Goal: Task Accomplishment & Management: Complete application form

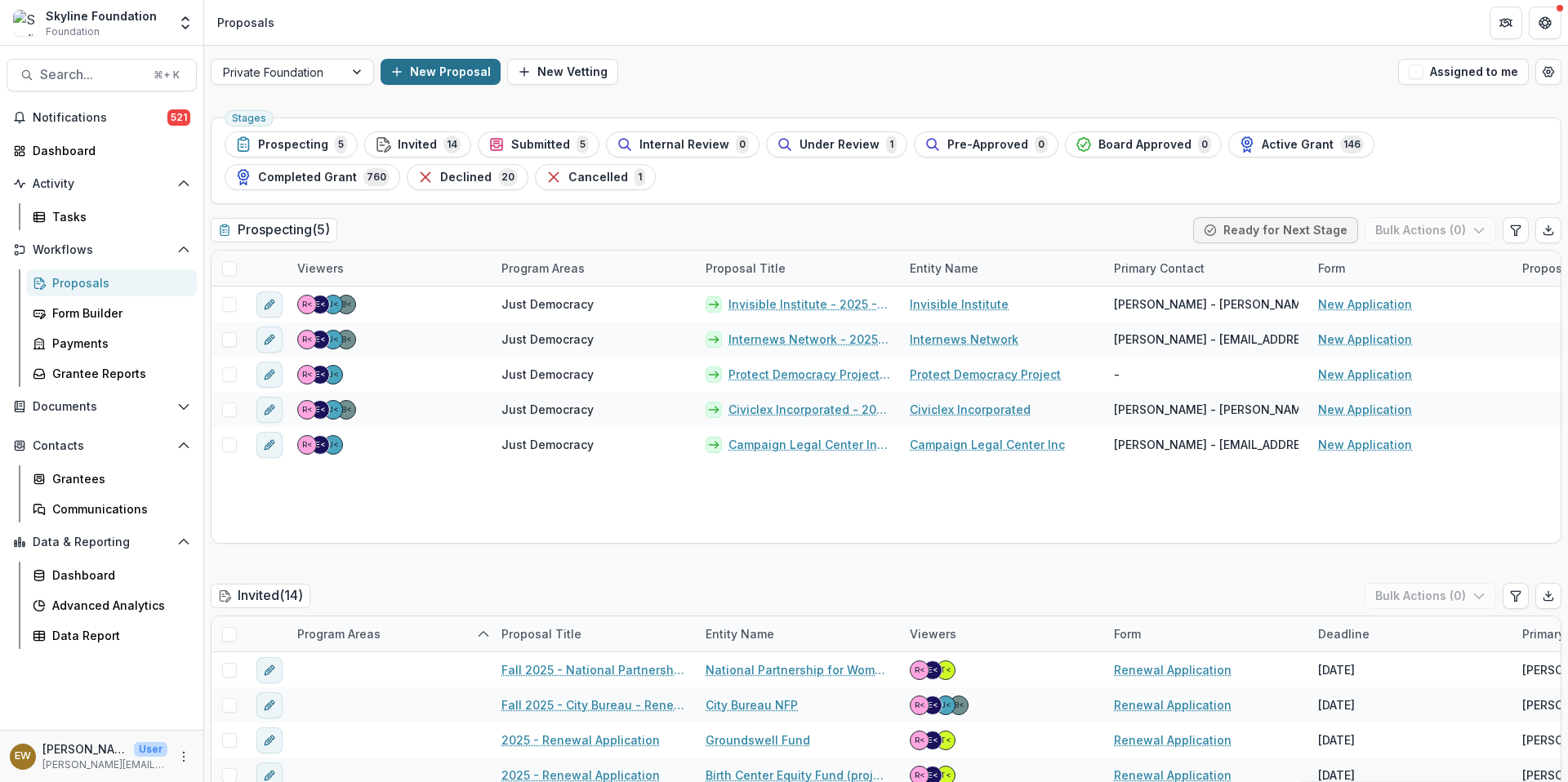
click at [430, 76] on button "New Proposal" at bounding box center [440, 71] width 120 height 26
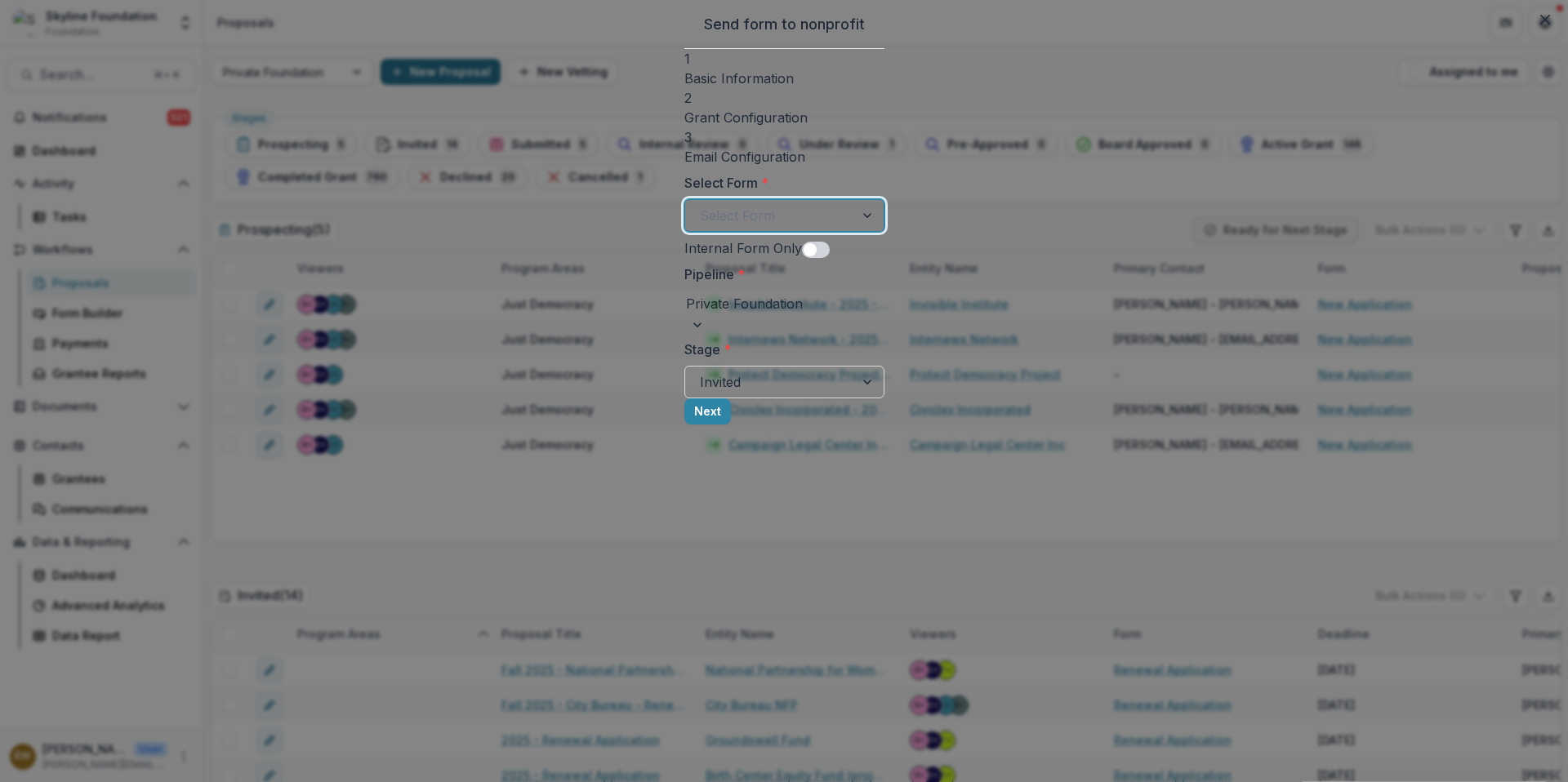
click at [699, 209] on div at bounding box center [769, 215] width 140 height 23
click at [801, 247] on span at bounding box center [814, 250] width 28 height 16
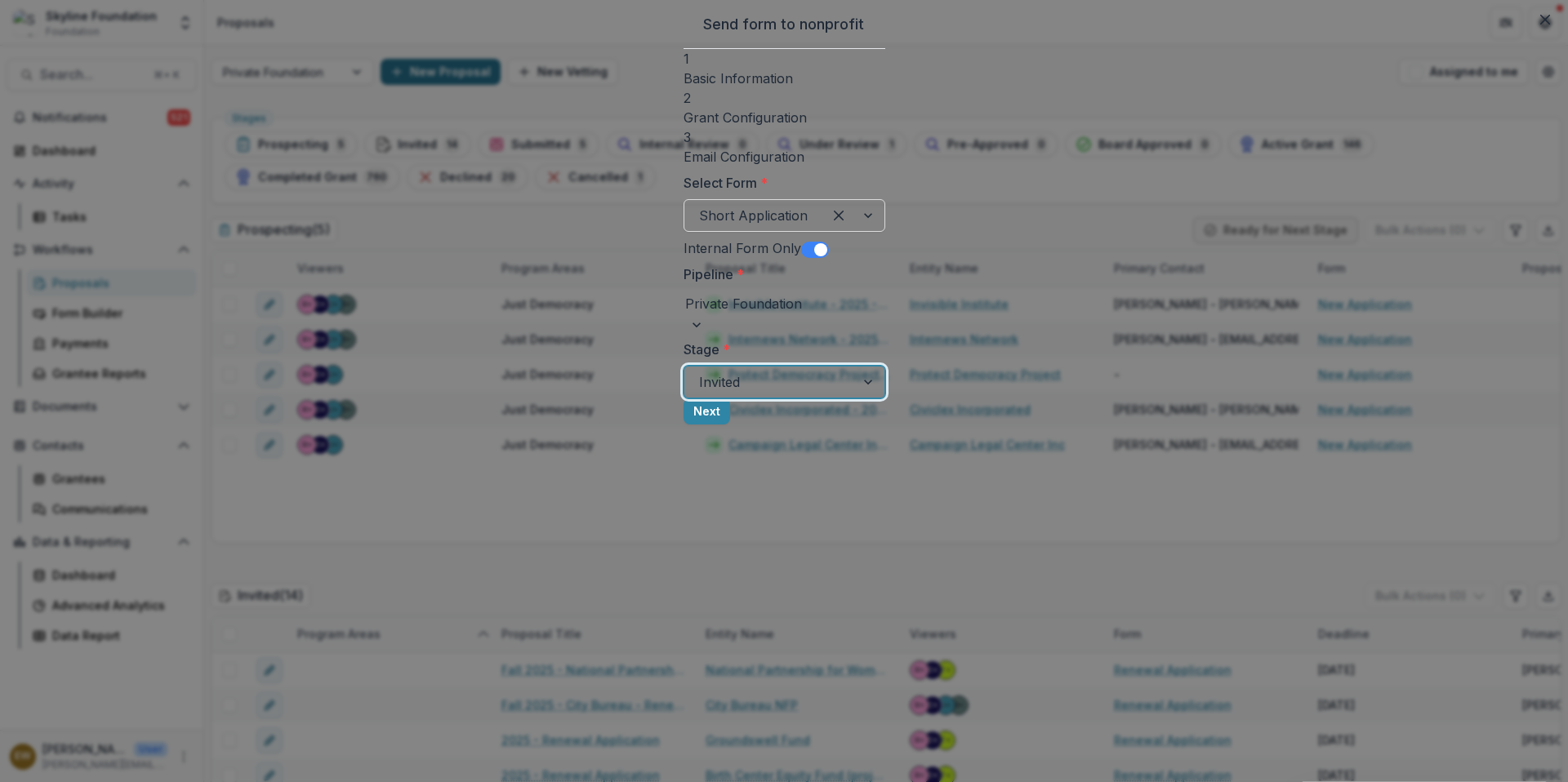
click at [699, 388] on div at bounding box center [770, 382] width 142 height 23
click at [730, 424] on button "Next" at bounding box center [707, 411] width 47 height 26
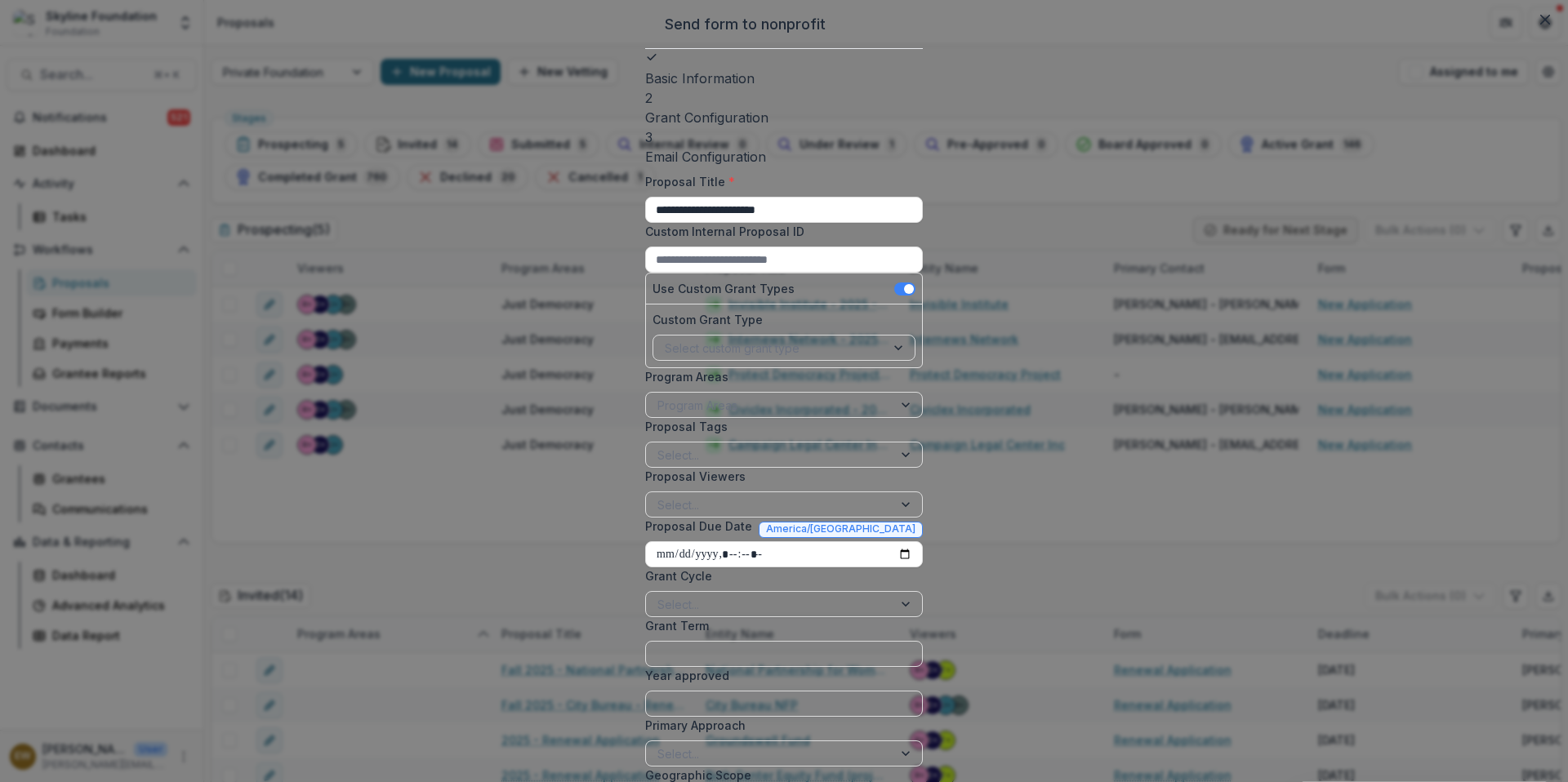
click at [645, 214] on input "**********" at bounding box center [783, 209] width 277 height 26
click at [699, 214] on input "**********" at bounding box center [783, 209] width 277 height 26
drag, startPoint x: 430, startPoint y: 76, endPoint x: 534, endPoint y: 214, distance: 172.8
click at [645, 214] on input "**********" at bounding box center [783, 209] width 277 height 26
click at [661, 211] on input "**********" at bounding box center [783, 209] width 277 height 26
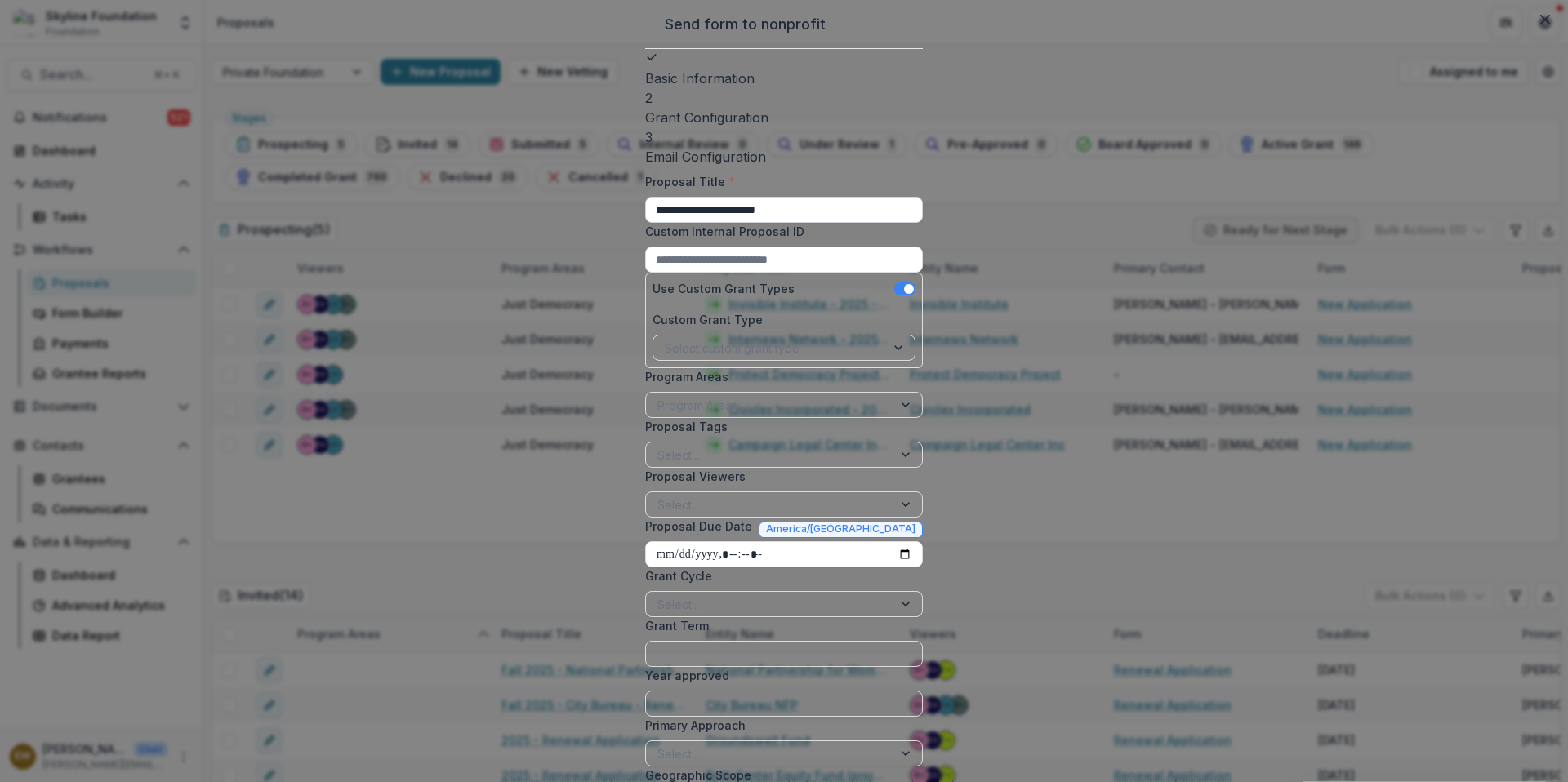
click at [645, 214] on input "**********" at bounding box center [783, 209] width 277 height 26
click at [729, 207] on input "**********" at bounding box center [783, 209] width 277 height 26
type input "**********"
click at [755, 264] on input "Custom Internal Proposal ID" at bounding box center [783, 259] width 277 height 26
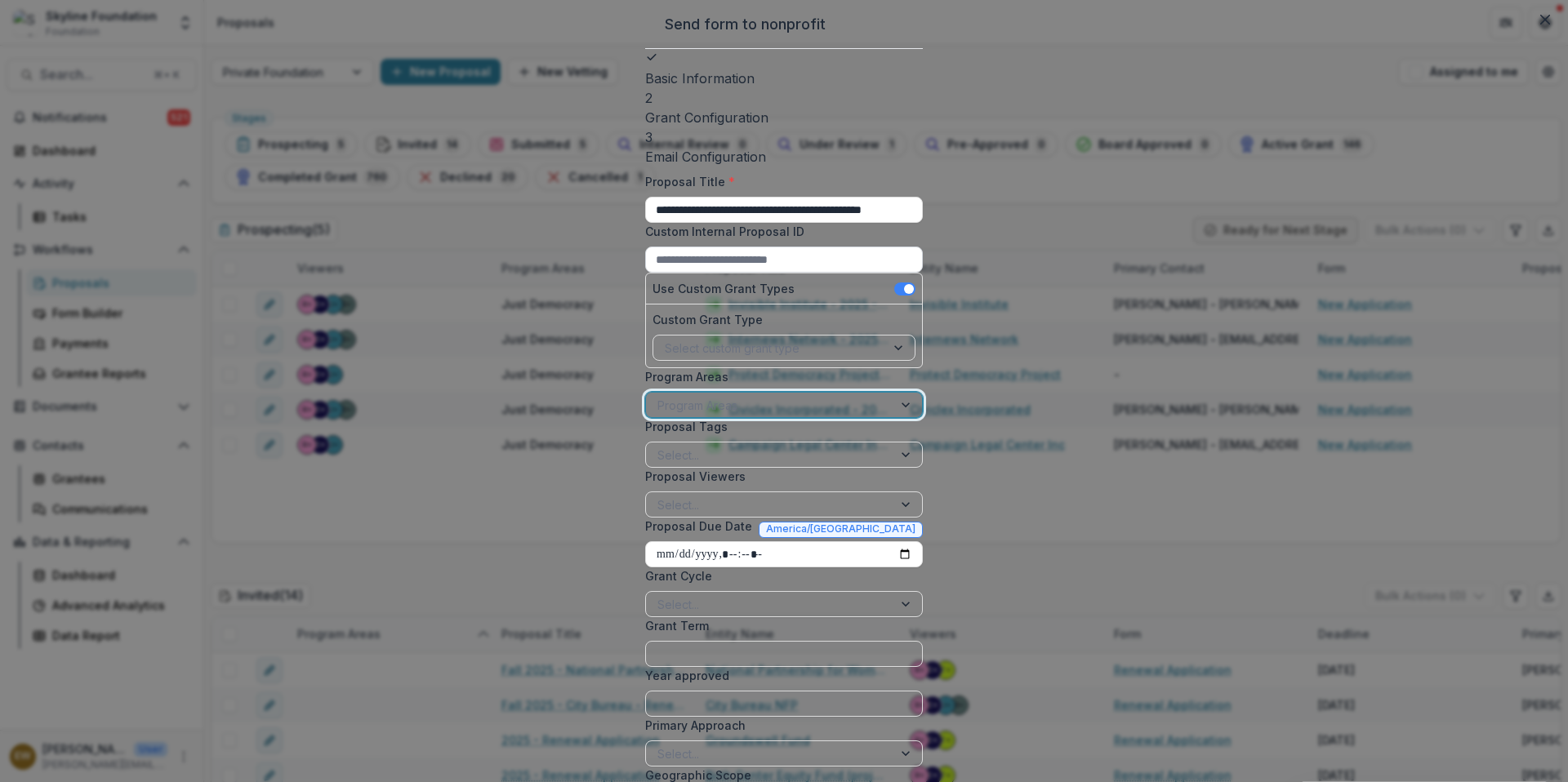
click at [658, 415] on div at bounding box center [769, 405] width 224 height 20
click at [645, 493] on div "**********" at bounding box center [783, 520] width 277 height 693
drag, startPoint x: 755, startPoint y: 264, endPoint x: 578, endPoint y: 488, distance: 285.5
click at [658, 466] on div at bounding box center [769, 455] width 224 height 20
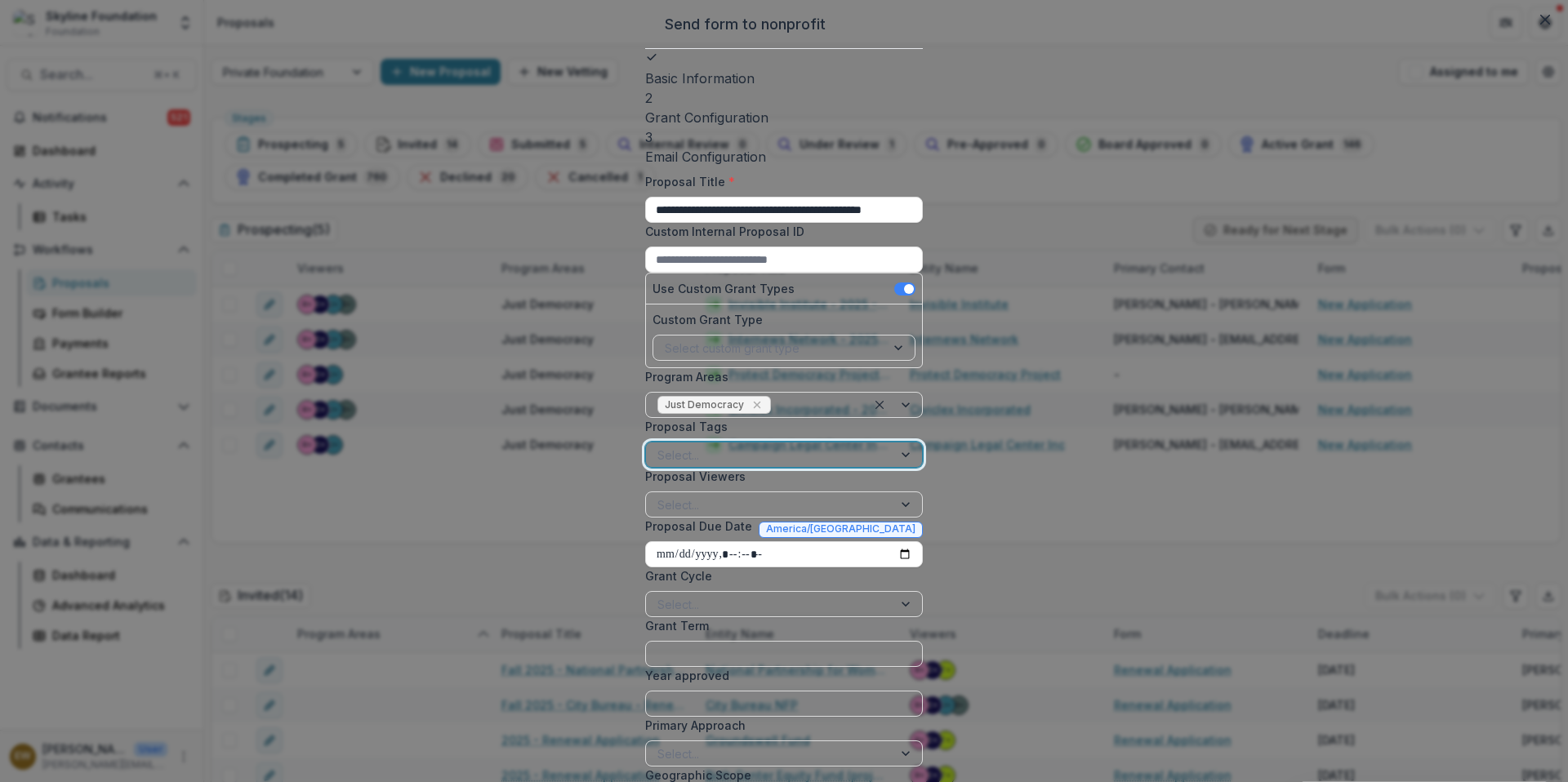
scroll to position [163, 0]
click at [689, 495] on div at bounding box center [769, 505] width 224 height 20
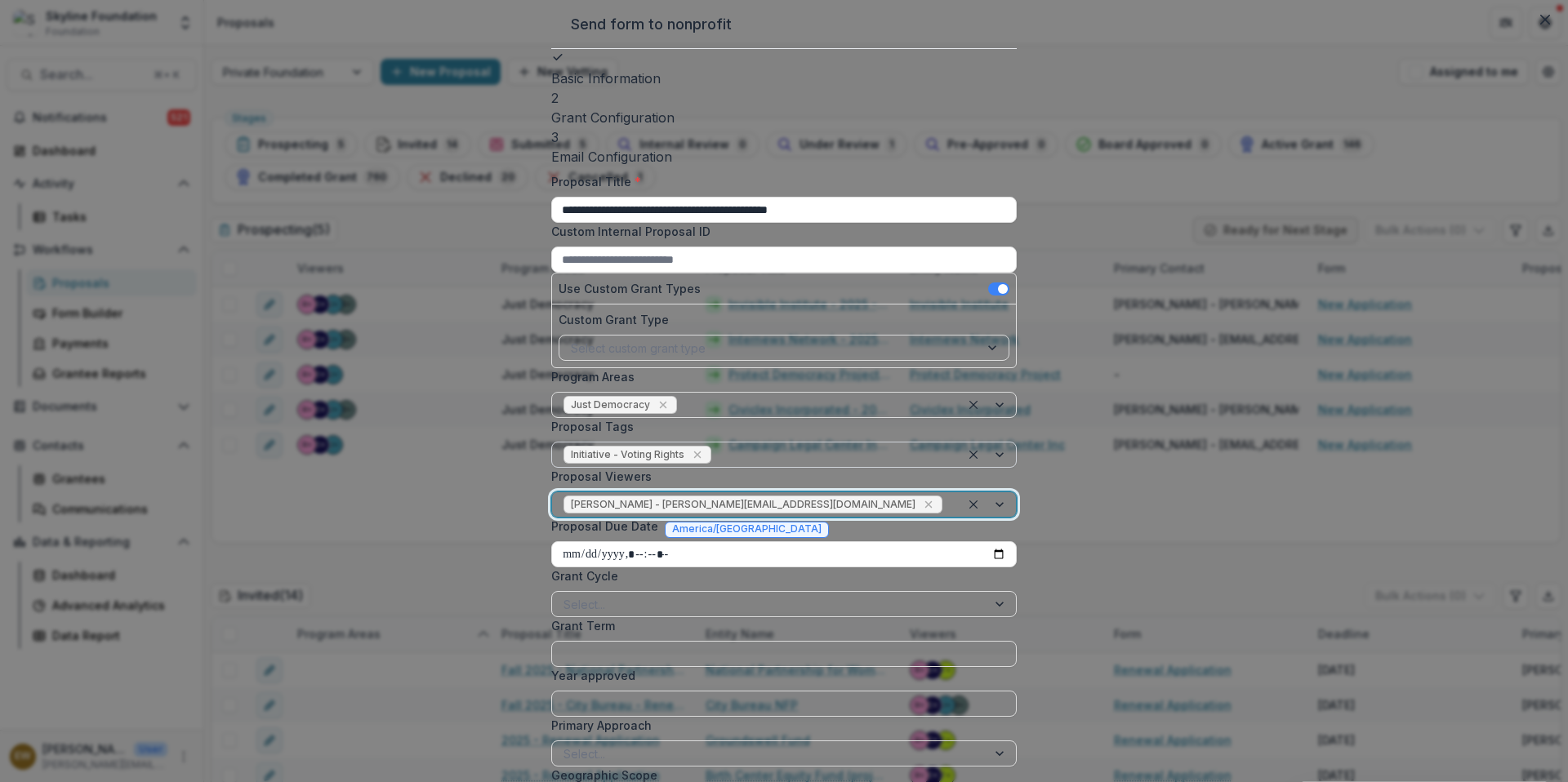
click at [946, 495] on div at bounding box center [947, 505] width 3 height 20
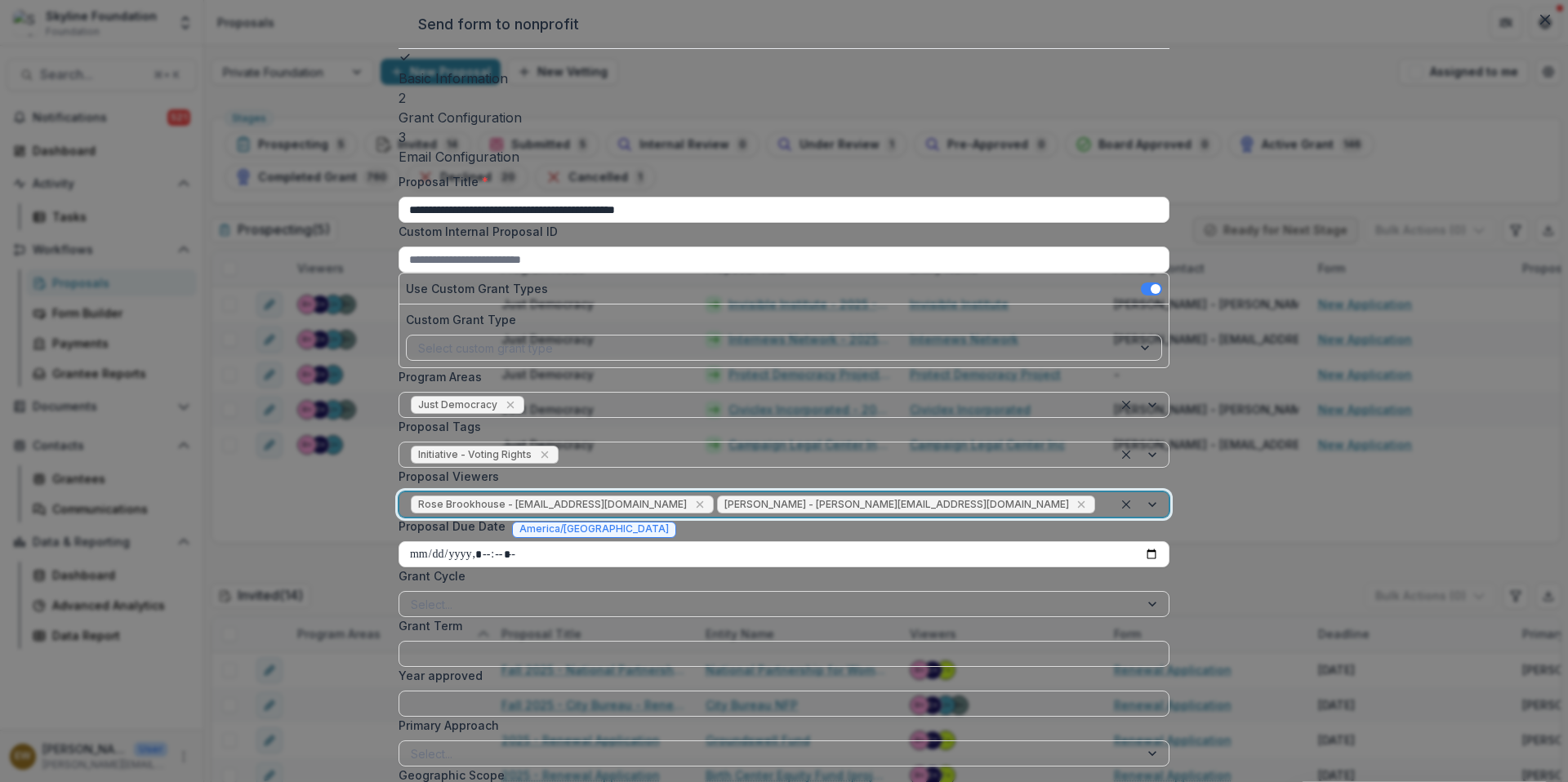
drag, startPoint x: 578, startPoint y: 488, endPoint x: 885, endPoint y: 430, distance: 312.4
click at [1098, 495] on div at bounding box center [1100, 505] width 3 height 20
drag, startPoint x: 885, startPoint y: 430, endPoint x: 661, endPoint y: 519, distance: 241.0
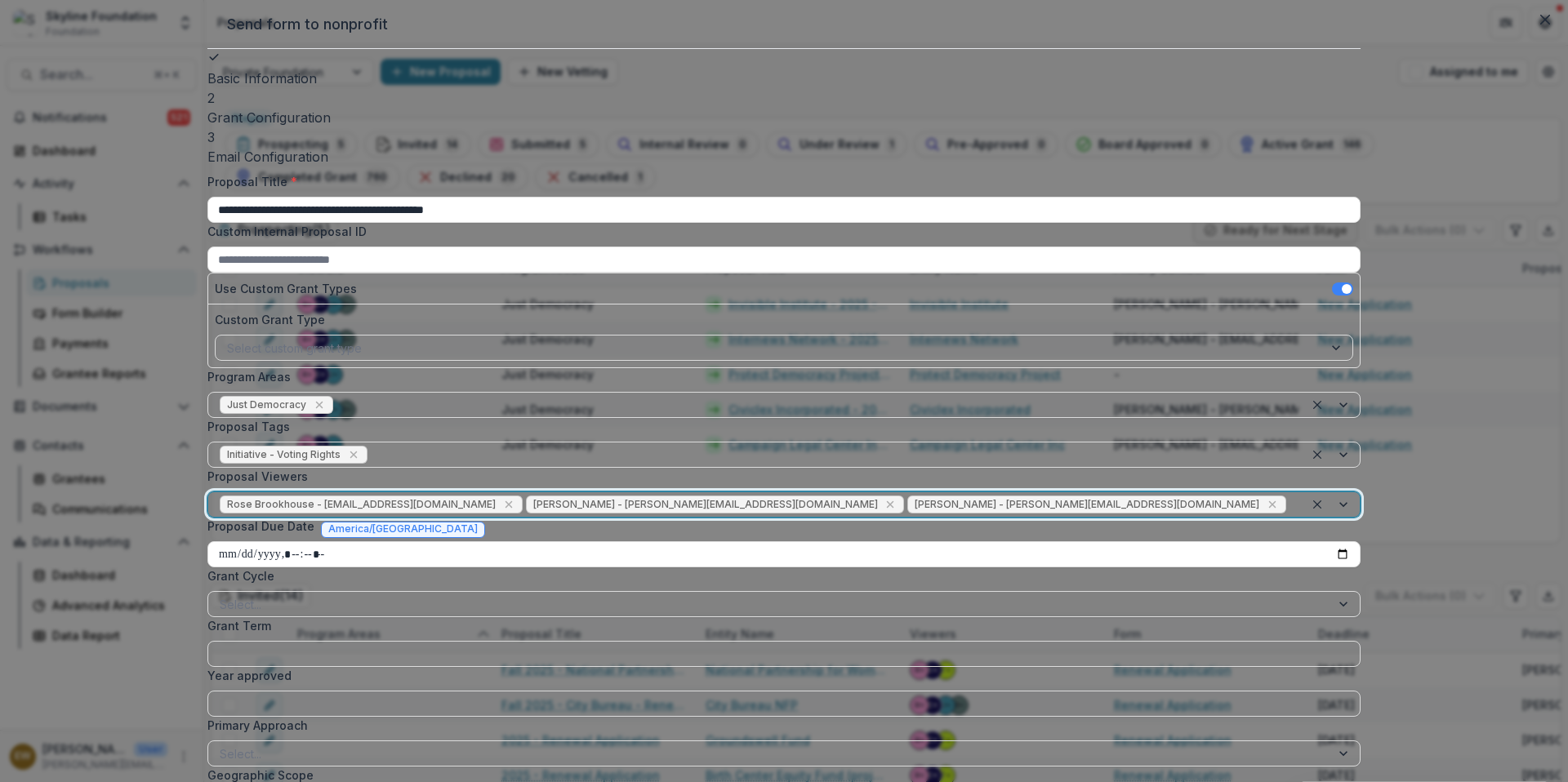
scroll to position [347, 0]
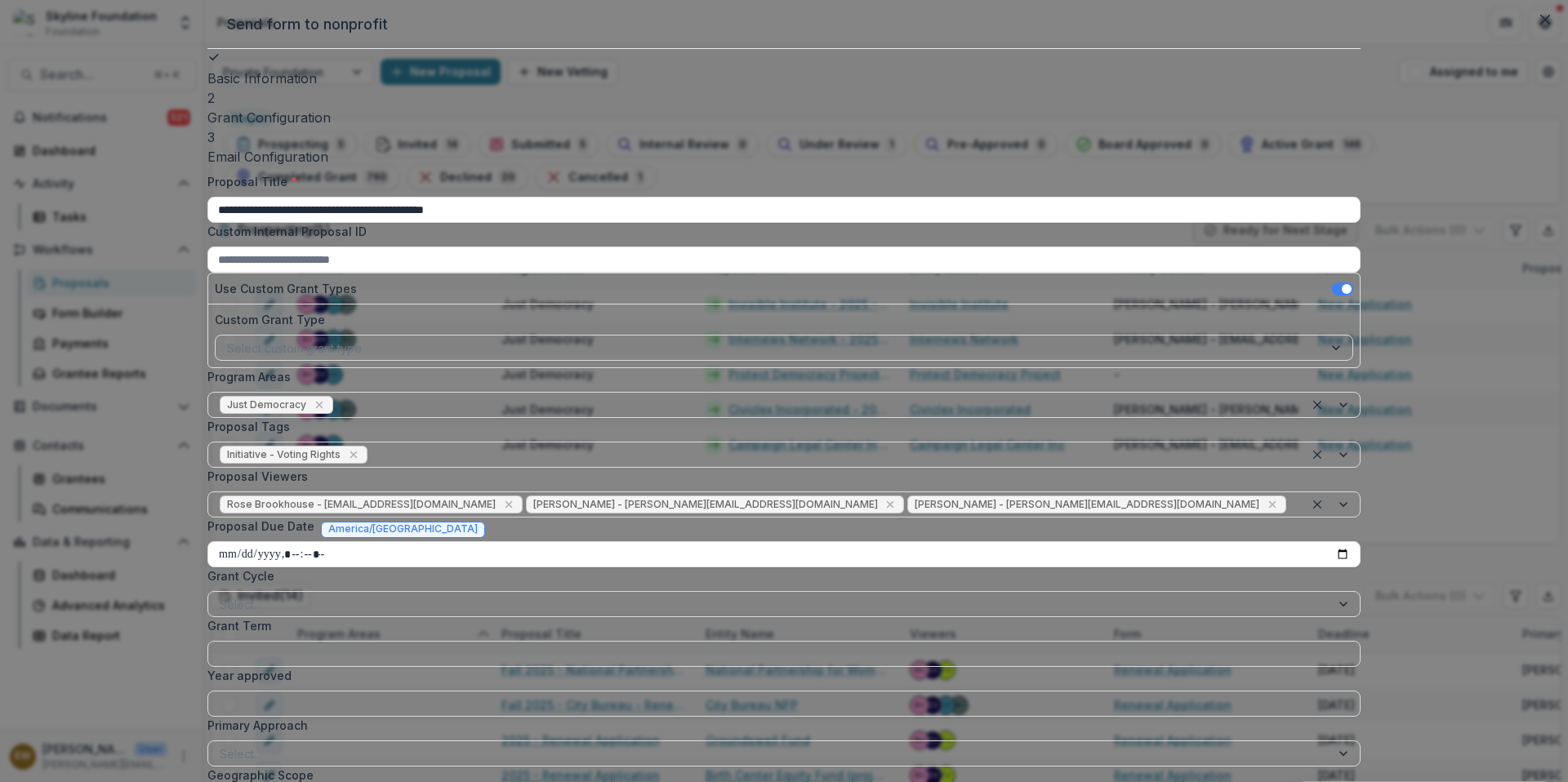
click at [691, 541] on input "Proposal Due Date" at bounding box center [784, 553] width 1153 height 26
click at [899, 541] on input "Proposal Due Date" at bounding box center [784, 553] width 1153 height 26
drag, startPoint x: 661, startPoint y: 519, endPoint x: 1058, endPoint y: 330, distance: 439.7
click at [1058, 541] on input "Proposal Due Date" at bounding box center [784, 553] width 1153 height 26
click at [794, 517] on div "Proposal Due Date America/[GEOGRAPHIC_DATA]" at bounding box center [784, 529] width 1153 height 23
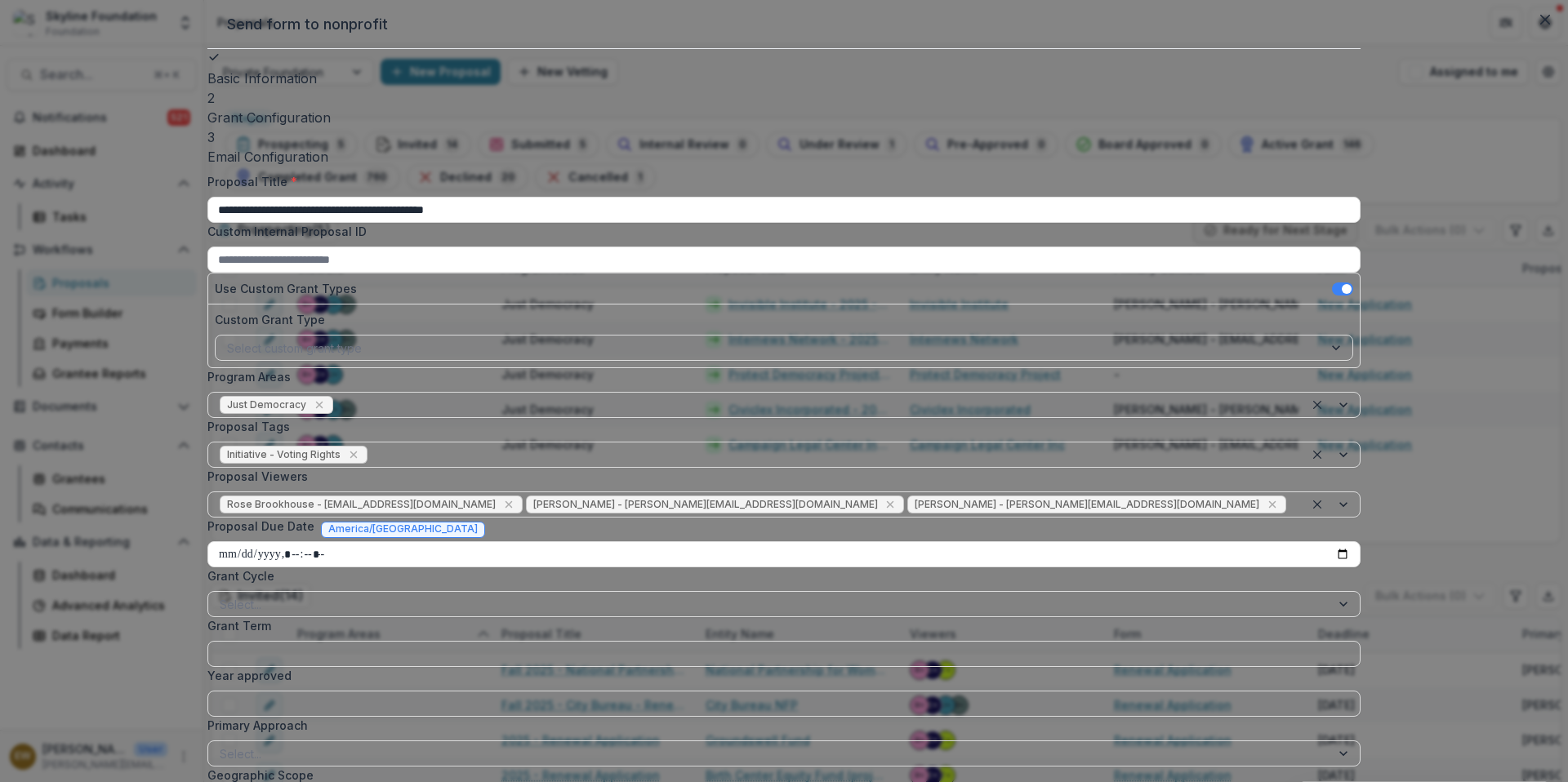
click at [1044, 541] on input "Proposal Due Date" at bounding box center [784, 553] width 1153 height 26
drag, startPoint x: 794, startPoint y: 309, endPoint x: 1051, endPoint y: 326, distance: 257.6
click at [1051, 541] on input "Proposal Due Date" at bounding box center [784, 553] width 1153 height 26
click at [575, 541] on input "Proposal Due Date" at bounding box center [784, 553] width 1153 height 26
click at [603, 541] on input "Proposal Due Date" at bounding box center [784, 553] width 1153 height 26
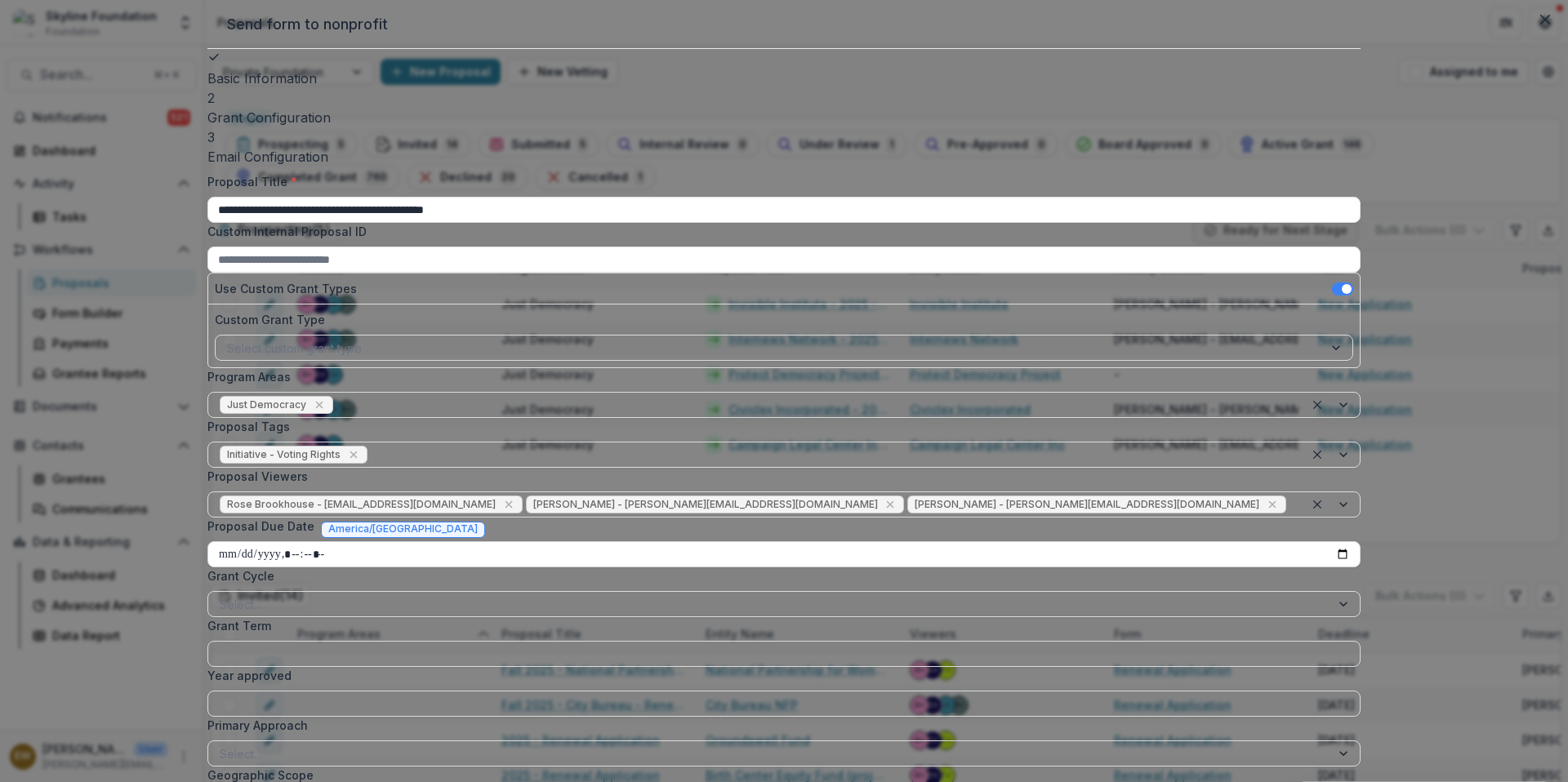
type input "**********"
drag, startPoint x: 575, startPoint y: 327, endPoint x: 909, endPoint y: 305, distance: 334.7
click at [909, 517] on div "Proposal Due Date America/[GEOGRAPHIC_DATA]" at bounding box center [784, 529] width 1153 height 23
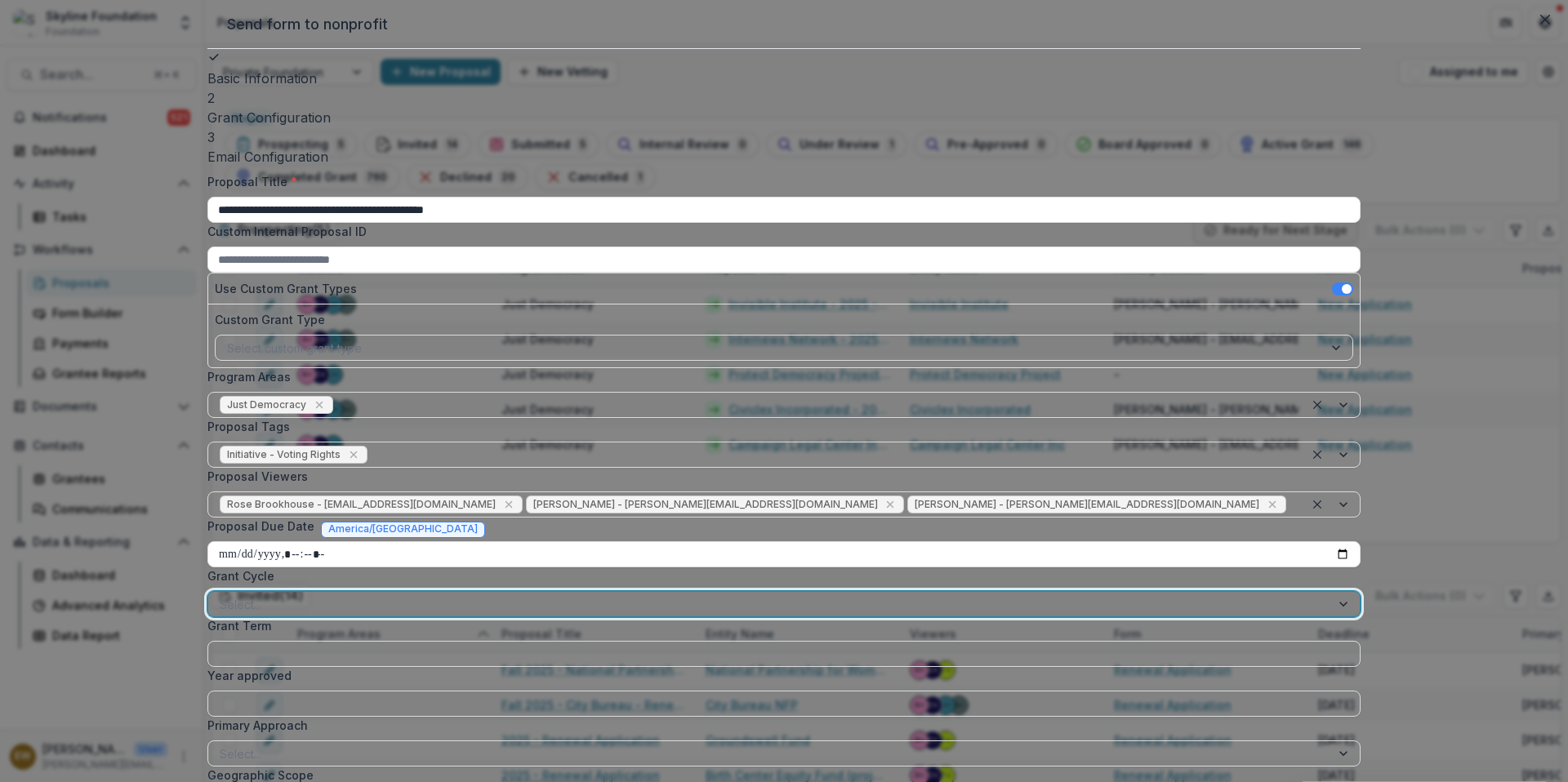
click at [761, 594] on div at bounding box center [769, 605] width 1099 height 20
drag, startPoint x: 909, startPoint y: 305, endPoint x: 663, endPoint y: 446, distance: 283.5
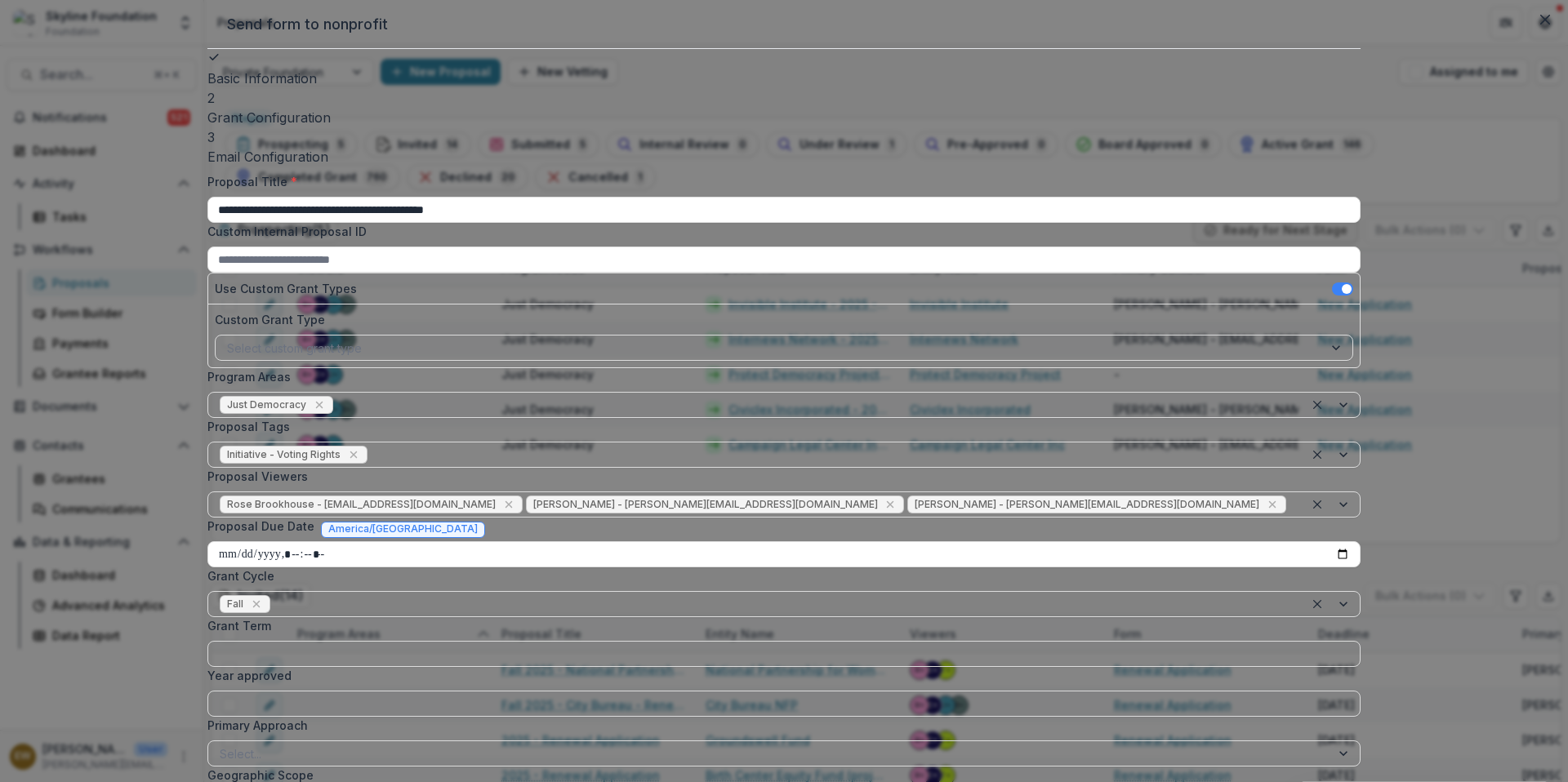
drag, startPoint x: 663, startPoint y: 446, endPoint x: 690, endPoint y: 434, distance: 29.5
click at [690, 617] on div "Grant Term" at bounding box center [784, 641] width 1153 height 49
click at [671, 641] on input "Grant Term" at bounding box center [784, 653] width 1153 height 26
type input "*"
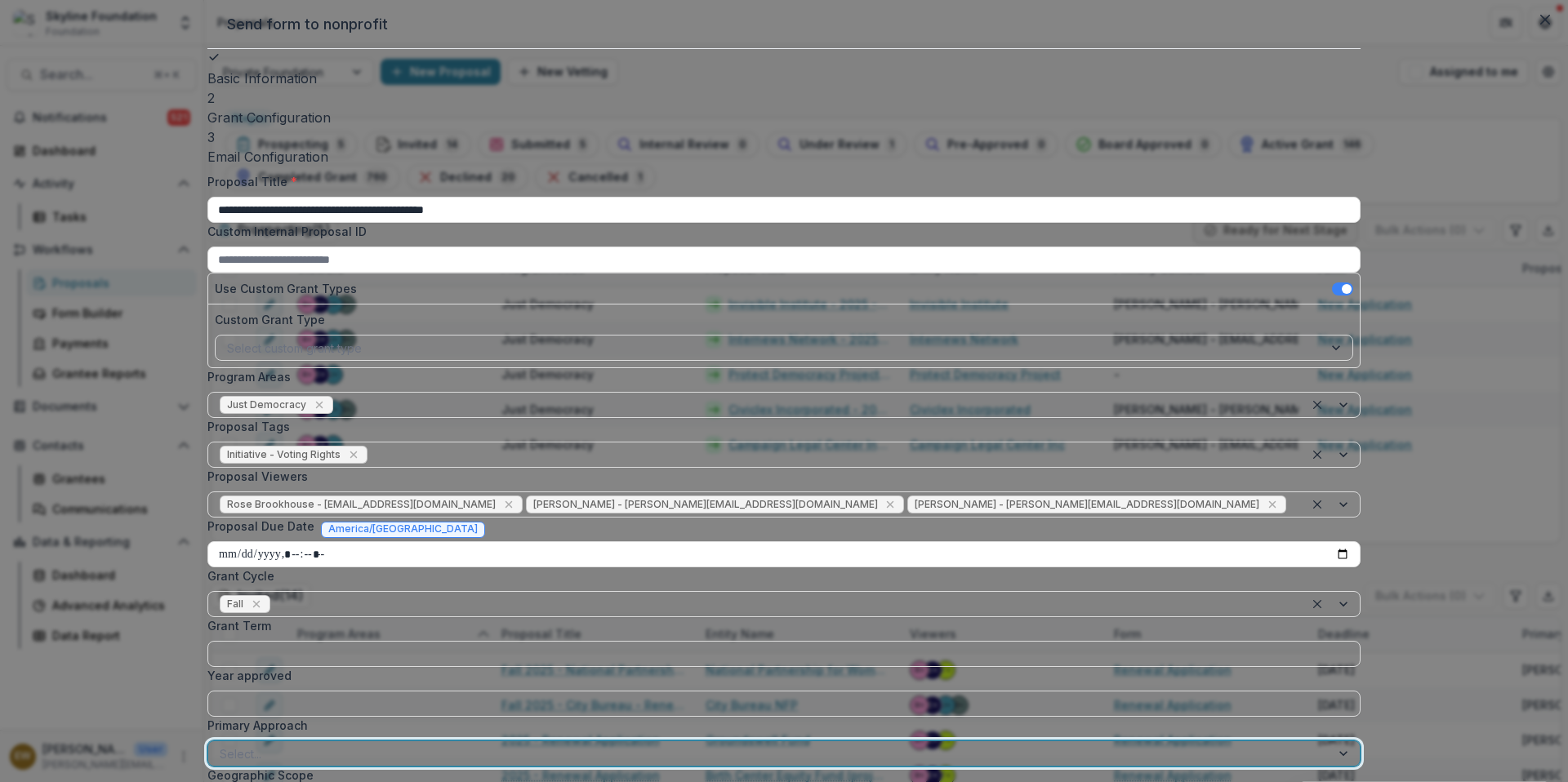
click at [661, 743] on div at bounding box center [769, 754] width 1099 height 20
drag, startPoint x: 690, startPoint y: 434, endPoint x: 694, endPoint y: 496, distance: 62.1
click at [694, 743] on div at bounding box center [816, 754] width 955 height 20
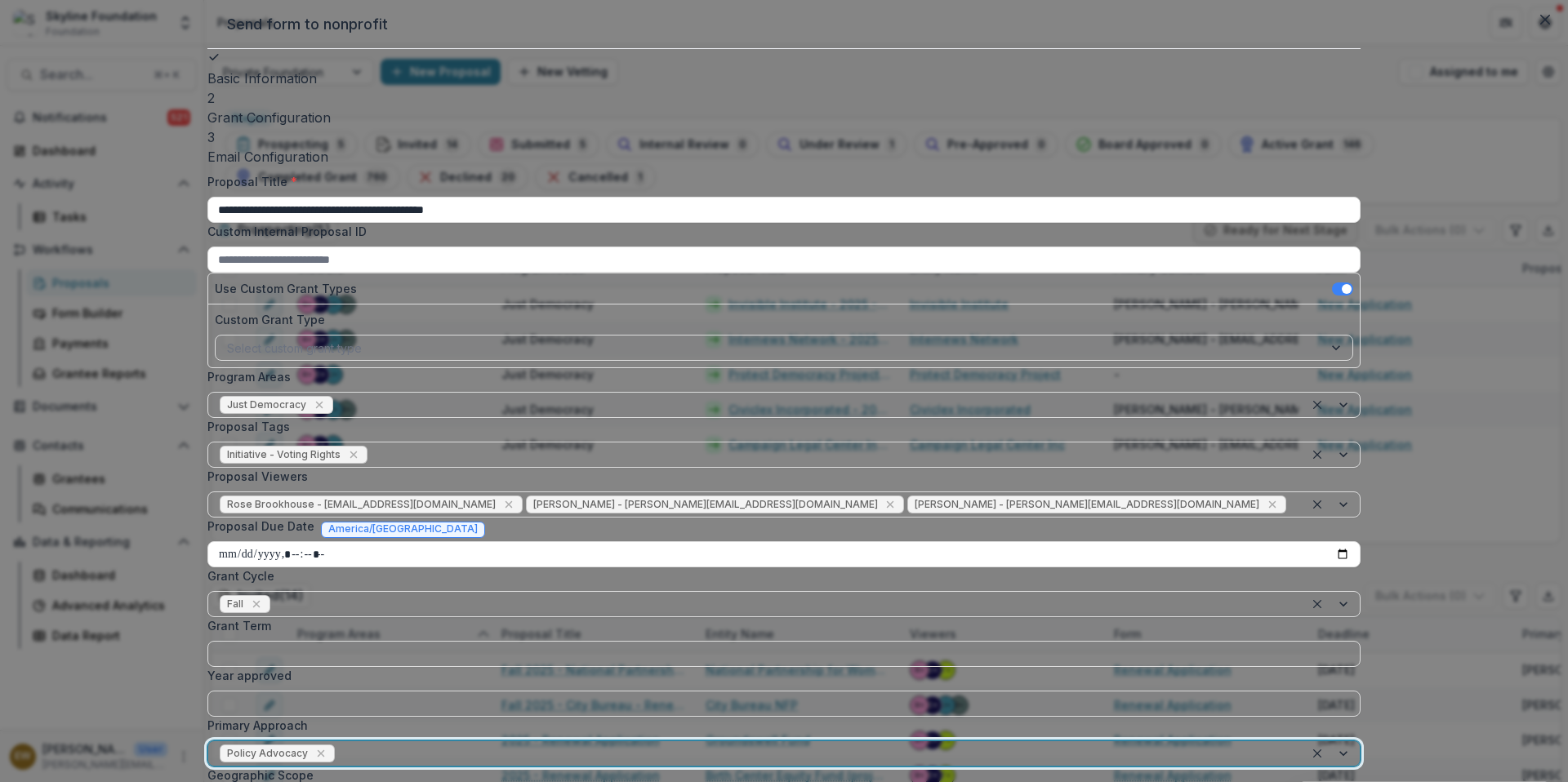
click at [825, 743] on div at bounding box center [890, 754] width 805 height 20
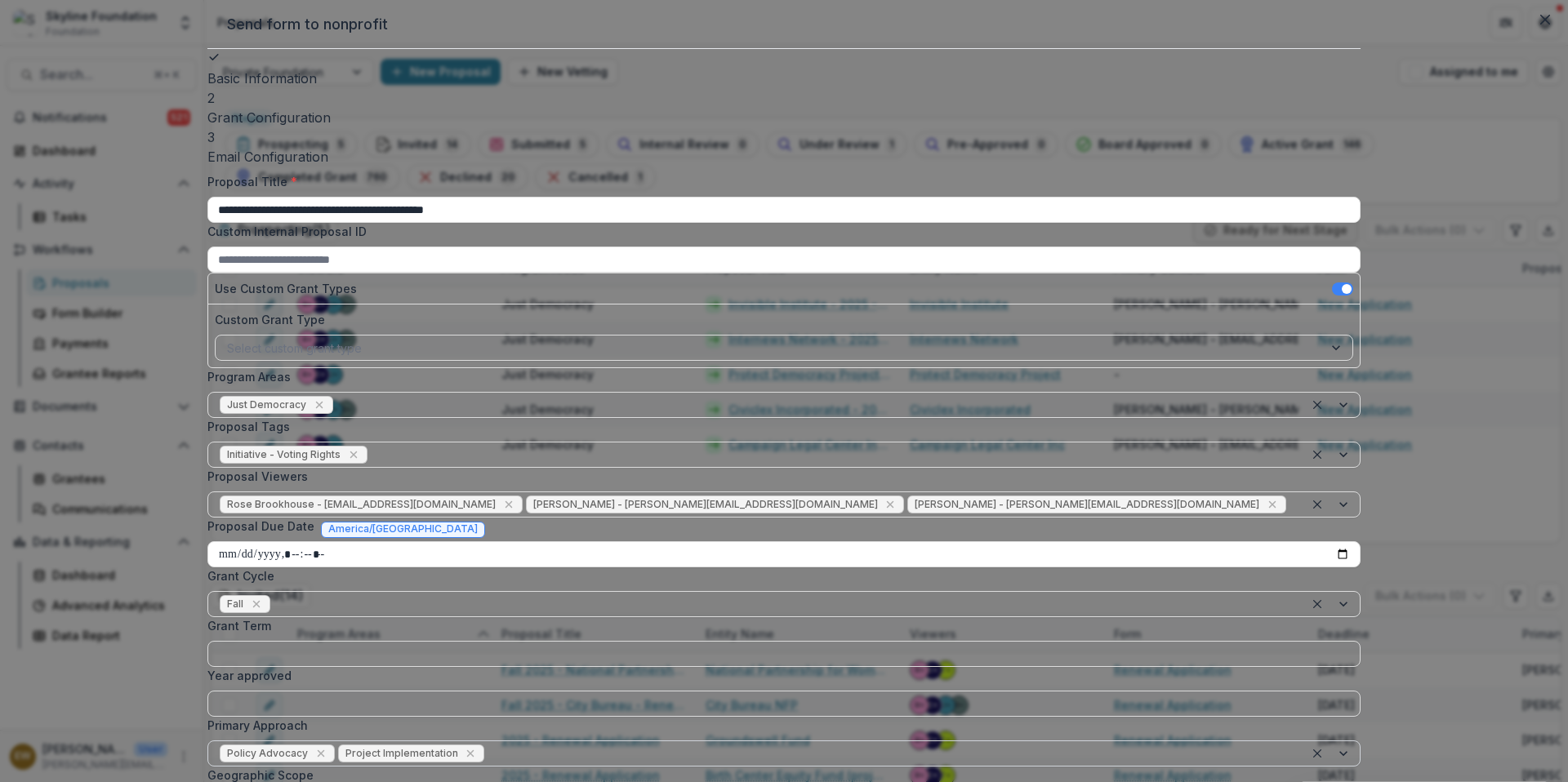
click at [835, 717] on label "Primary Approach" at bounding box center [779, 725] width 1143 height 17
click at [491, 745] on input "Primary Approach" at bounding box center [489, 754] width 3 height 17
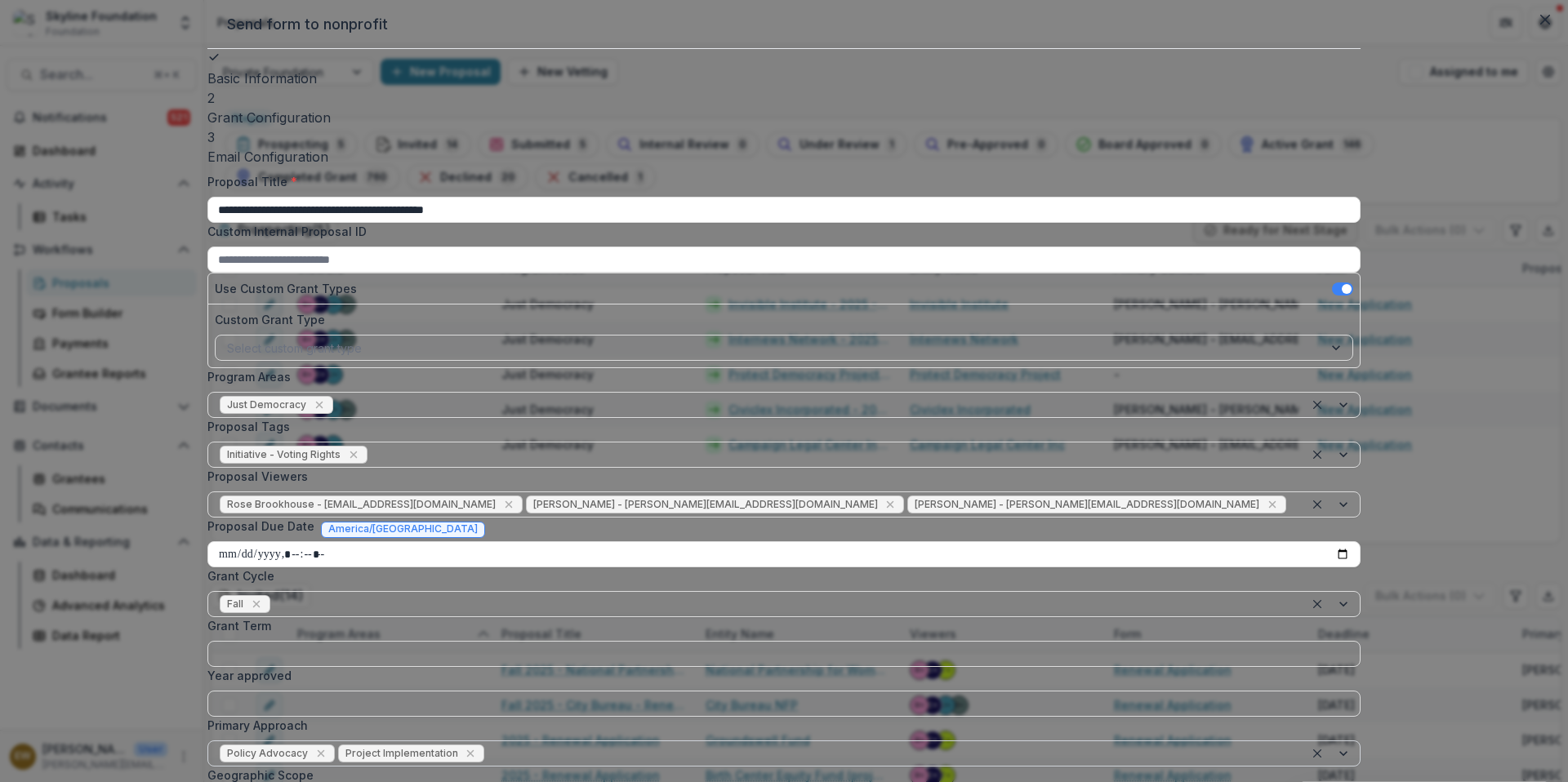
scroll to position [143, 0]
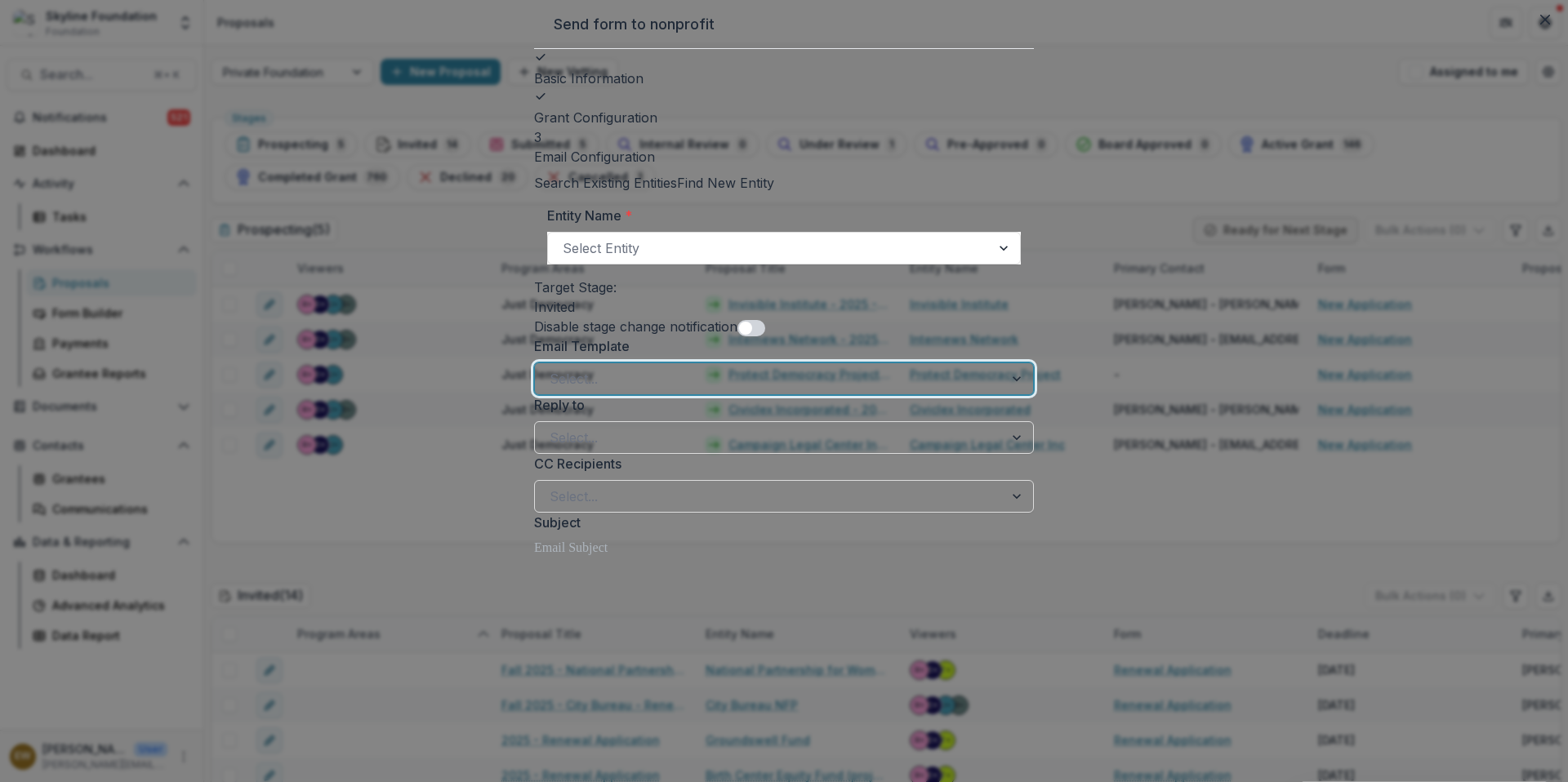
drag, startPoint x: 694, startPoint y: 496, endPoint x: 650, endPoint y: 404, distance: 102.0
click at [650, 390] on div at bounding box center [769, 378] width 439 height 23
click at [827, 356] on label "Email Template" at bounding box center [779, 346] width 490 height 19
click at [554, 381] on input "Email Template" at bounding box center [551, 378] width 4 height 19
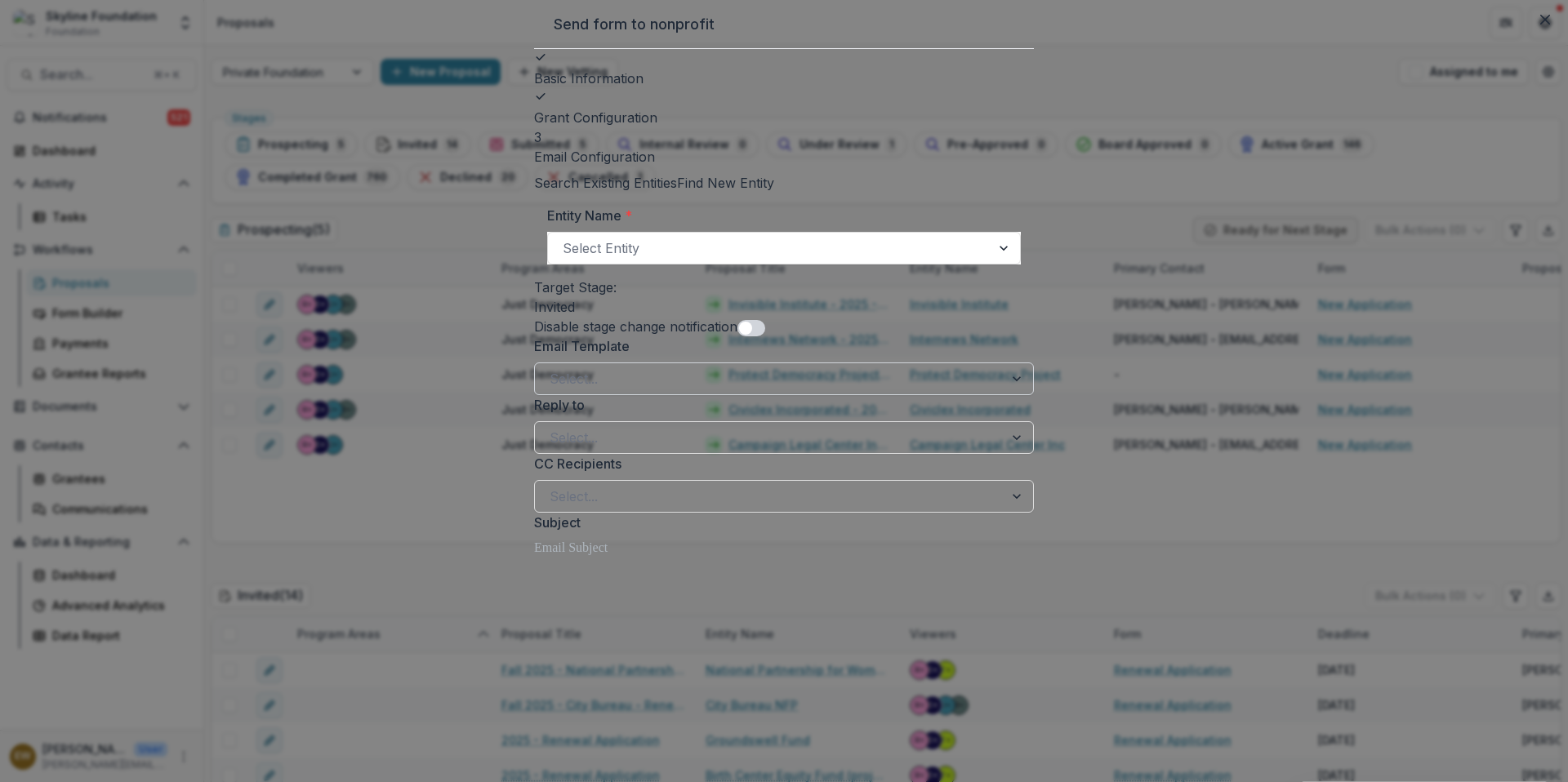
click at [737, 337] on span at bounding box center [750, 327] width 28 height 16
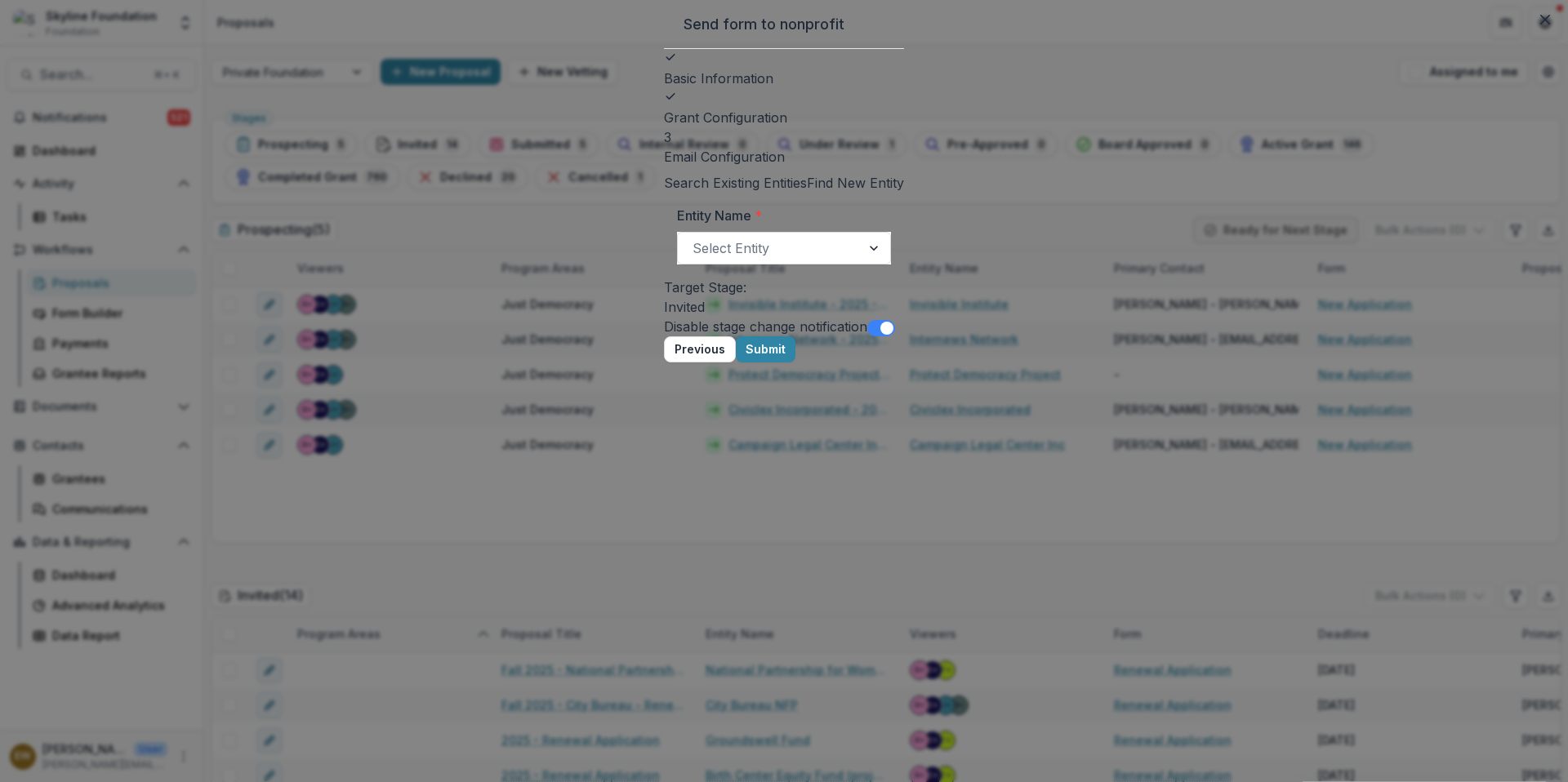
click at [796, 363] on button "Submit" at bounding box center [765, 349] width 59 height 26
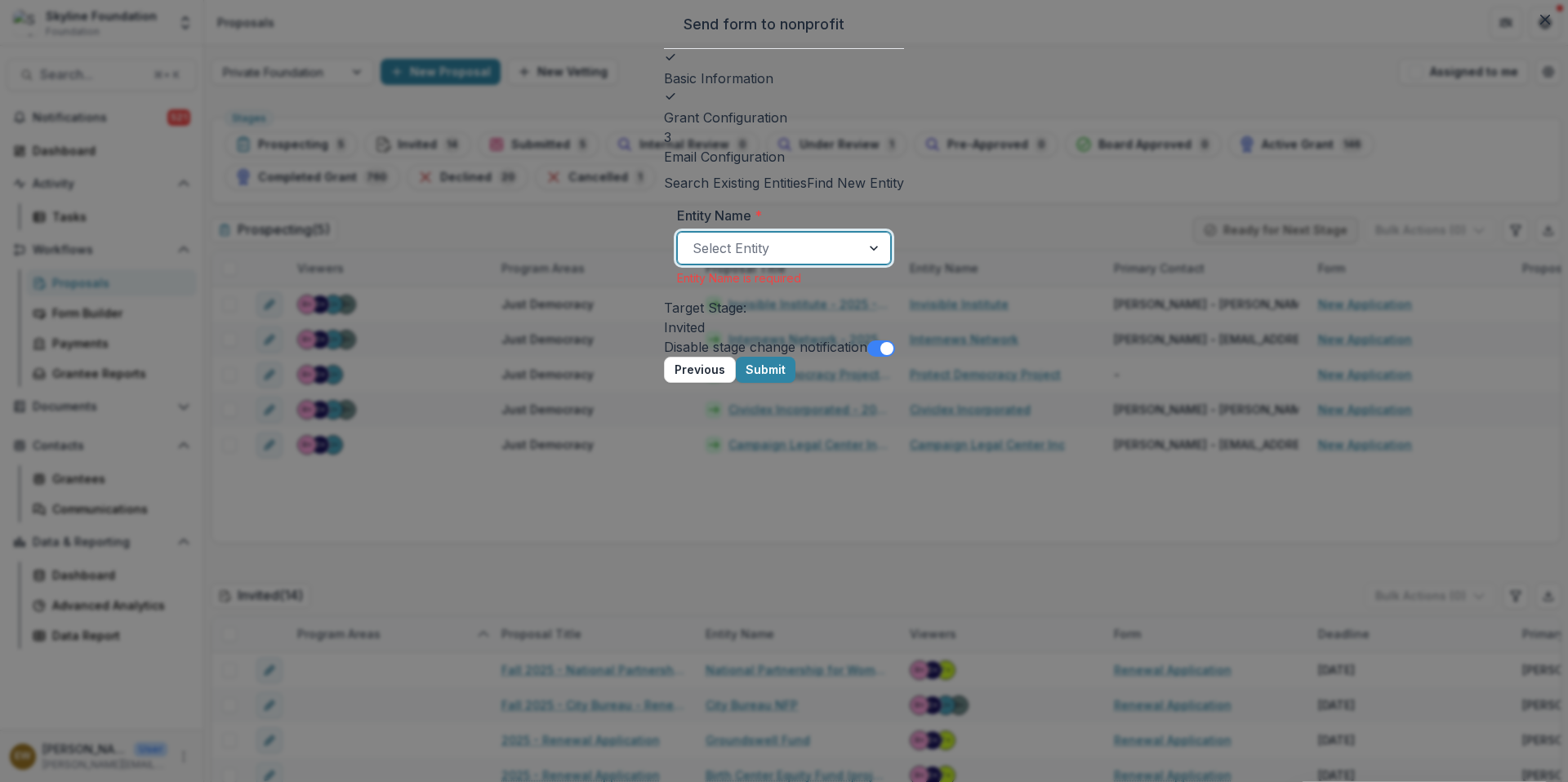
click at [750, 260] on div at bounding box center [769, 248] width 153 height 23
type input "*****"
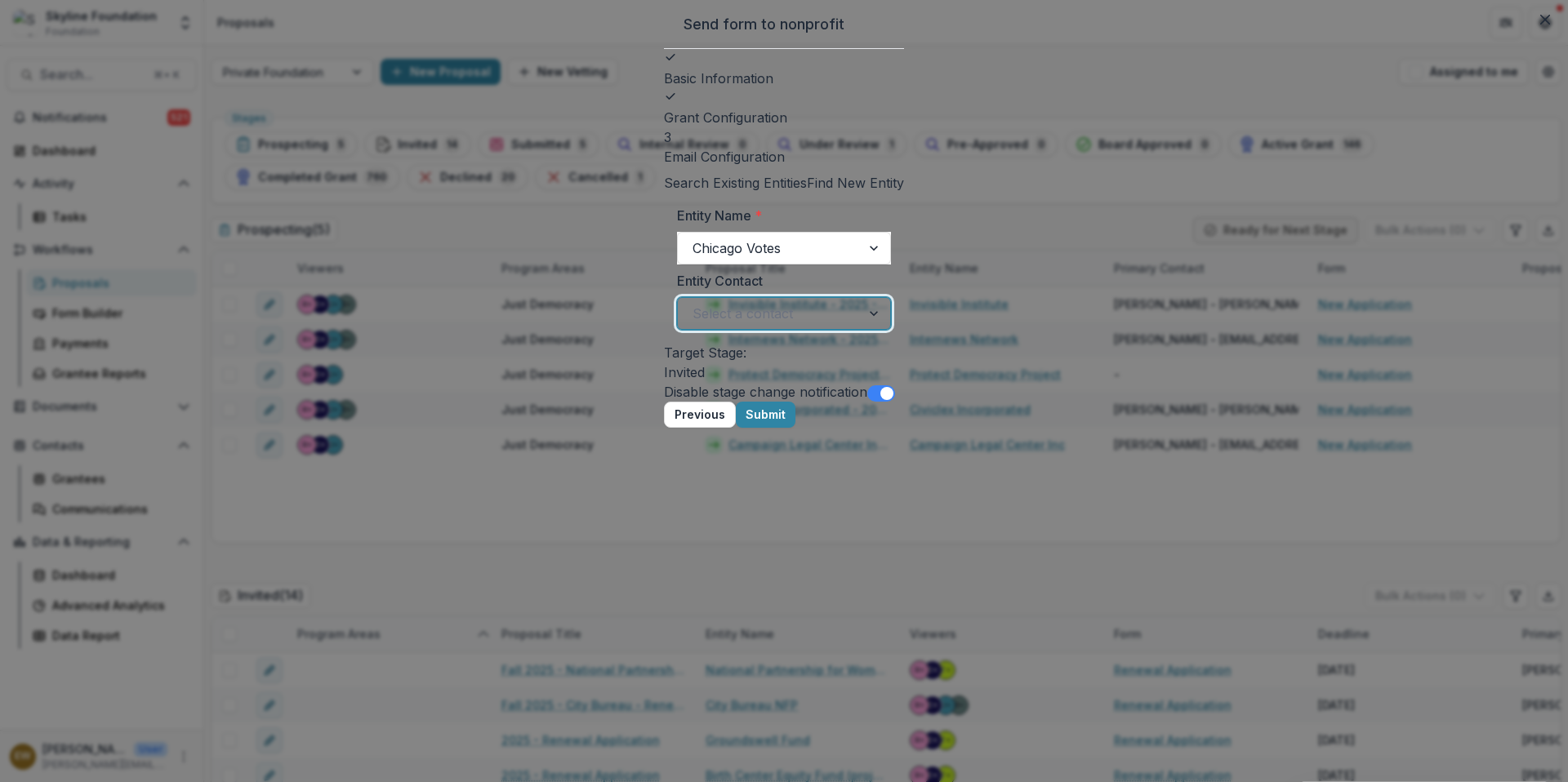
click at [846, 325] on div at bounding box center [769, 313] width 153 height 23
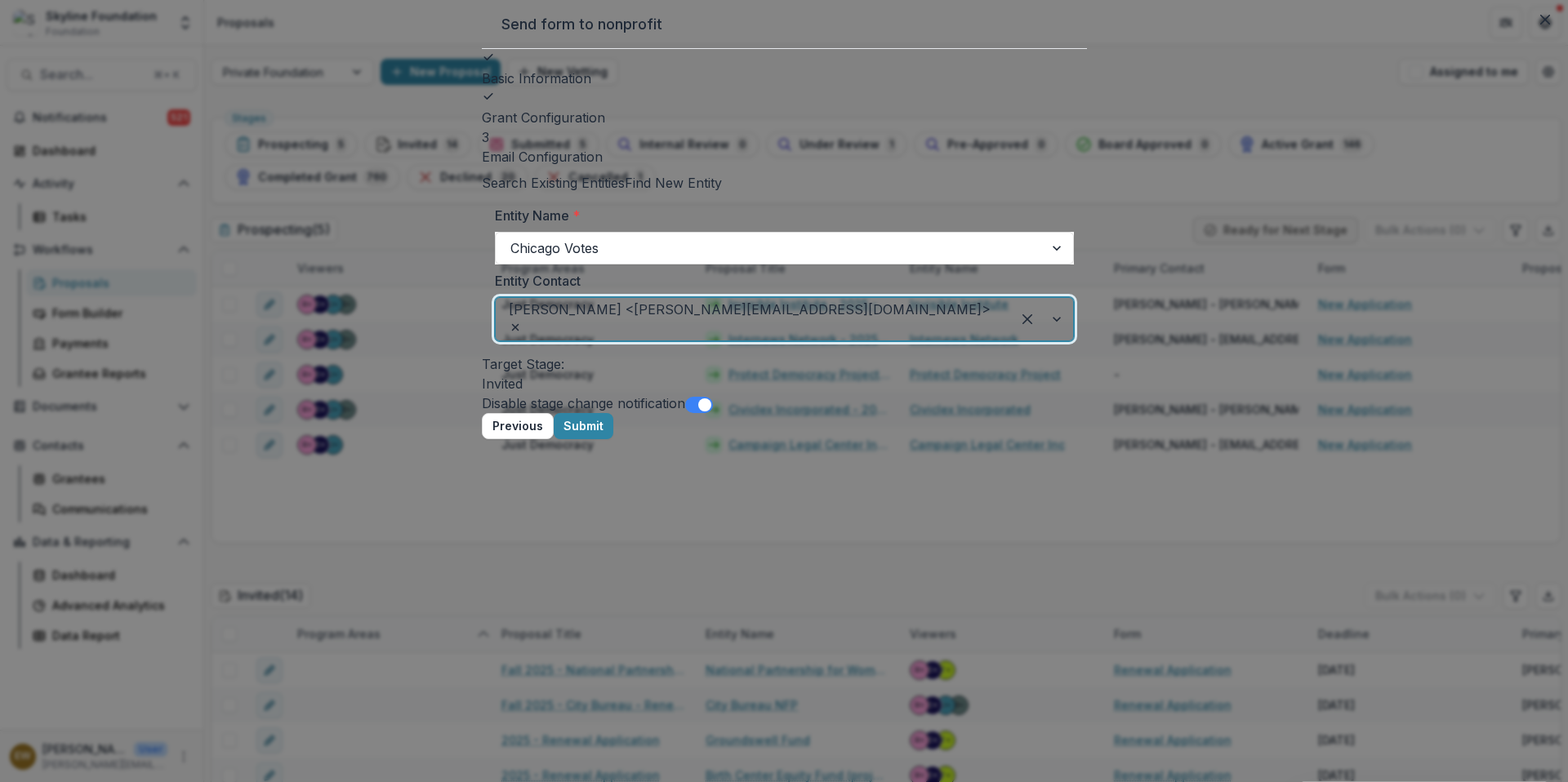
click at [1057, 413] on div "Basic Information Grant Configuration 3 Email Configuration Search Existing Ent…" at bounding box center [784, 230] width 605 height 364
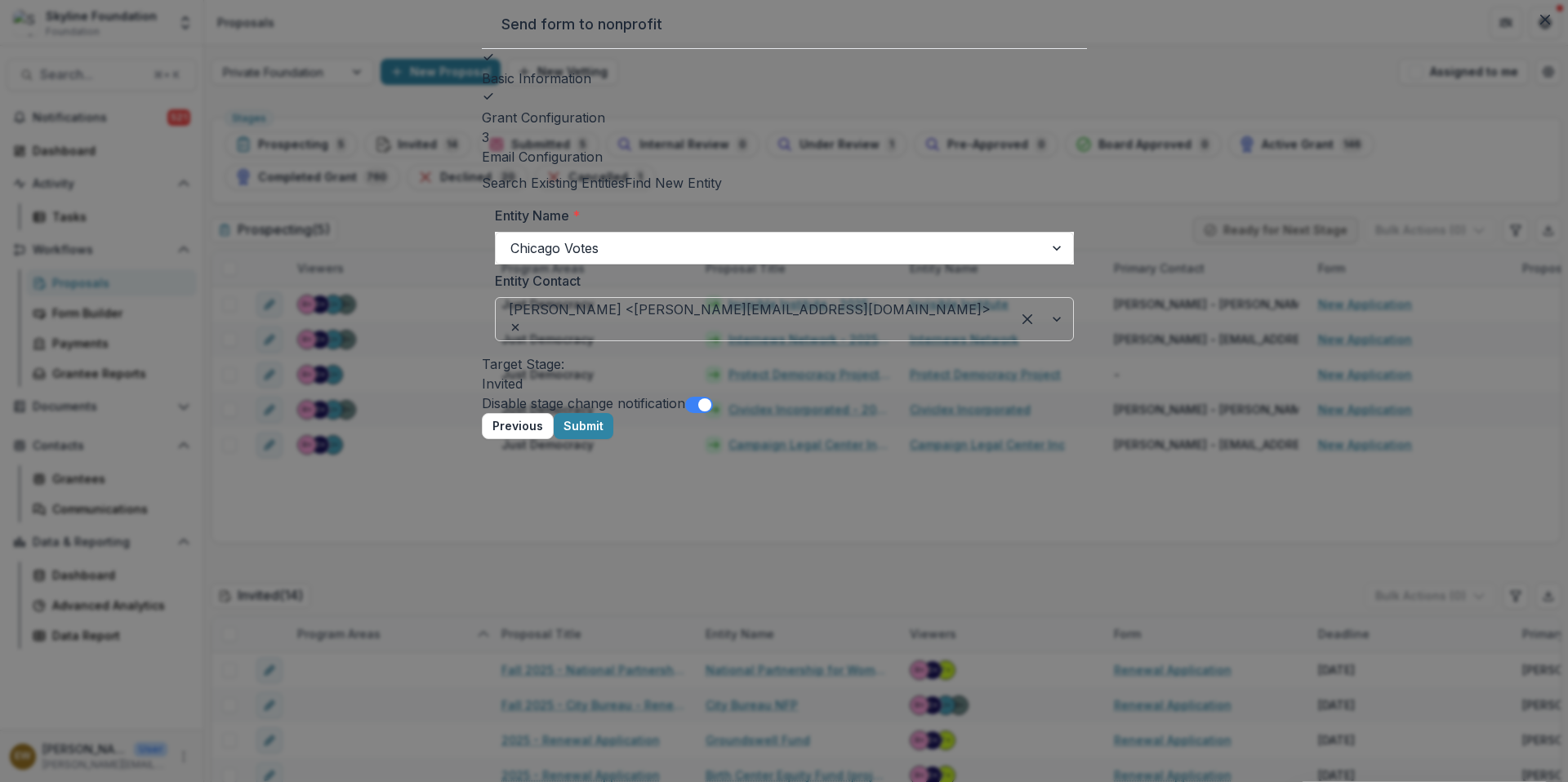
click at [613, 439] on button "Submit" at bounding box center [583, 425] width 59 height 26
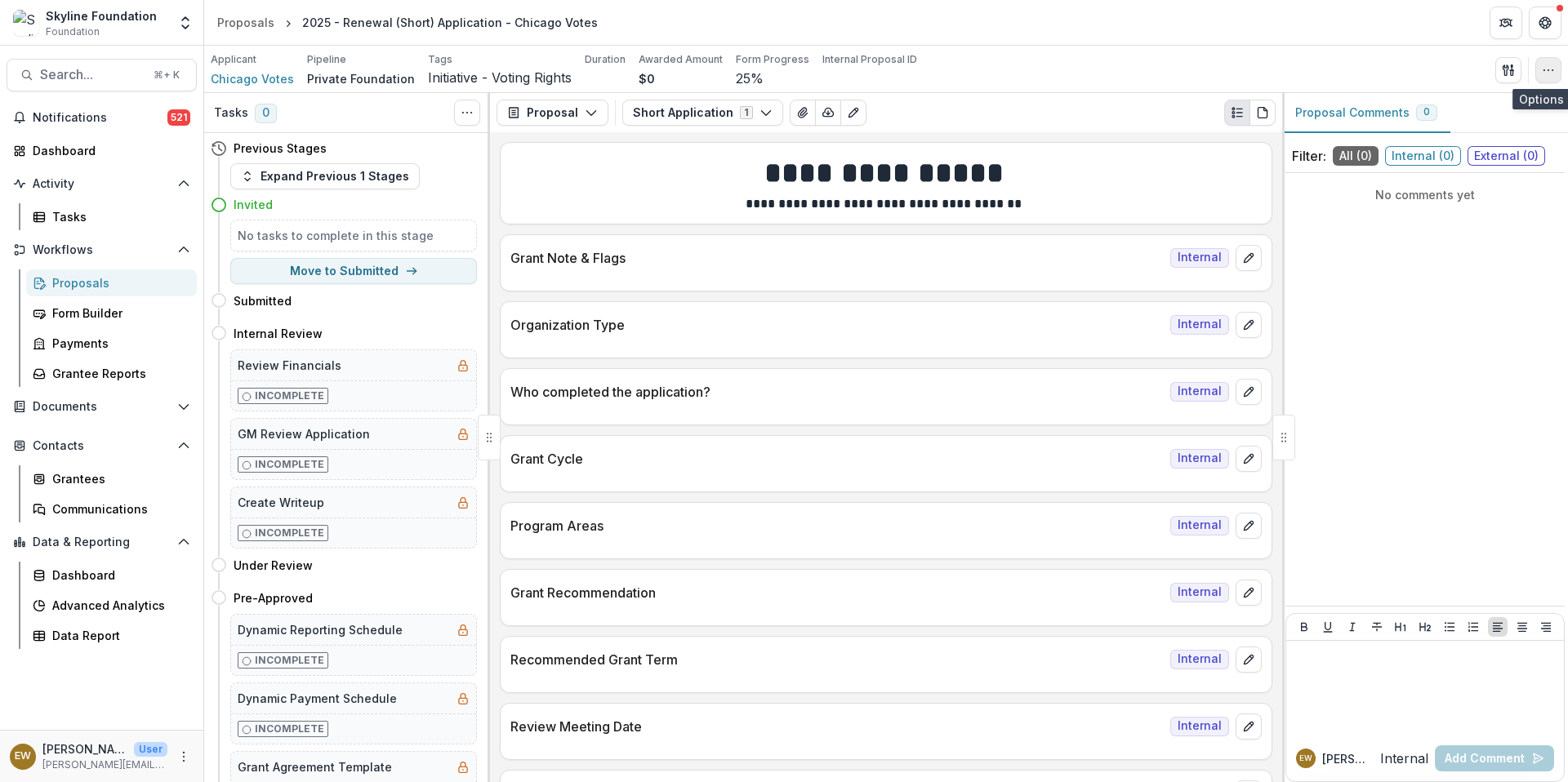
click at [1548, 70] on circle "button" at bounding box center [1548, 70] width 1 height 1
click at [1477, 109] on button "Edit Attributes" at bounding box center [1470, 106] width 175 height 27
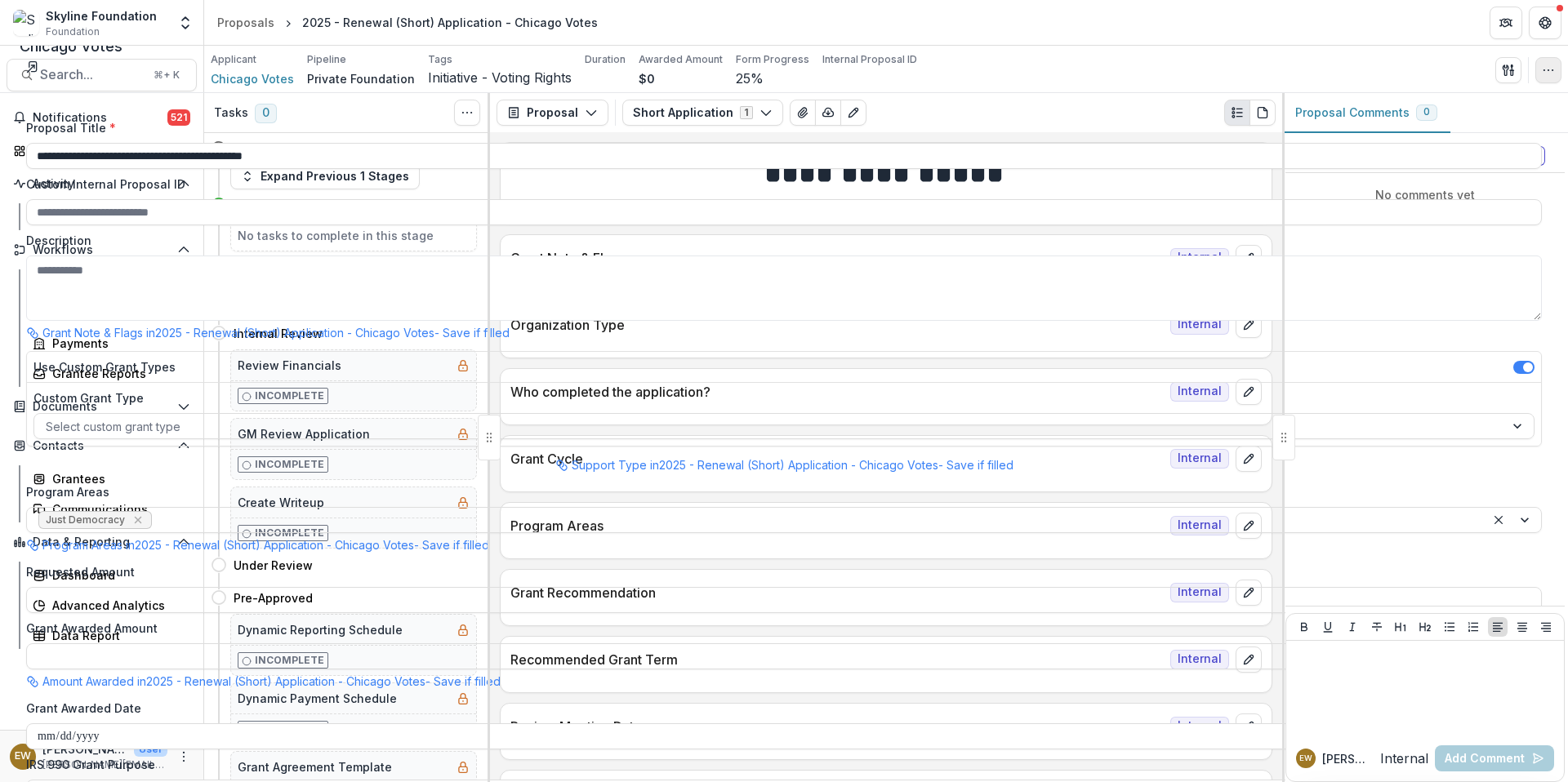
scroll to position [1059, 0]
click at [792, 781] on div "**********" at bounding box center [784, 782] width 1568 height 0
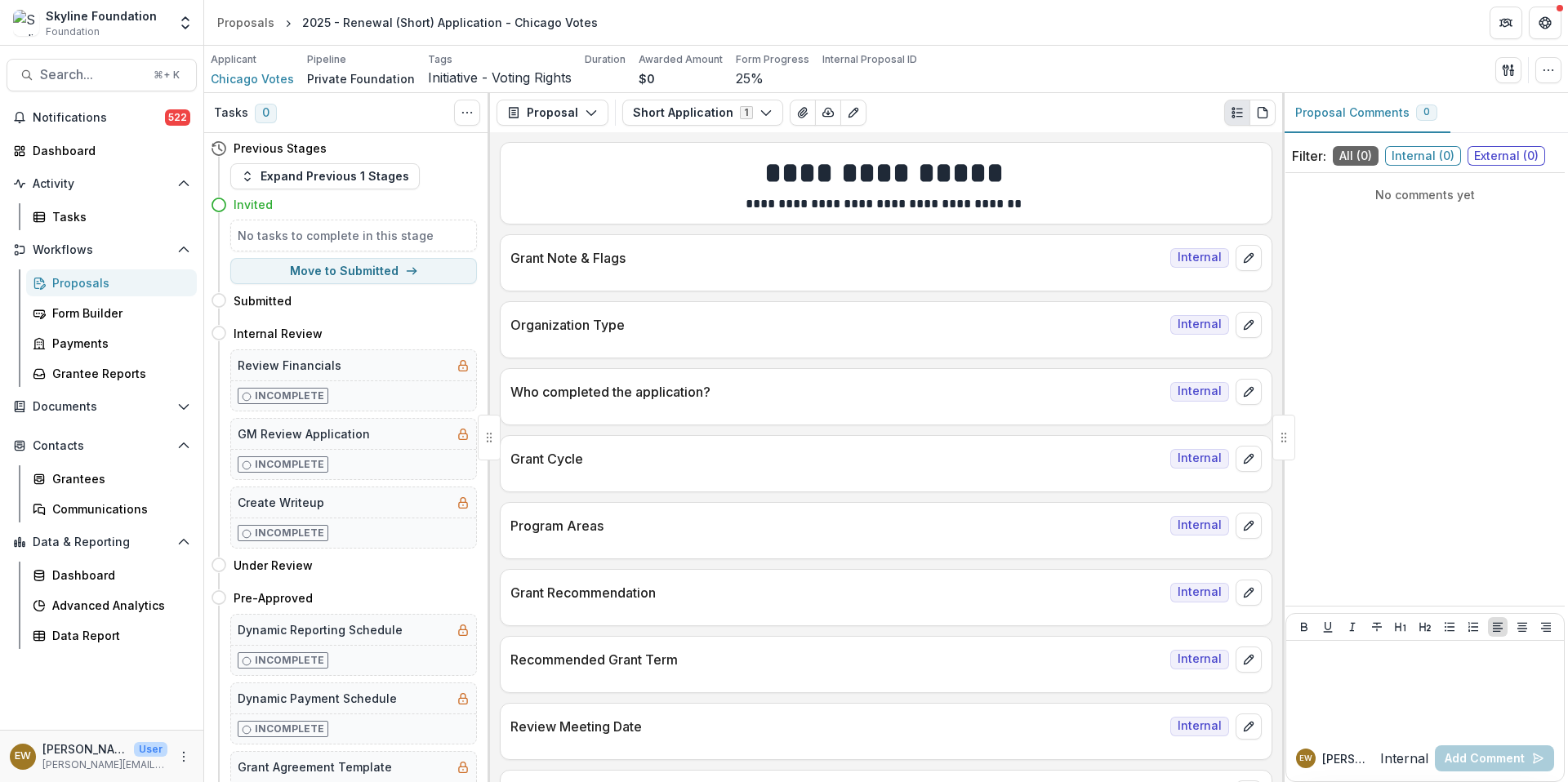
click at [848, 111] on icon "Edit as form" at bounding box center [854, 113] width 13 height 13
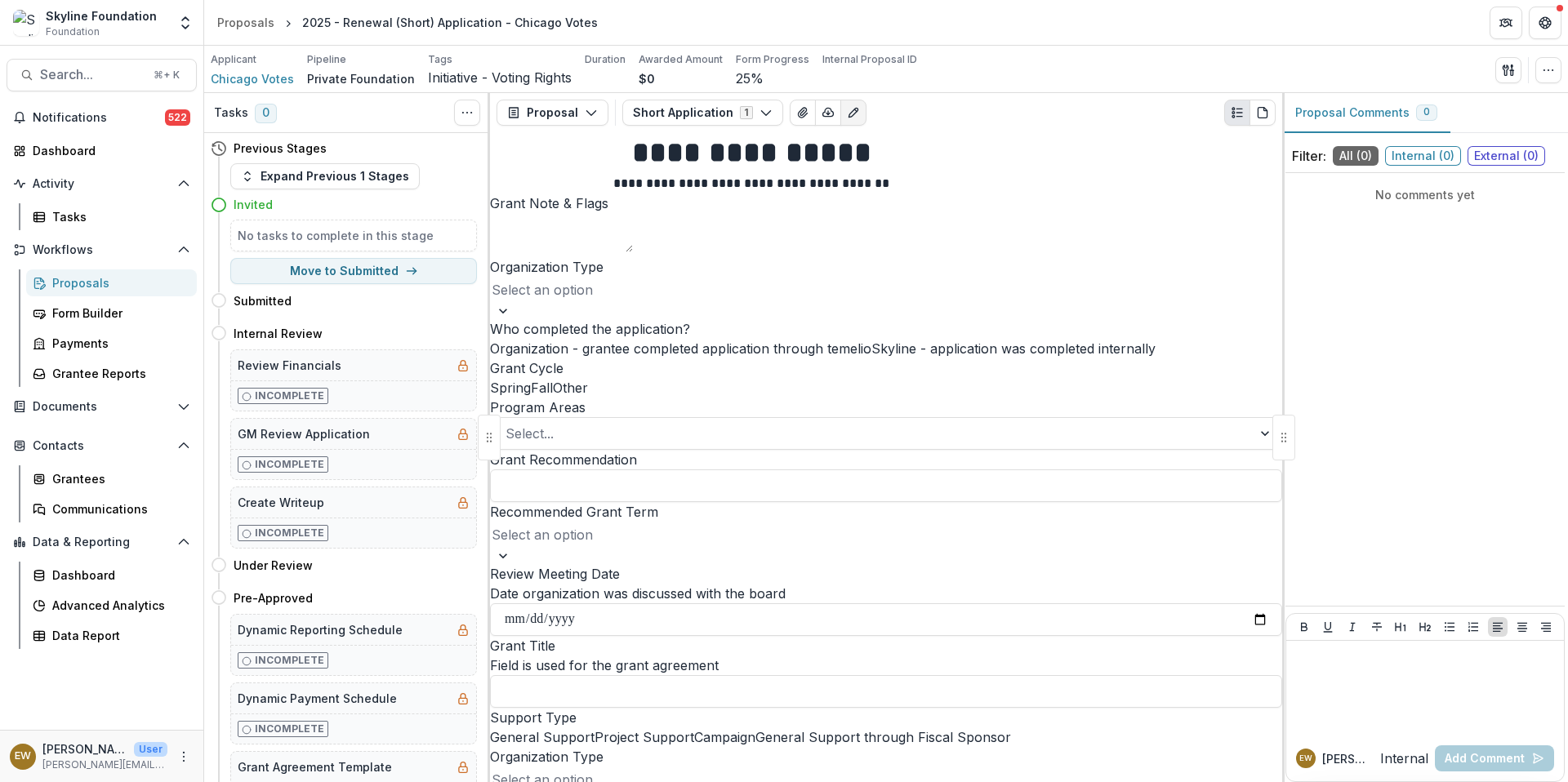
scroll to position [0, 0]
click at [706, 301] on div at bounding box center [886, 289] width 789 height 23
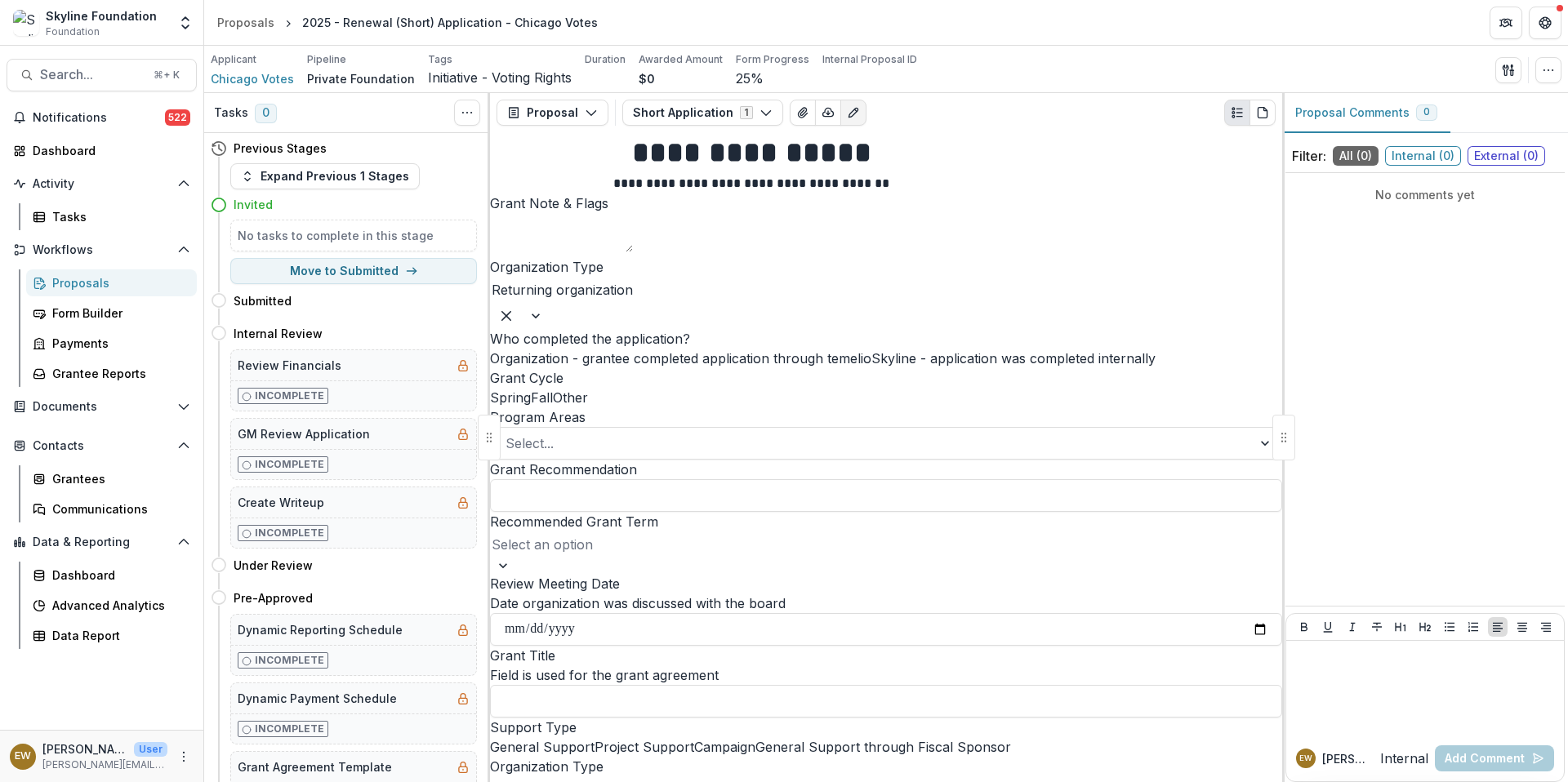
scroll to position [114, 0]
click at [871, 367] on span at bounding box center [871, 358] width 0 height 16
drag, startPoint x: 792, startPoint y: 467, endPoint x: 633, endPoint y: 357, distance: 193.3
click at [531, 389] on span at bounding box center [531, 397] width 0 height 16
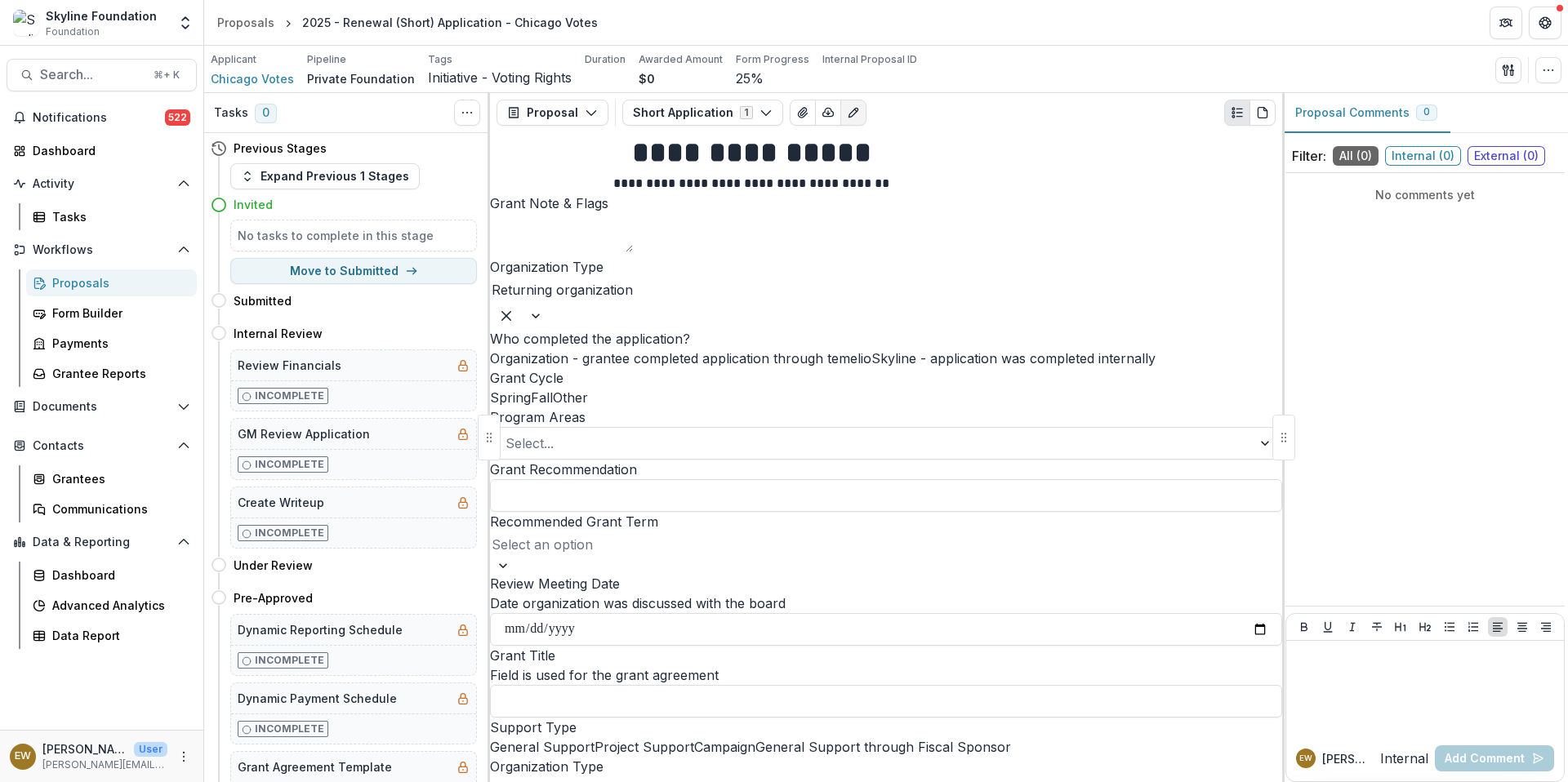
scroll to position [367, 0]
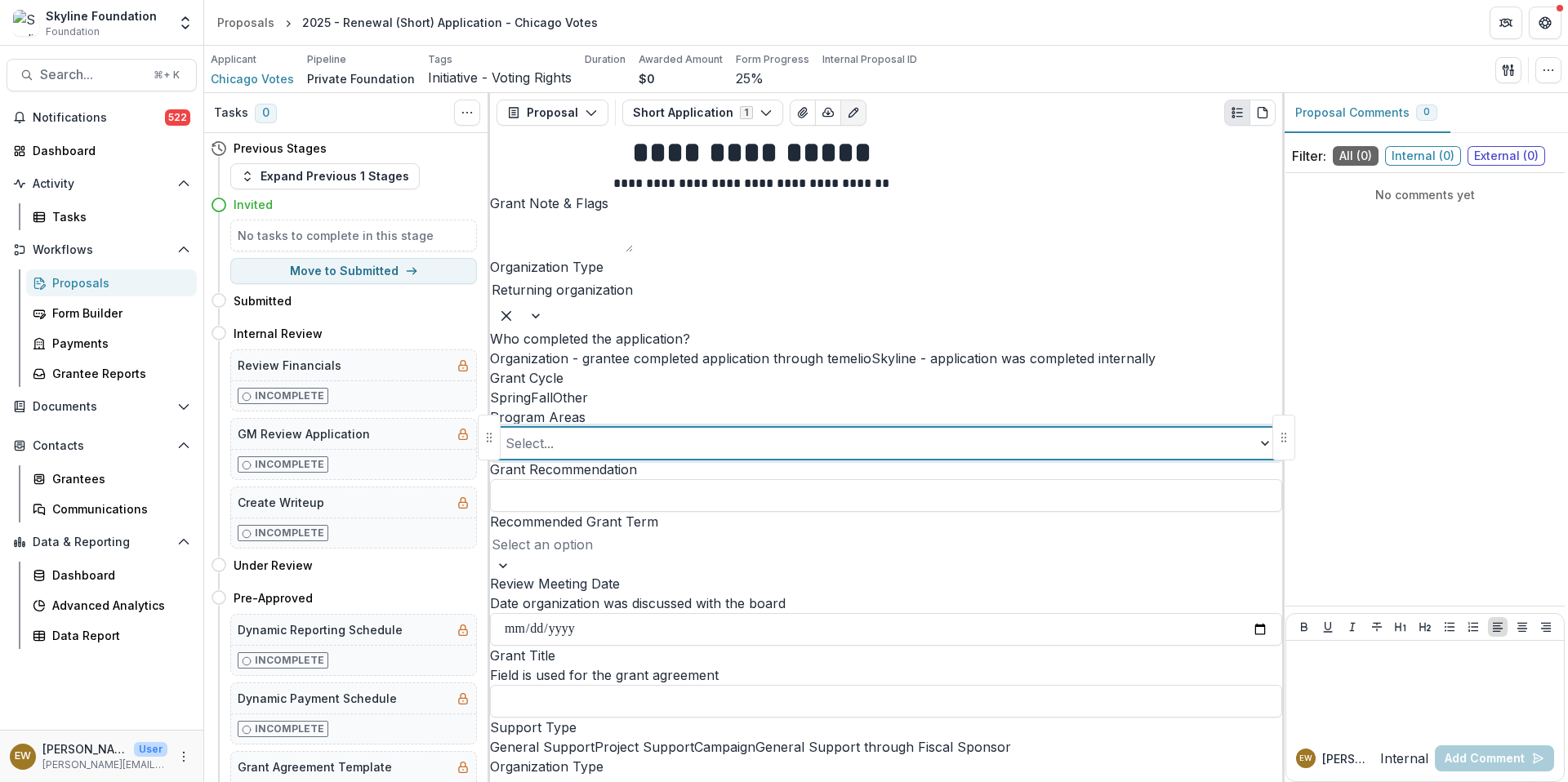
click at [694, 432] on div at bounding box center [871, 443] width 732 height 23
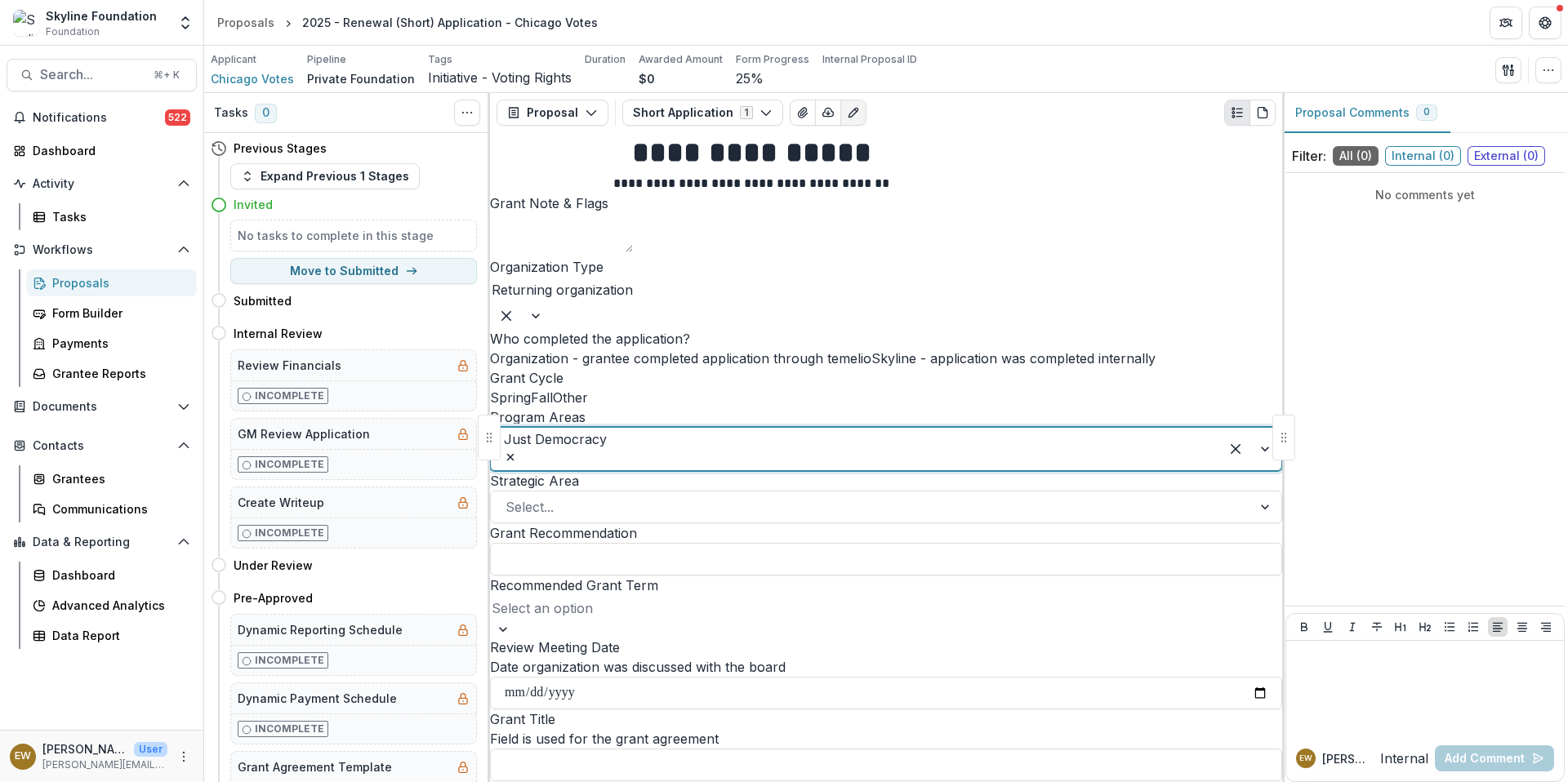
click at [655, 496] on div at bounding box center [871, 507] width 732 height 23
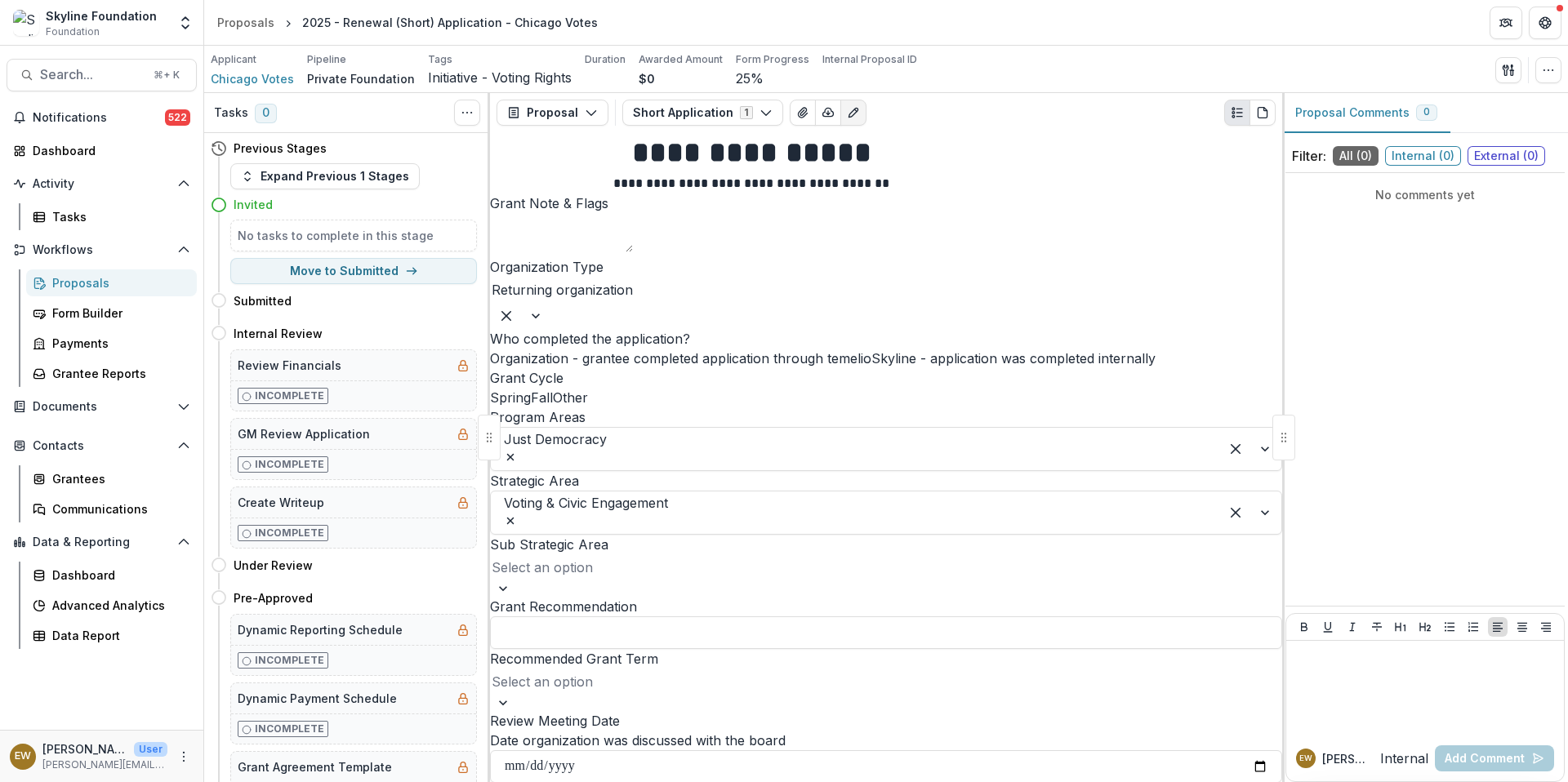
click at [644, 556] on div at bounding box center [886, 567] width 789 height 23
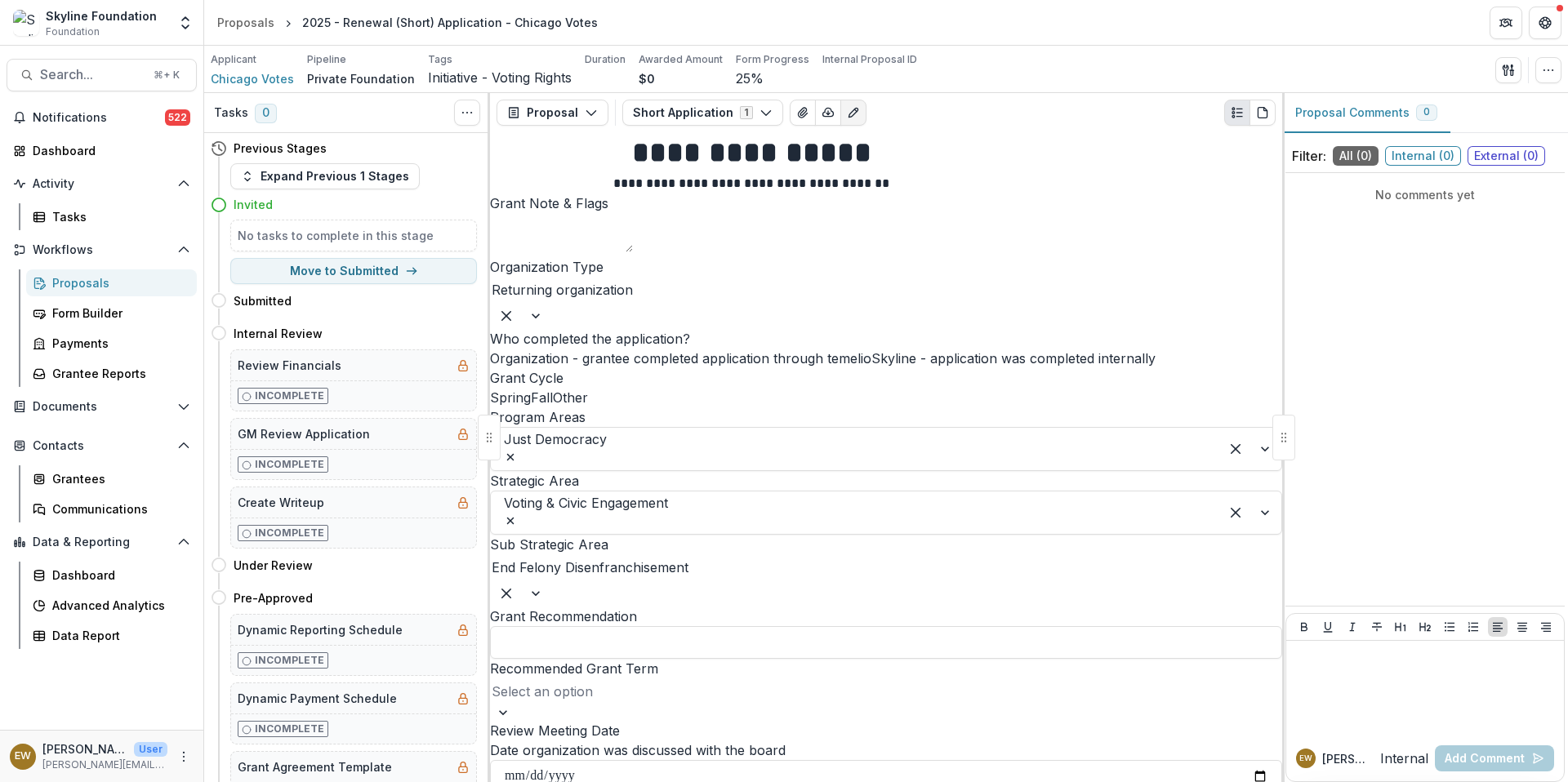
scroll to position [507, 0]
click at [731, 626] on div at bounding box center [886, 626] width 792 height 0
click at [724, 626] on input "Grant Recommendation" at bounding box center [886, 642] width 792 height 33
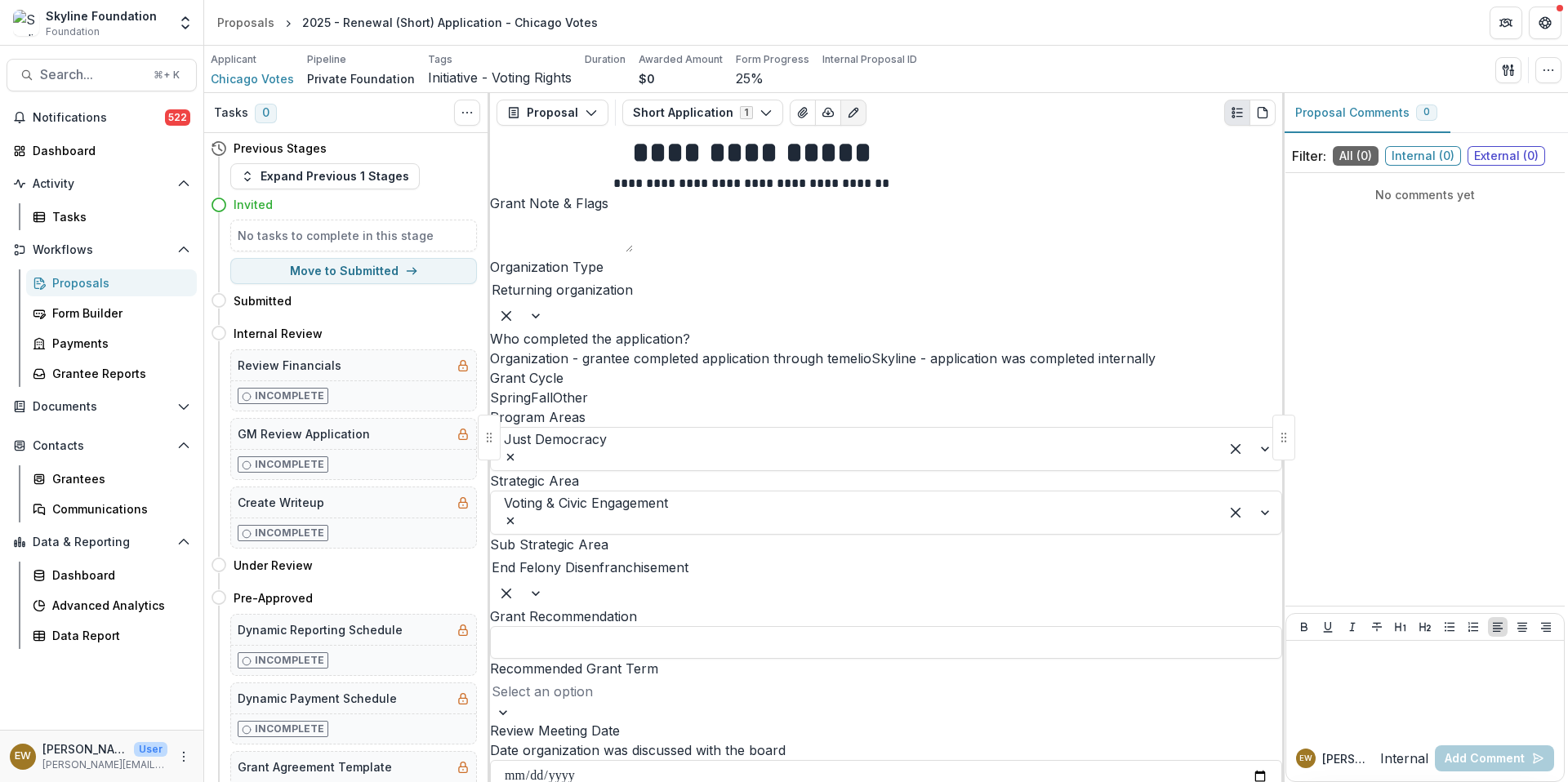
click at [1123, 760] on input "Review Meeting Date" at bounding box center [886, 776] width 792 height 33
click at [1122, 760] on input "Review Meeting Date" at bounding box center [886, 776] width 792 height 33
type input "**********"
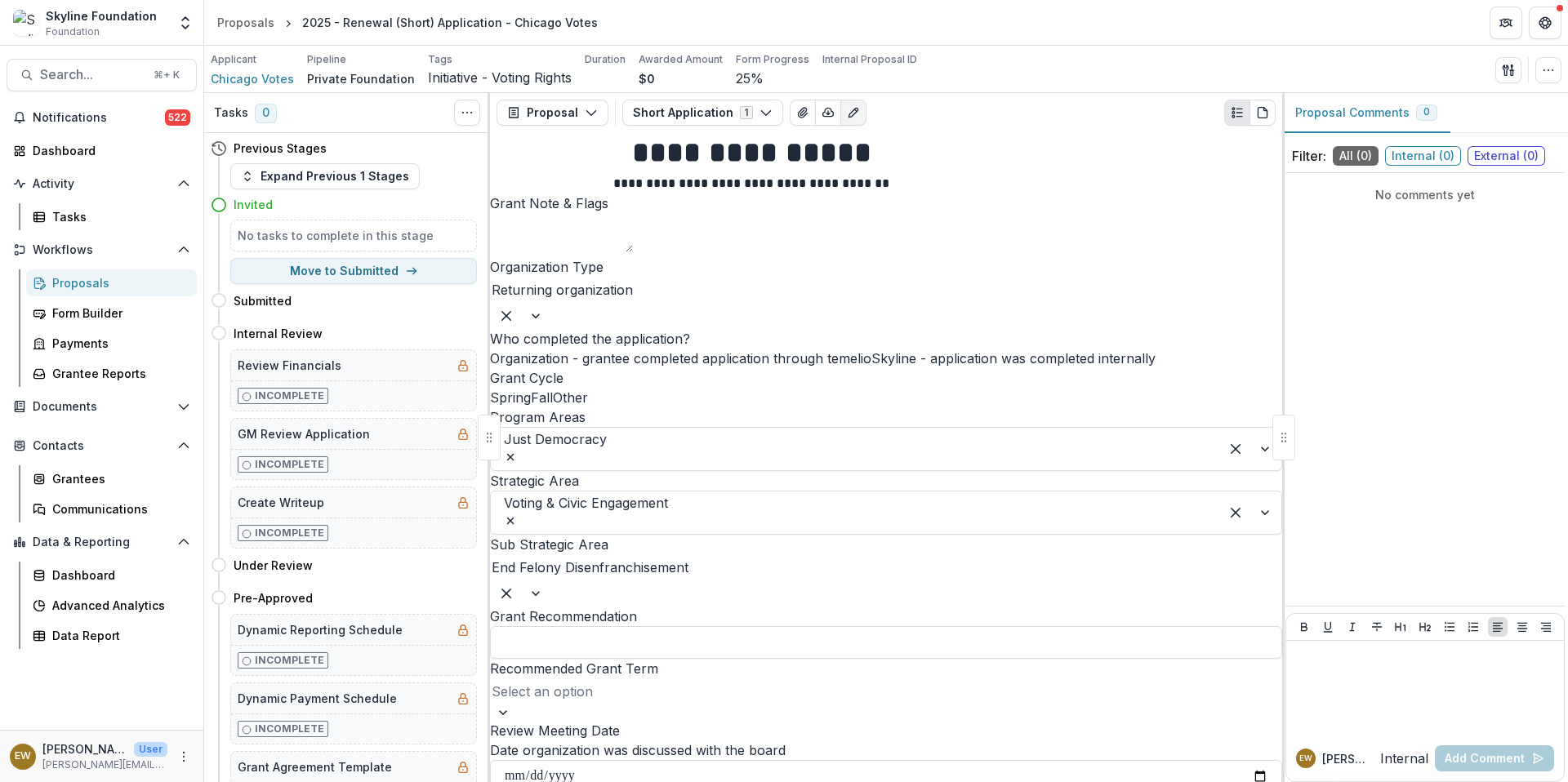
drag, startPoint x: 585, startPoint y: 566, endPoint x: 629, endPoint y: 371, distance: 199.9
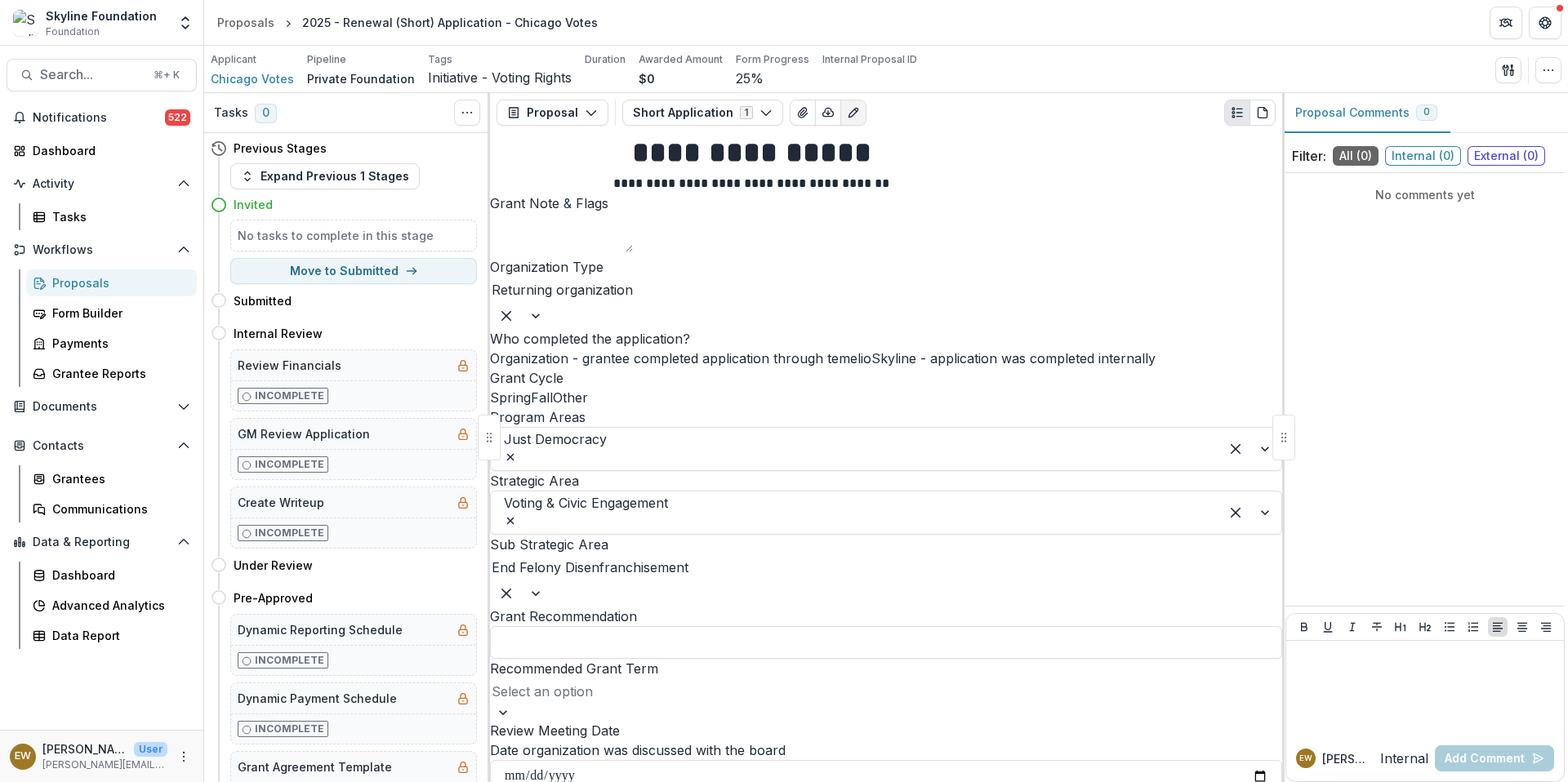
scroll to position [1149, 0]
drag, startPoint x: 629, startPoint y: 371, endPoint x: 745, endPoint y: 532, distance: 198.4
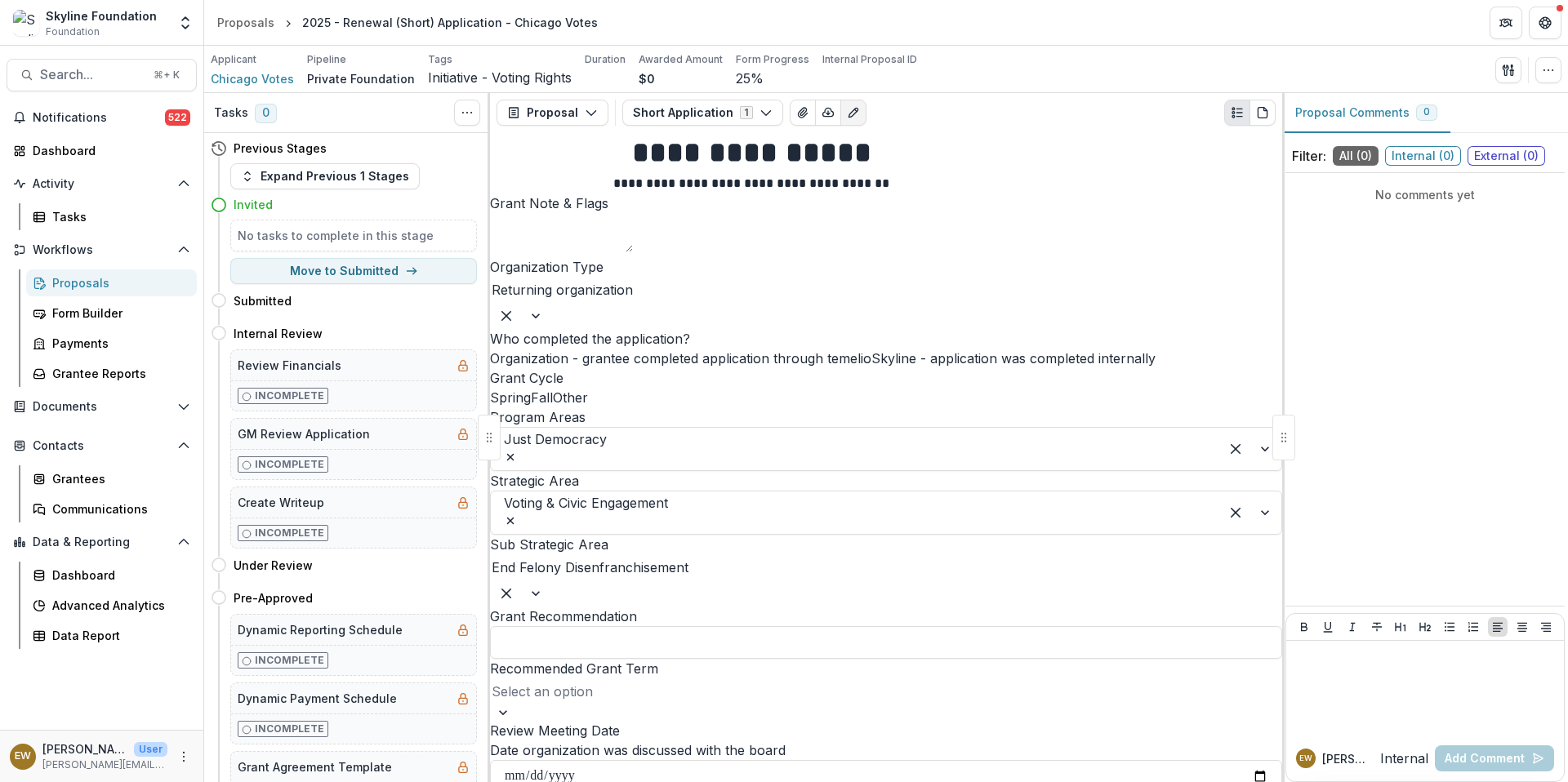
drag, startPoint x: 745, startPoint y: 532, endPoint x: 865, endPoint y: 410, distance: 171.1
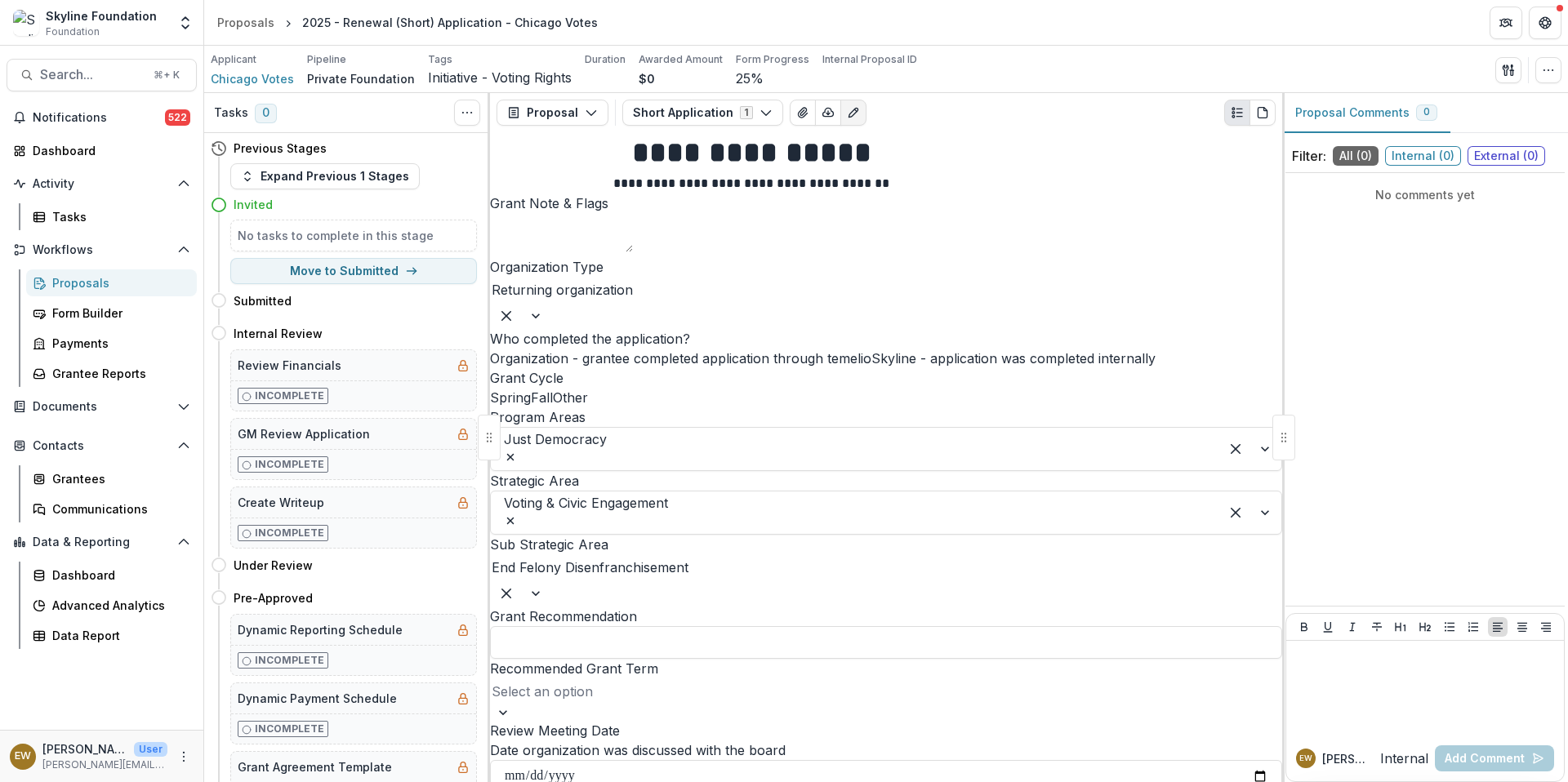
drag, startPoint x: 865, startPoint y: 410, endPoint x: 560, endPoint y: 423, distance: 305.3
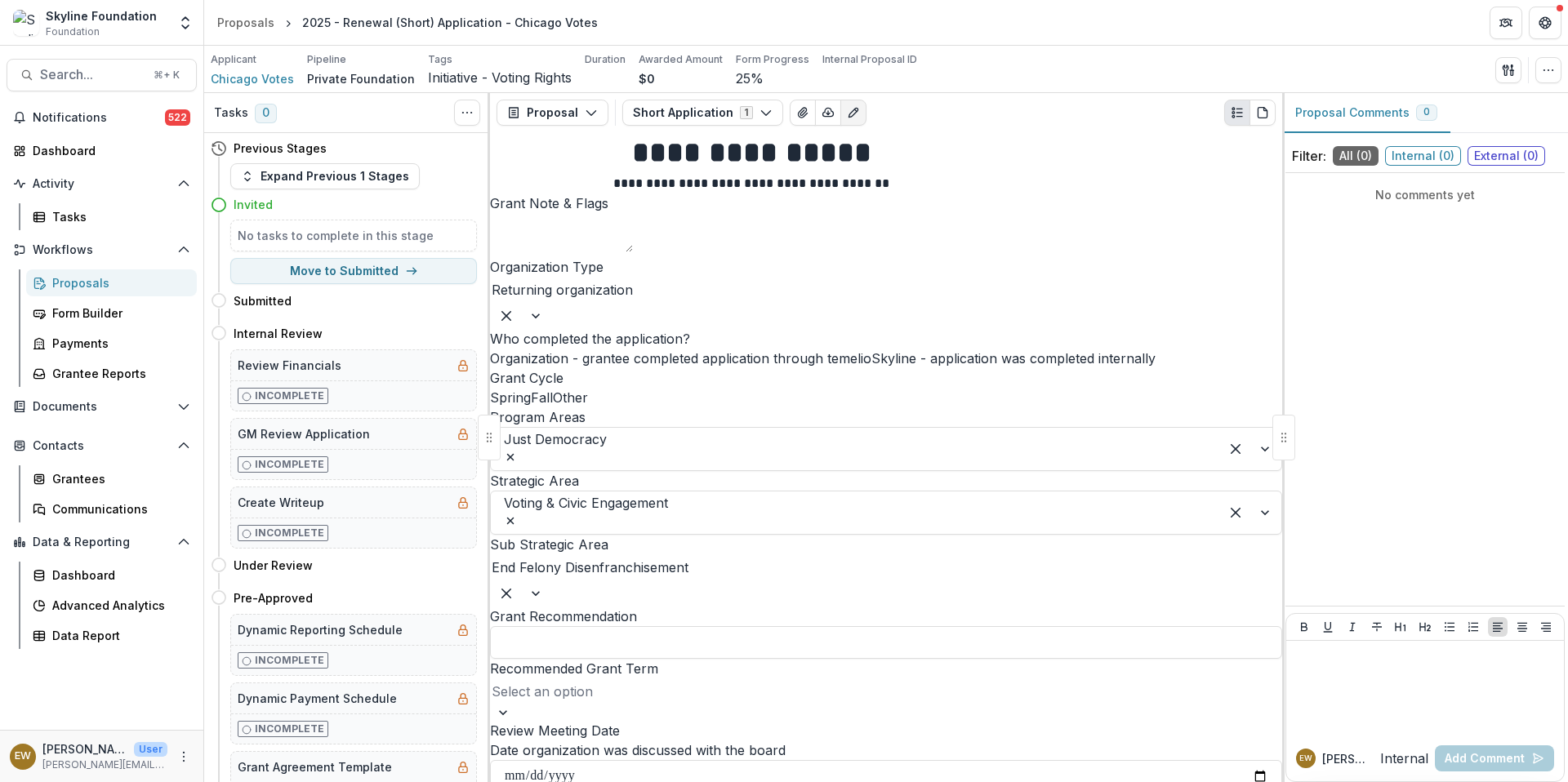
drag, startPoint x: 560, startPoint y: 423, endPoint x: 590, endPoint y: 359, distance: 70.7
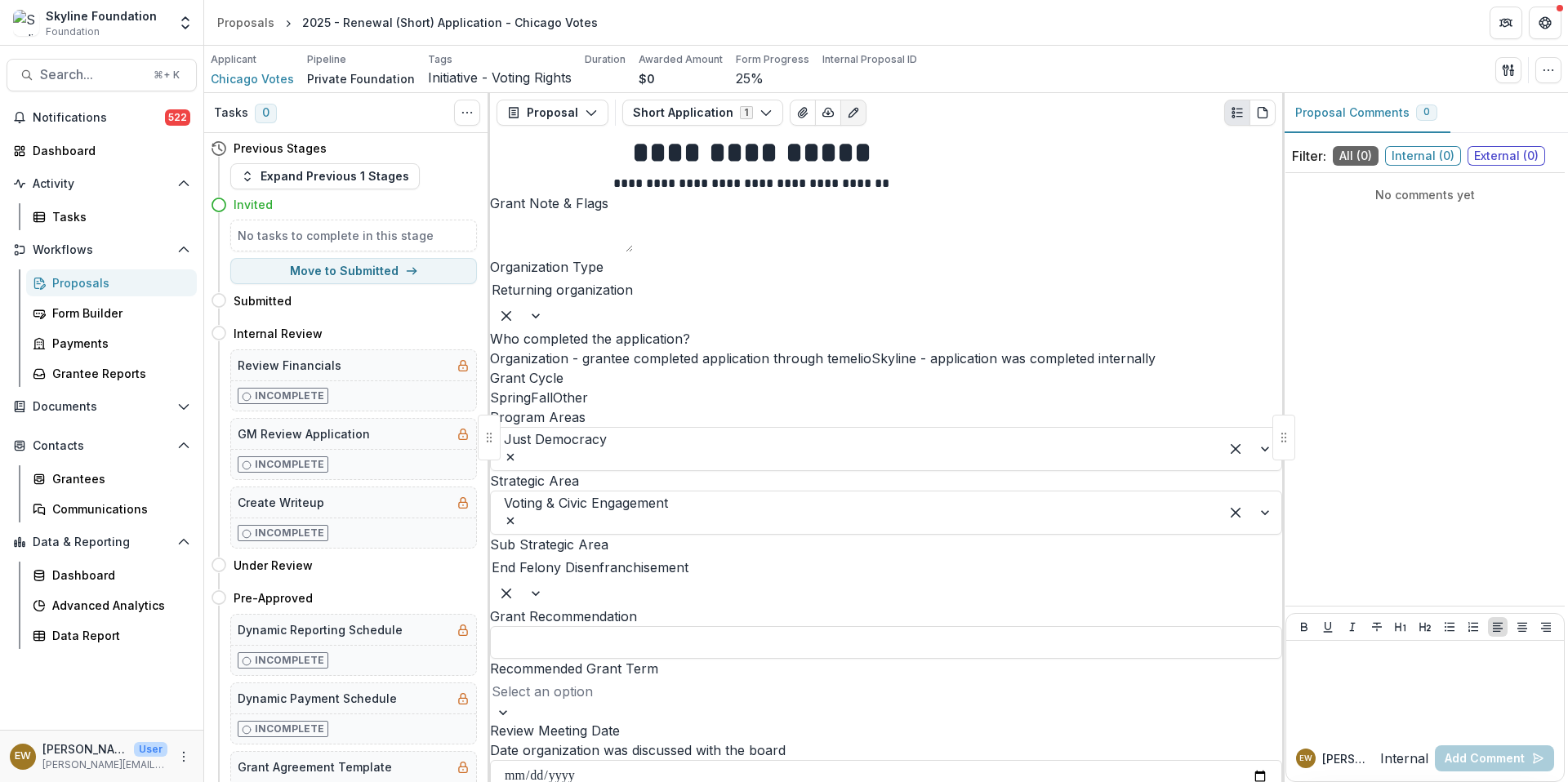
drag, startPoint x: 590, startPoint y: 359, endPoint x: 732, endPoint y: 298, distance: 154.5
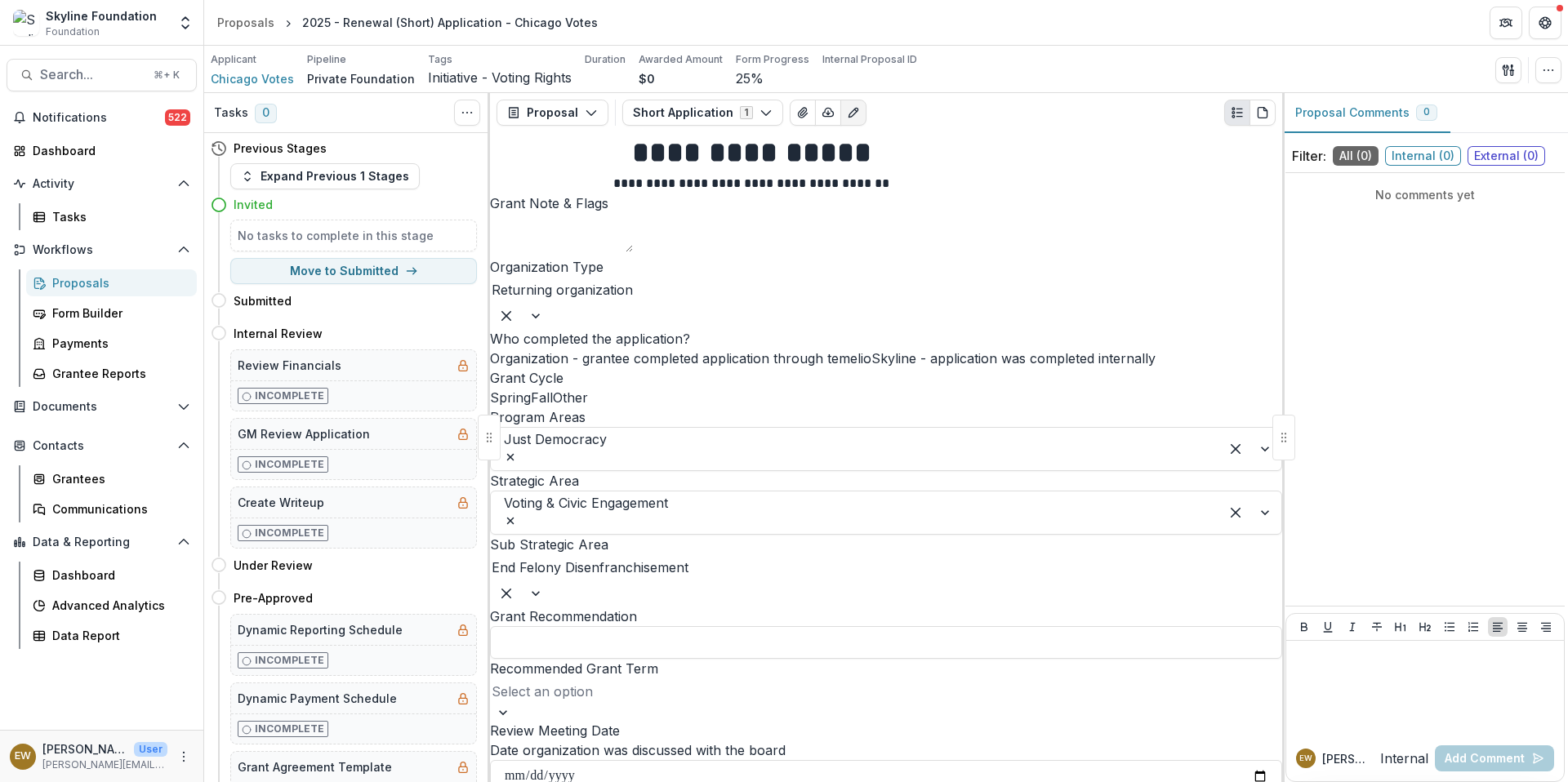
type input "**"
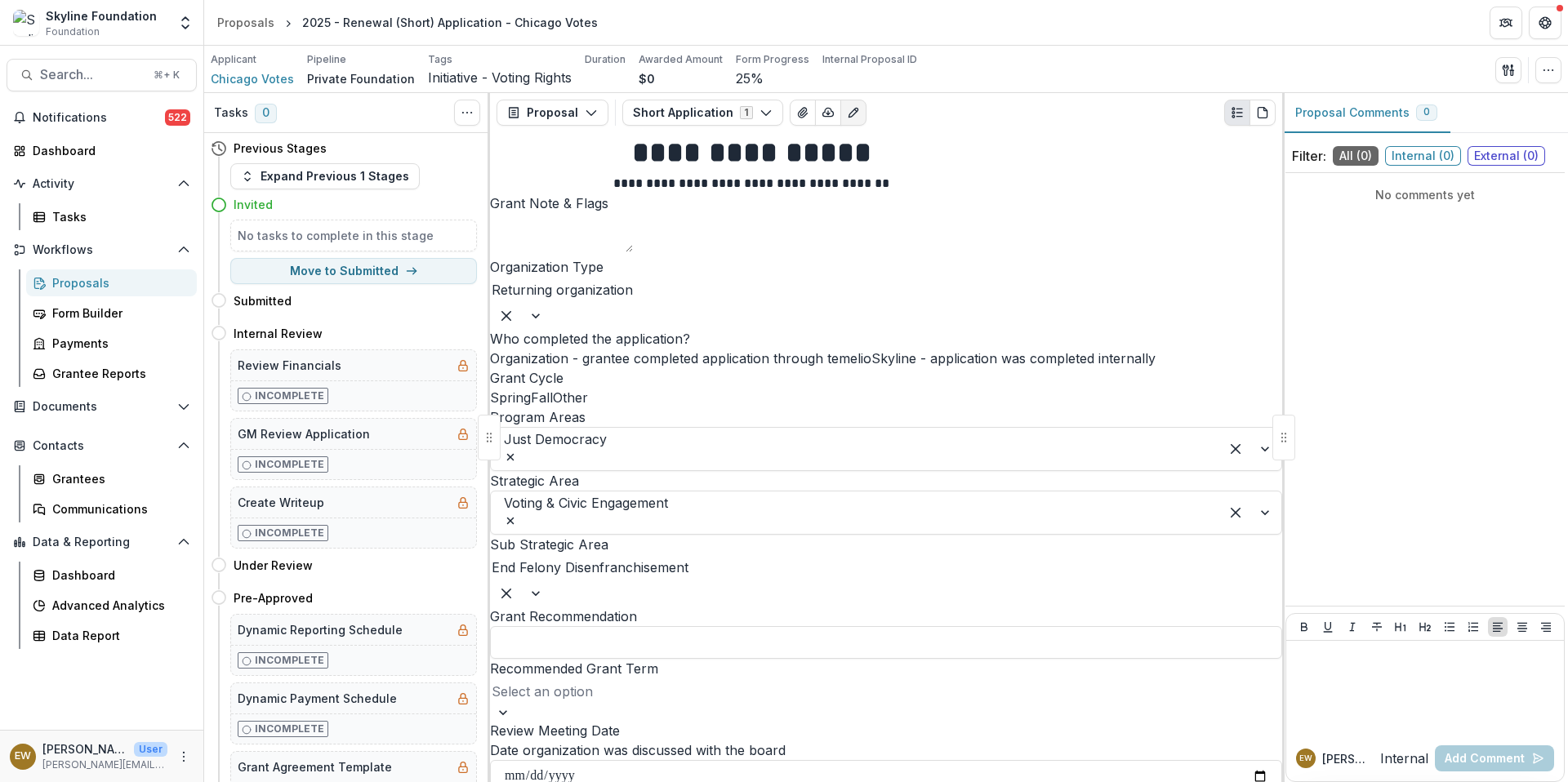
drag, startPoint x: 586, startPoint y: 377, endPoint x: 570, endPoint y: 437, distance: 62.1
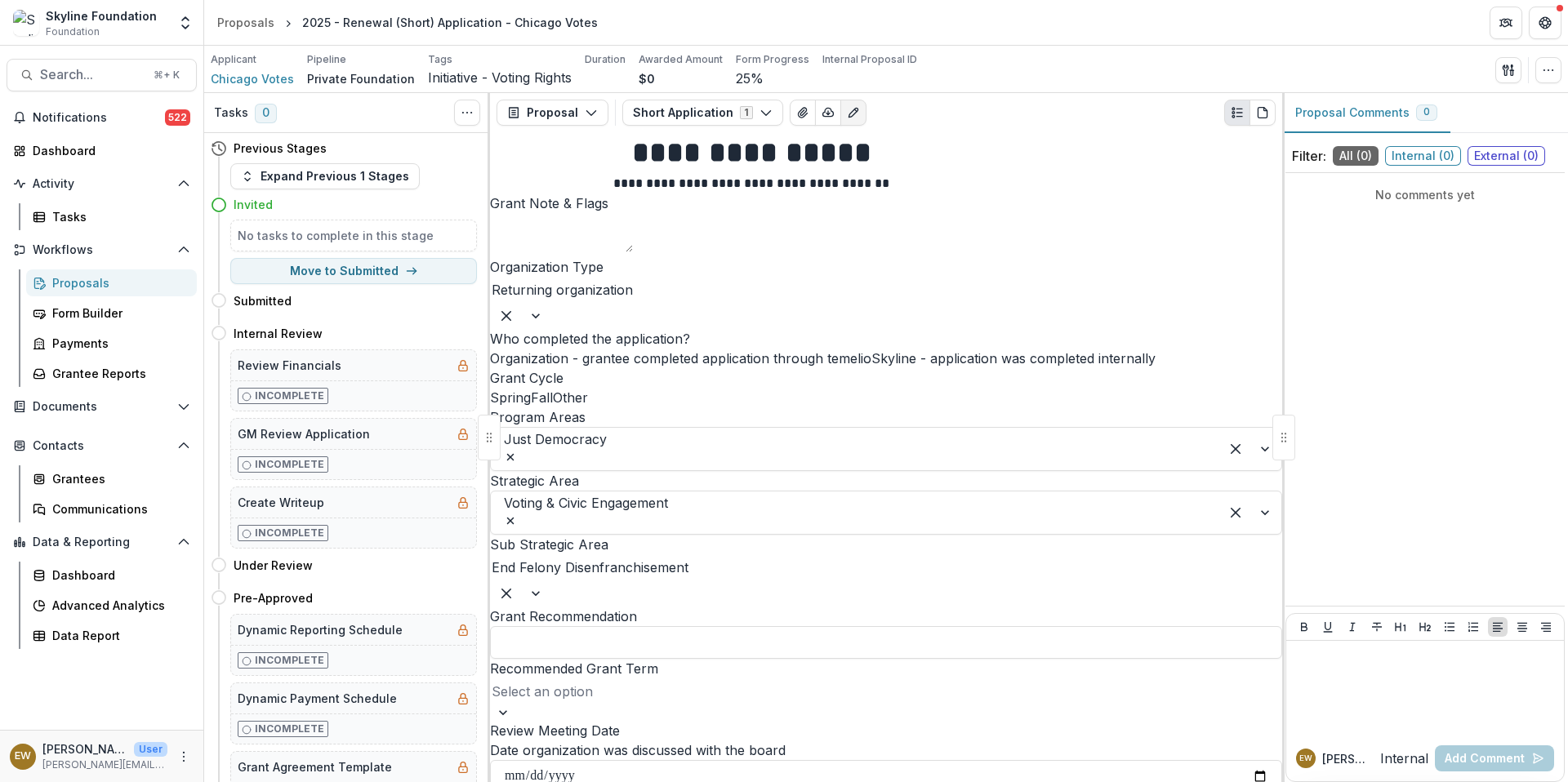
type input "**********"
drag, startPoint x: 570, startPoint y: 437, endPoint x: 656, endPoint y: 435, distance: 86.0
type input "*"
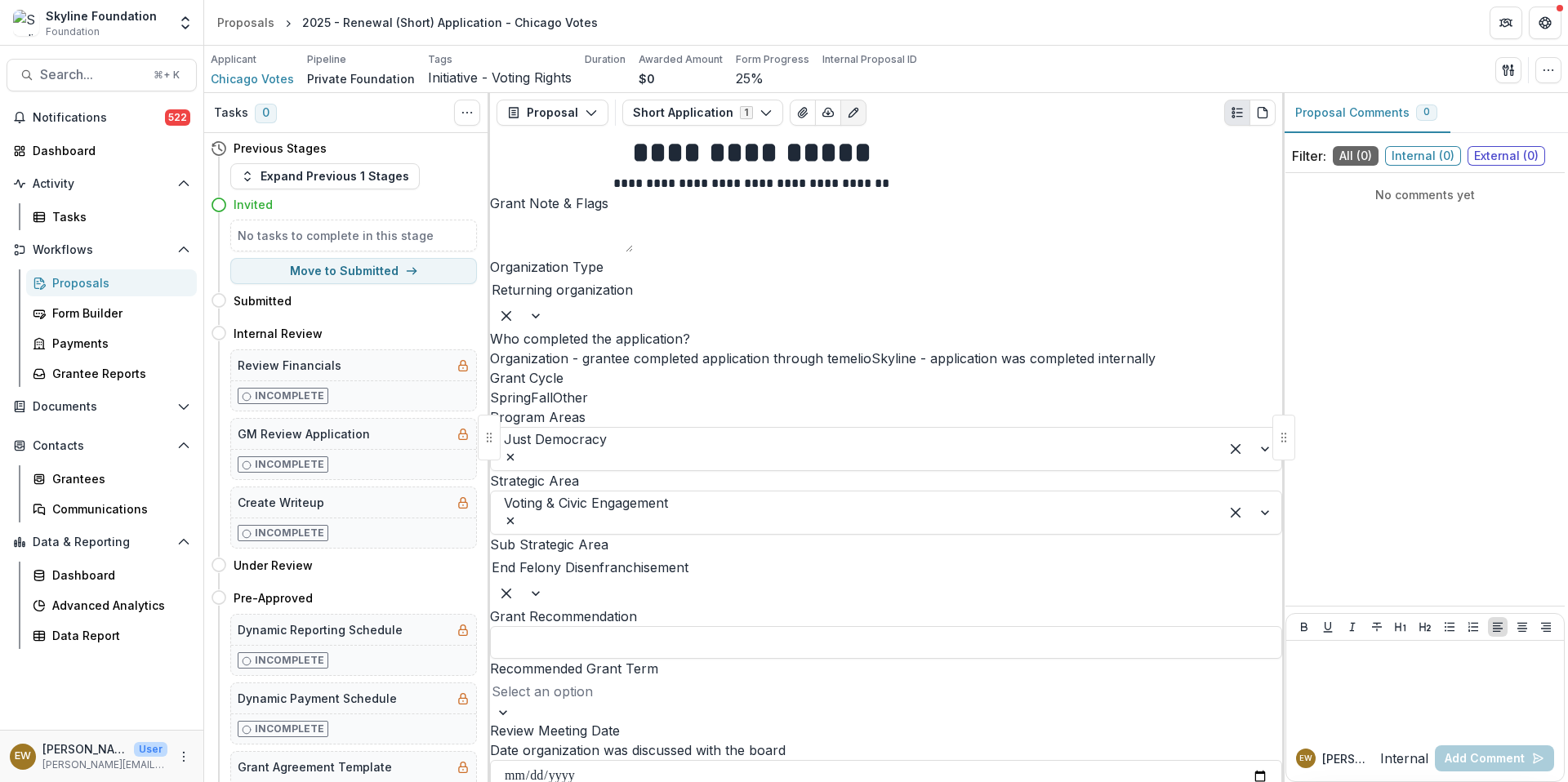
drag, startPoint x: 656, startPoint y: 435, endPoint x: 701, endPoint y: 532, distance: 106.9
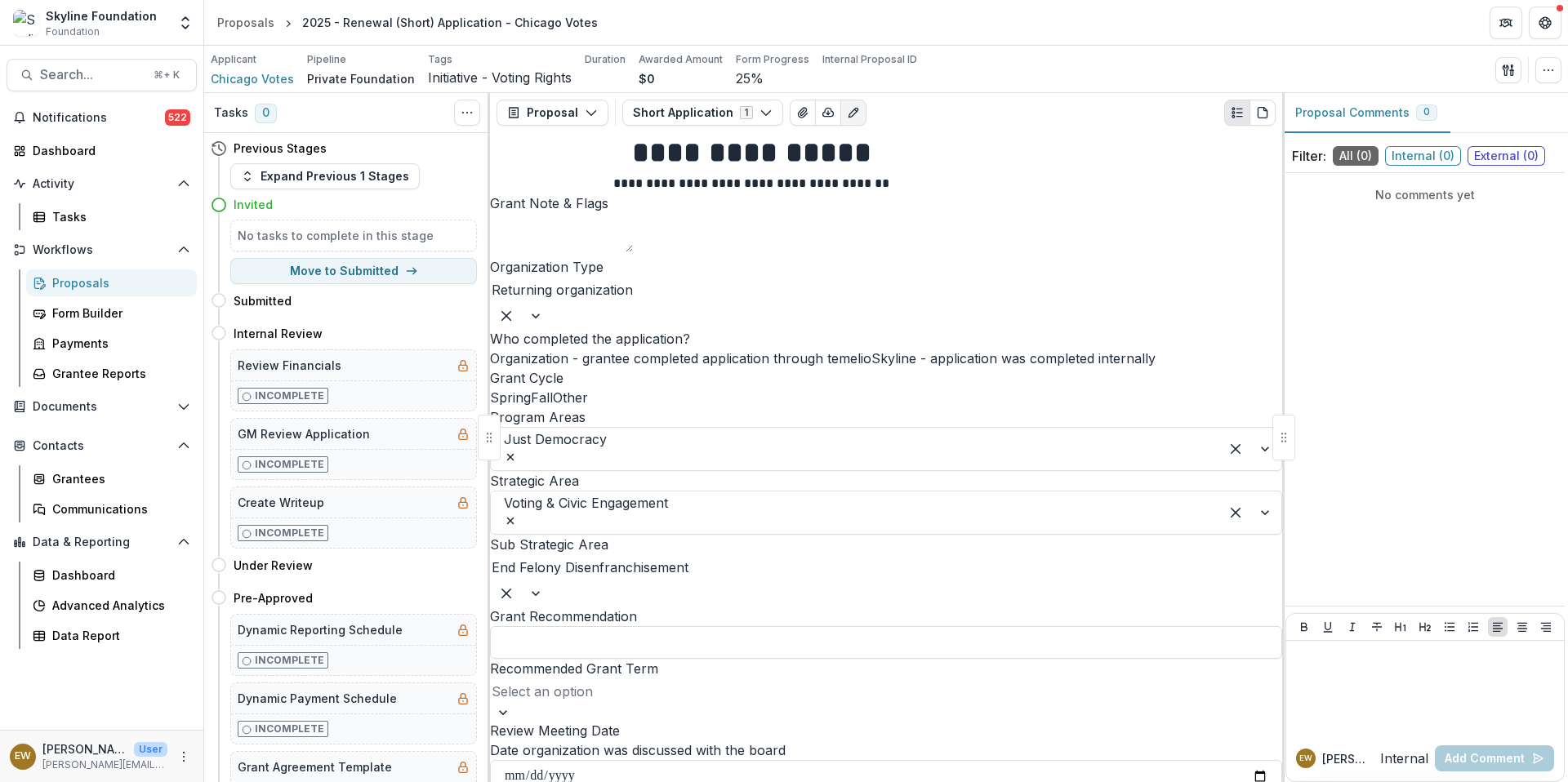
type input "**********"
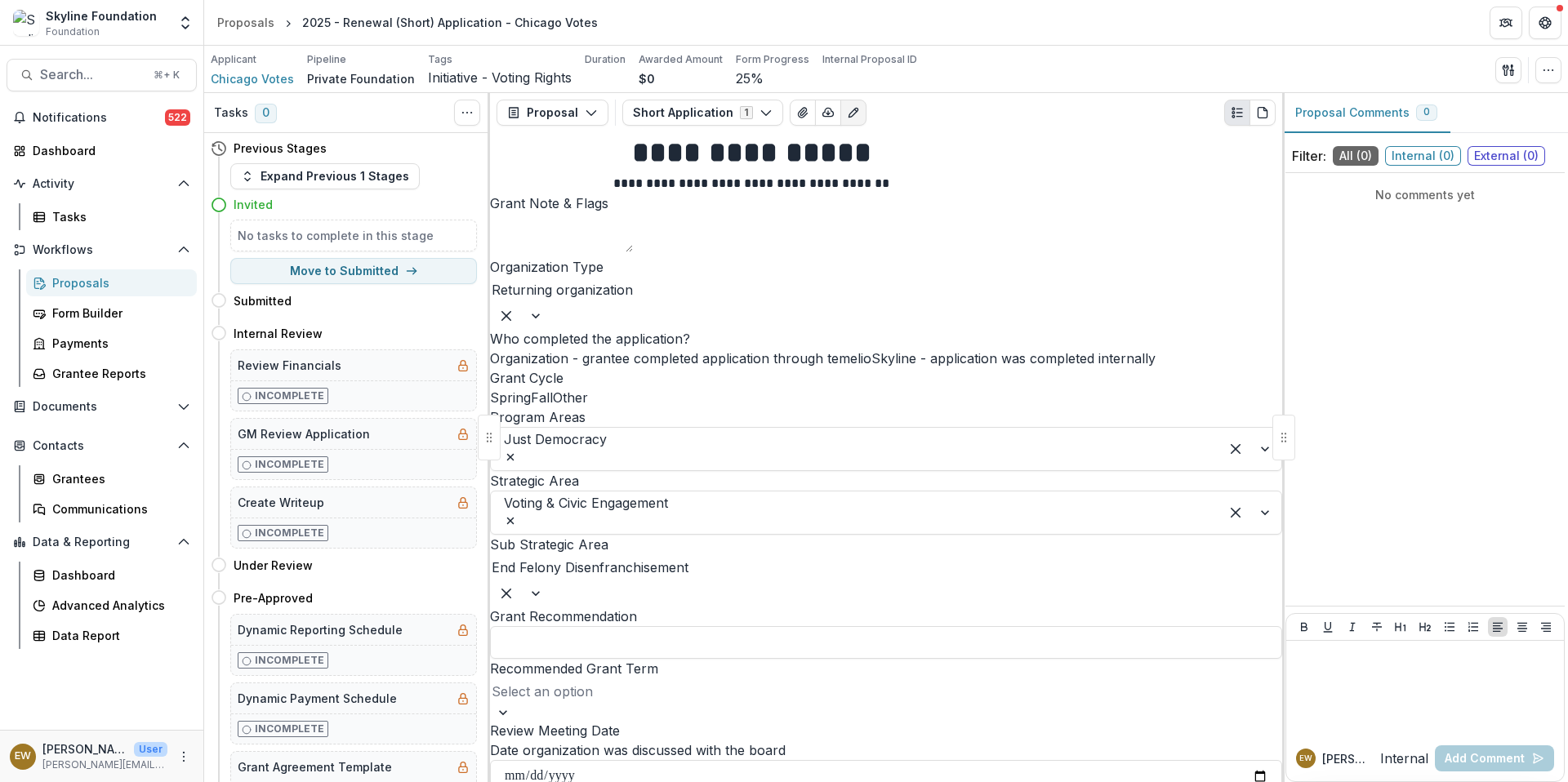
click at [77, 278] on div "Proposals" at bounding box center [117, 283] width 132 height 17
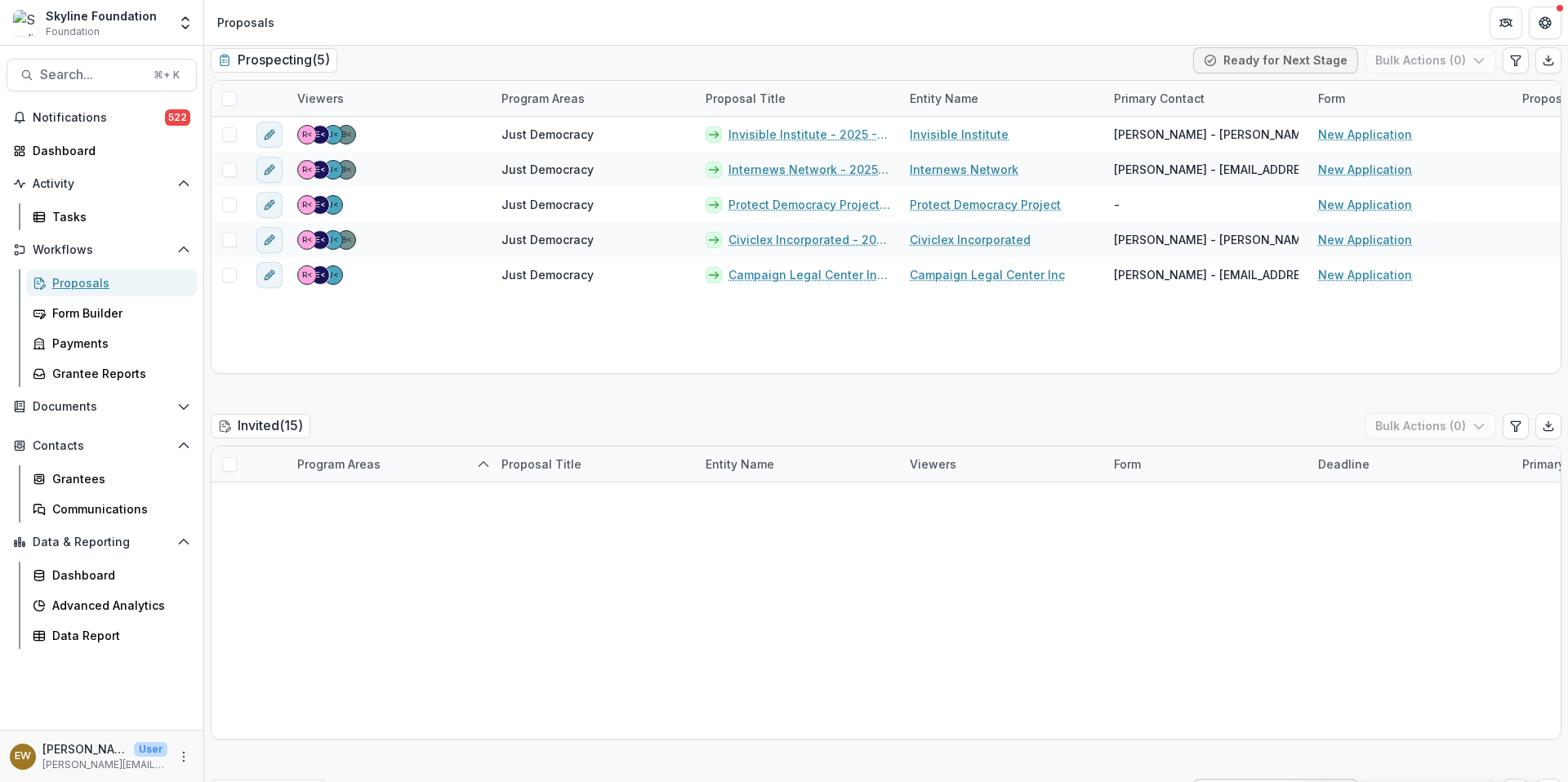
scroll to position [520, 0]
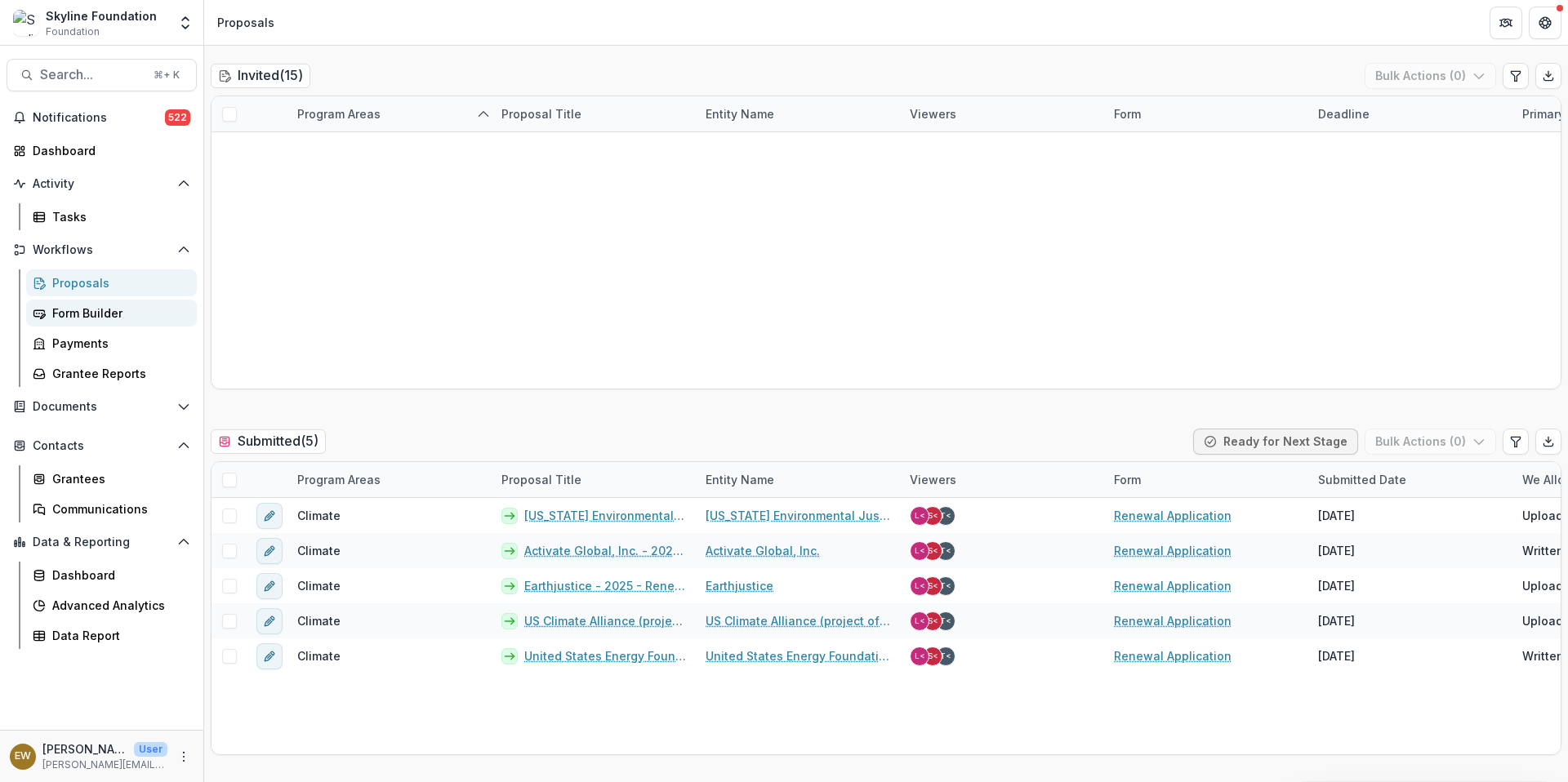
drag, startPoint x: 1114, startPoint y: 518, endPoint x: 98, endPoint y: 314, distance: 1036.3
click at [98, 314] on div "Form Builder" at bounding box center [117, 313] width 132 height 17
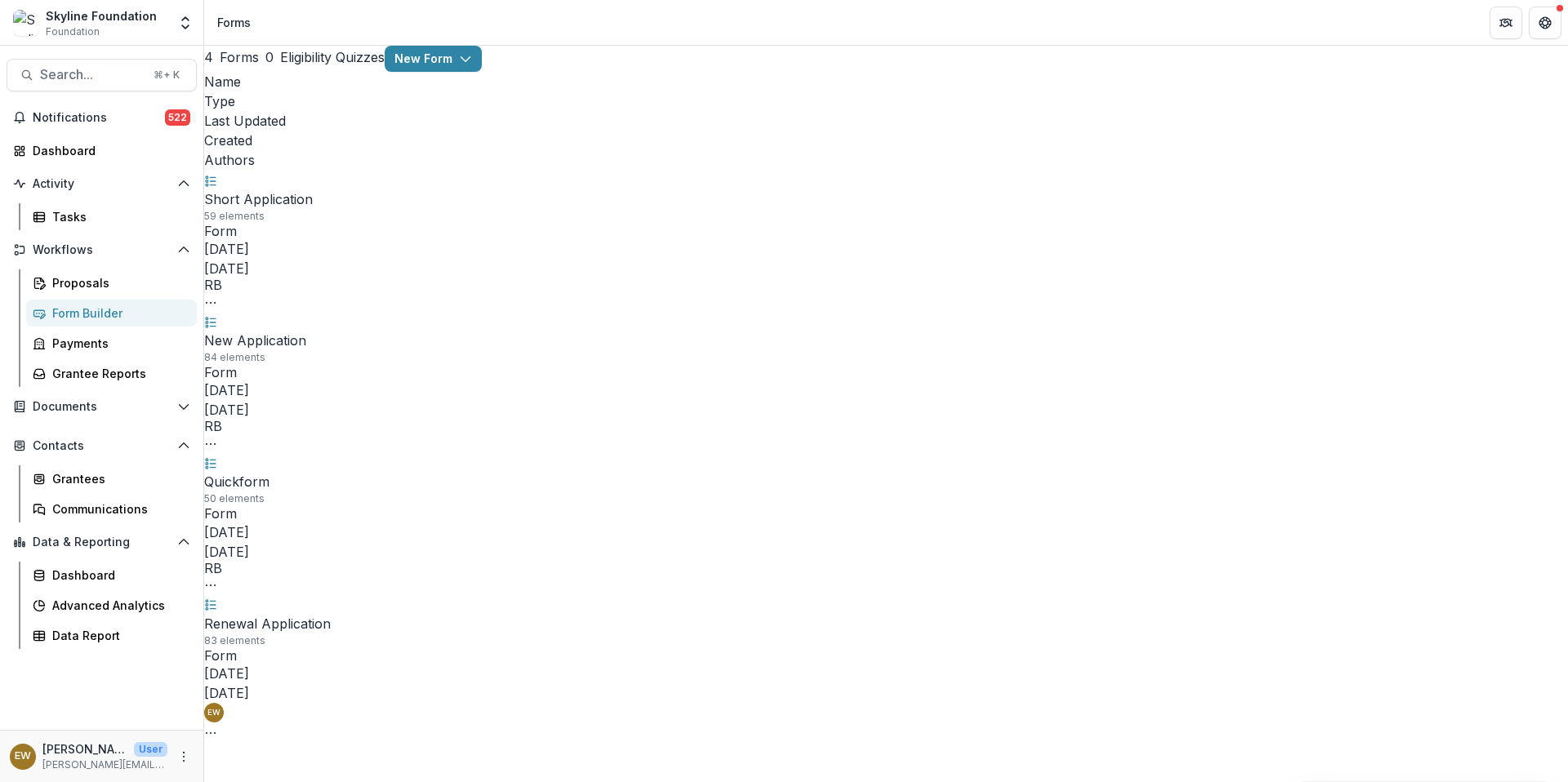
click at [312, 191] on link "Short Application" at bounding box center [259, 198] width 109 height 16
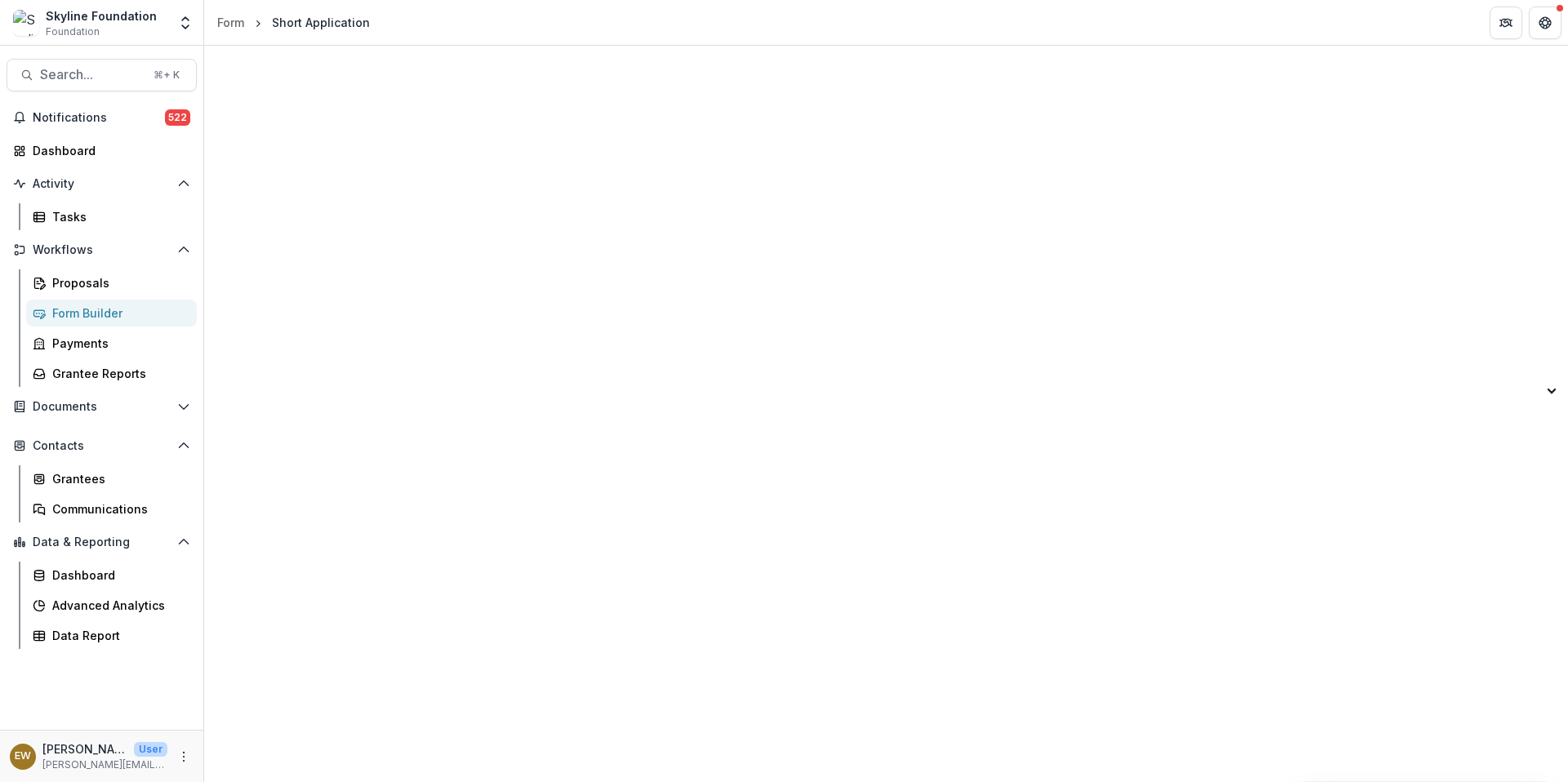
scroll to position [19434, 0]
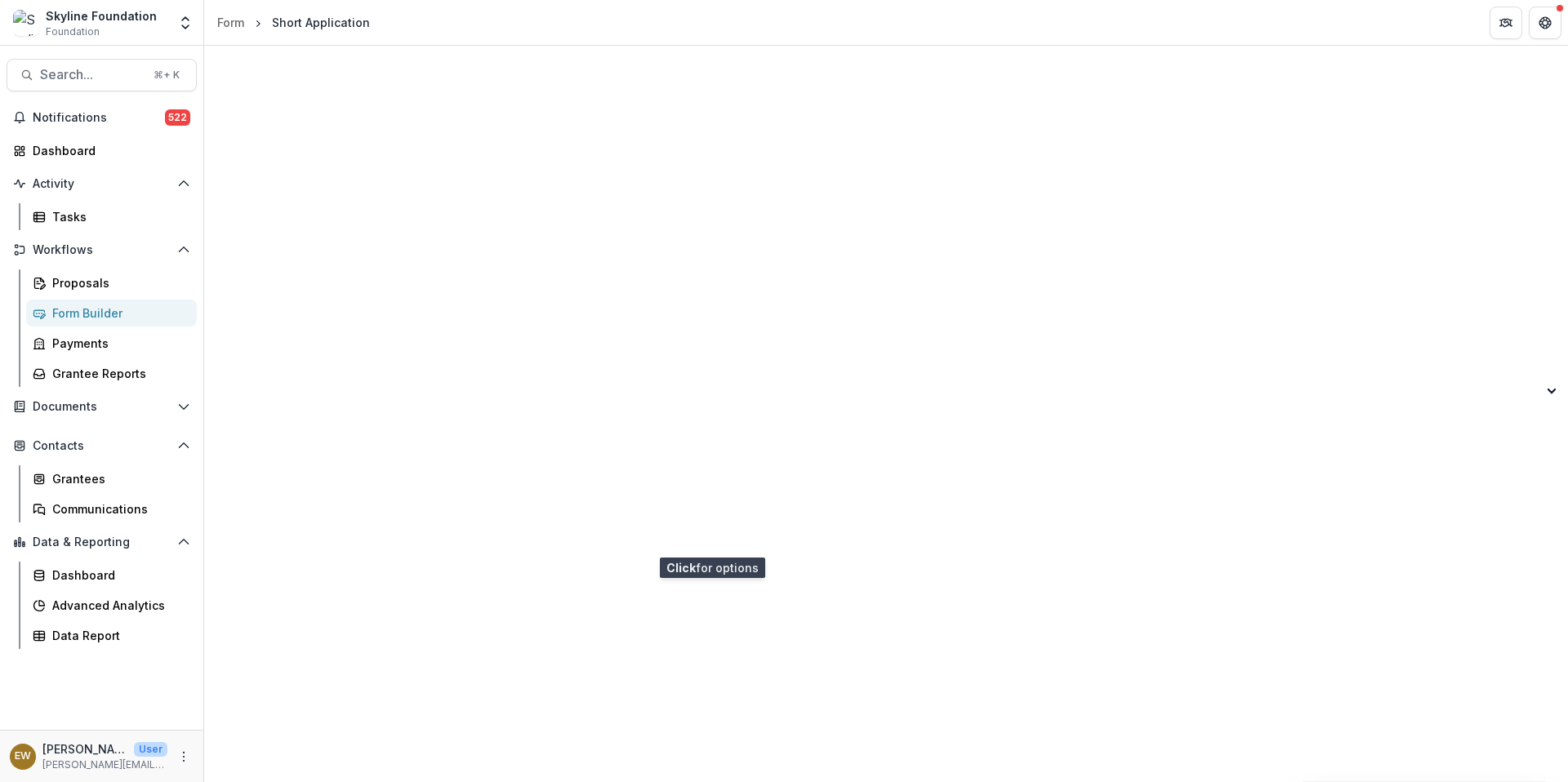
scroll to position [19683, 0]
drag, startPoint x: 98, startPoint y: 314, endPoint x: 575, endPoint y: 330, distance: 477.3
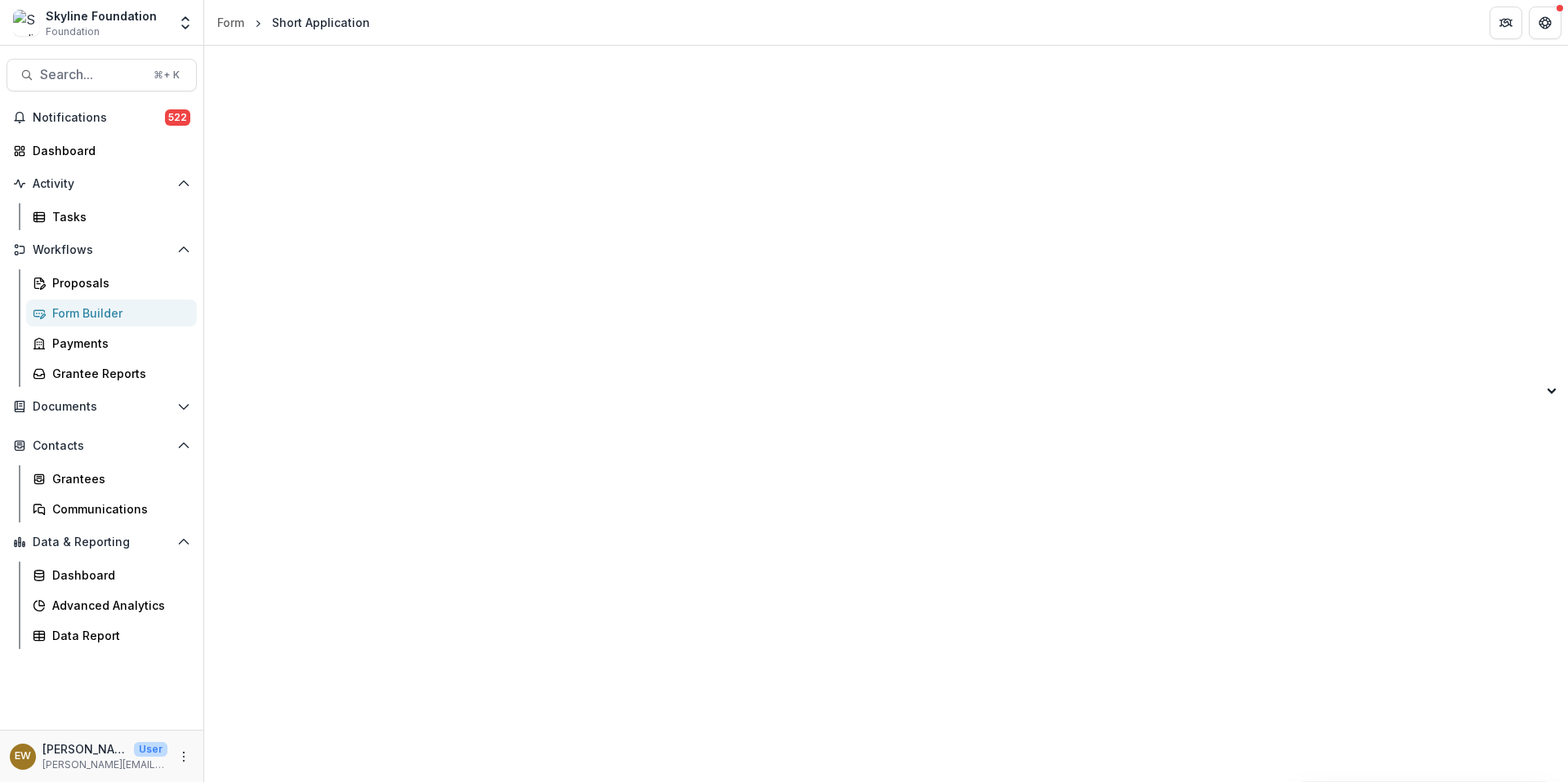
drag, startPoint x: 575, startPoint y: 330, endPoint x: 1379, endPoint y: 443, distance: 811.9
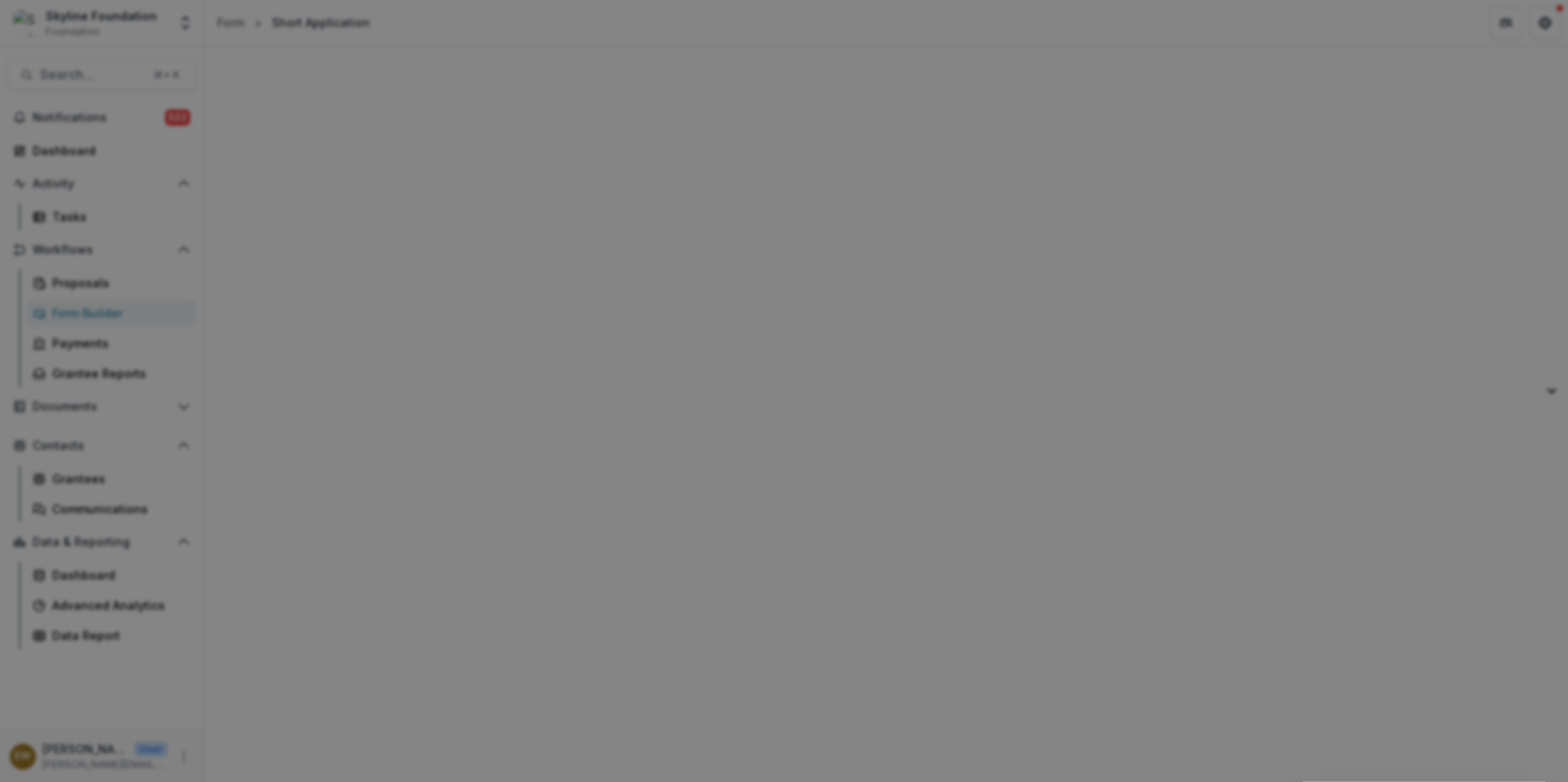
scroll to position [0, 0]
type input "****"
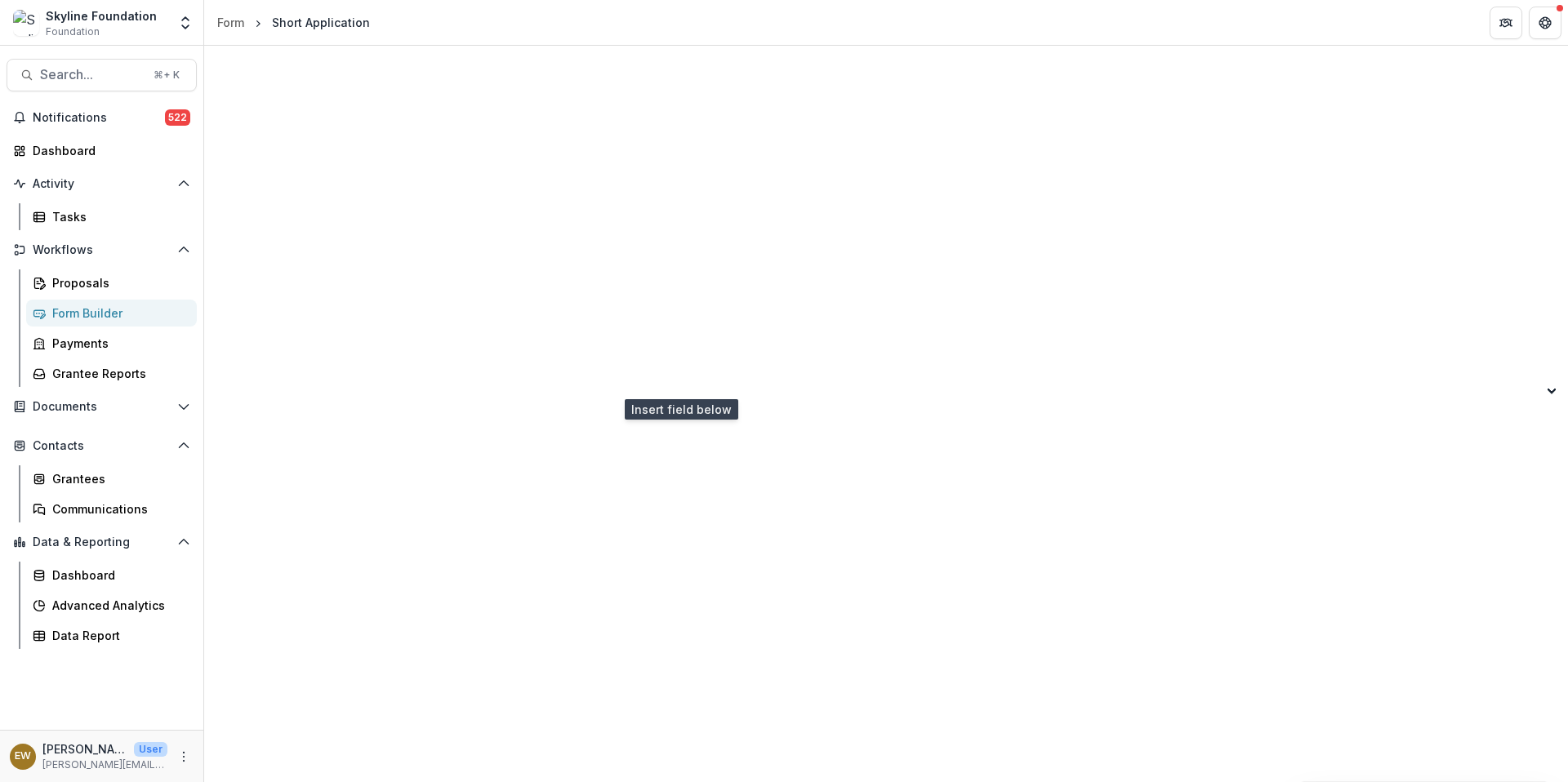
scroll to position [19710, 0]
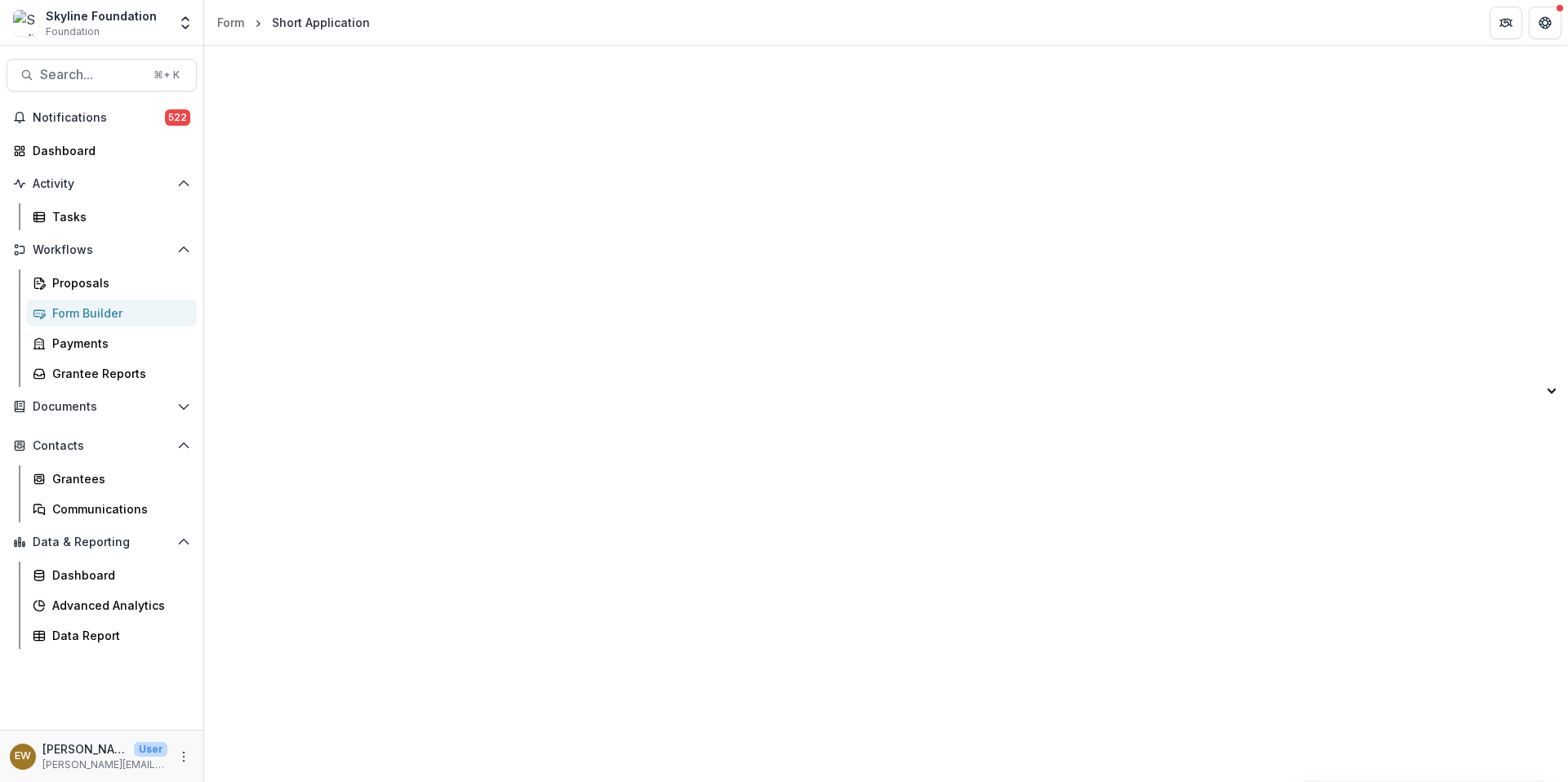
click at [85, 118] on span "Notifications" at bounding box center [99, 118] width 132 height 14
click at [93, 280] on div "Proposals" at bounding box center [117, 283] width 132 height 17
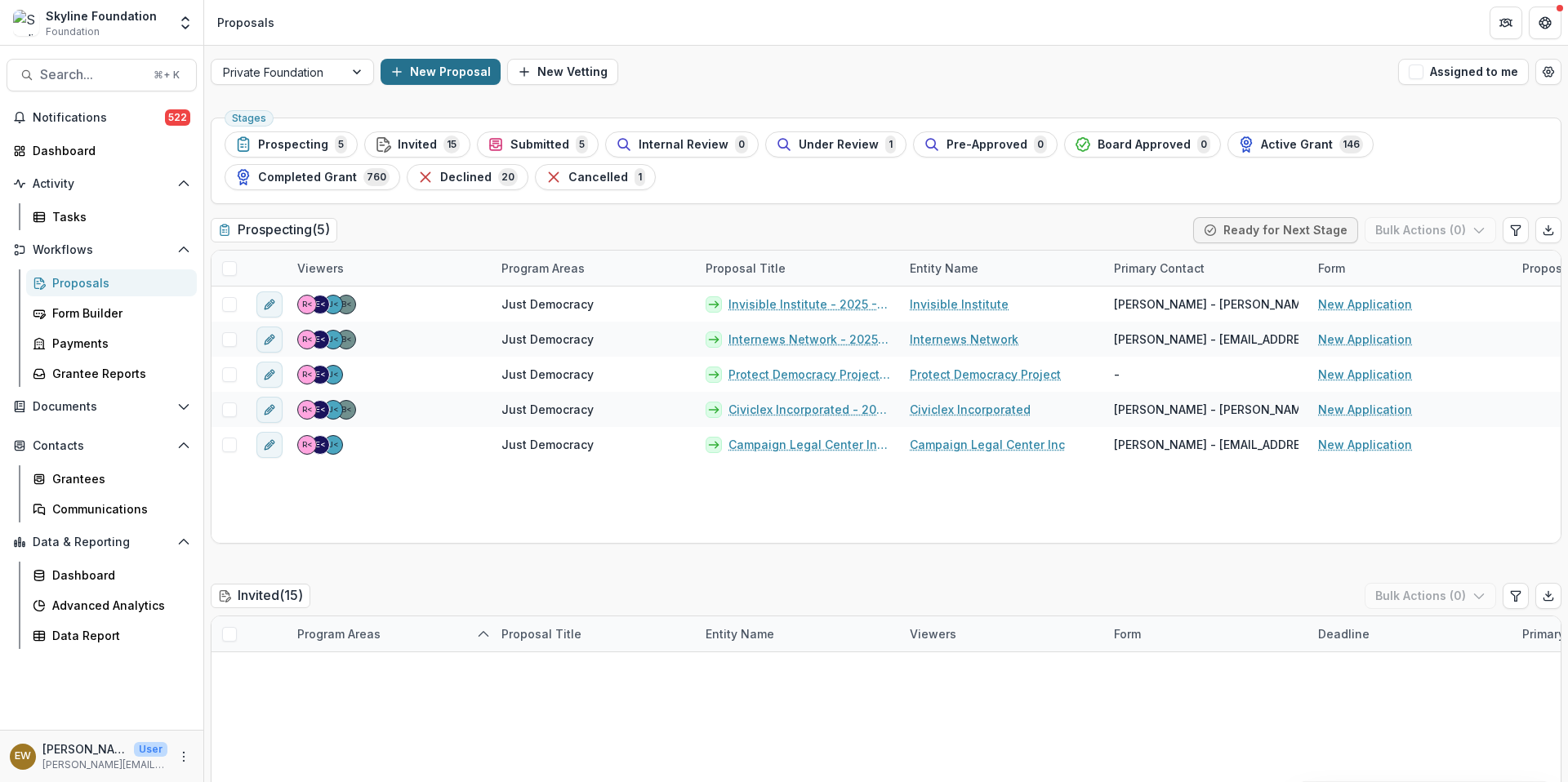
click at [465, 66] on button "New Proposal" at bounding box center [440, 71] width 120 height 26
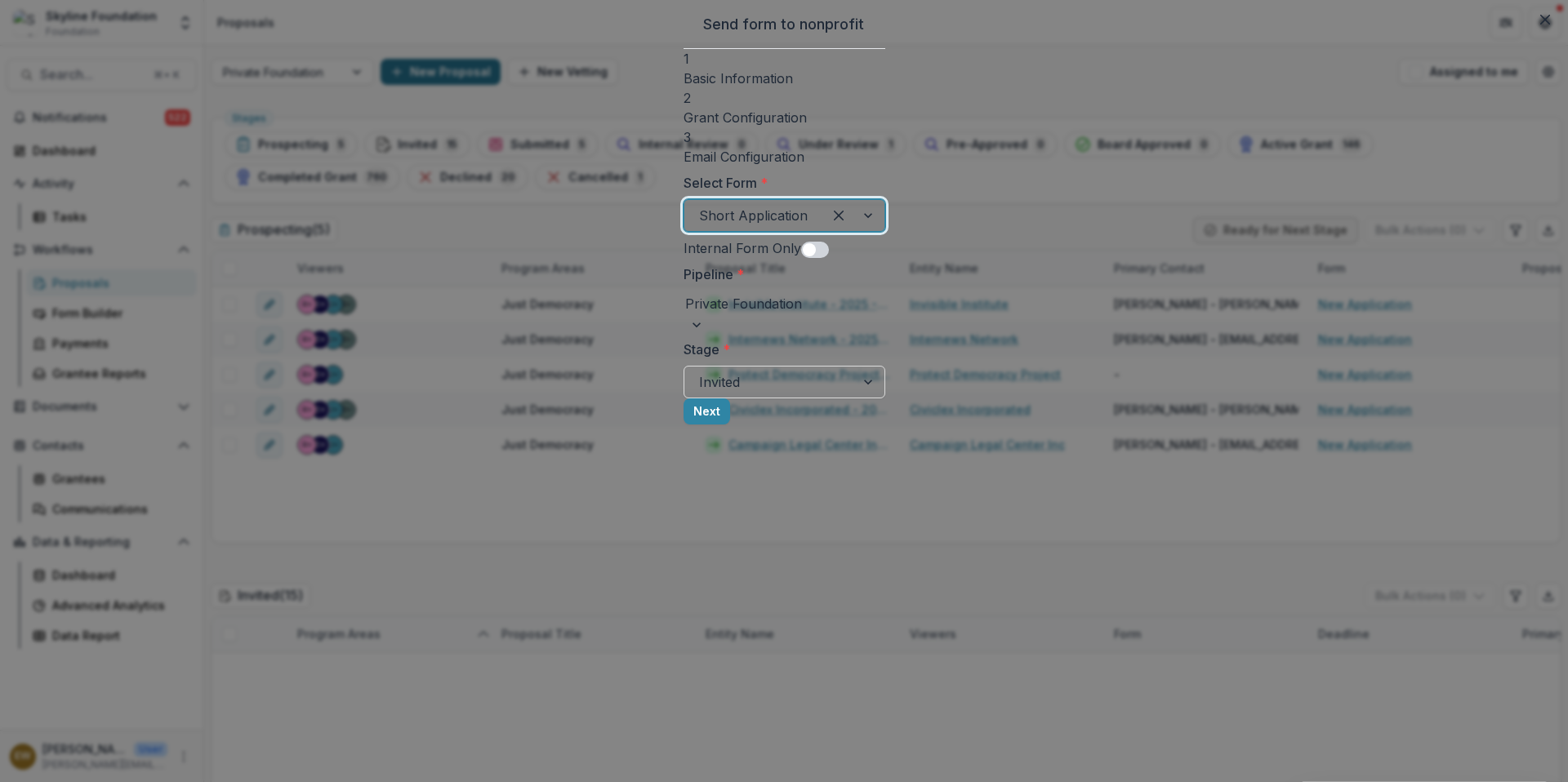
click at [699, 219] on div at bounding box center [754, 215] width 109 height 23
click at [683, 174] on label "Select Form *" at bounding box center [779, 183] width 192 height 19
click at [699, 206] on input "Select Form *" at bounding box center [701, 215] width 4 height 19
click at [685, 315] on div at bounding box center [784, 303] width 199 height 23
drag, startPoint x: 465, startPoint y: 66, endPoint x: 669, endPoint y: 264, distance: 284.3
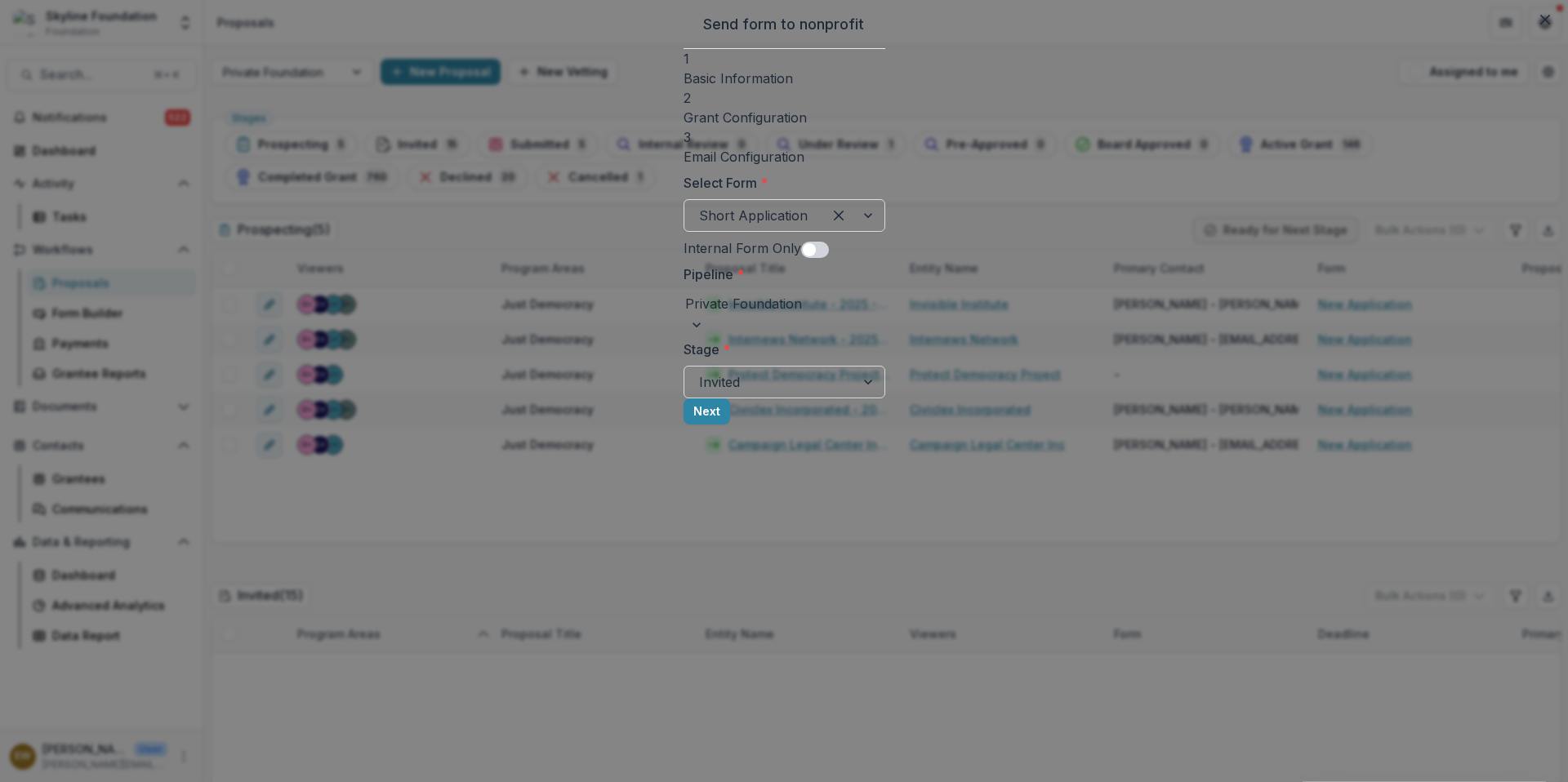
click at [683, 264] on div "Select Form * Short Application Internal Form Only Pipeline * Private Foundatio…" at bounding box center [784, 286] width 202 height 225
click at [771, 394] on div at bounding box center [770, 382] width 142 height 23
click at [773, 359] on label "Stage *" at bounding box center [779, 349] width 192 height 19
click at [703, 373] on input "Stage *" at bounding box center [701, 382] width 4 height 19
click at [353, 306] on div "Send form to nonprofit 1 Basic Information 2 Grant Configuration 3 Email Config…" at bounding box center [784, 391] width 1568 height 782
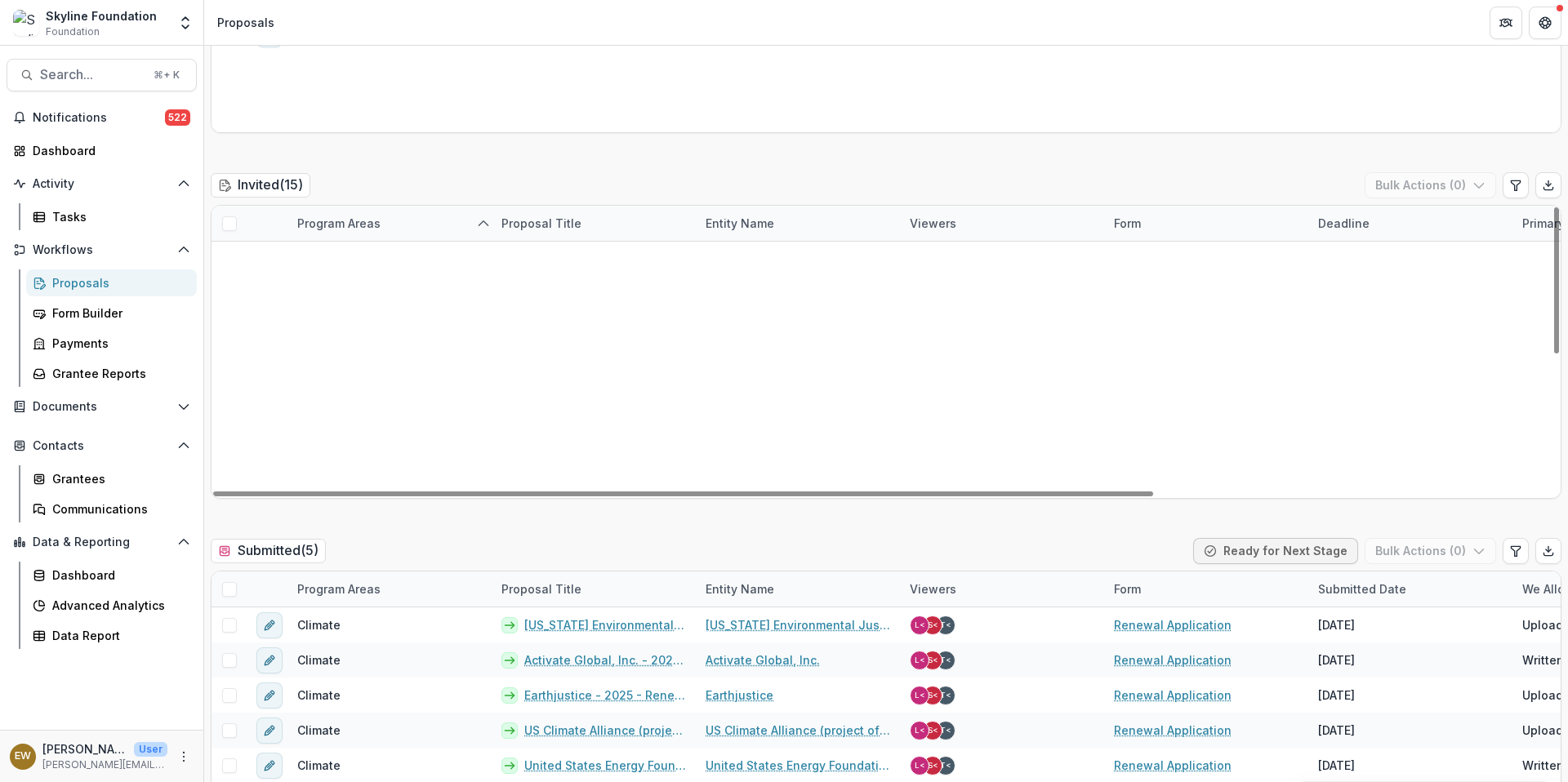
scroll to position [270, 0]
click at [760, 742] on link "Chicago Votes" at bounding box center [746, 750] width 83 height 17
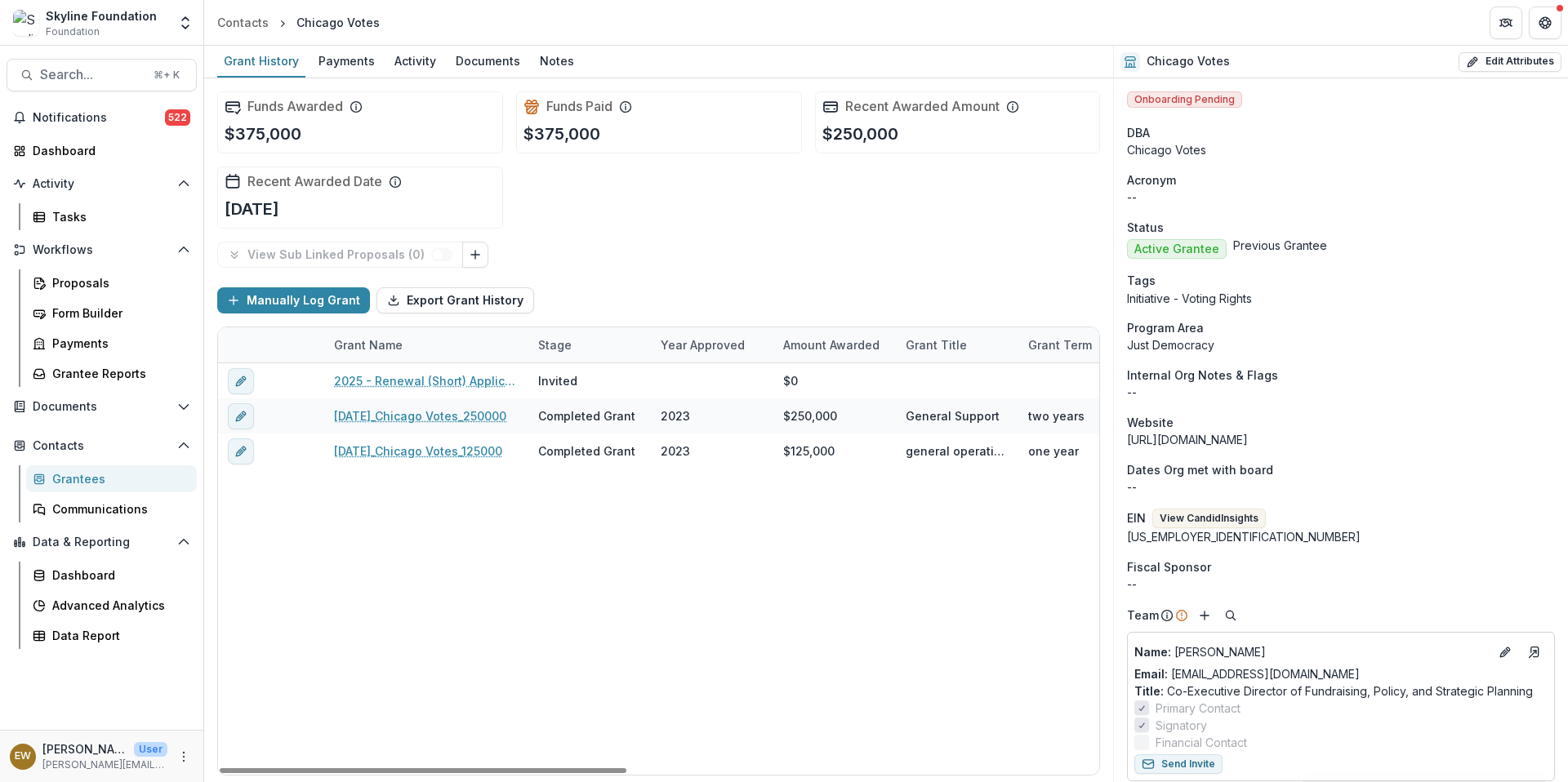
click at [249, 388] on button "edit" at bounding box center [240, 381] width 26 height 26
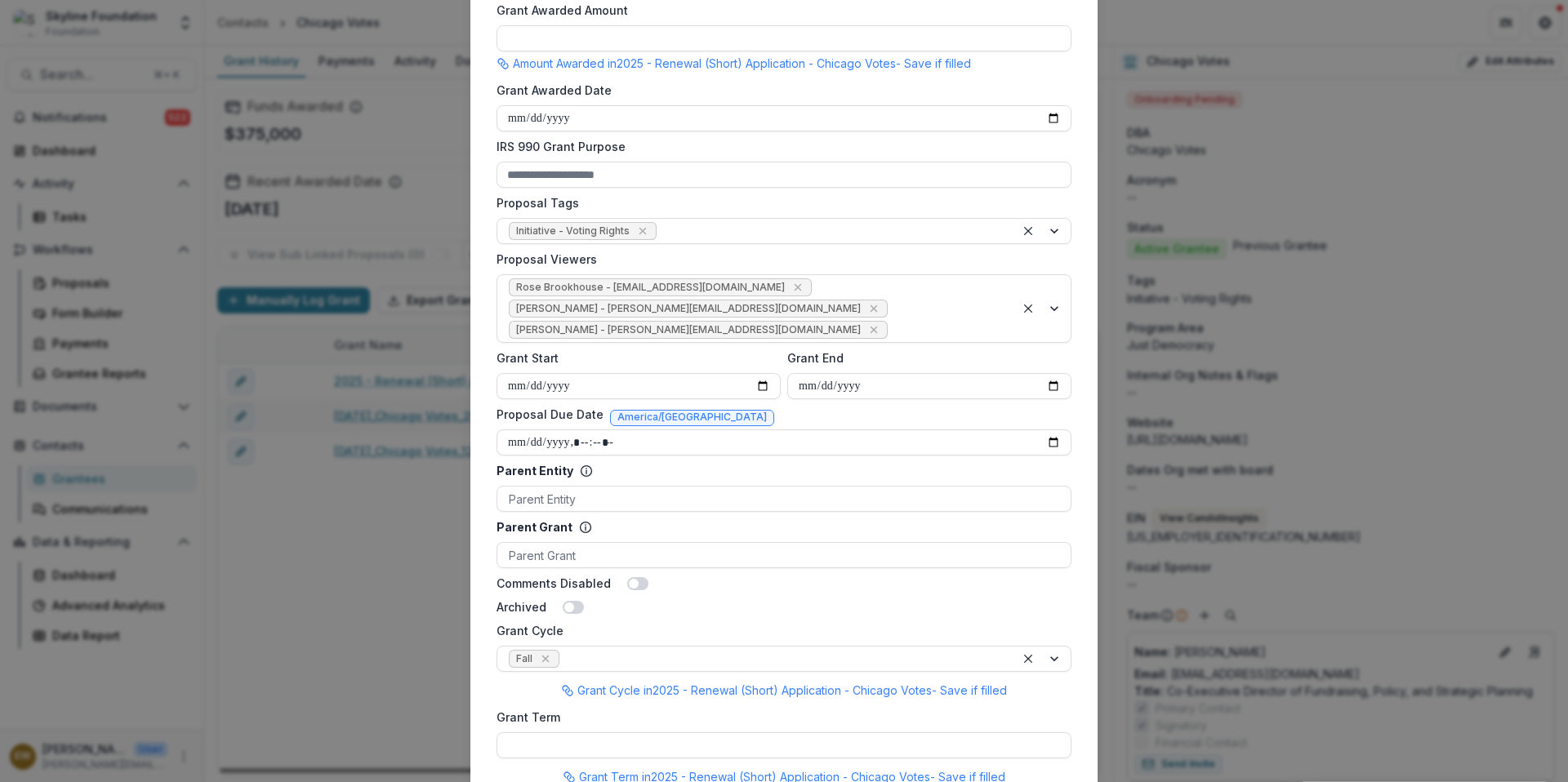
scroll to position [1020, 0]
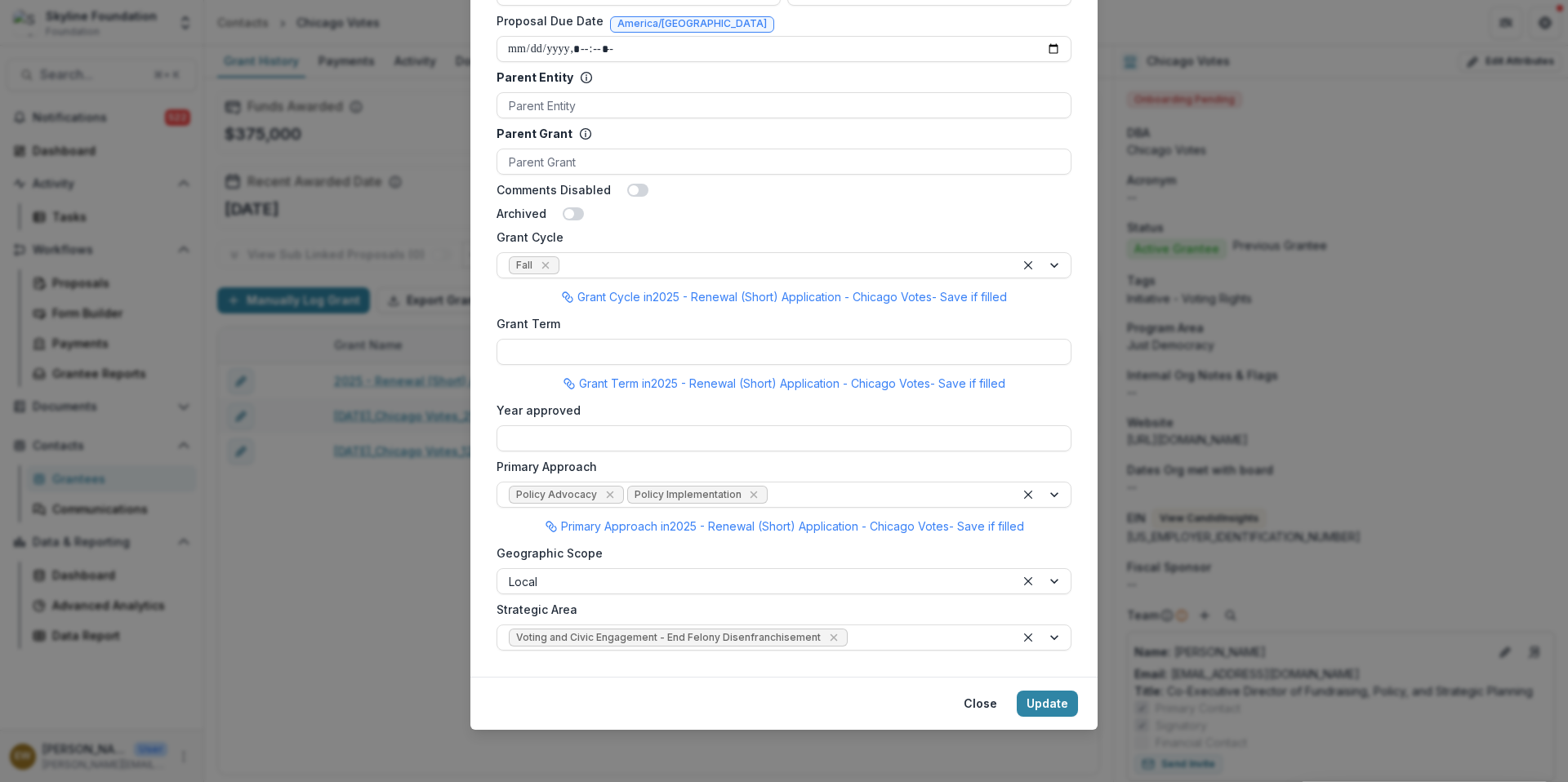
click at [354, 518] on div "**********" at bounding box center [784, 391] width 1568 height 782
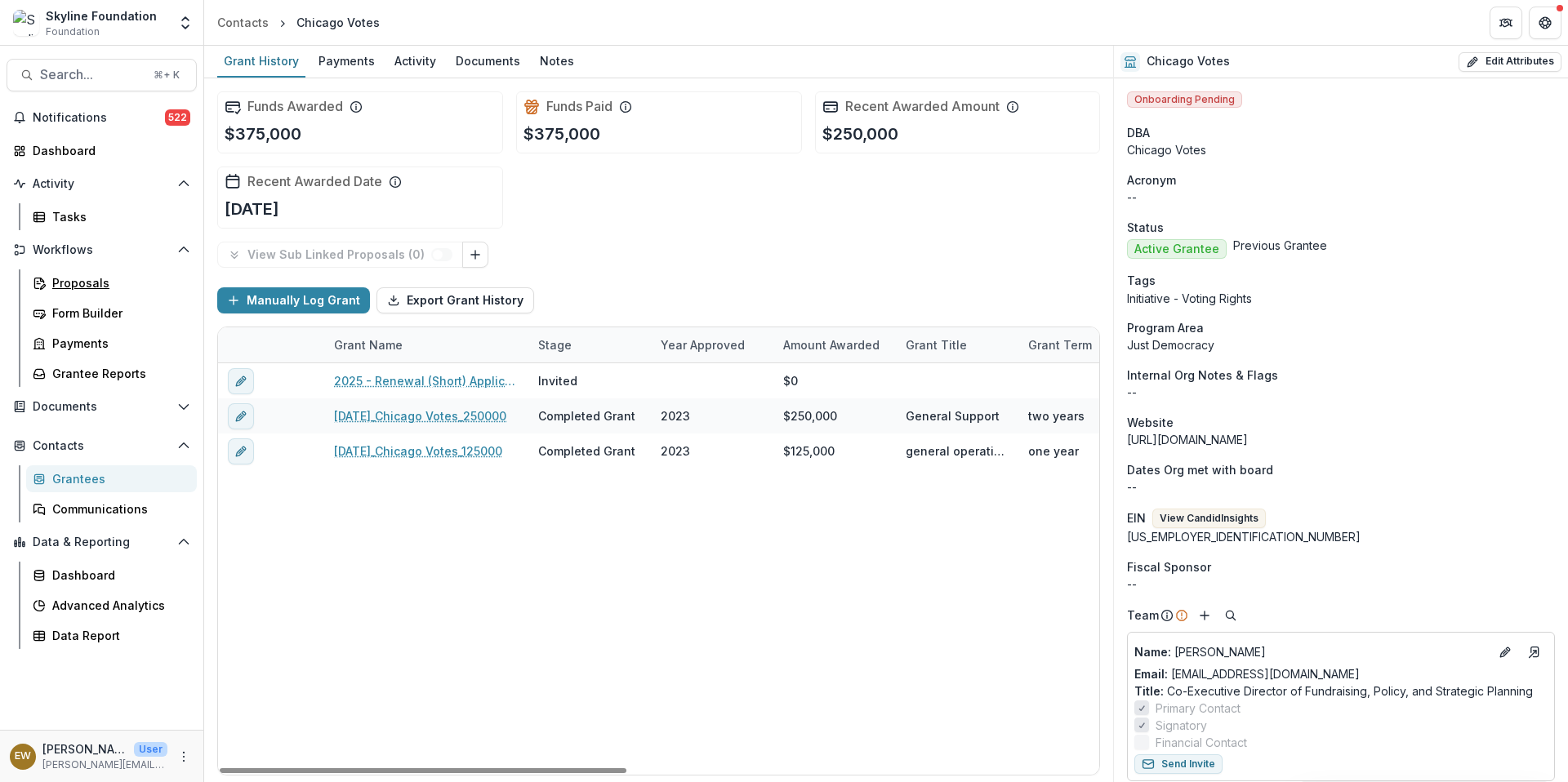
click at [75, 295] on link "Proposals" at bounding box center [111, 283] width 171 height 27
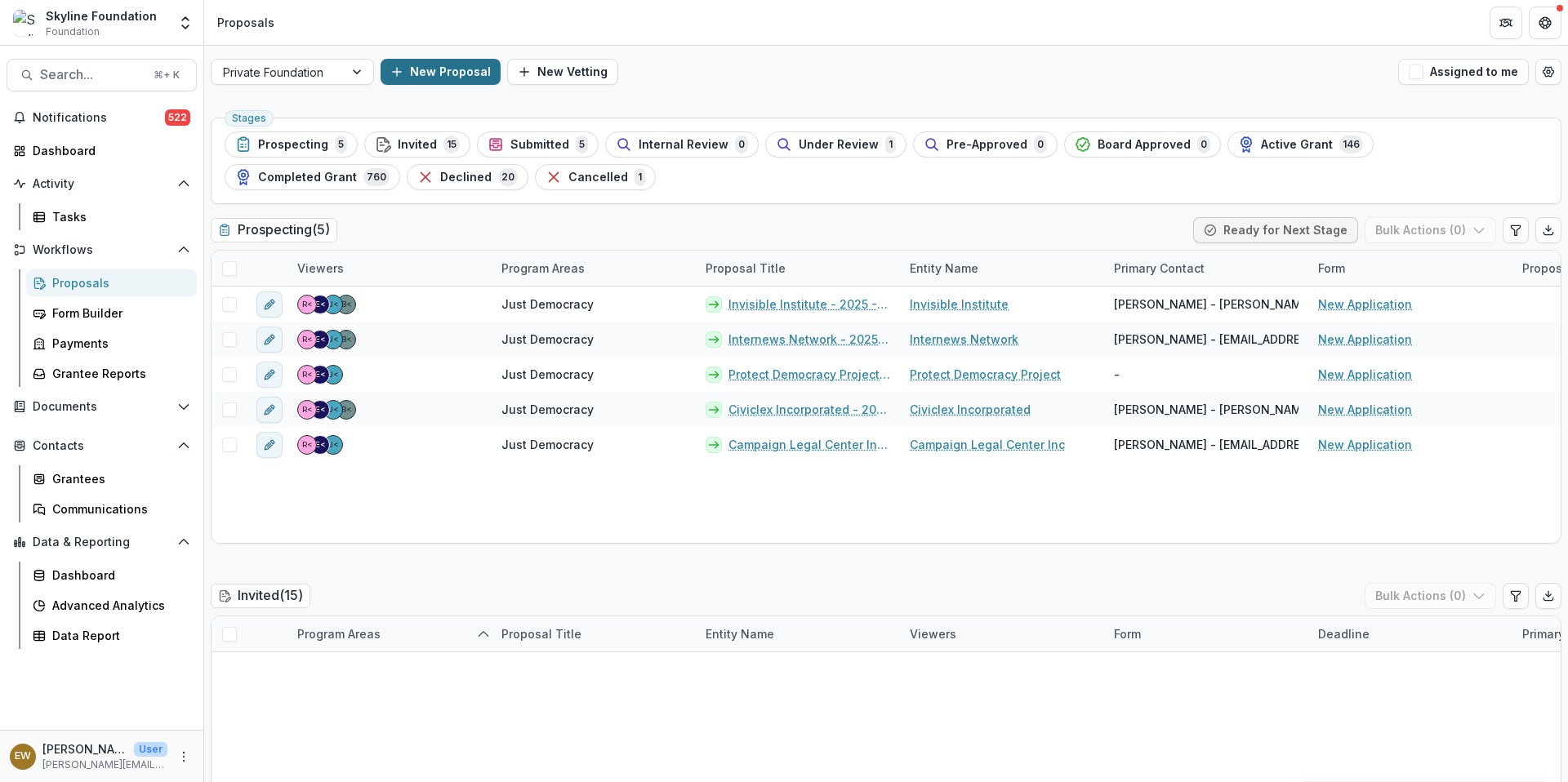
click at [468, 74] on button "New Proposal" at bounding box center [440, 71] width 120 height 26
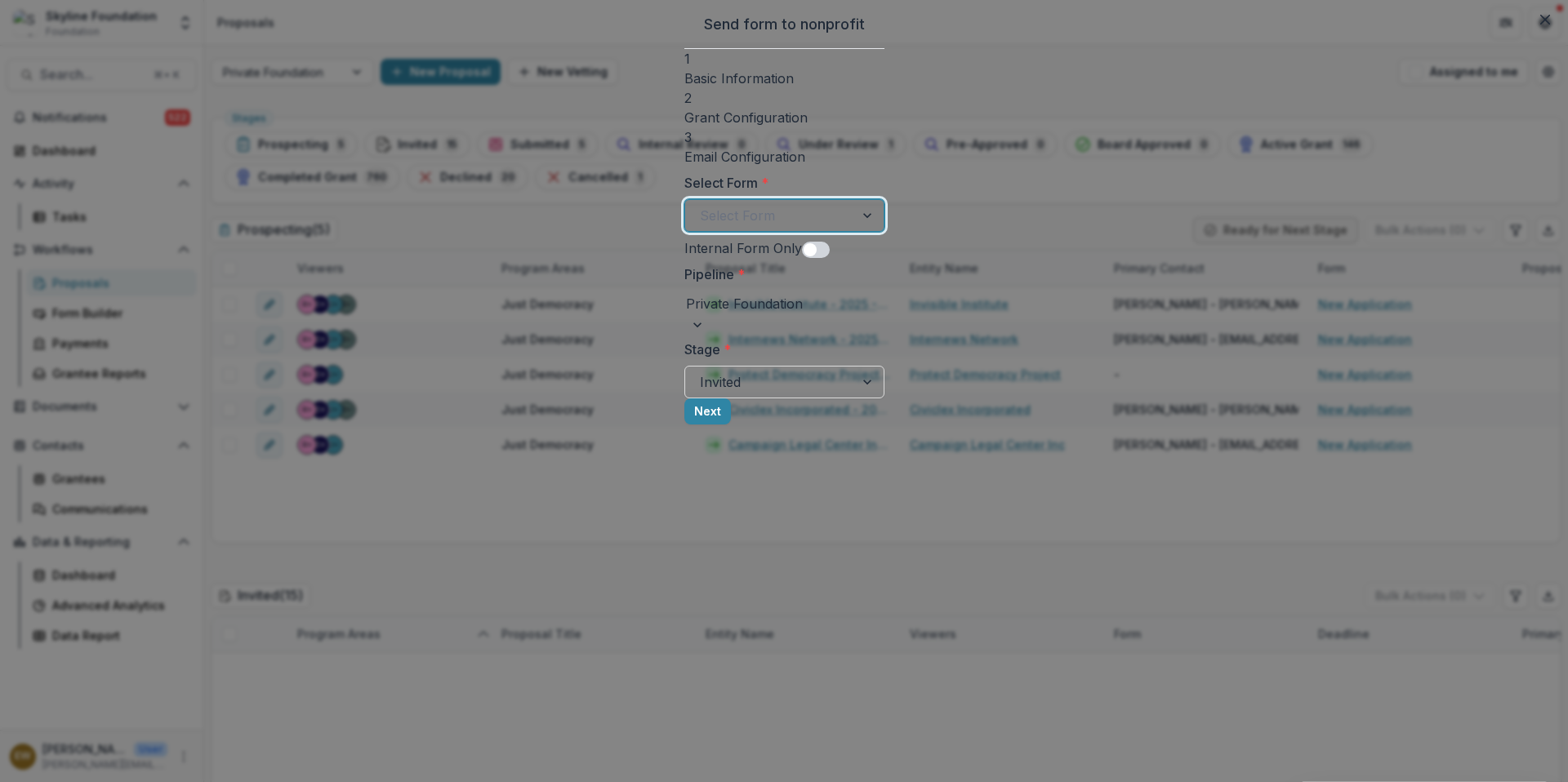
drag, startPoint x: 468, startPoint y: 74, endPoint x: 555, endPoint y: 208, distance: 159.8
click at [699, 208] on div at bounding box center [769, 215] width 140 height 23
drag, startPoint x: 555, startPoint y: 208, endPoint x: 587, endPoint y: 260, distance: 61.1
click at [685, 314] on div at bounding box center [784, 303] width 199 height 23
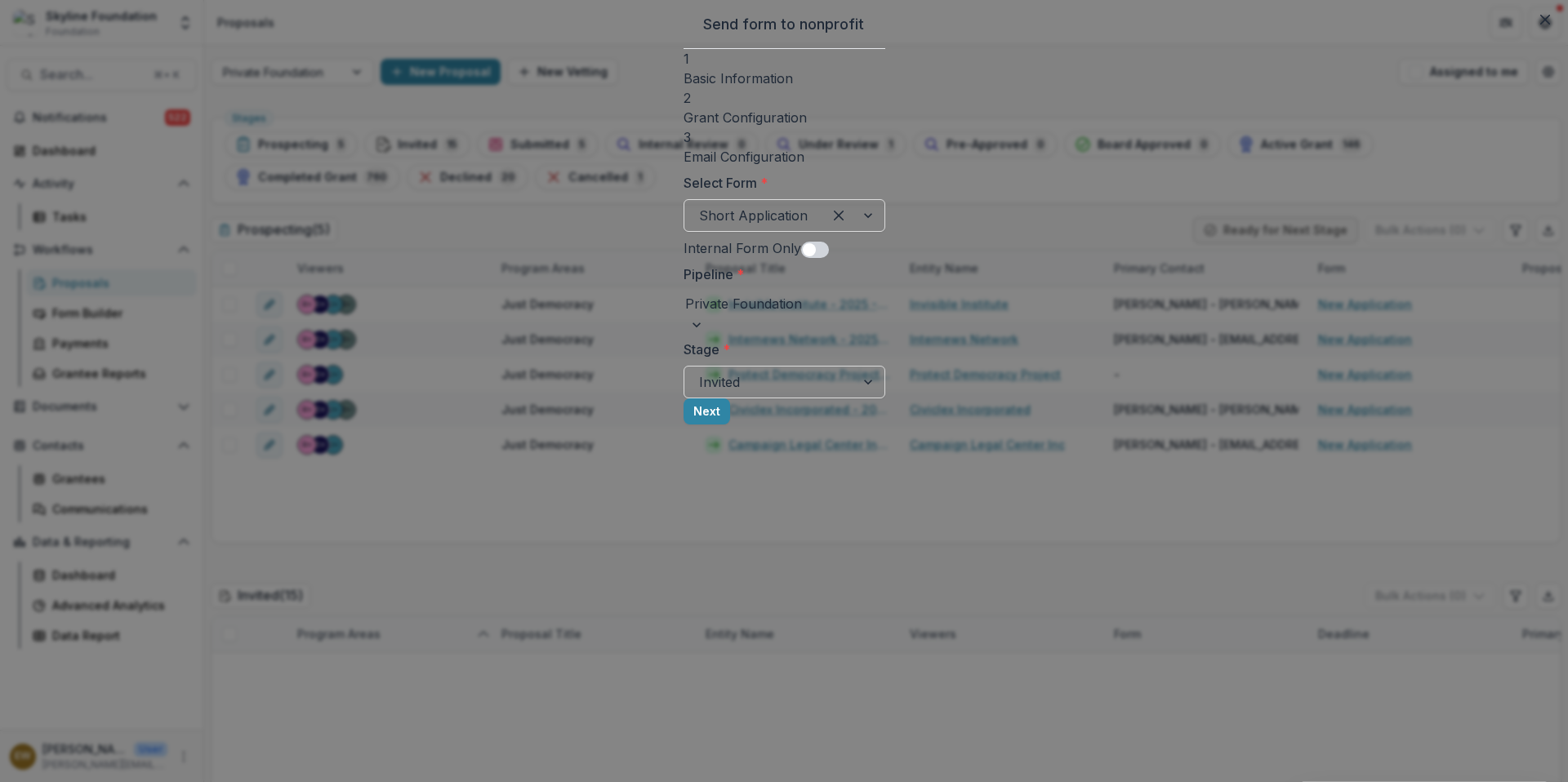
drag, startPoint x: 587, startPoint y: 260, endPoint x: 746, endPoint y: 293, distance: 162.4
click at [746, 284] on label "Pipeline *" at bounding box center [779, 274] width 192 height 19
click at [689, 294] on input "Pipeline *" at bounding box center [687, 303] width 4 height 19
click at [730, 424] on button "Next" at bounding box center [707, 411] width 47 height 26
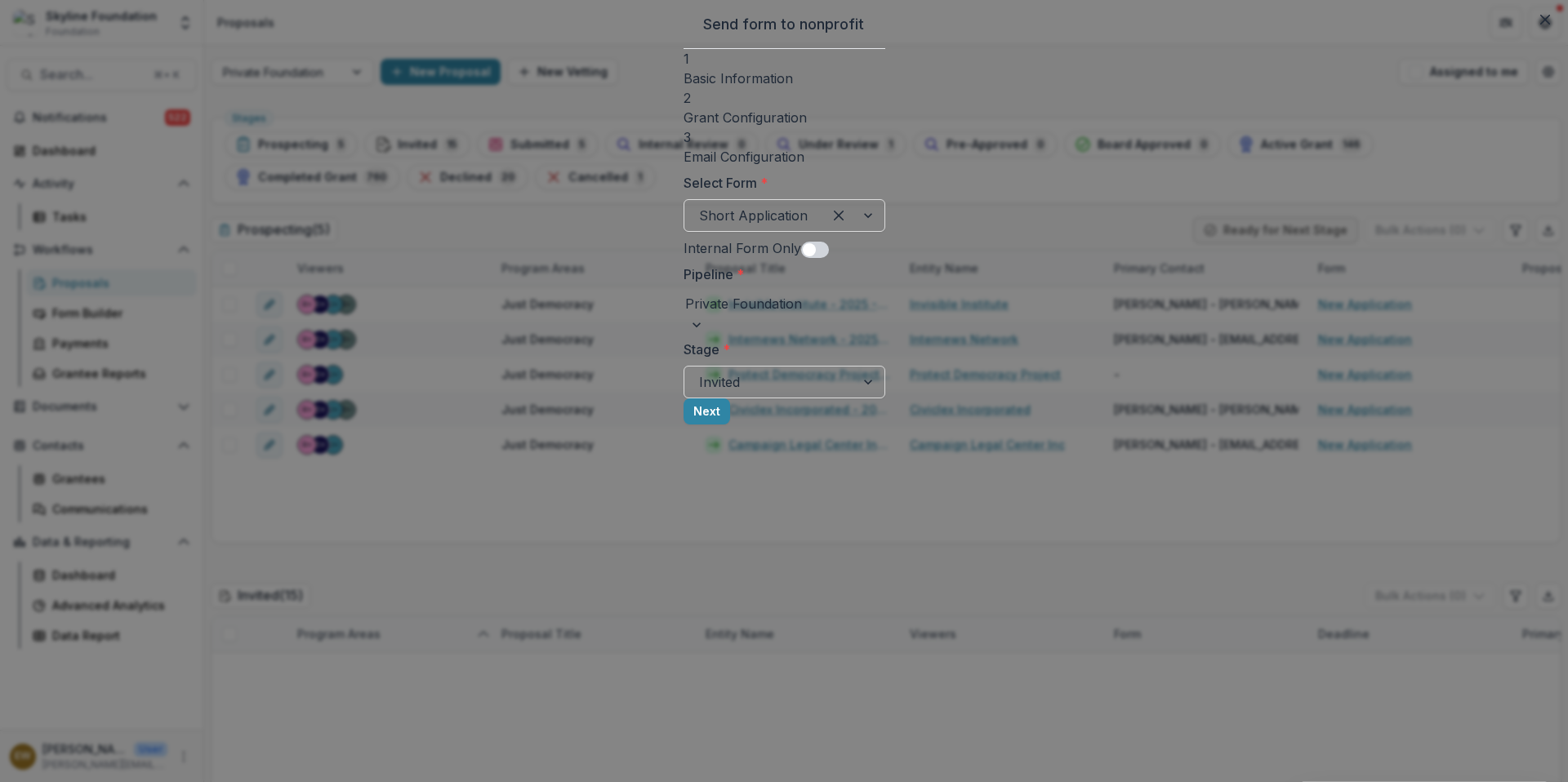
click at [802, 245] on span at bounding box center [809, 250] width 13 height 13
drag, startPoint x: 746, startPoint y: 293, endPoint x: 1050, endPoint y: 436, distance: 336.0
click at [730, 424] on button "Next" at bounding box center [707, 411] width 47 height 26
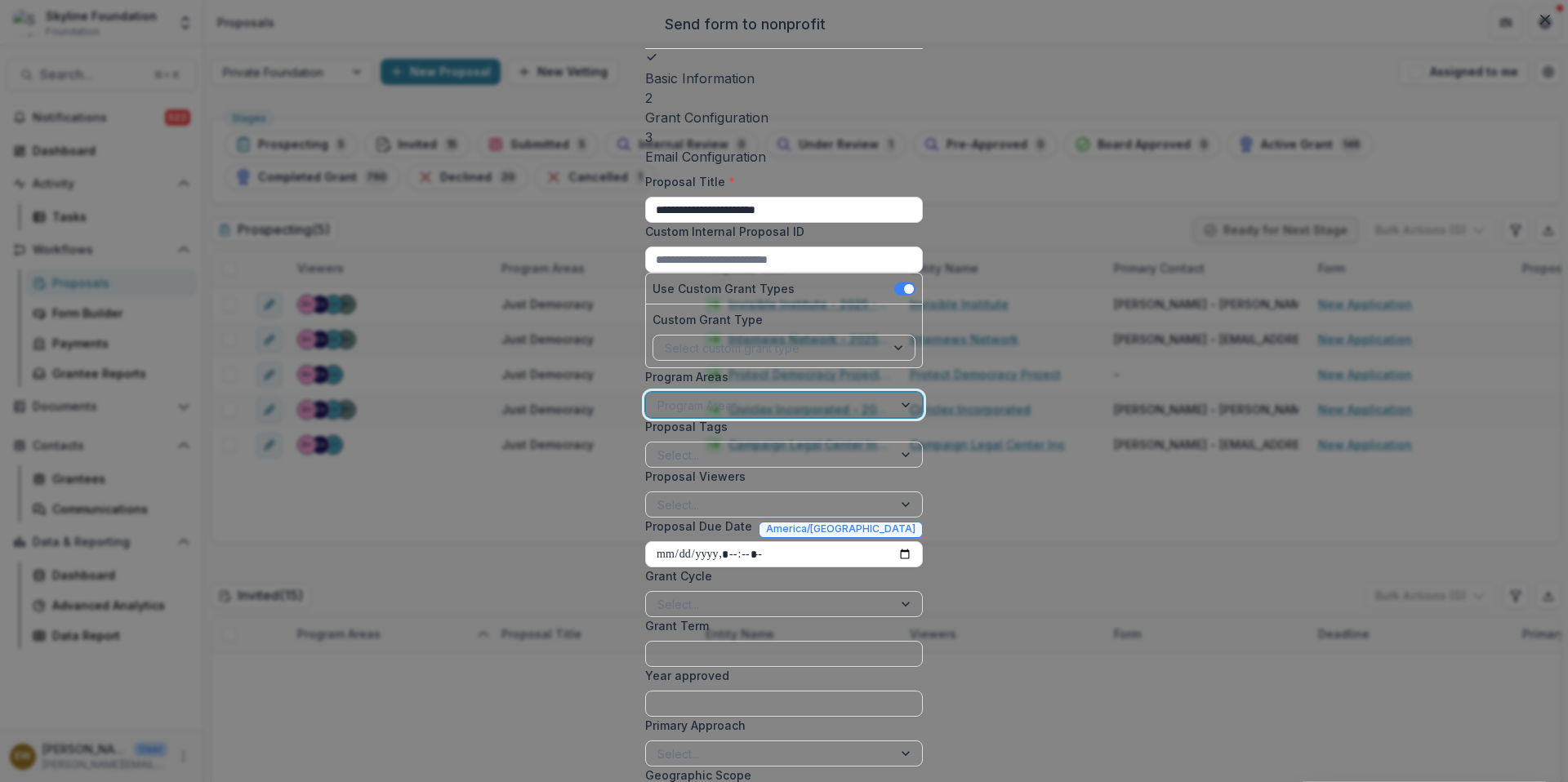
click at [658, 415] on div at bounding box center [769, 405] width 224 height 20
click at [658, 466] on div at bounding box center [769, 455] width 224 height 20
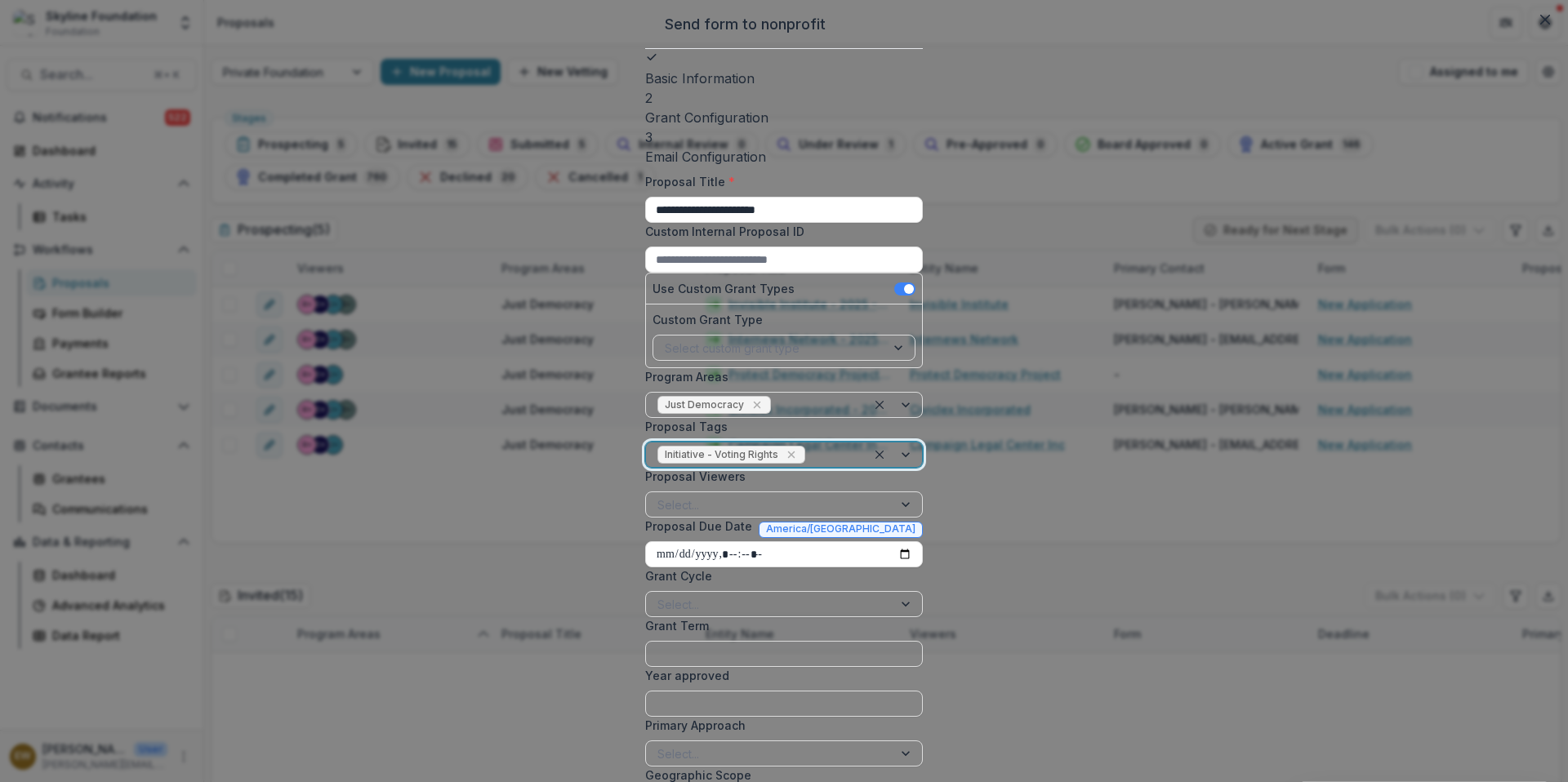
scroll to position [152, 0]
click at [658, 495] on div at bounding box center [769, 505] width 224 height 20
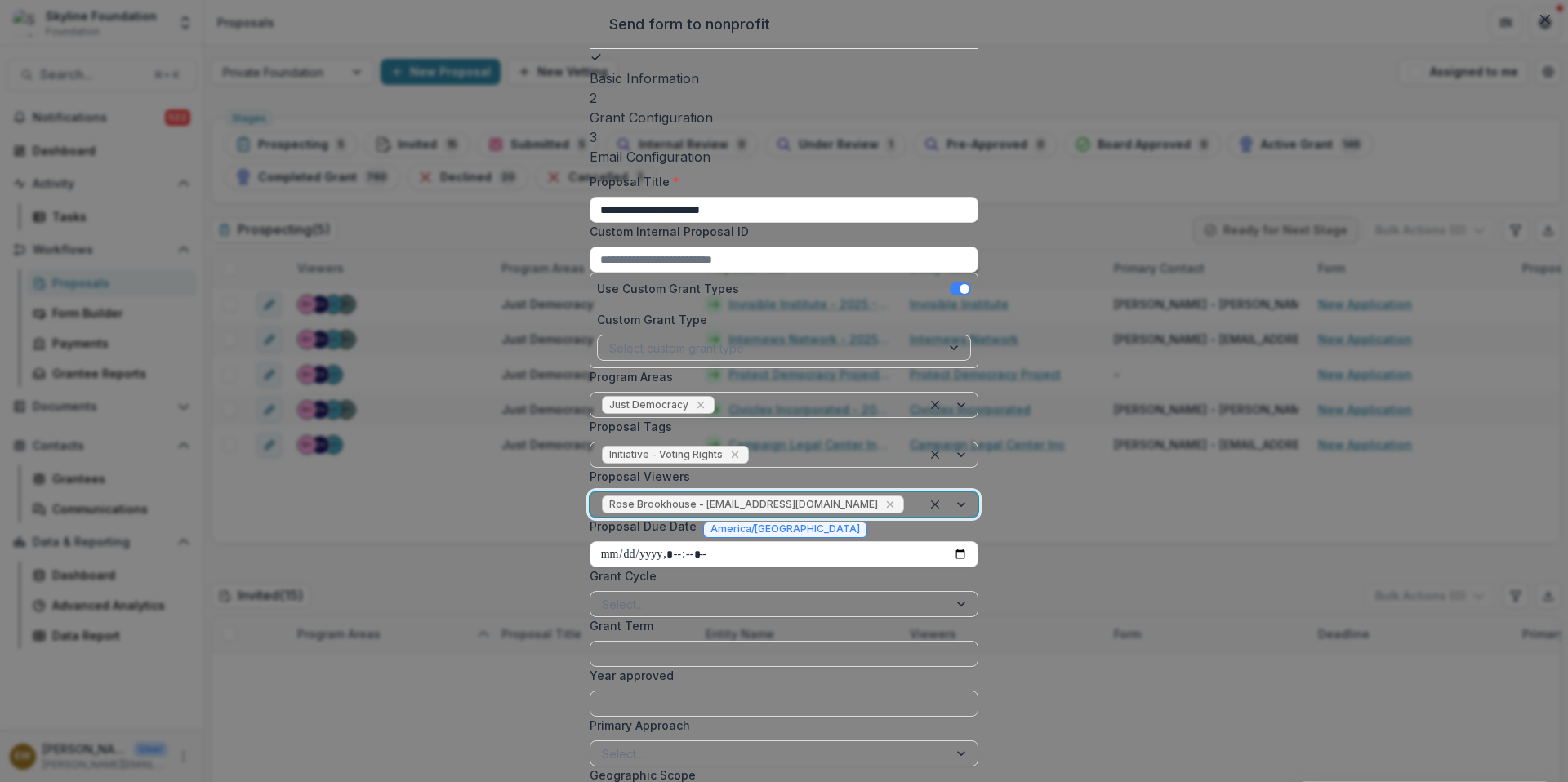
click at [907, 495] on div at bounding box center [909, 505] width 3 height 20
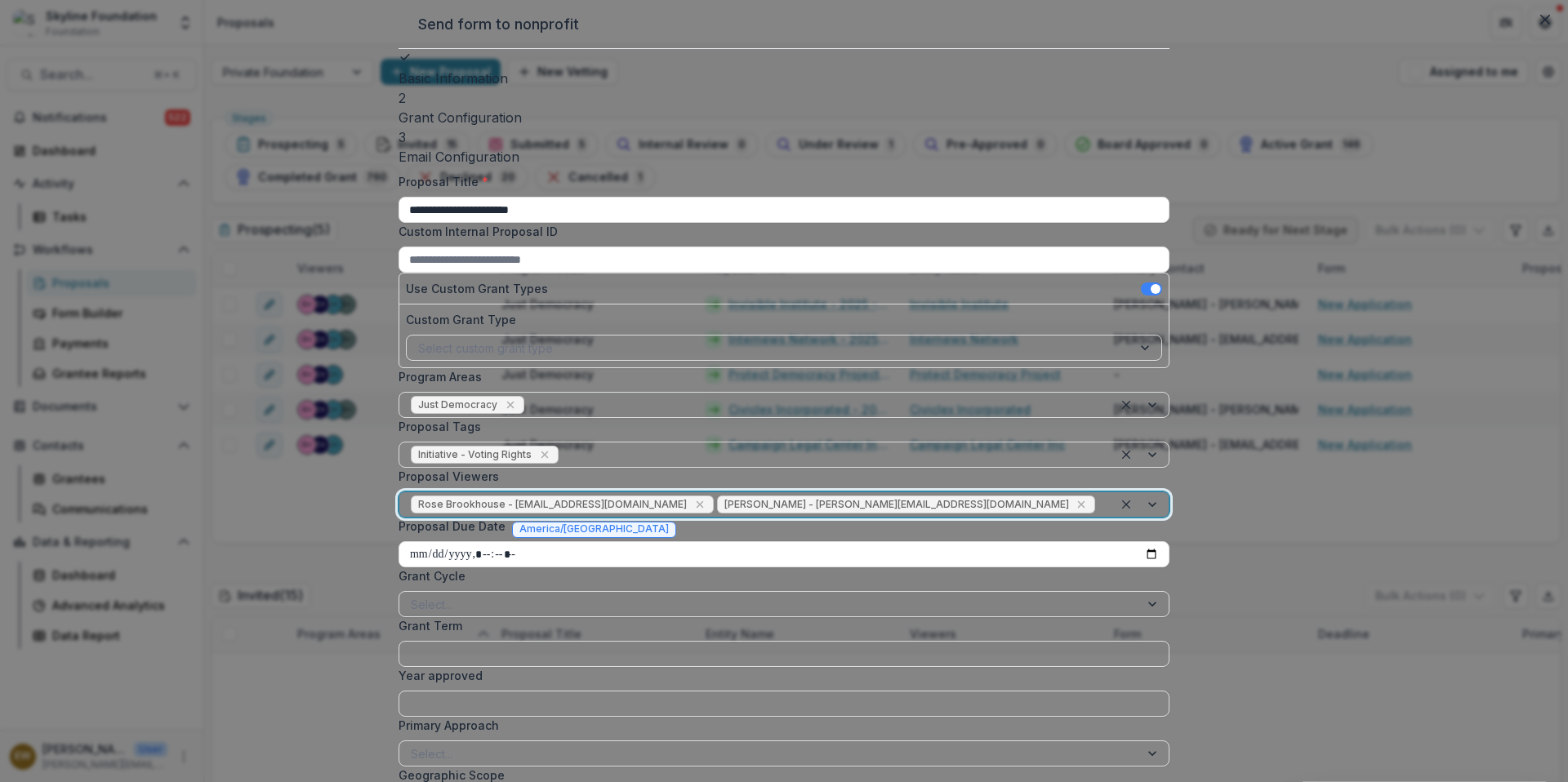
click at [869, 492] on div "Rose Brookhouse - [EMAIL_ADDRESS][DOMAIN_NAME] [PERSON_NAME] - [PERSON_NAME][EM…" at bounding box center [756, 504] width 714 height 24
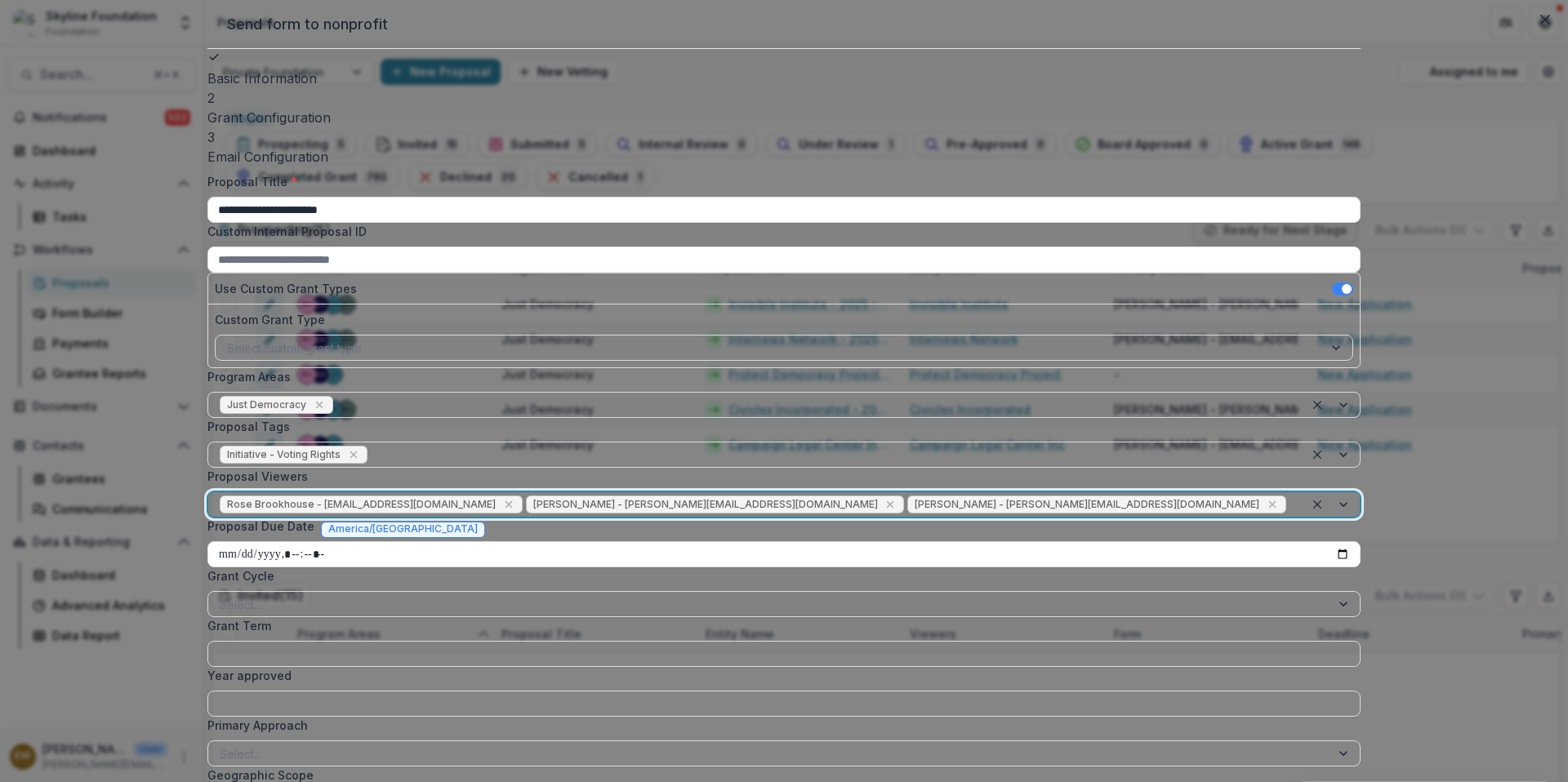
scroll to position [363, 0]
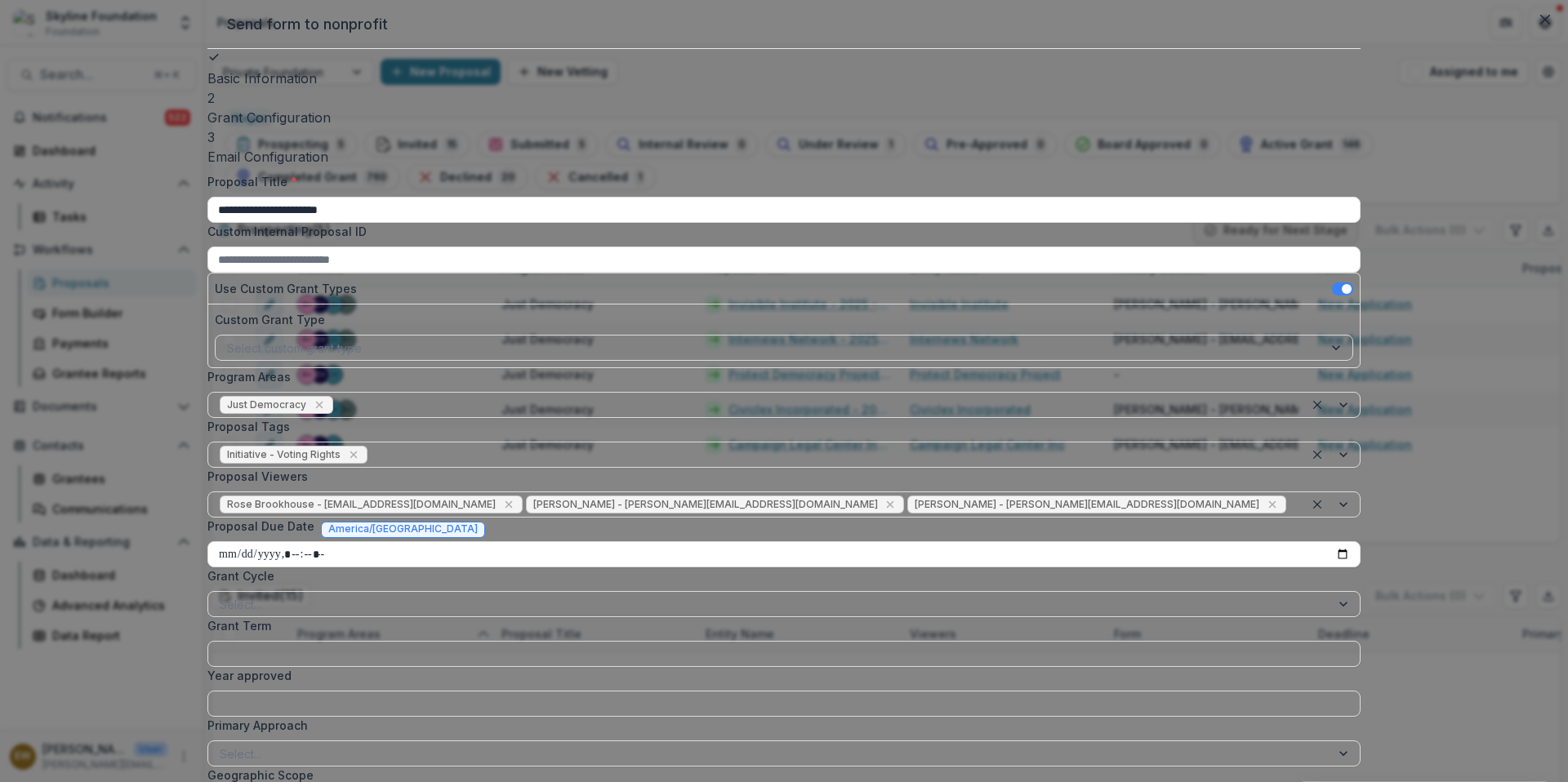
click at [1059, 541] on input "Proposal Due Date" at bounding box center [784, 553] width 1153 height 26
click at [1050, 541] on input "Proposal Due Date" at bounding box center [784, 553] width 1153 height 26
type input "**********"
click at [886, 568] on label "Grant Cycle" at bounding box center [779, 576] width 1143 height 17
click at [223, 596] on input "Grant Cycle" at bounding box center [221, 605] width 3 height 17
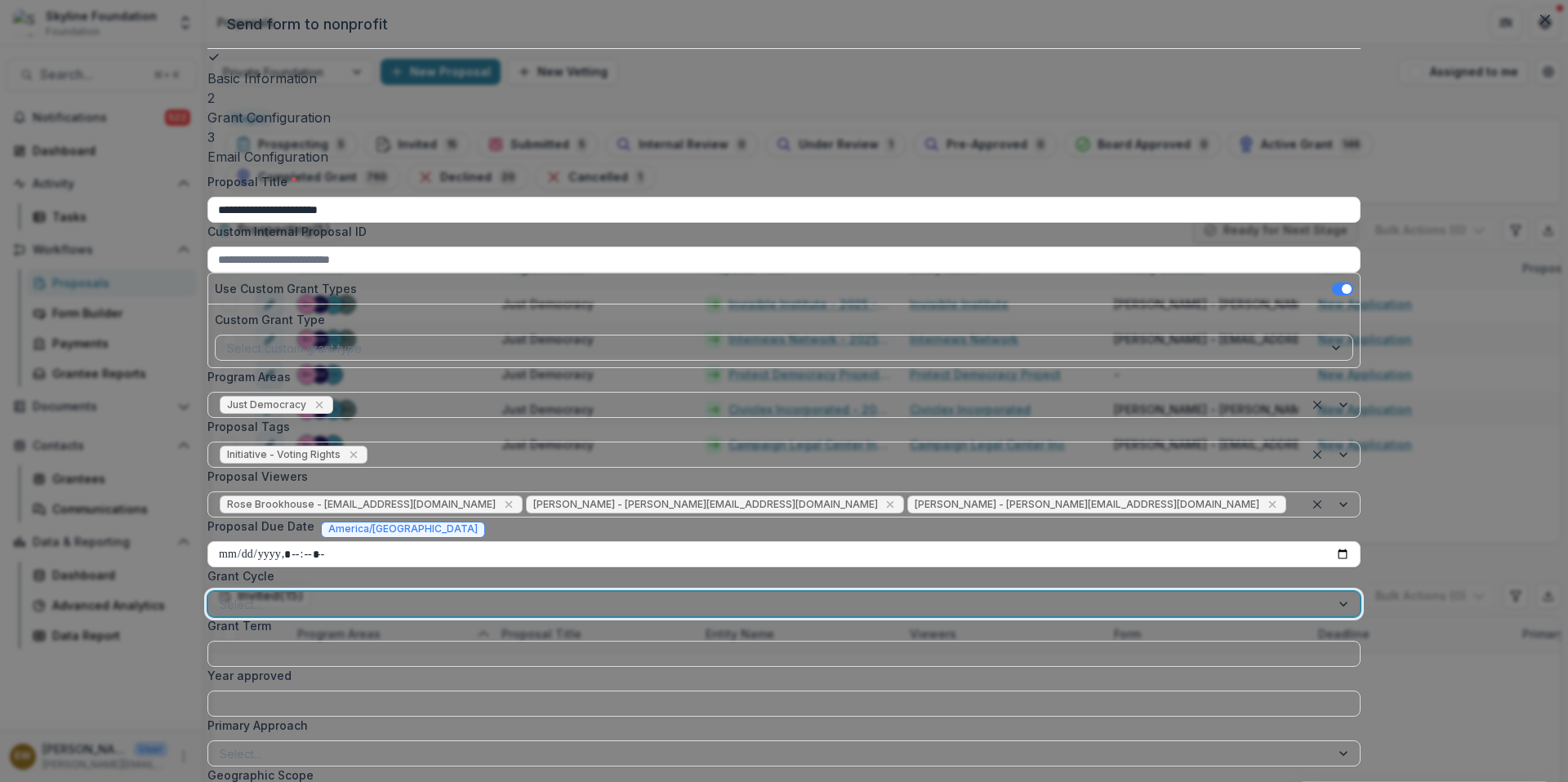
scroll to position [395, 0]
click at [1330, 592] on div at bounding box center [1344, 604] width 29 height 24
click at [596, 743] on div at bounding box center [769, 754] width 1099 height 20
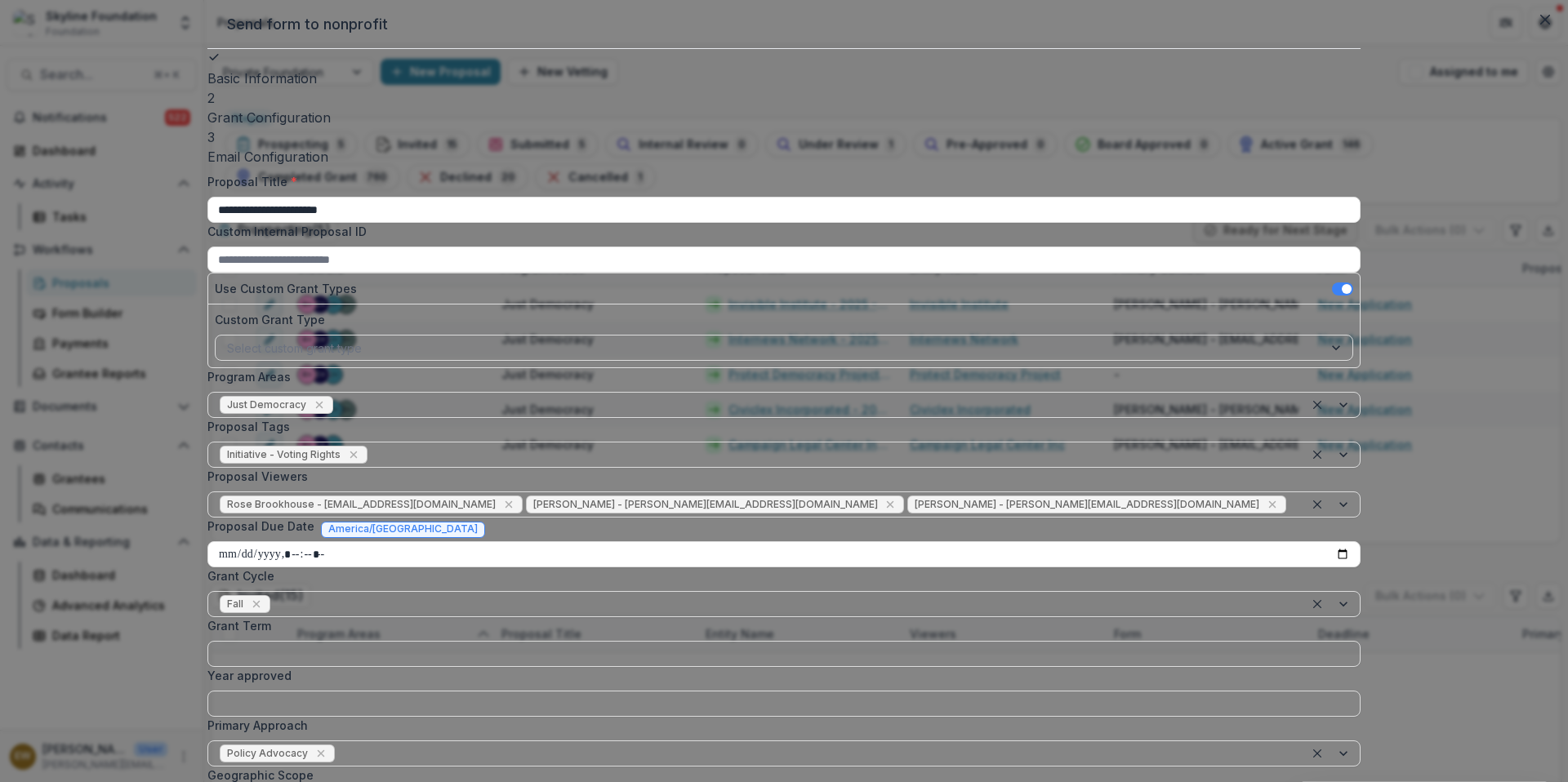
click at [725, 717] on div "Primary Approach Policy Advocacy" at bounding box center [784, 741] width 1153 height 49
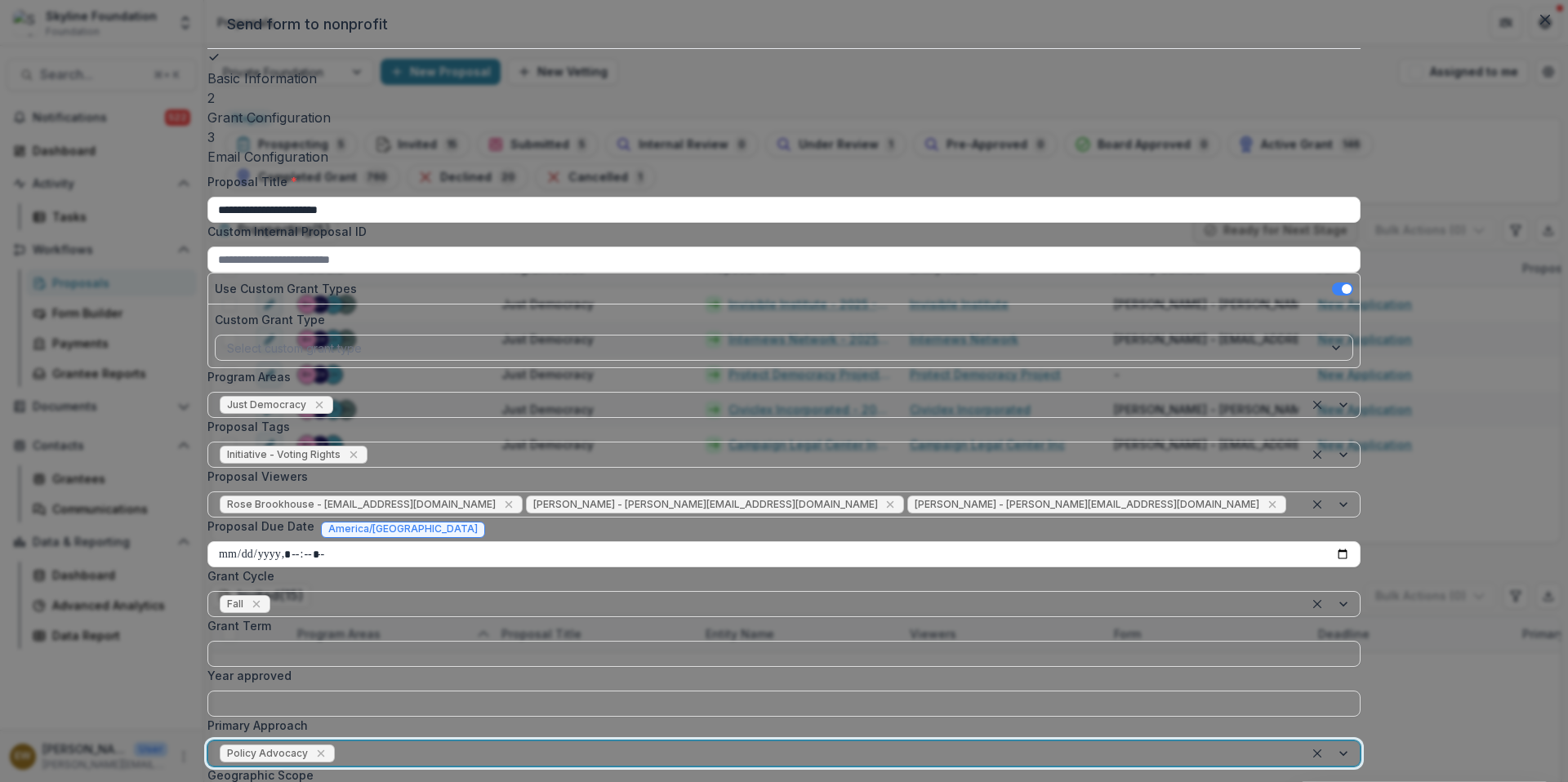
click at [715, 743] on div at bounding box center [816, 754] width 955 height 20
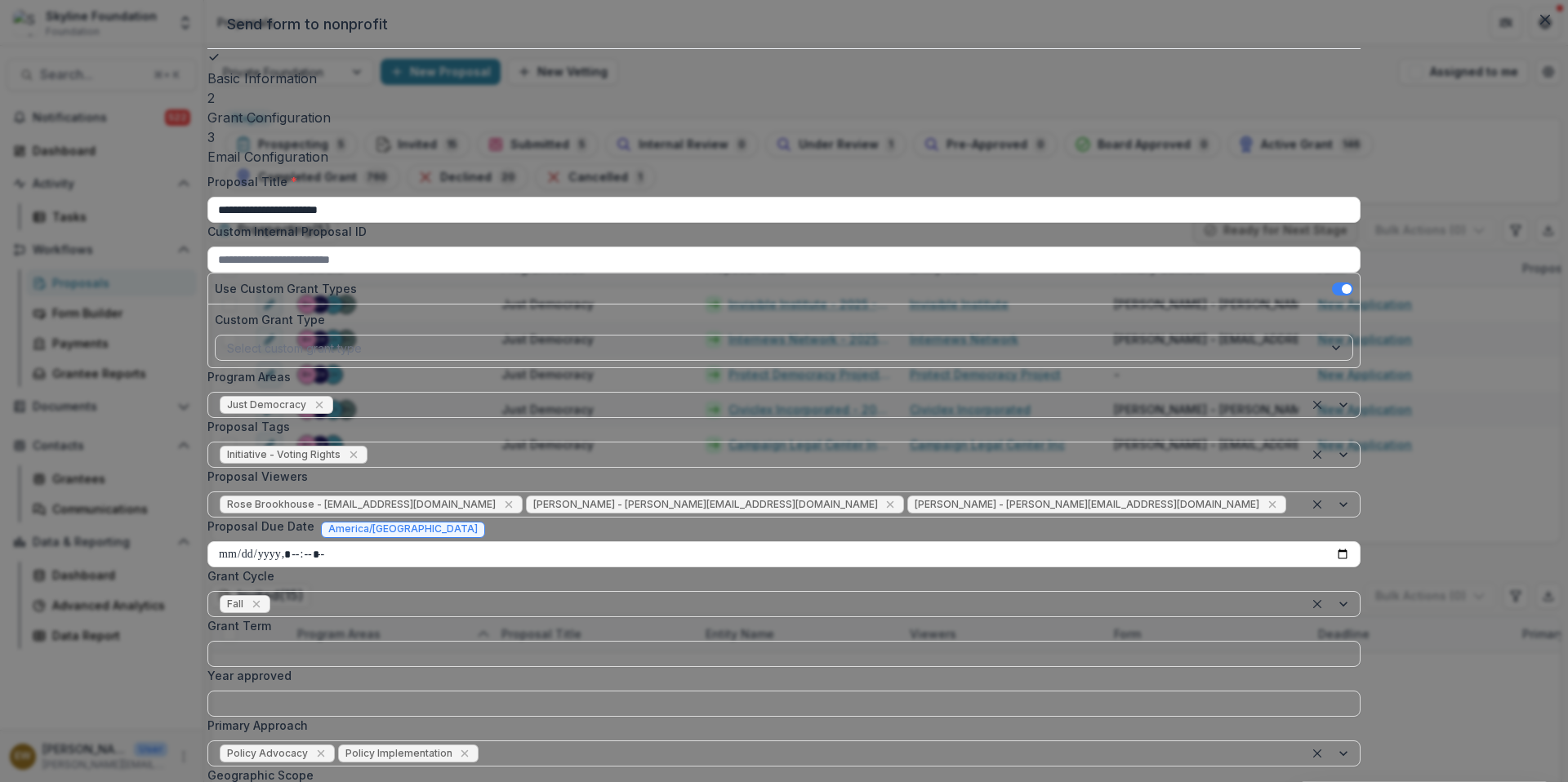
click at [620, 574] on div "**********" at bounding box center [784, 520] width 1153 height 693
click at [788, 766] on label "Geographic Scope" at bounding box center [779, 774] width 1143 height 17
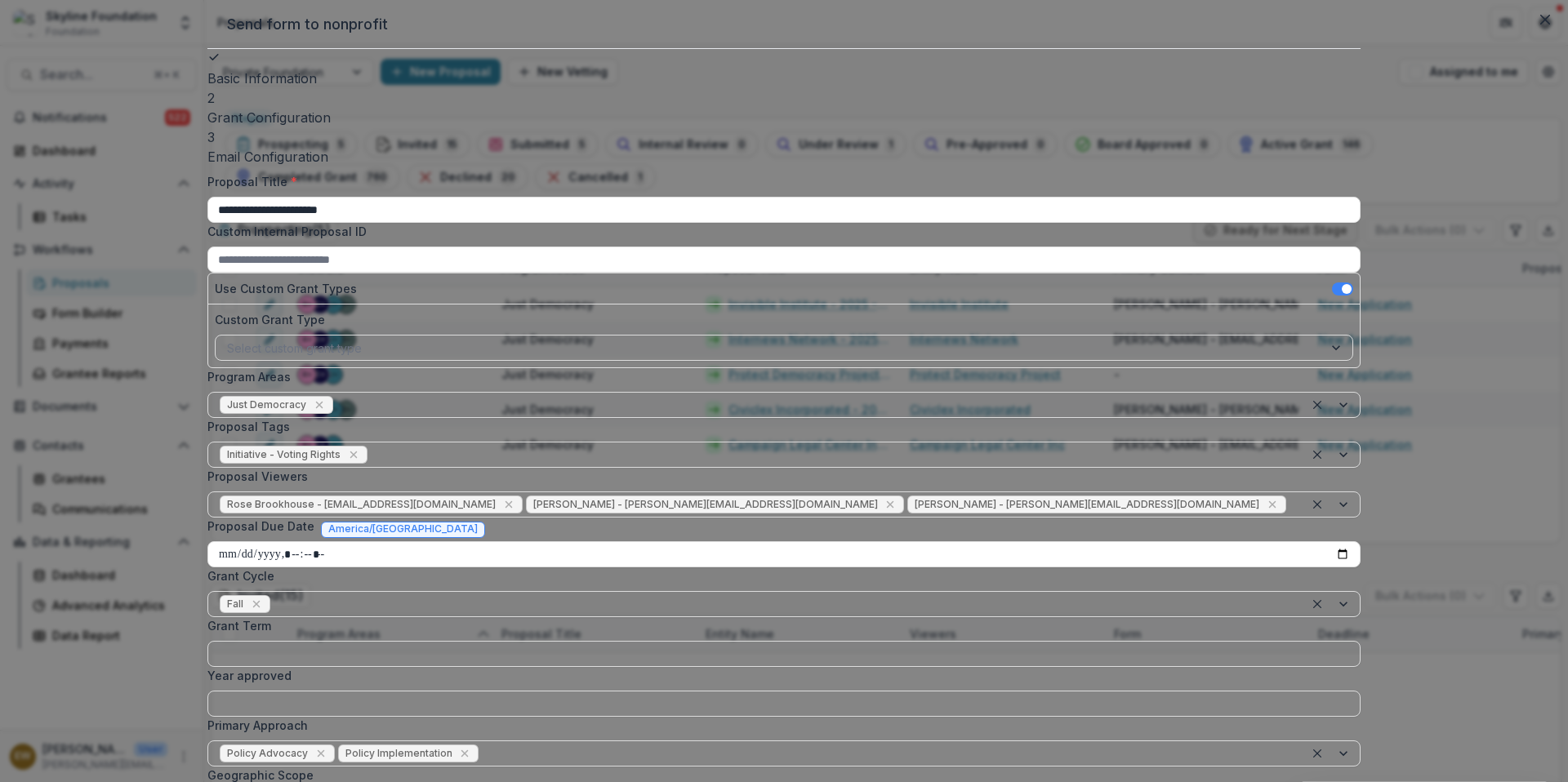
drag, startPoint x: 886, startPoint y: 353, endPoint x: 637, endPoint y: 620, distance: 365.1
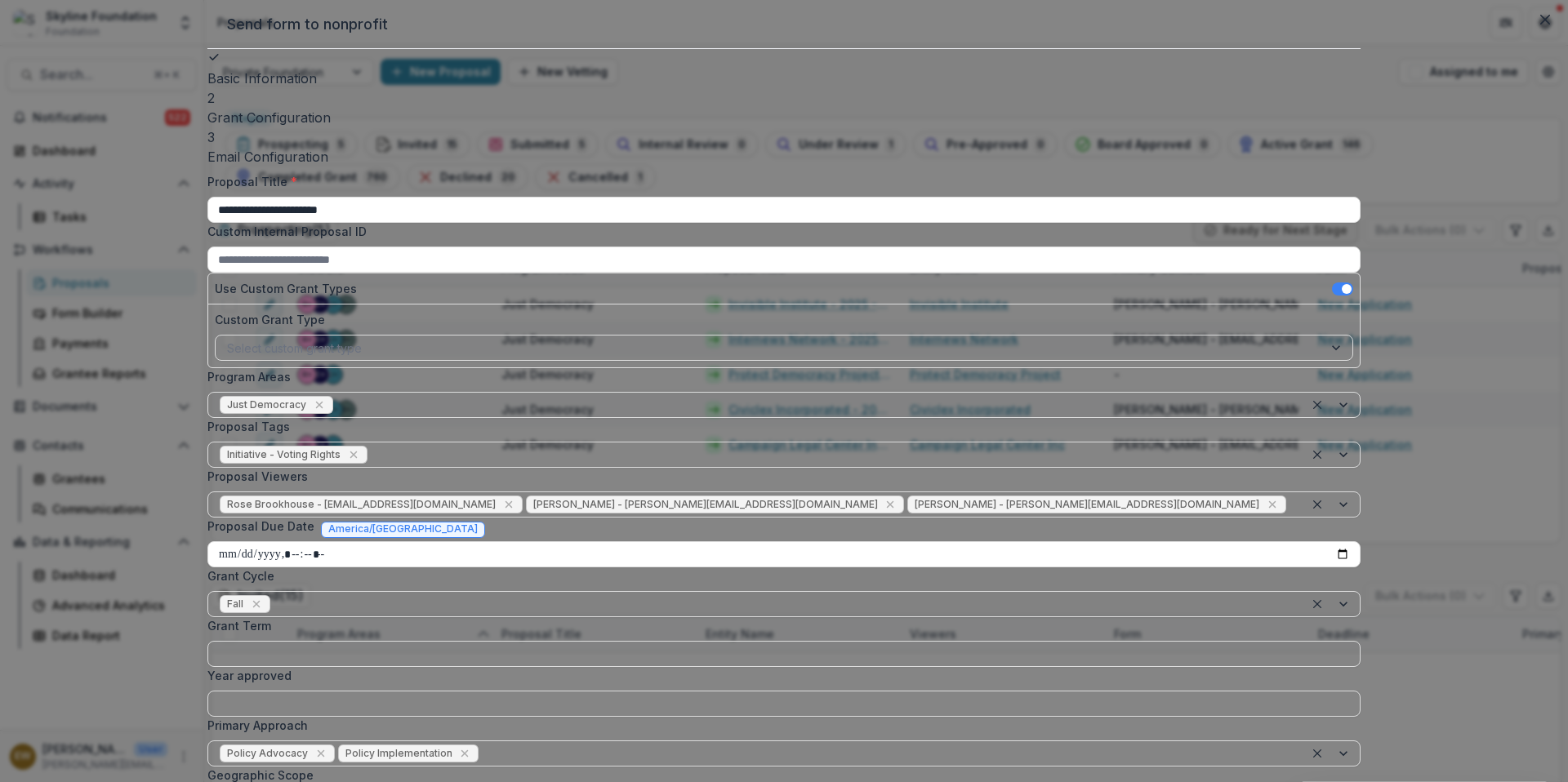
click at [687, 574] on div "**********" at bounding box center [784, 520] width 1153 height 693
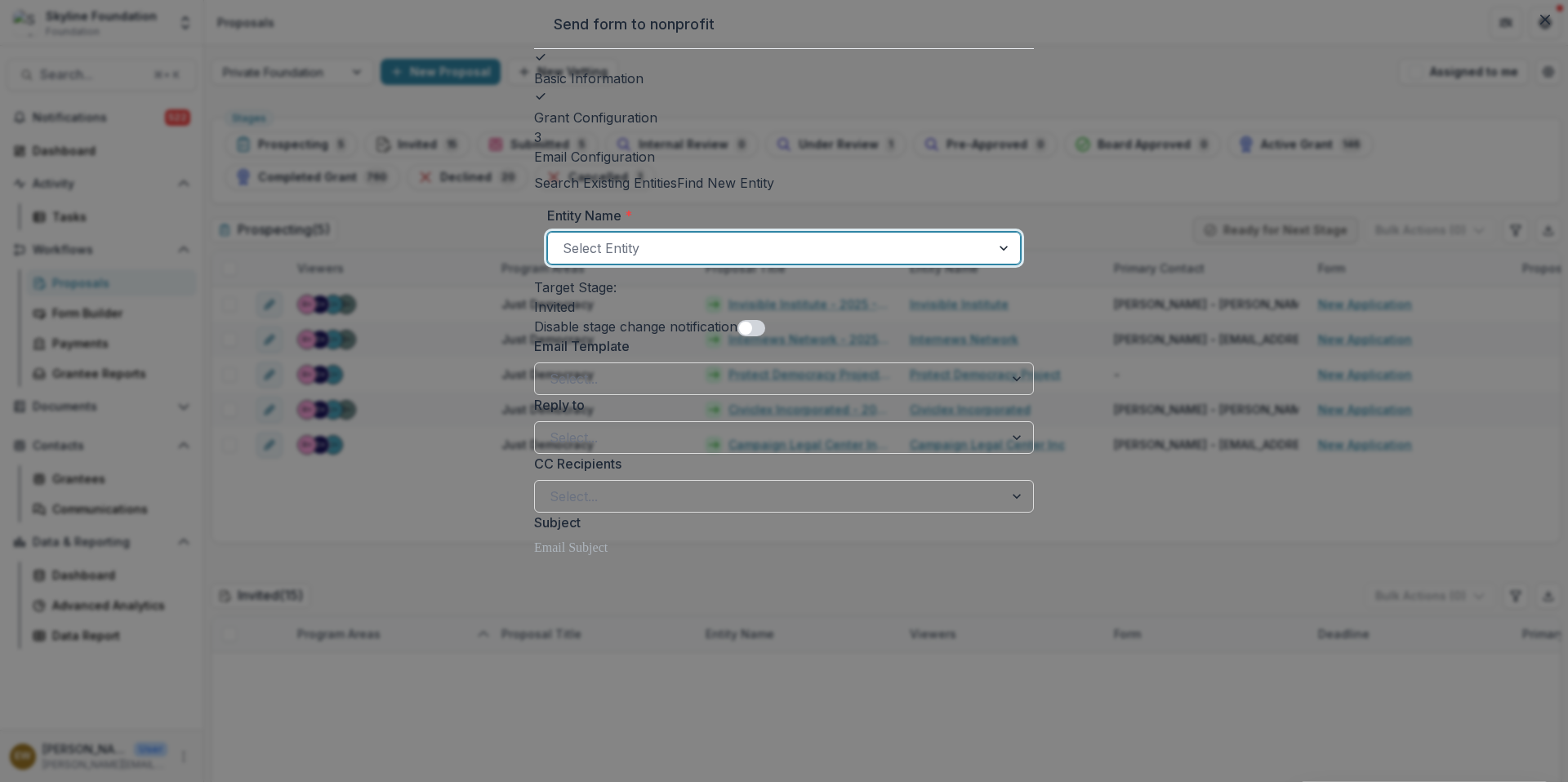
click at [690, 260] on div at bounding box center [769, 248] width 413 height 23
type input "********"
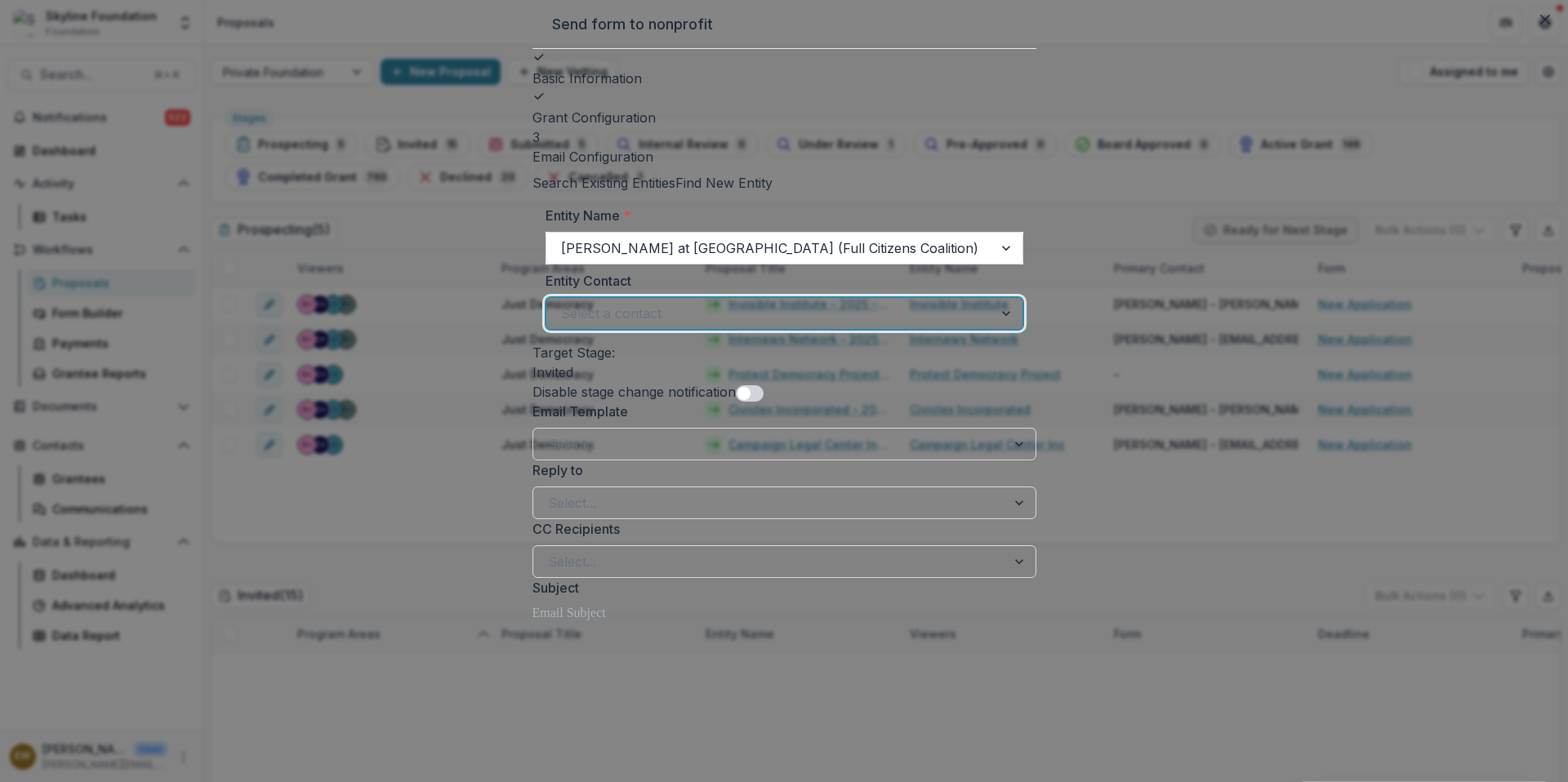
click at [628, 325] on div at bounding box center [770, 313] width 417 height 23
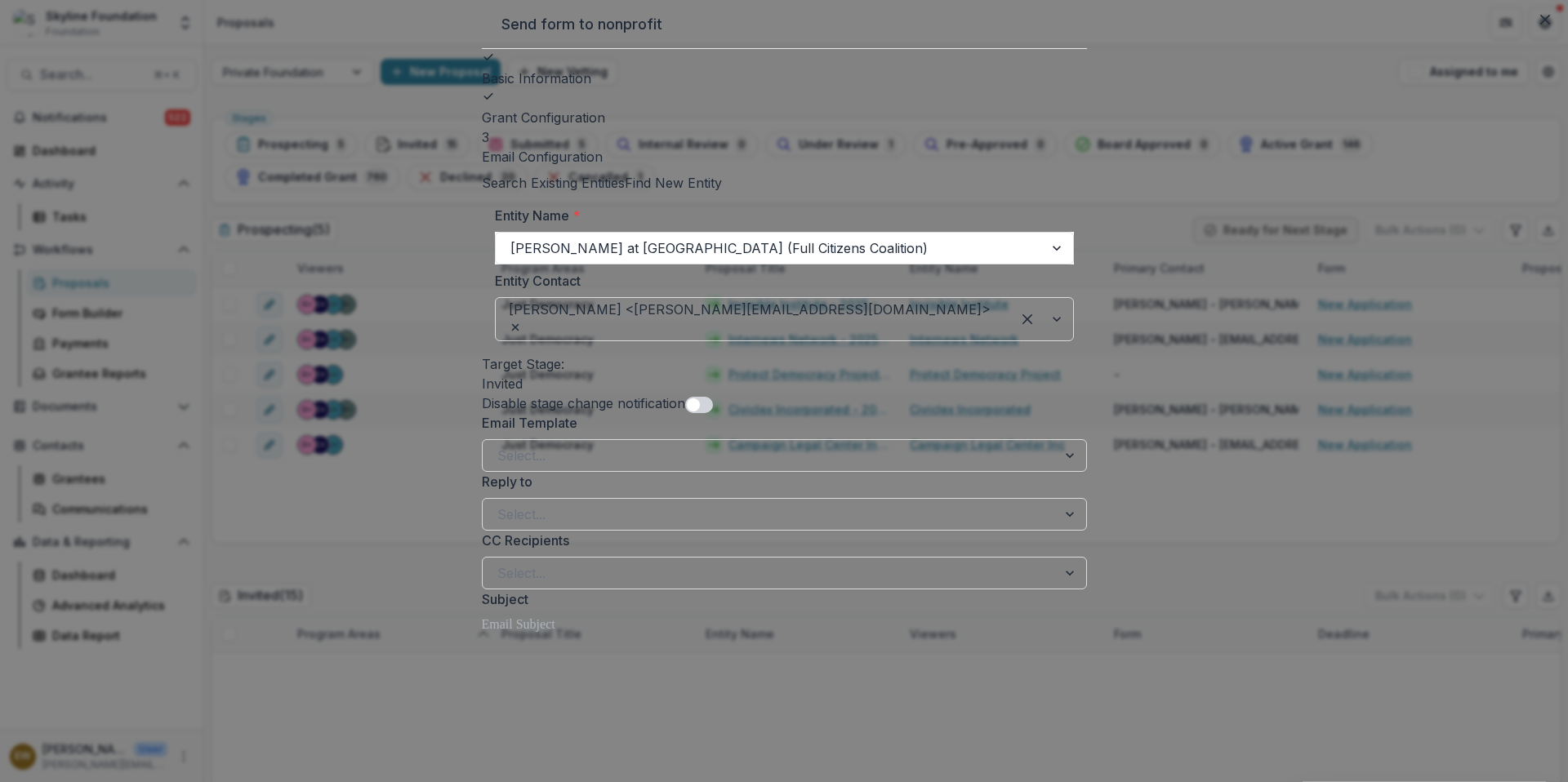
click at [699, 411] on span at bounding box center [694, 405] width 13 height 13
click at [613, 439] on button "Submit" at bounding box center [583, 425] width 59 height 26
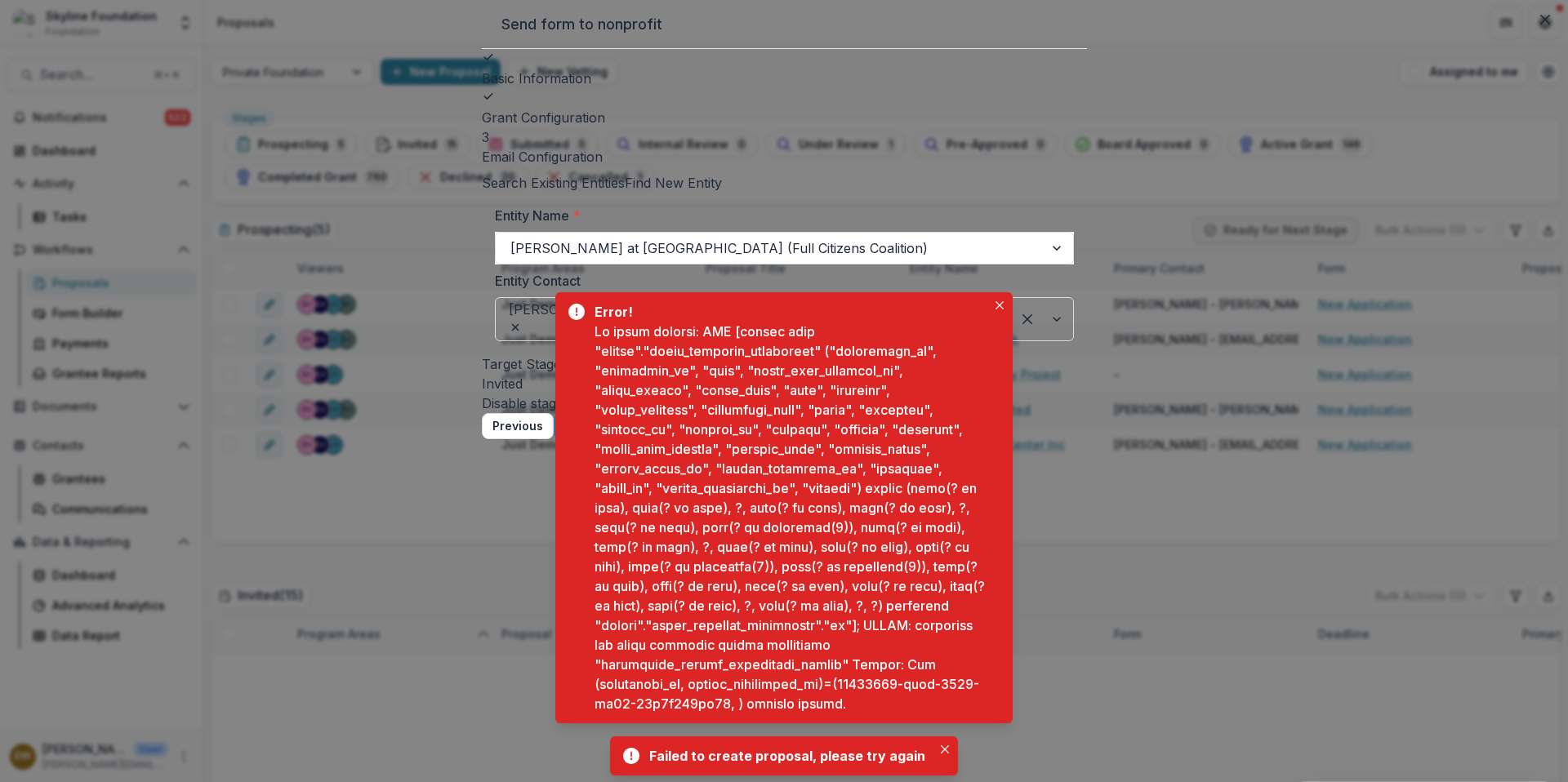
click at [998, 306] on icon "Close" at bounding box center [999, 306] width 8 height 8
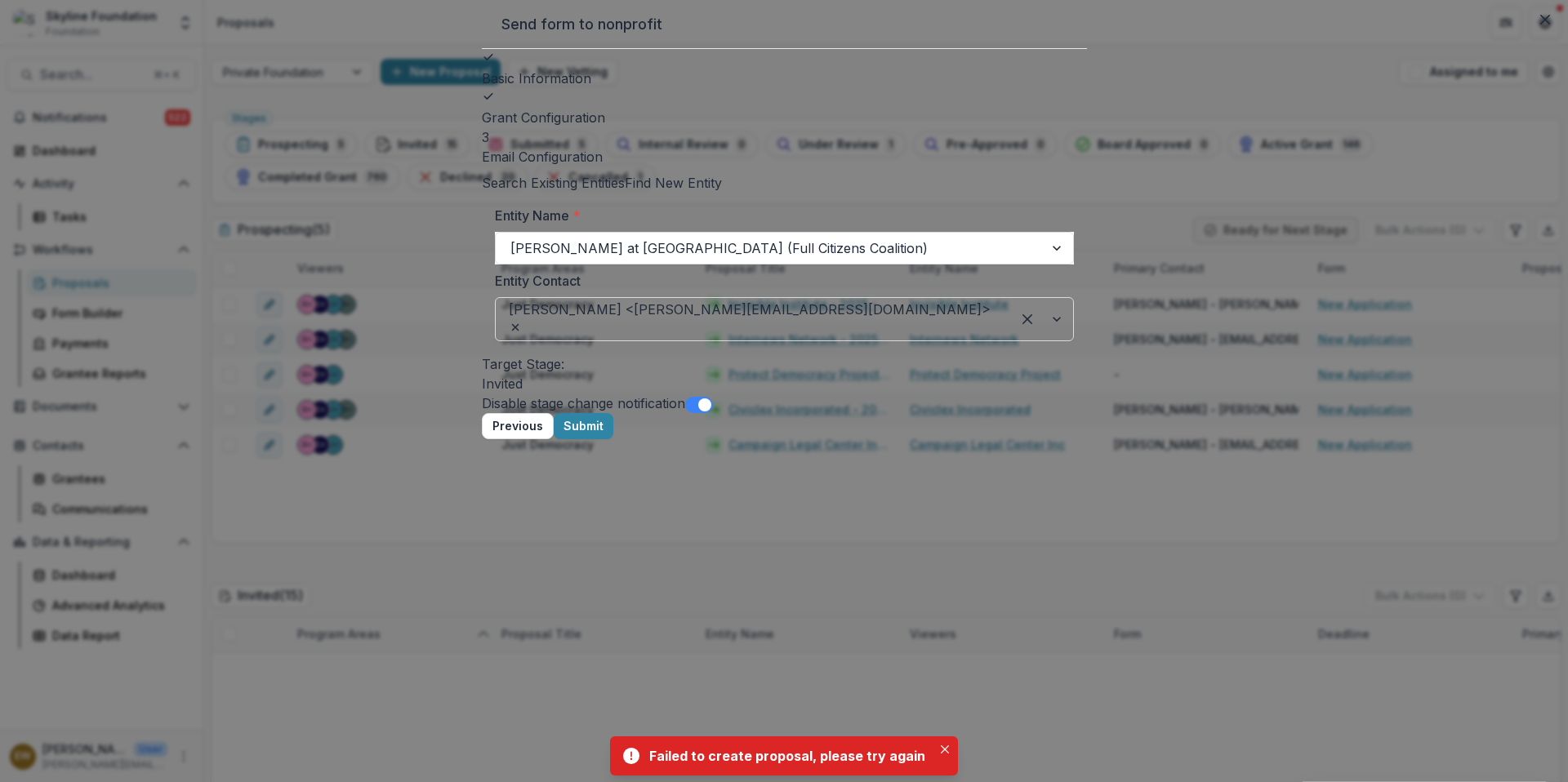
click at [554, 439] on button "Previous" at bounding box center [518, 425] width 72 height 26
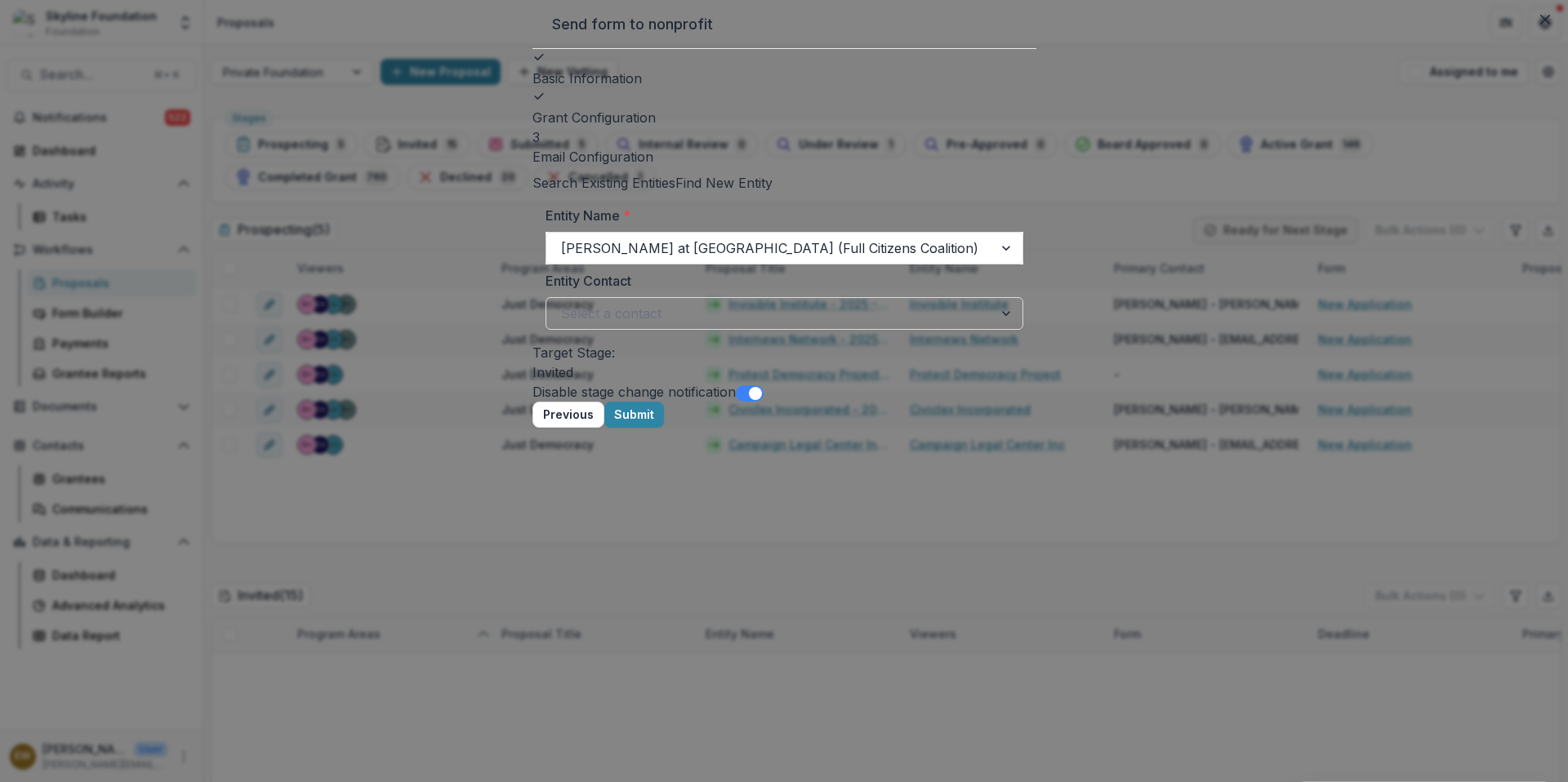
click at [1036, 428] on footer "Previous Submit" at bounding box center [785, 414] width 504 height 26
click at [664, 428] on button "Submit" at bounding box center [633, 414] width 59 height 26
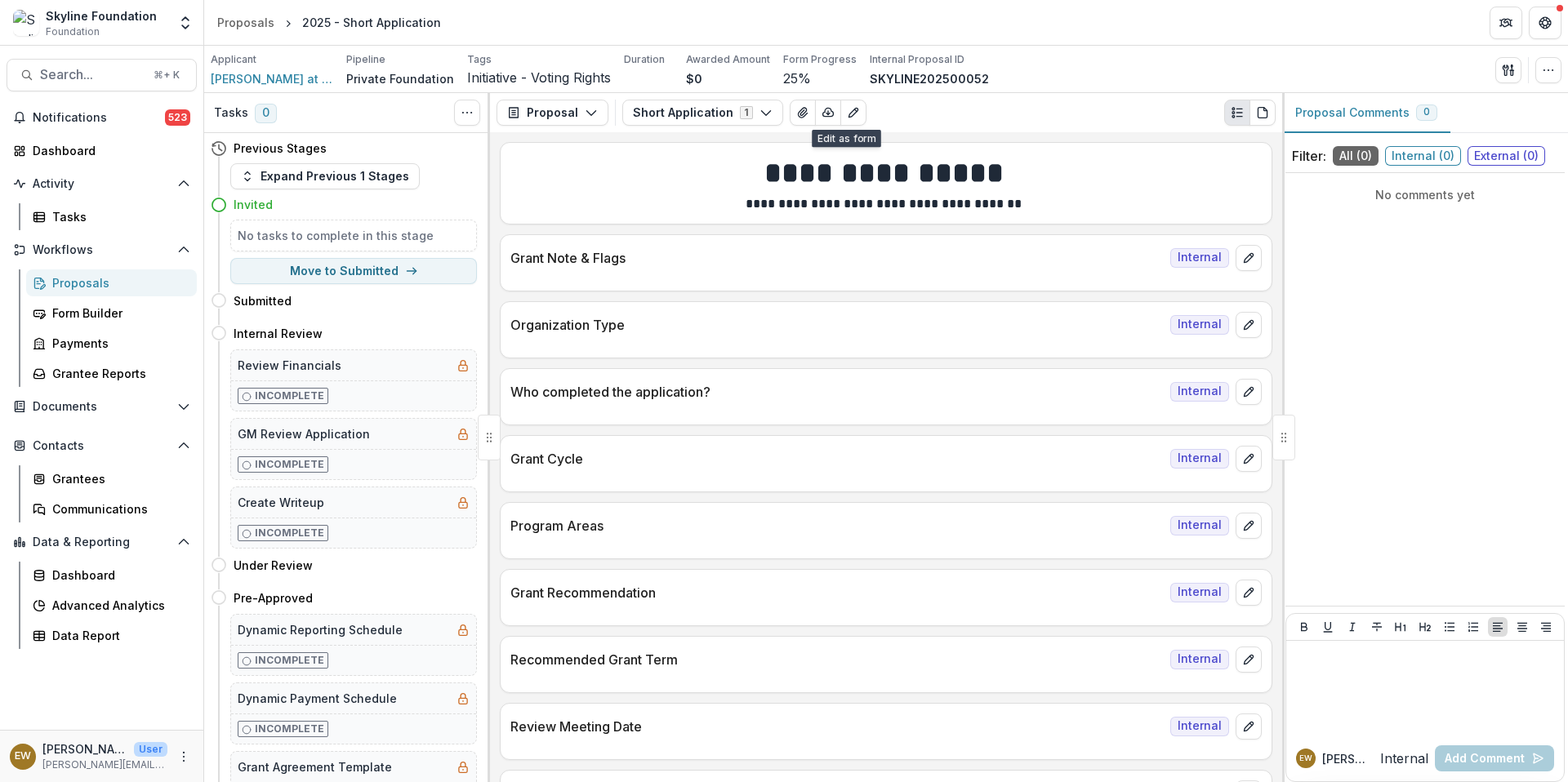
click at [848, 109] on icon "Edit as form" at bounding box center [853, 113] width 9 height 9
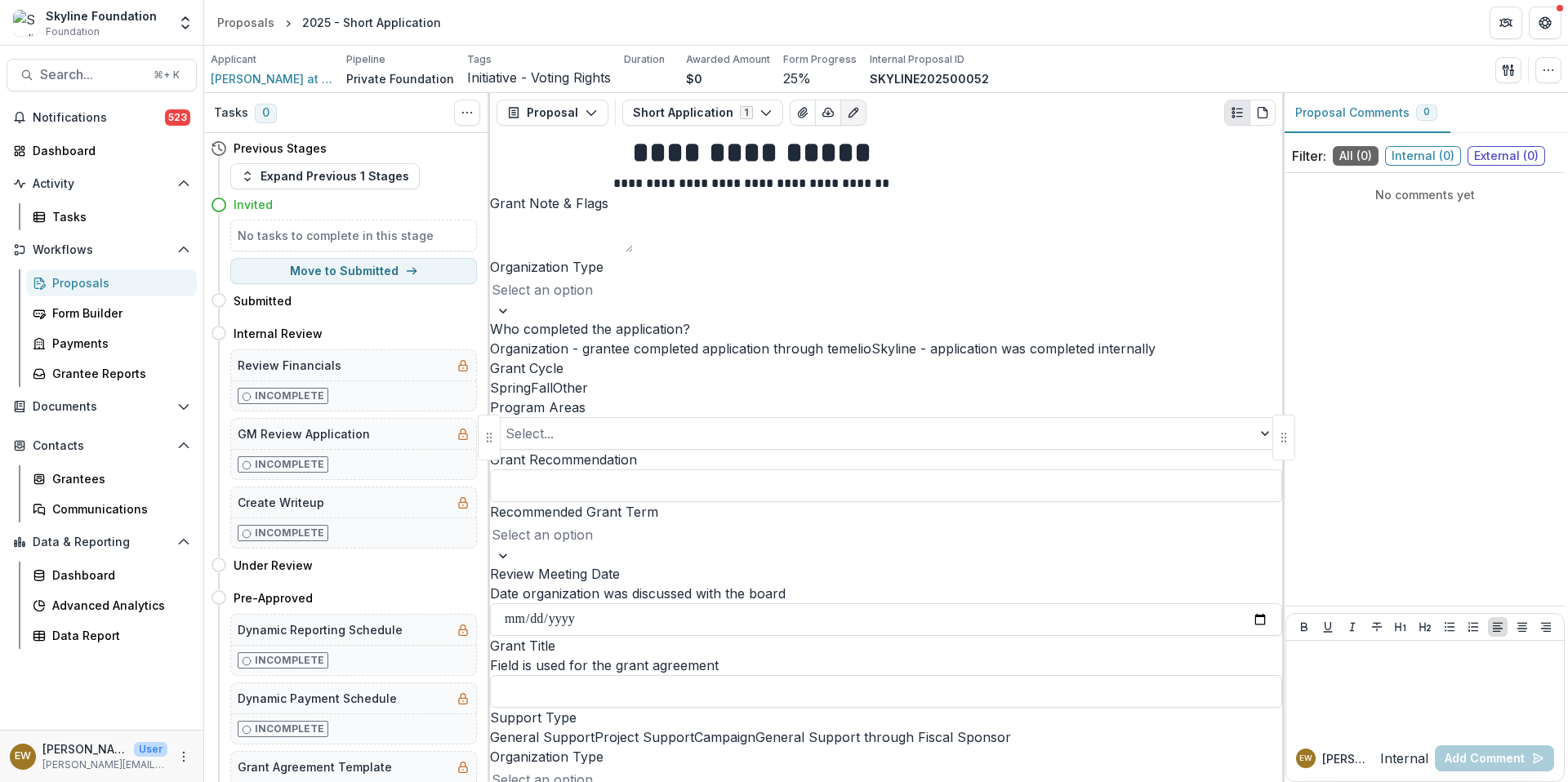
scroll to position [3, 0]
click at [702, 301] on div at bounding box center [886, 289] width 789 height 23
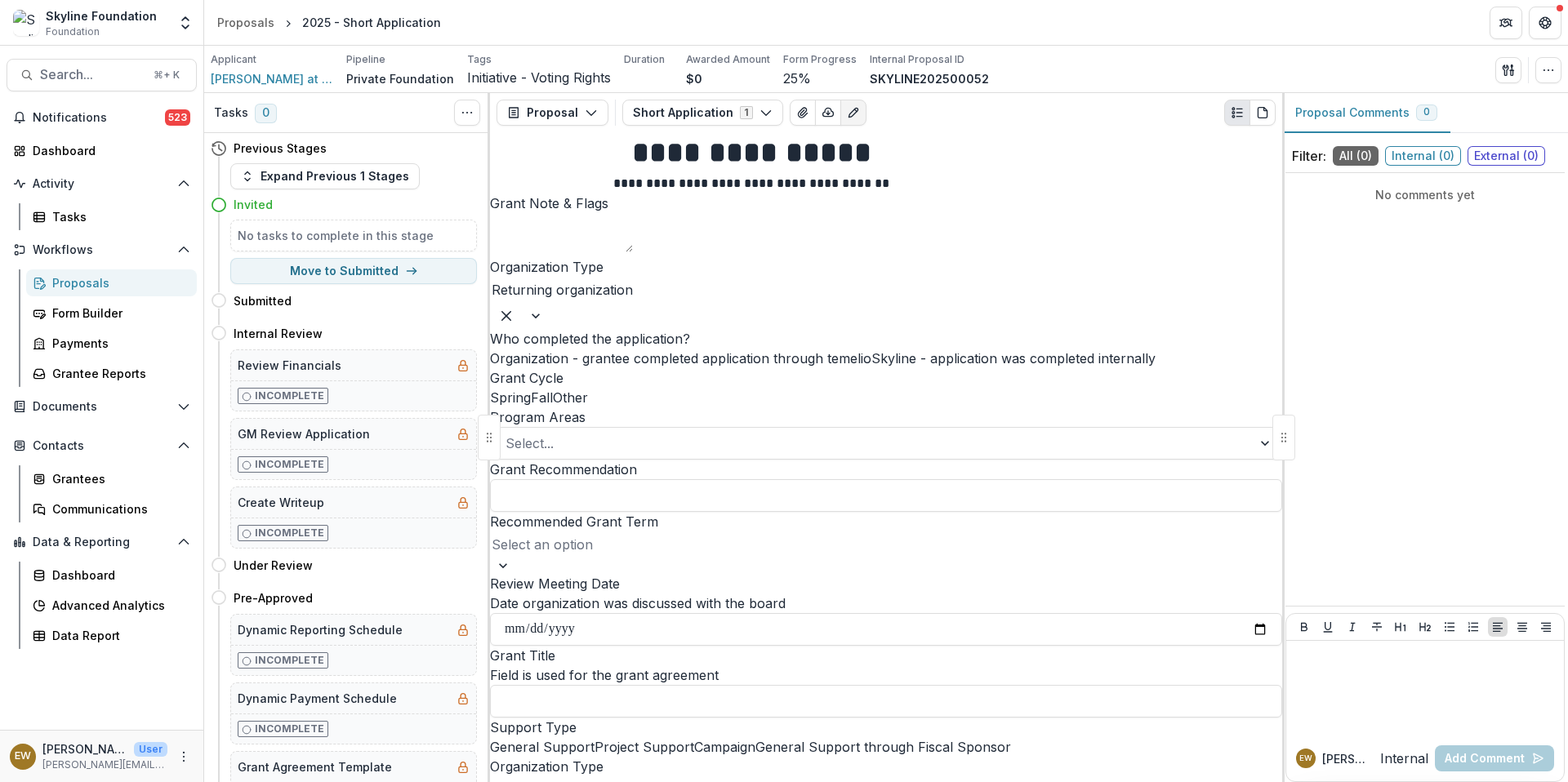
scroll to position [56, 0]
drag, startPoint x: 645, startPoint y: 620, endPoint x: 658, endPoint y: 434, distance: 186.5
click at [871, 367] on span "Skyline - application was completed internally" at bounding box center [1013, 358] width 284 height 16
click at [531, 406] on span at bounding box center [531, 397] width 0 height 16
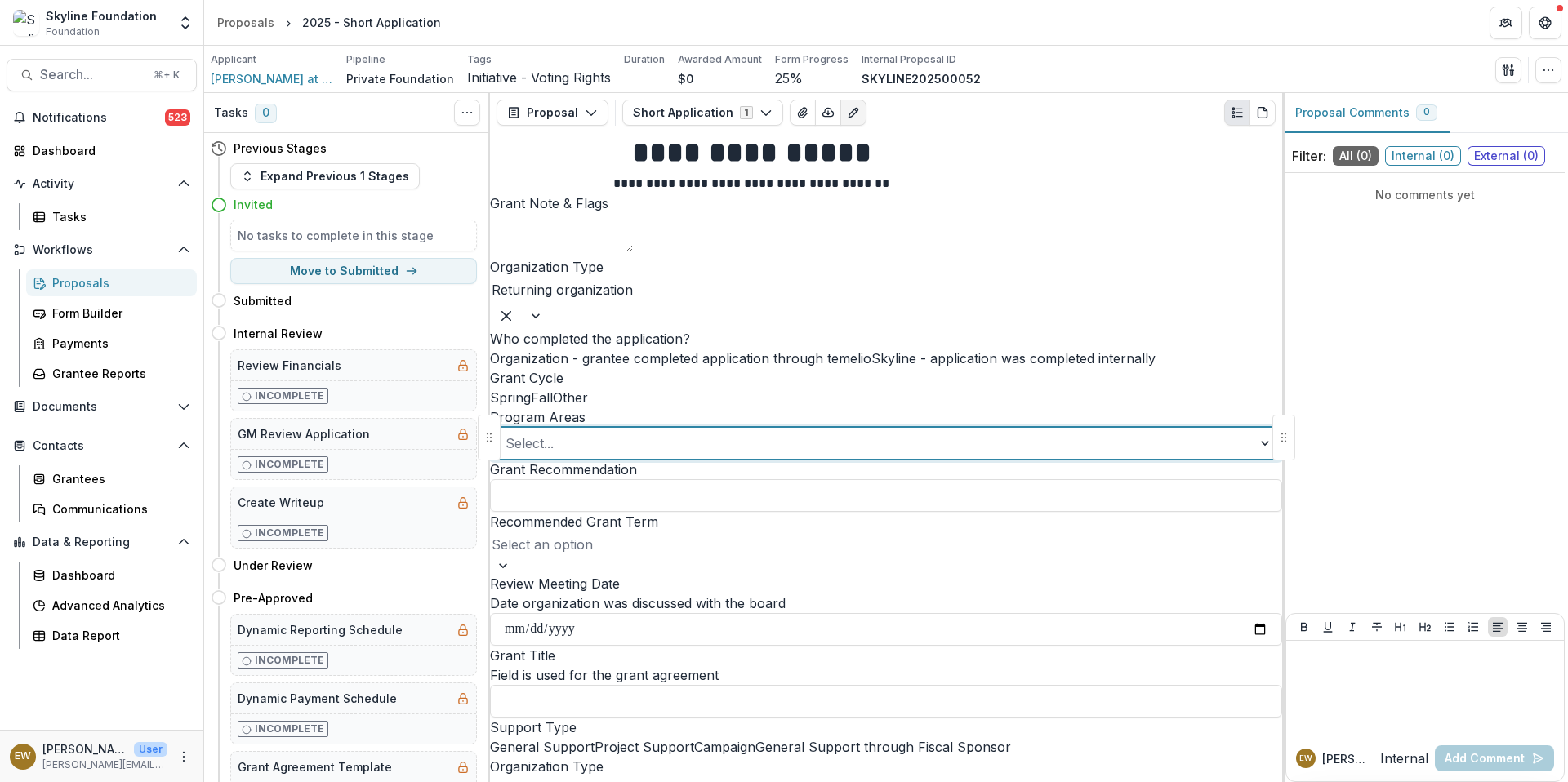
click at [729, 432] on div at bounding box center [871, 443] width 732 height 23
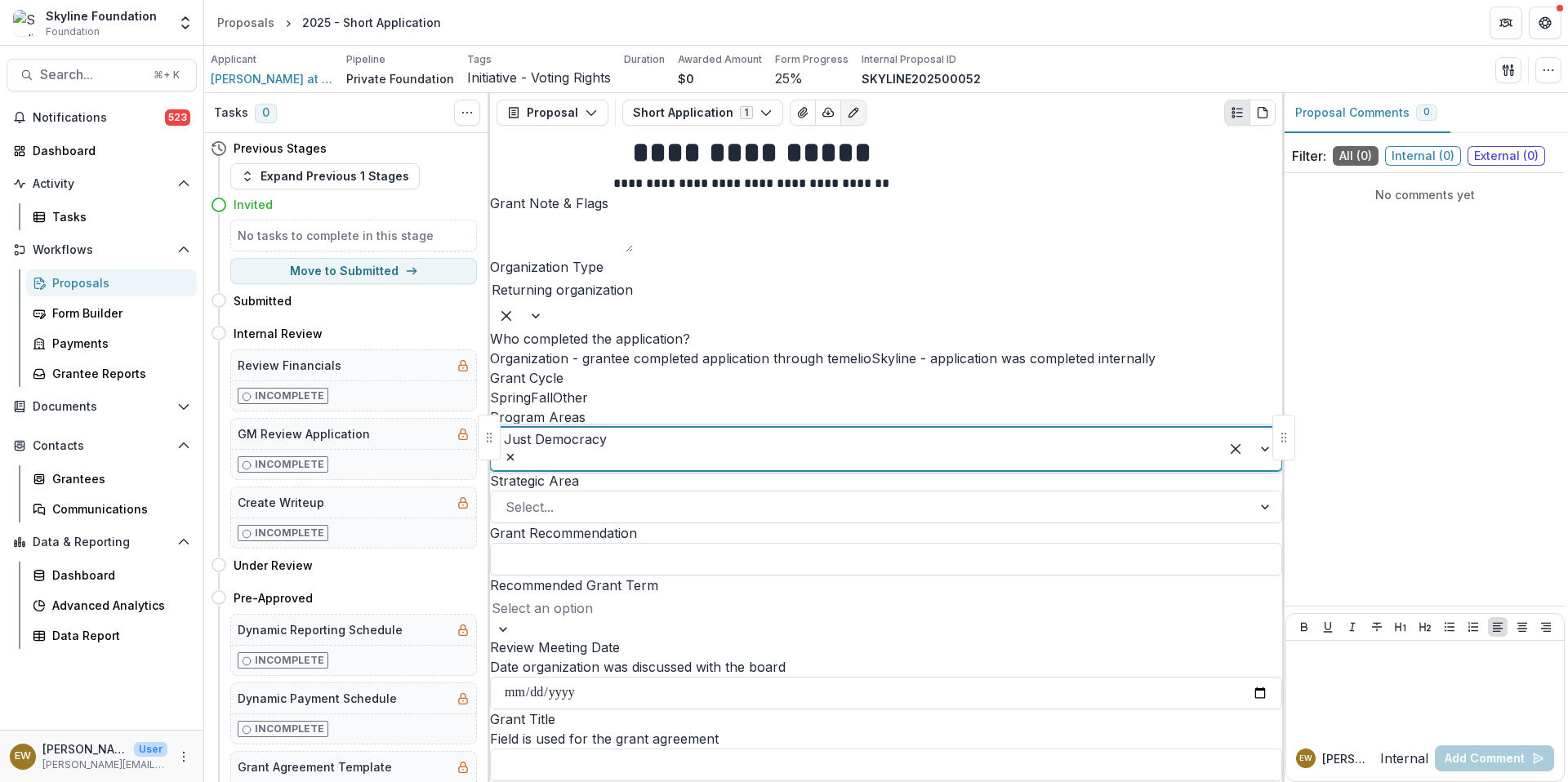
scroll to position [496, 0]
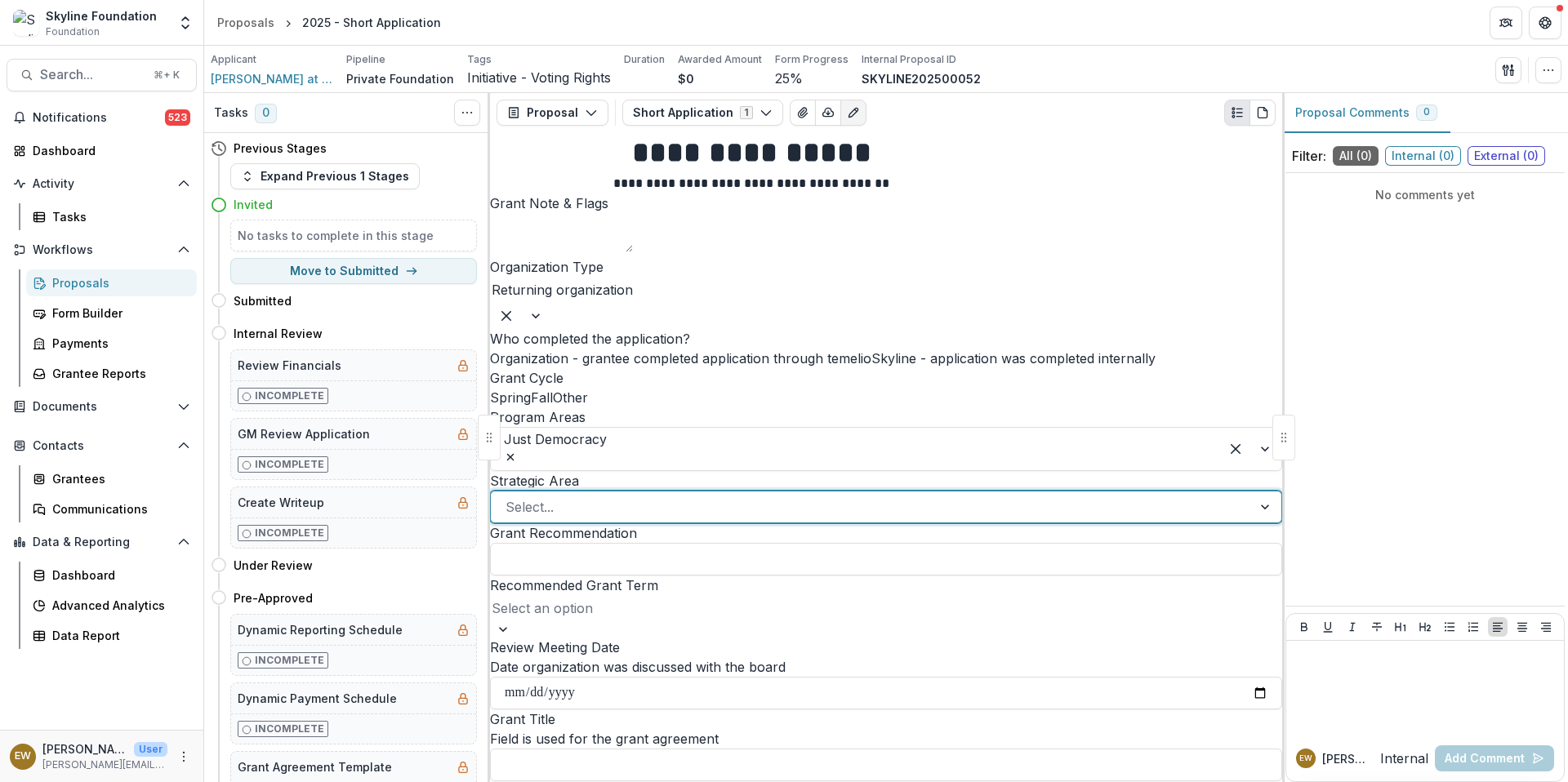
click at [747, 496] on div at bounding box center [871, 507] width 732 height 23
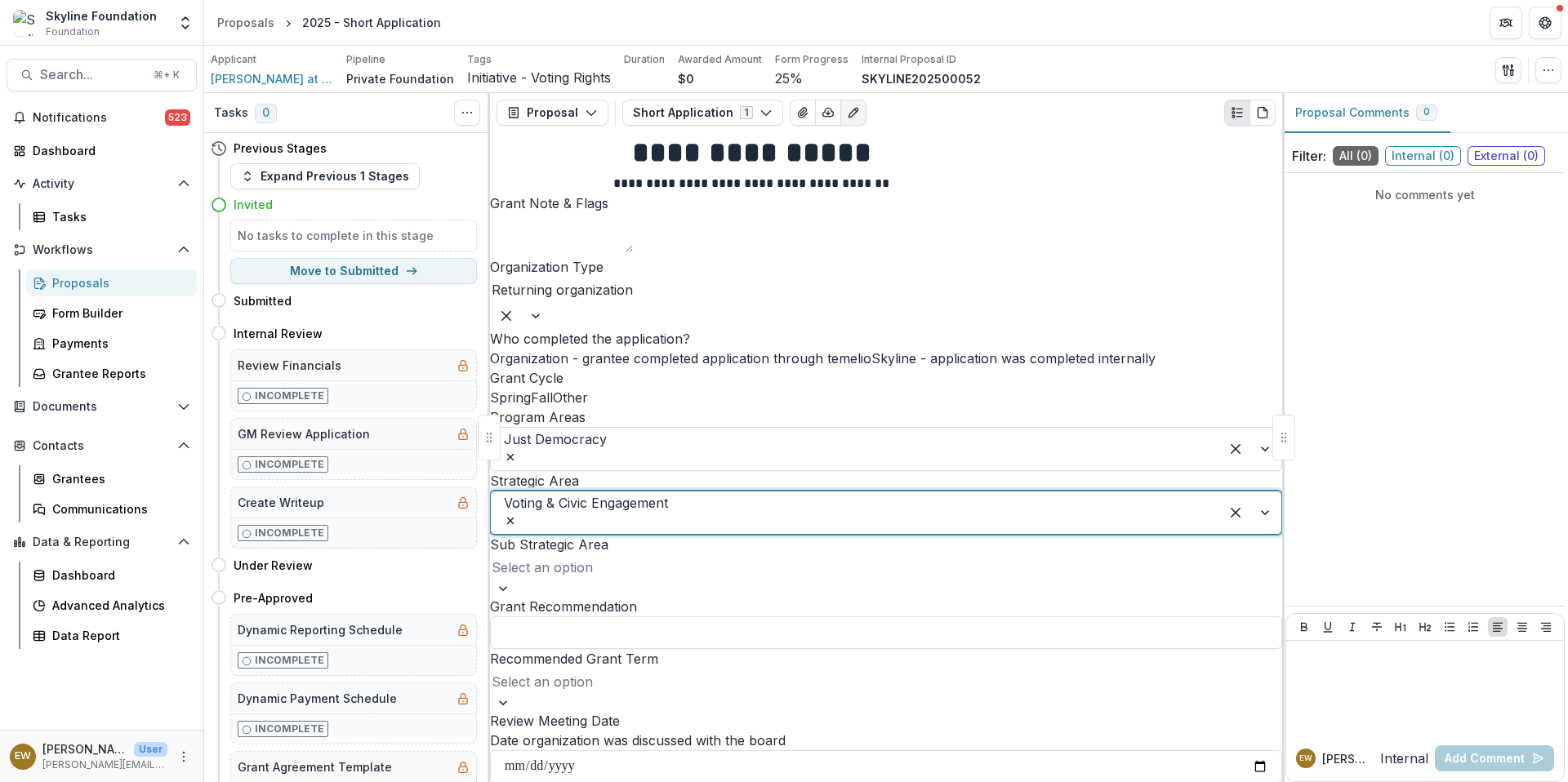
scroll to position [569, 0]
click at [841, 502] on div at bounding box center [936, 512] width 535 height 23
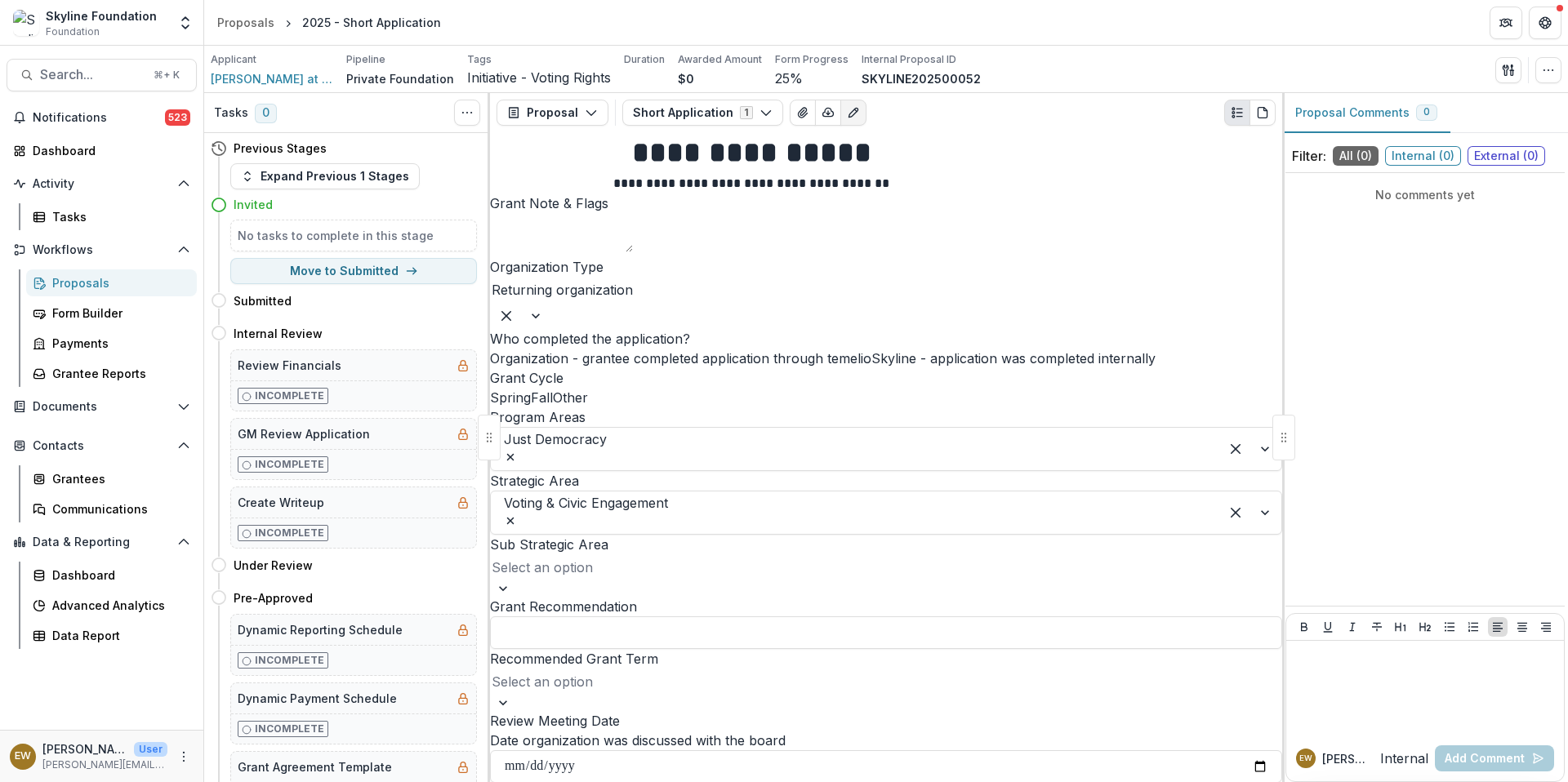
click at [728, 554] on div "Select an option" at bounding box center [886, 575] width 792 height 43
click at [702, 556] on div at bounding box center [886, 567] width 789 height 23
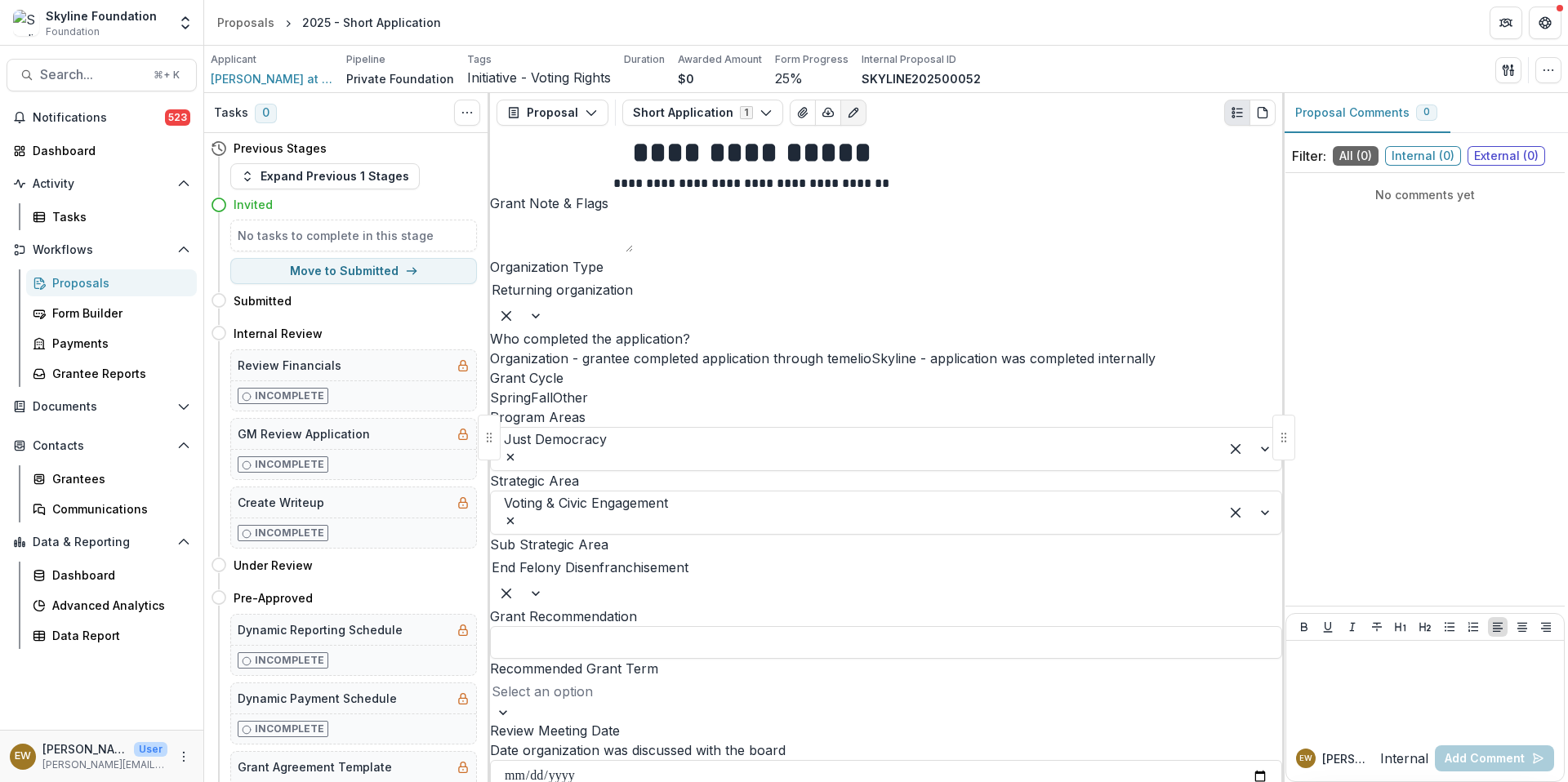
click at [1122, 760] on input "Review Meeting Date" at bounding box center [886, 776] width 792 height 33
type input "**********"
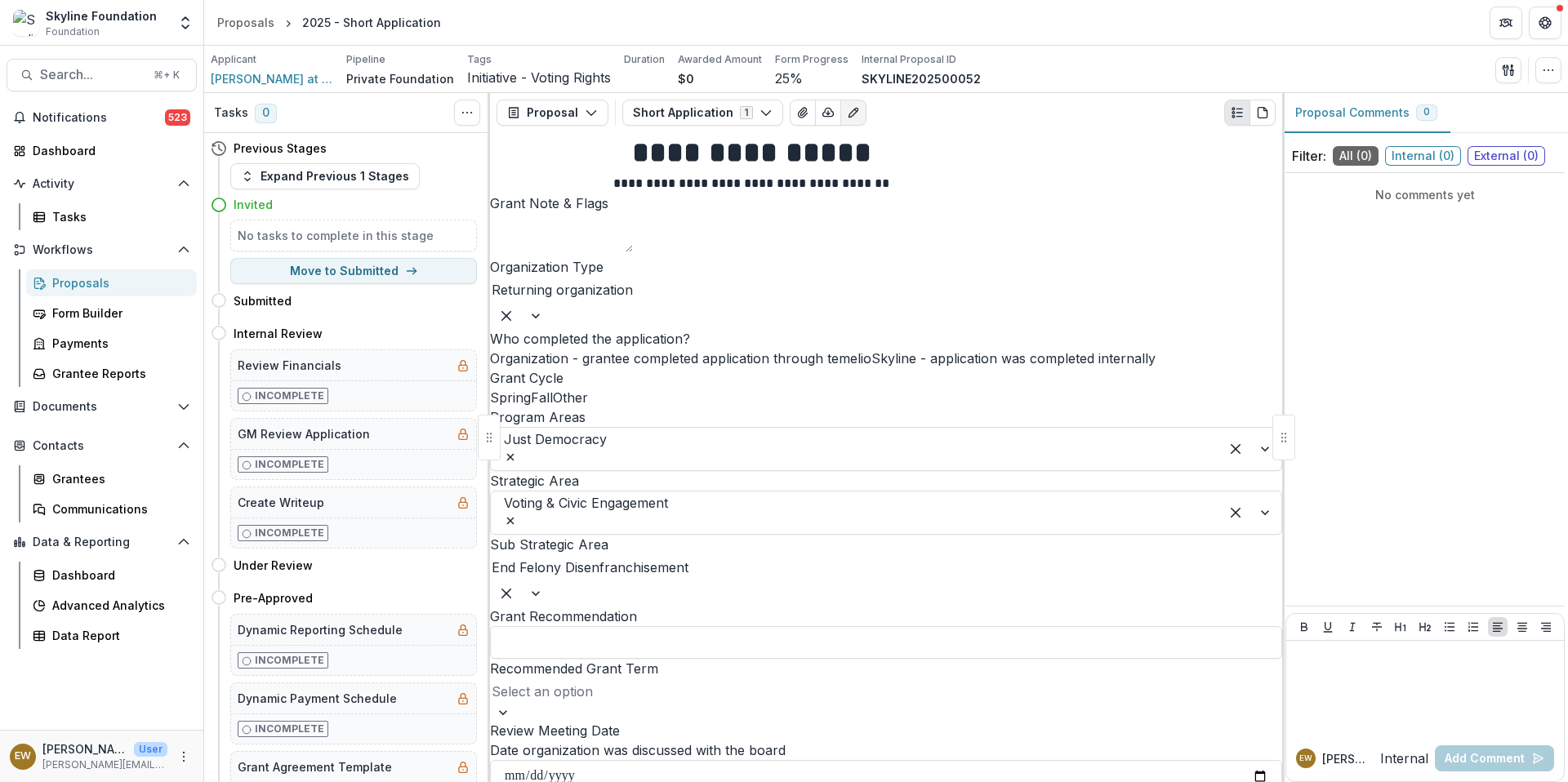
click at [731, 626] on input "Grant Recommendation" at bounding box center [886, 642] width 792 height 33
click at [749, 626] on input "Grant Recommendation" at bounding box center [886, 642] width 792 height 33
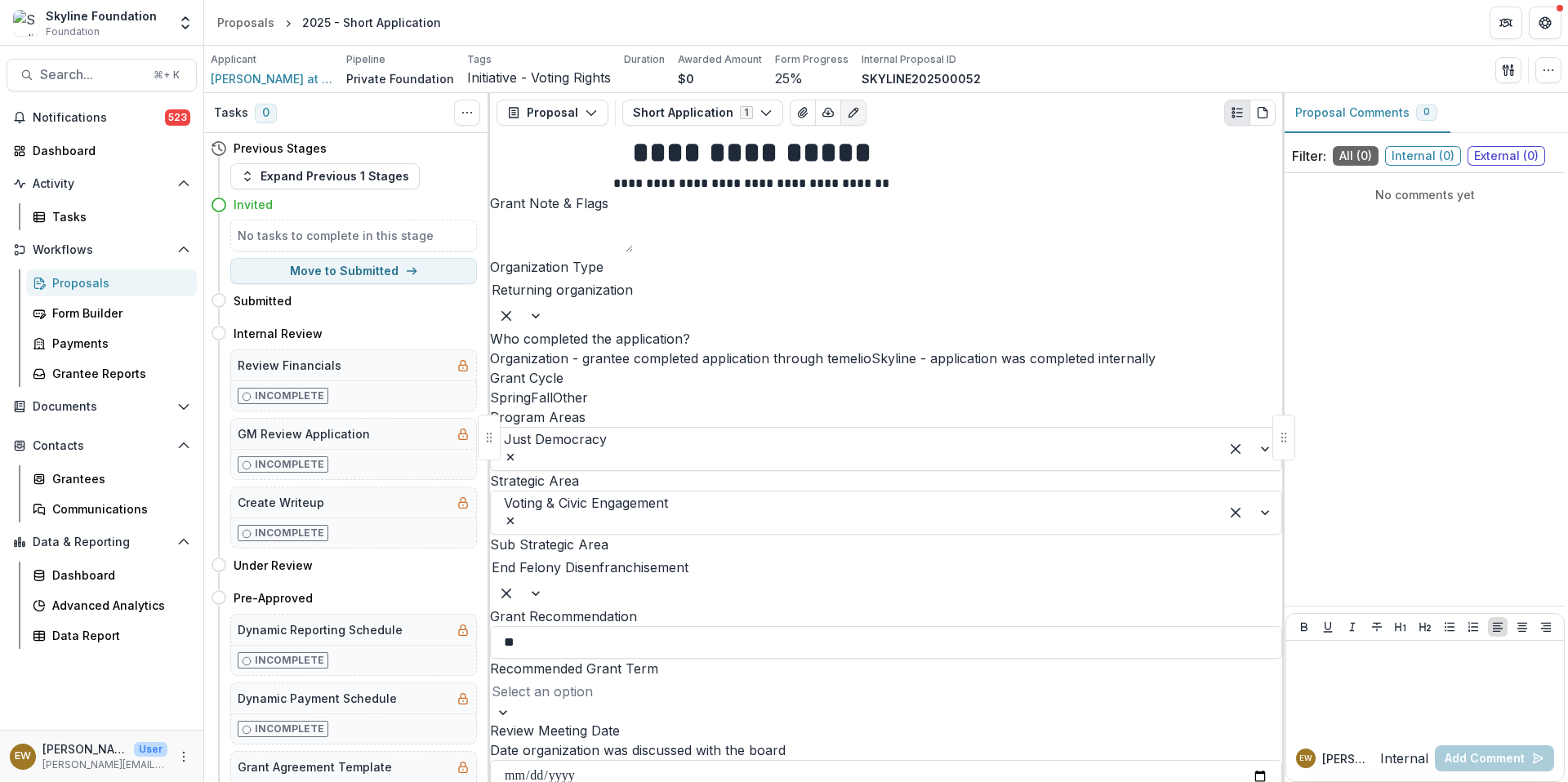
type input "*"
click at [802, 626] on input "Grant Recommendation" at bounding box center [886, 642] width 792 height 33
type input "**********"
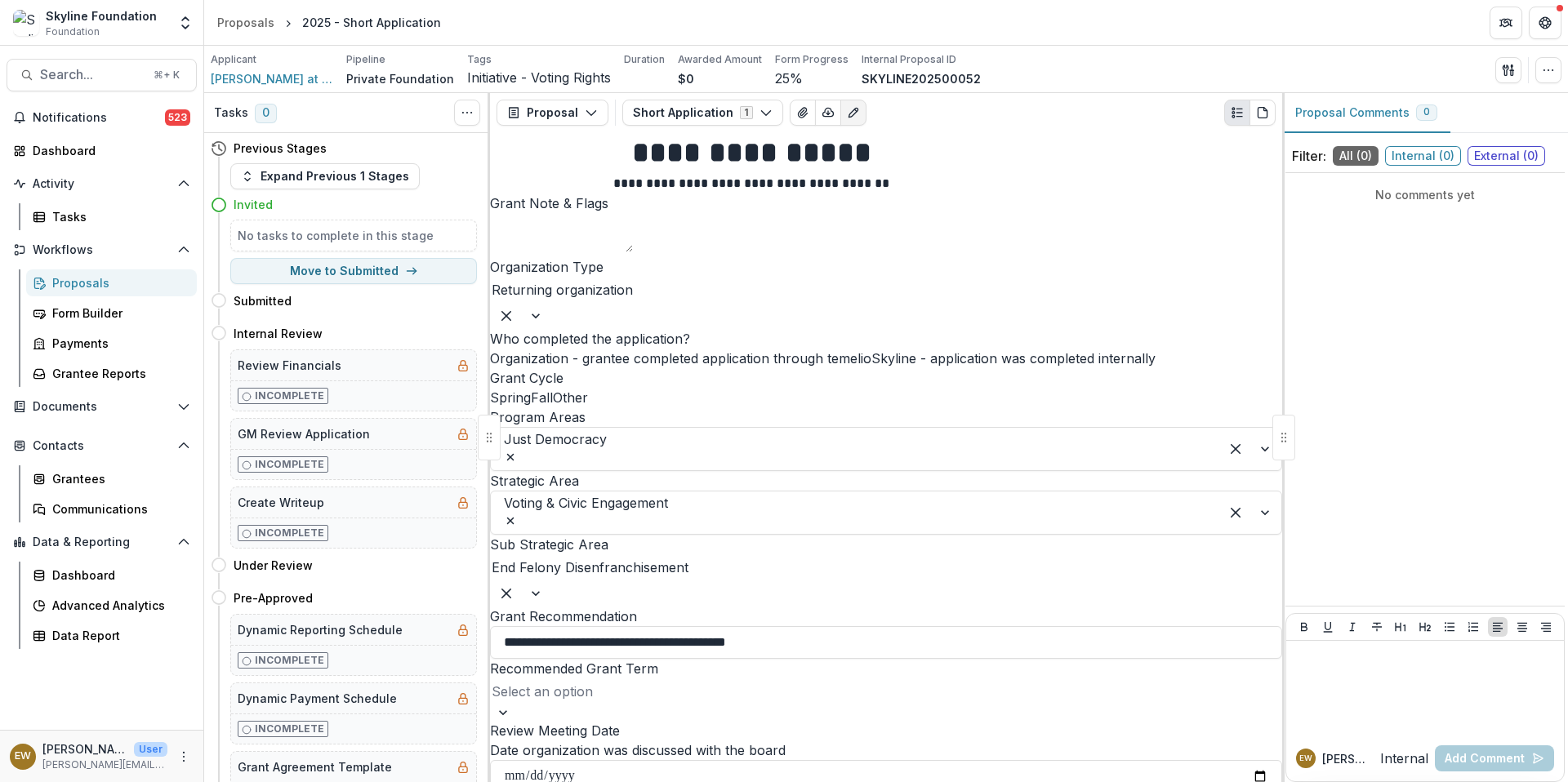
drag, startPoint x: 560, startPoint y: 491, endPoint x: 861, endPoint y: 479, distance: 301.2
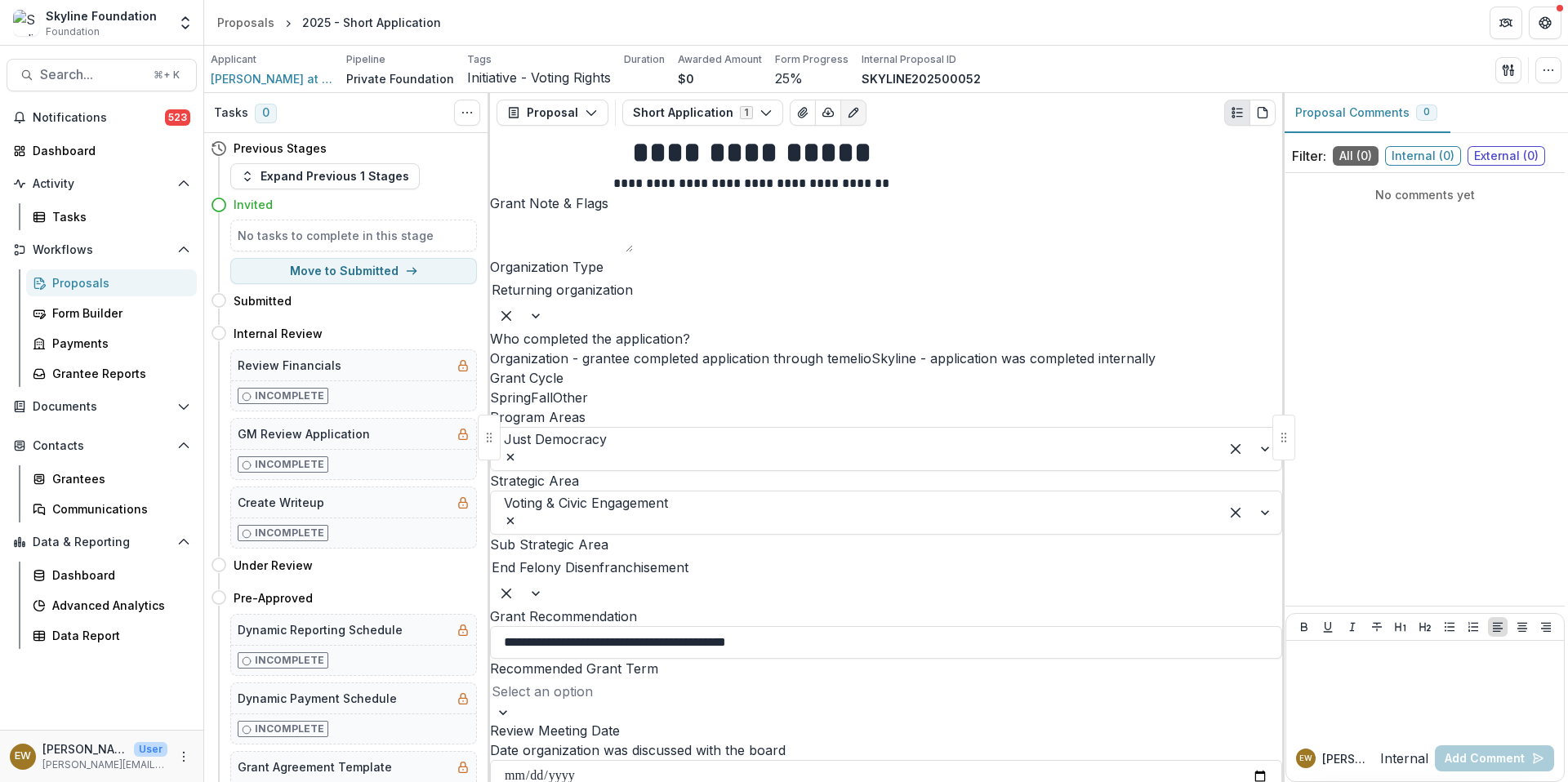
scroll to position [1224, 0]
drag, startPoint x: 861, startPoint y: 479, endPoint x: 747, endPoint y: 426, distance: 125.7
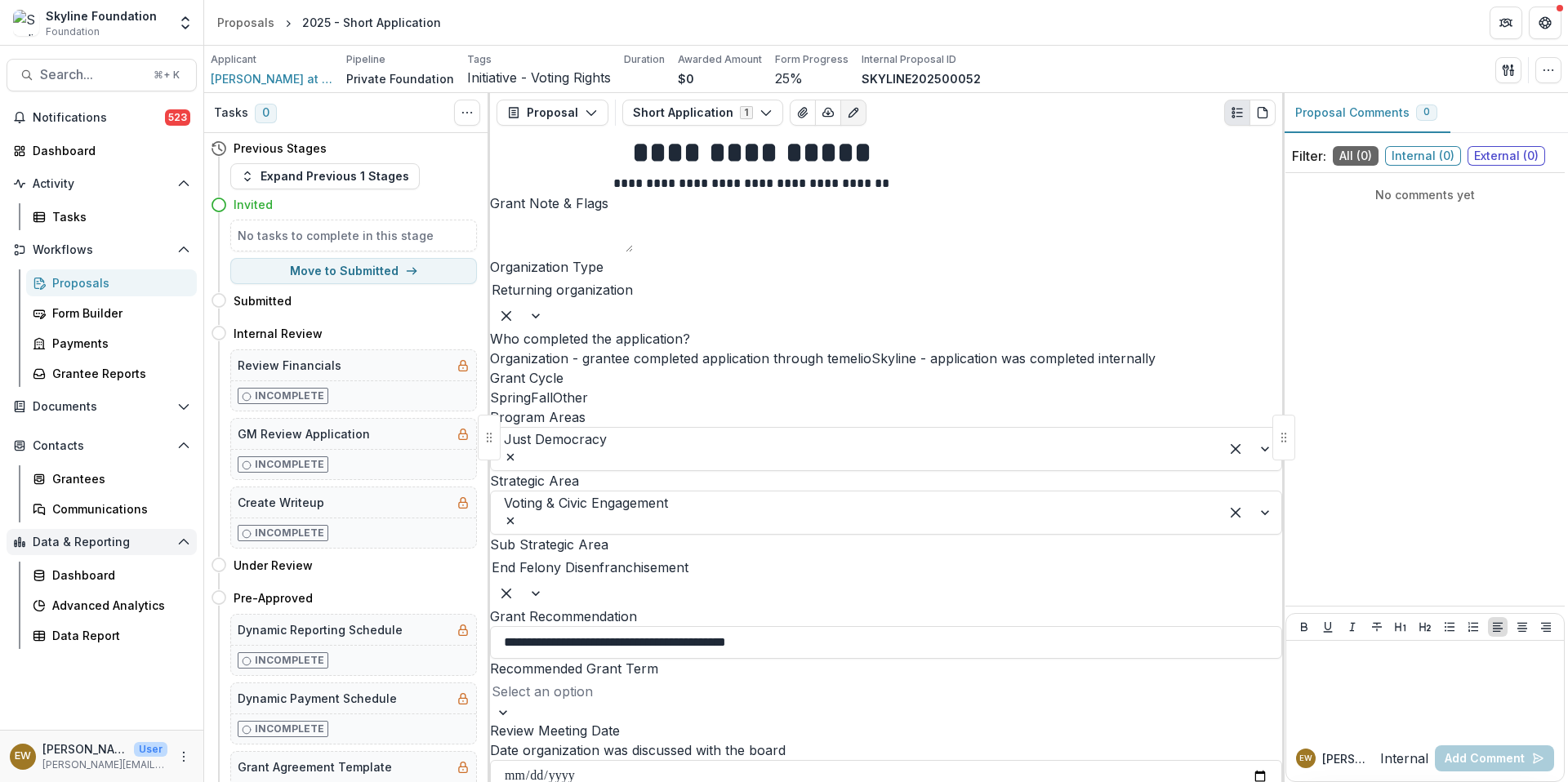
scroll to position [3317, 0]
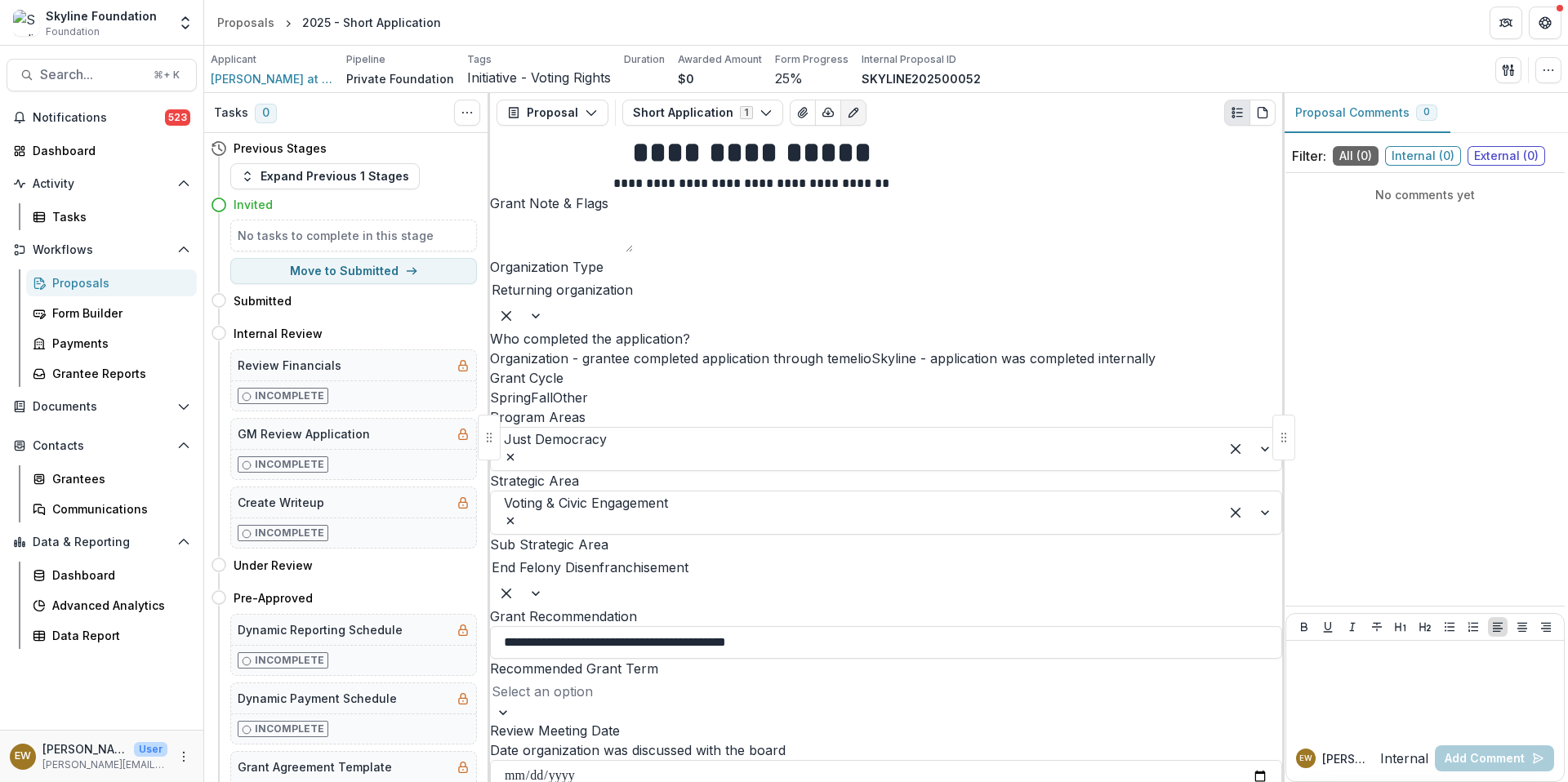
type input "*"
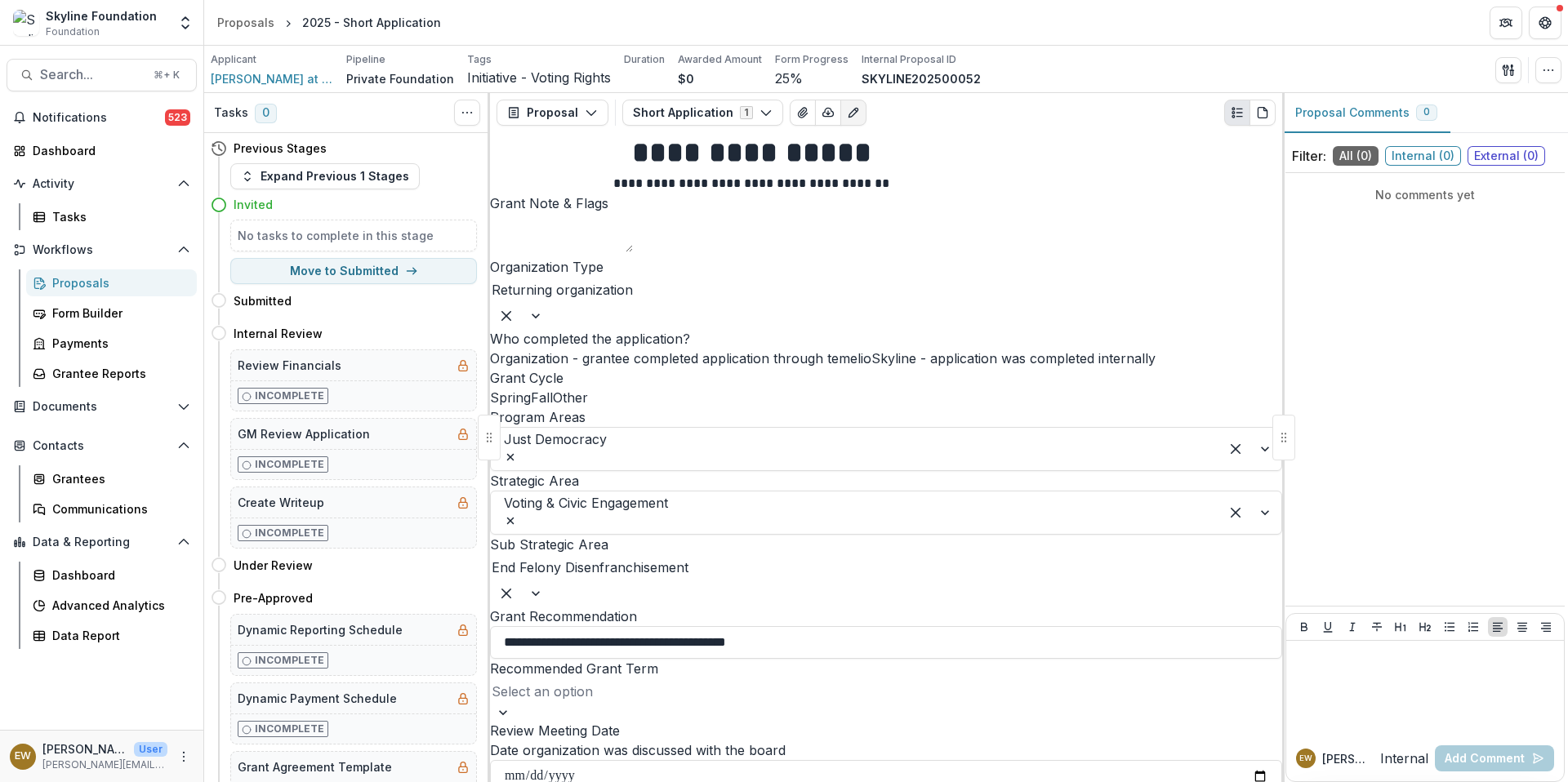
type input "********"
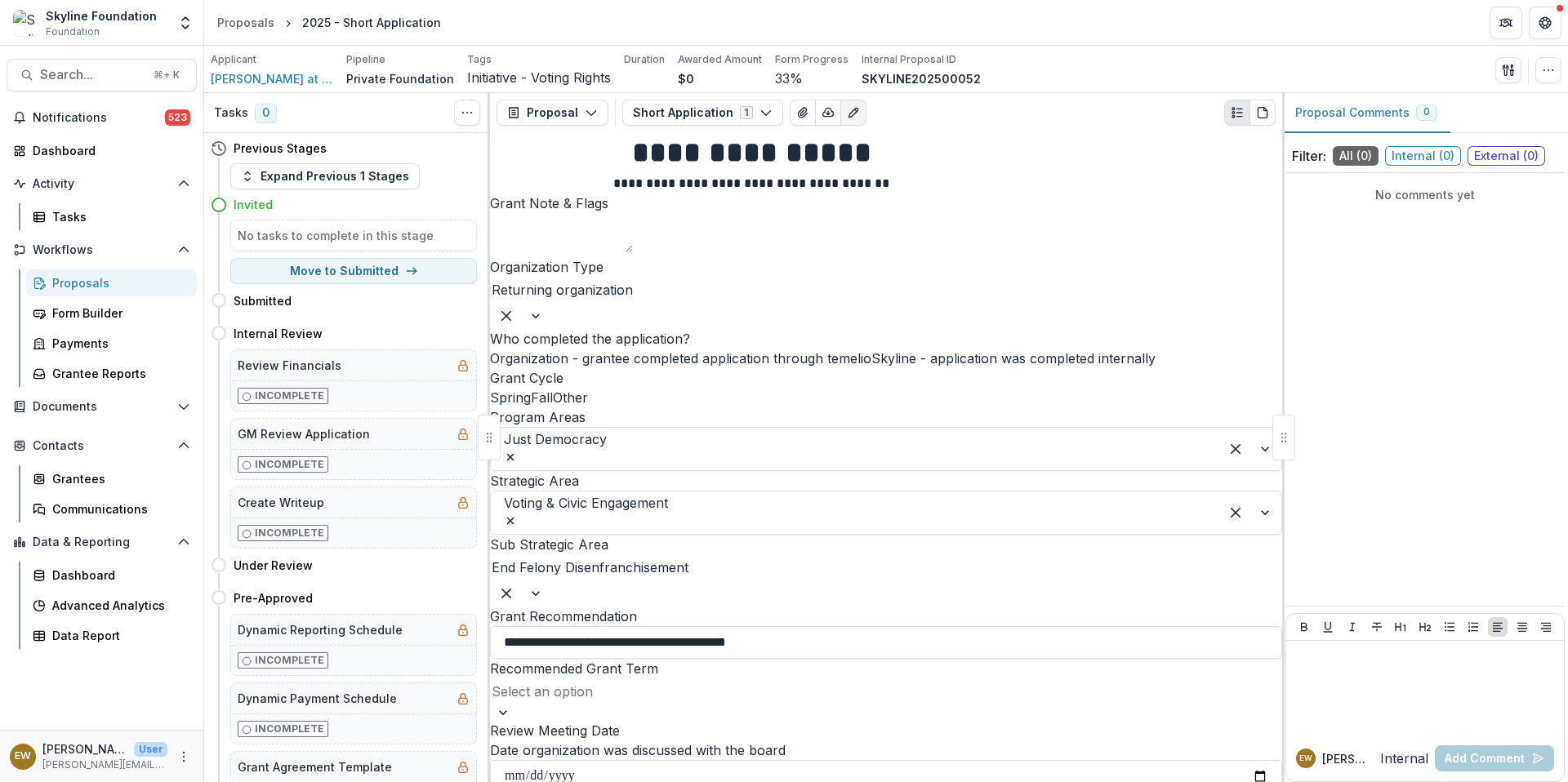
scroll to position [3549, 0]
click at [103, 286] on div "Proposals" at bounding box center [117, 283] width 132 height 17
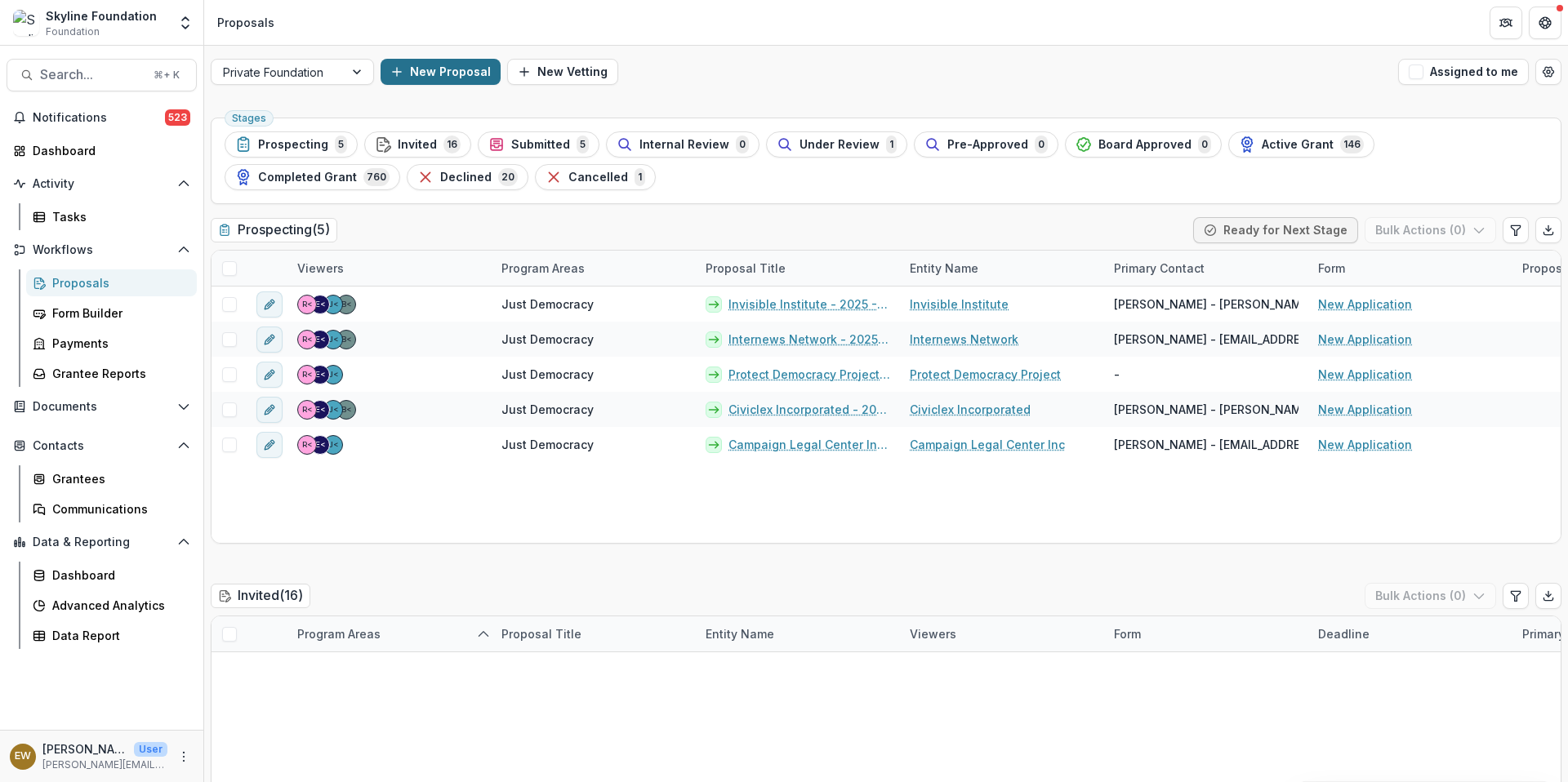
click at [462, 69] on button "New Proposal" at bounding box center [440, 71] width 120 height 26
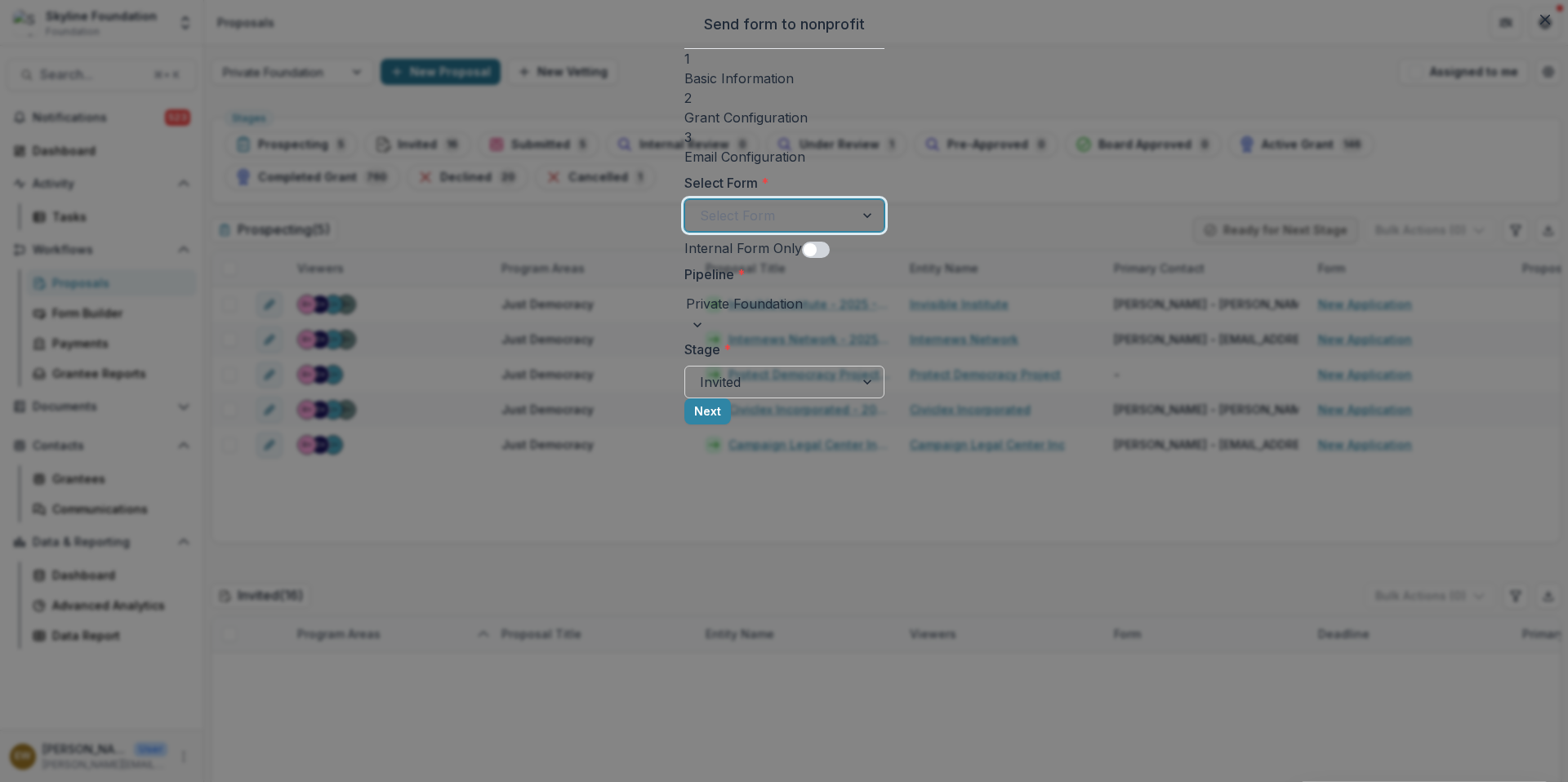
click at [699, 208] on div at bounding box center [769, 215] width 140 height 23
drag, startPoint x: 462, startPoint y: 69, endPoint x: 620, endPoint y: 251, distance: 241.0
click at [802, 249] on span at bounding box center [809, 250] width 13 height 13
click at [730, 424] on button "Next" at bounding box center [707, 411] width 47 height 26
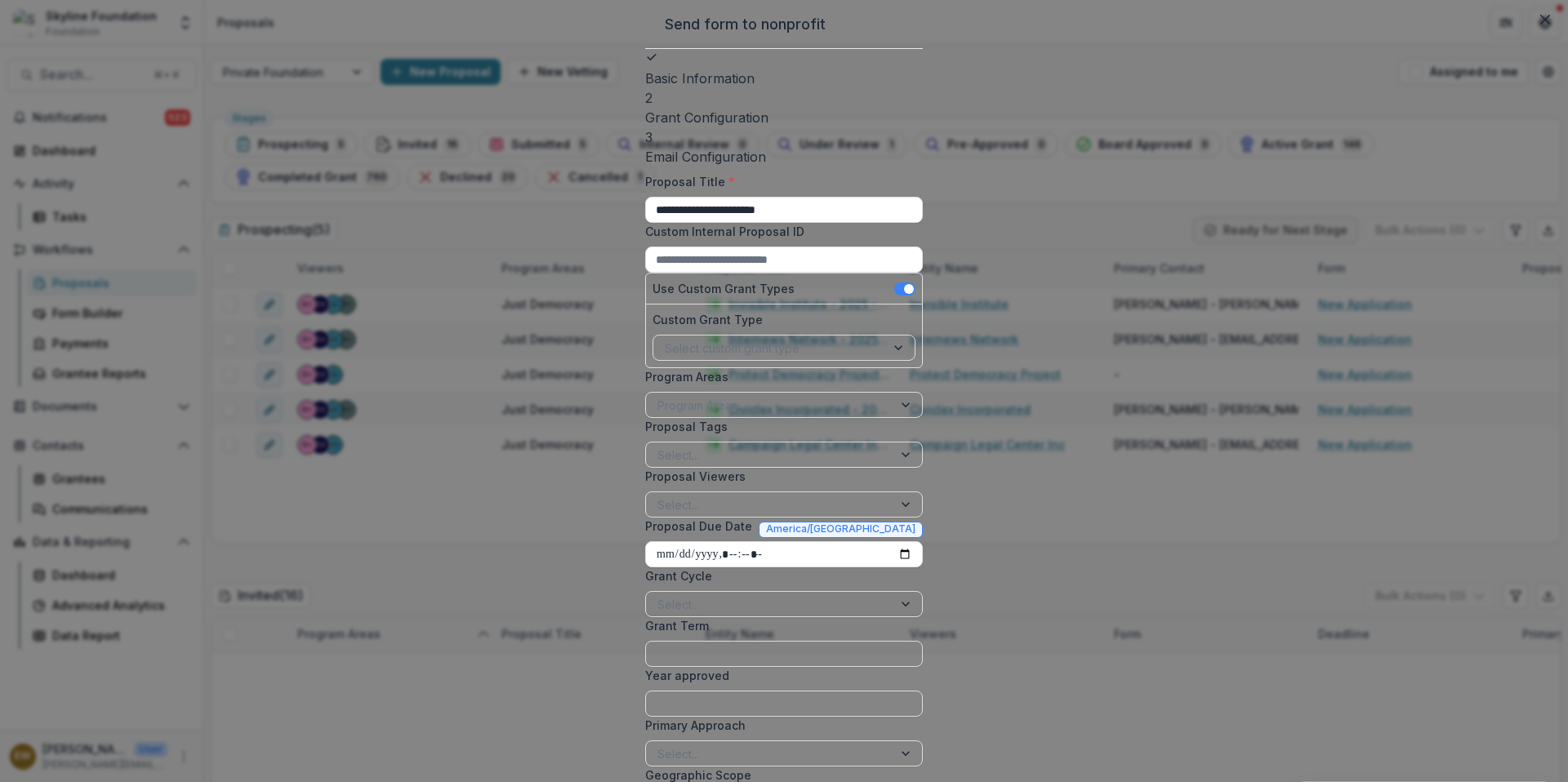
click at [658, 415] on div at bounding box center [769, 405] width 224 height 20
drag, startPoint x: 620, startPoint y: 251, endPoint x: 564, endPoint y: 548, distance: 302.2
click at [646, 467] on div "Select..." at bounding box center [769, 455] width 246 height 23
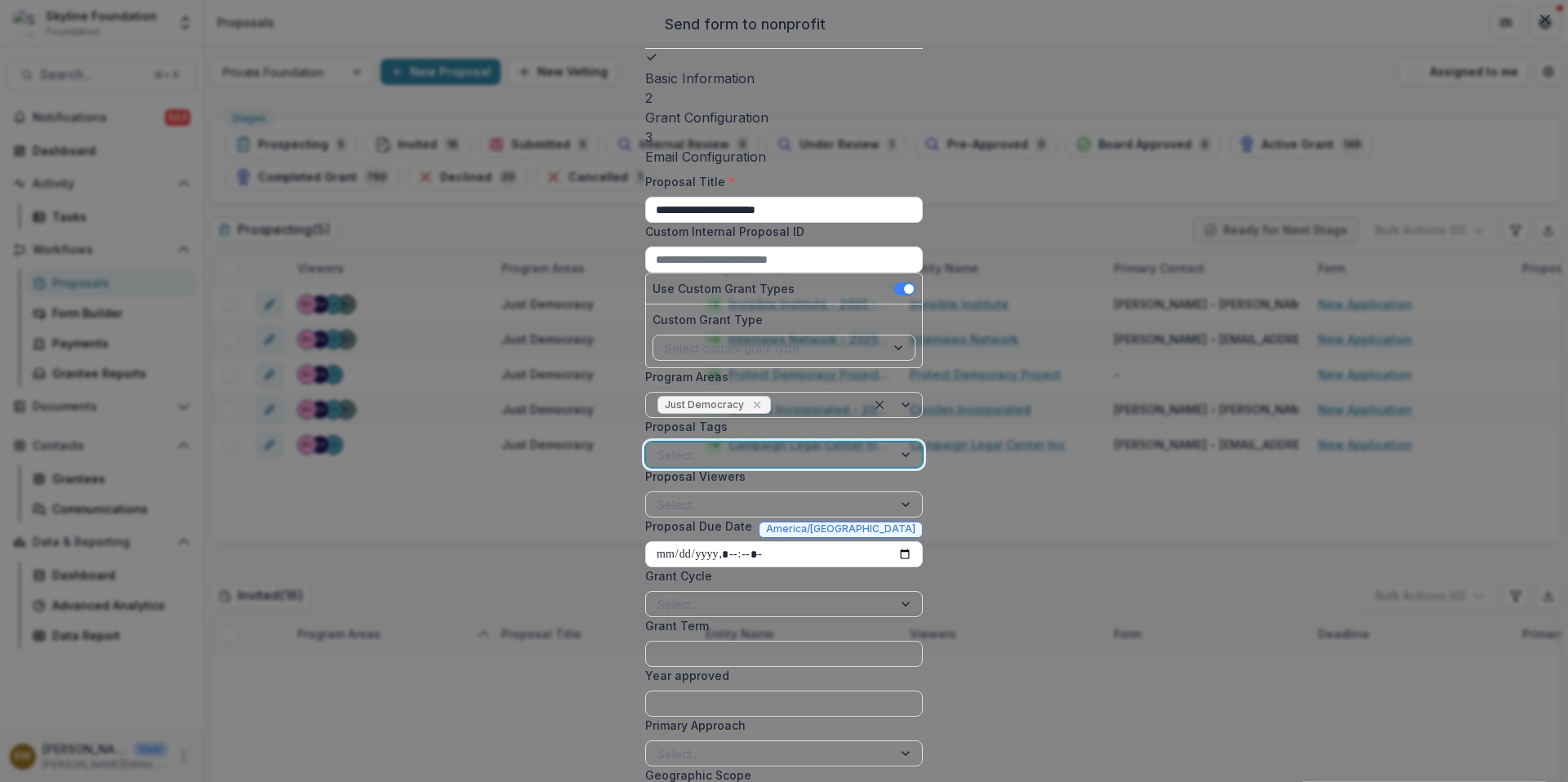
click at [658, 495] on div at bounding box center [769, 505] width 224 height 20
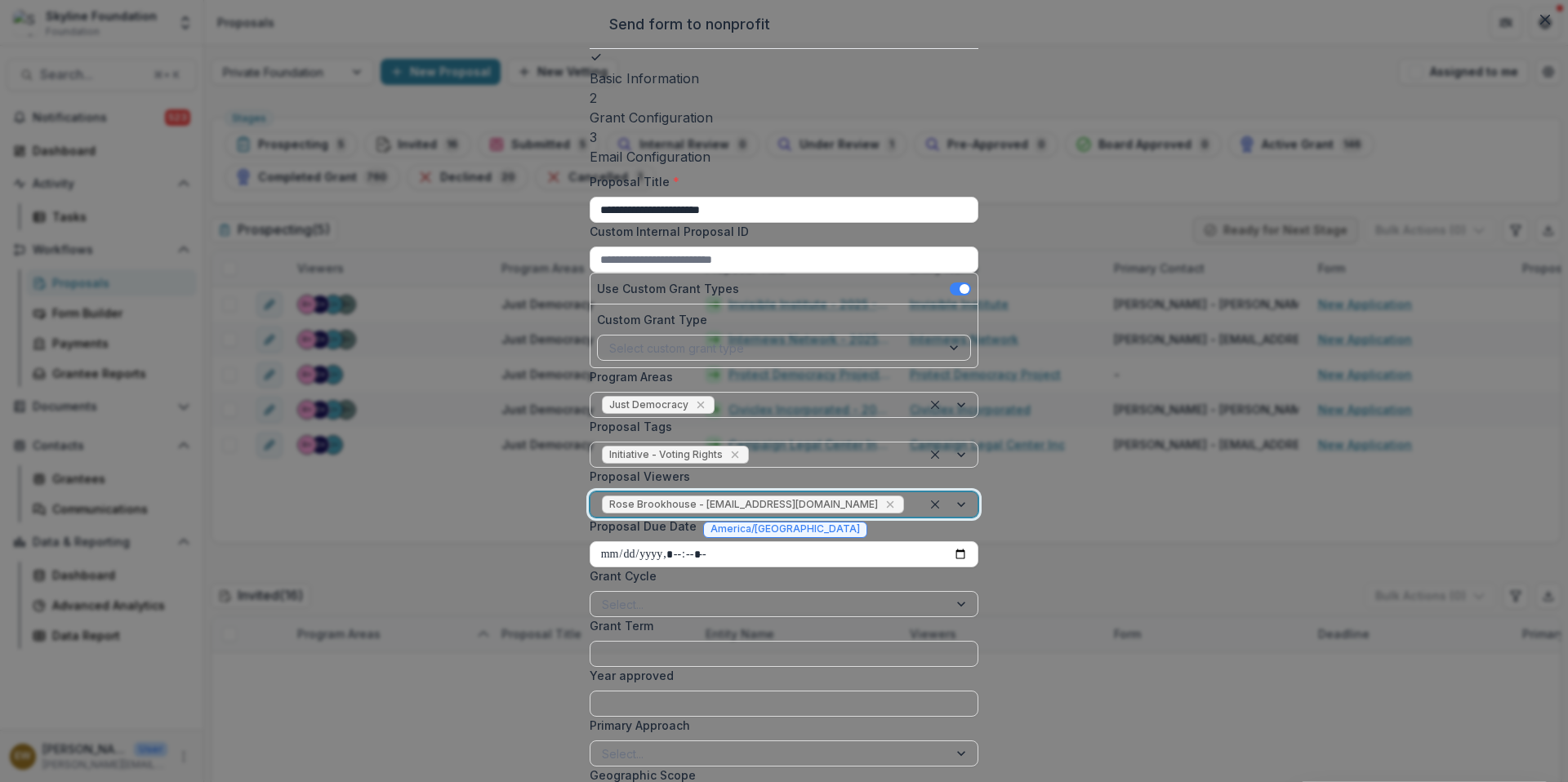
drag, startPoint x: 564, startPoint y: 548, endPoint x: 831, endPoint y: 471, distance: 277.9
click at [907, 495] on div at bounding box center [909, 505] width 3 height 20
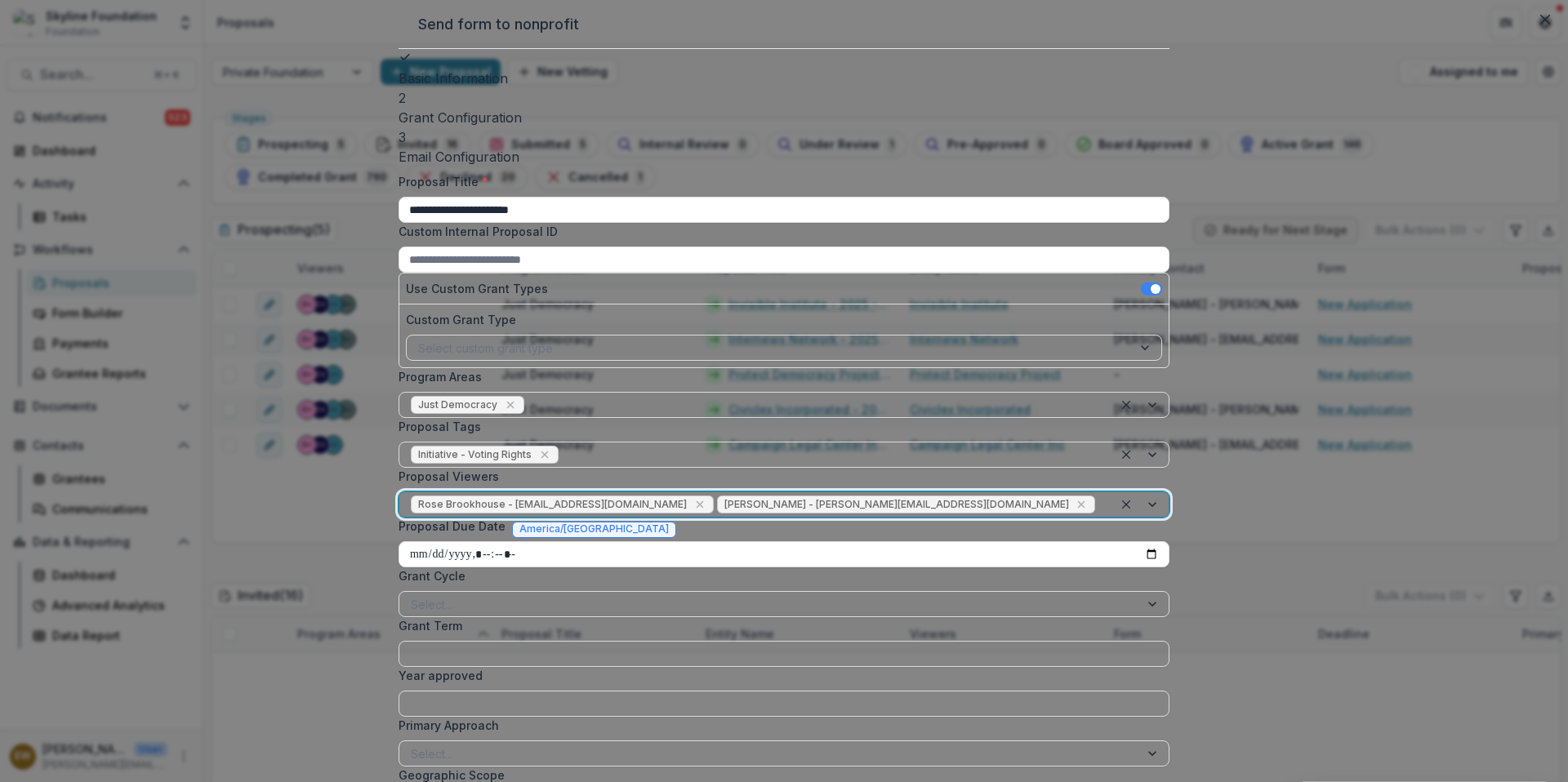
drag, startPoint x: 831, startPoint y: 471, endPoint x: 891, endPoint y: 499, distance: 66.2
click at [1098, 499] on div at bounding box center [1100, 505] width 3 height 20
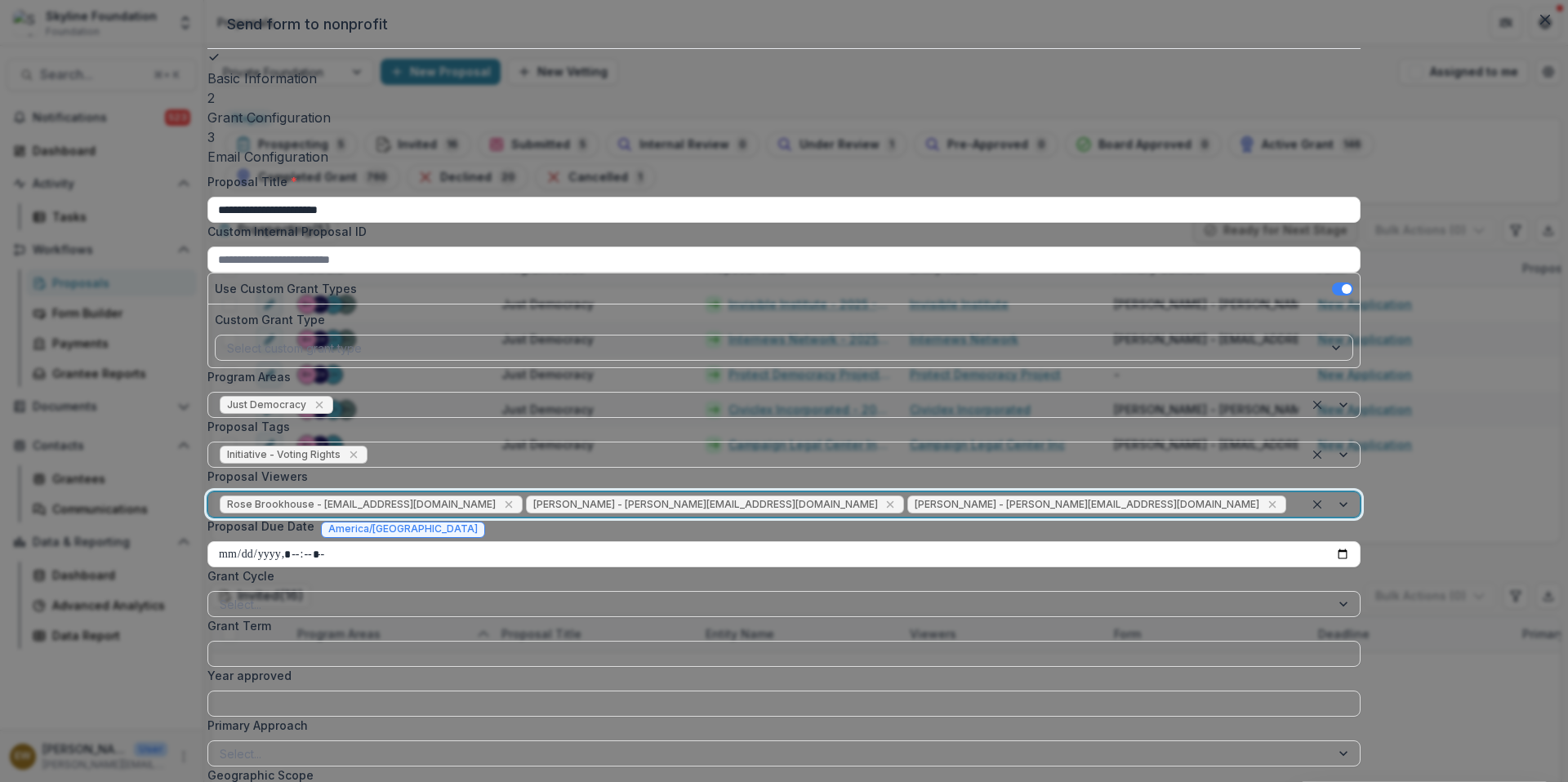
scroll to position [390, 0]
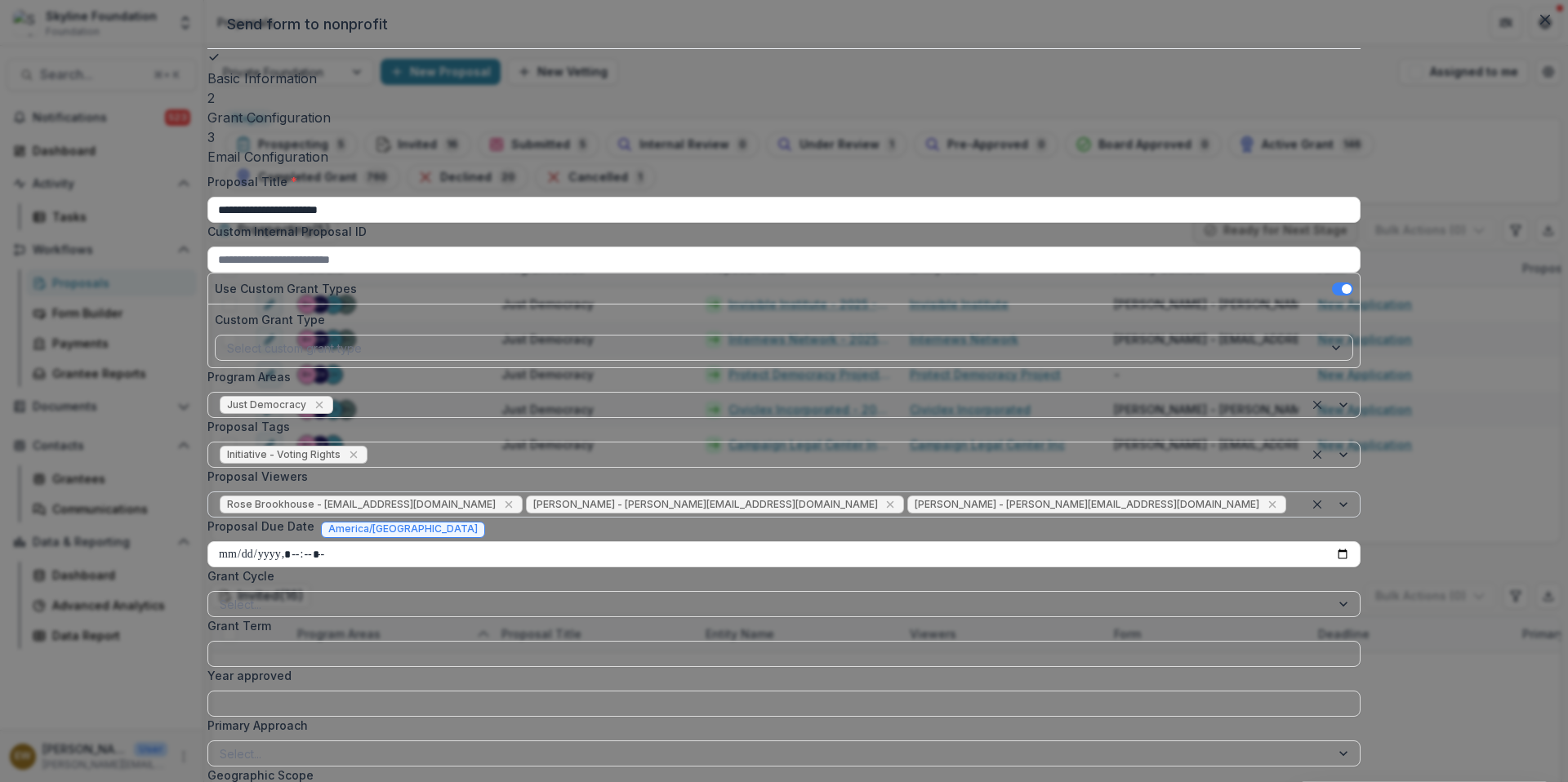
click at [1054, 541] on input "Proposal Due Date" at bounding box center [784, 553] width 1153 height 26
click at [921, 568] on label "Grant Cycle" at bounding box center [779, 576] width 1143 height 17
click at [223, 596] on input "Grant Cycle" at bounding box center [221, 605] width 3 height 17
type input "**********"
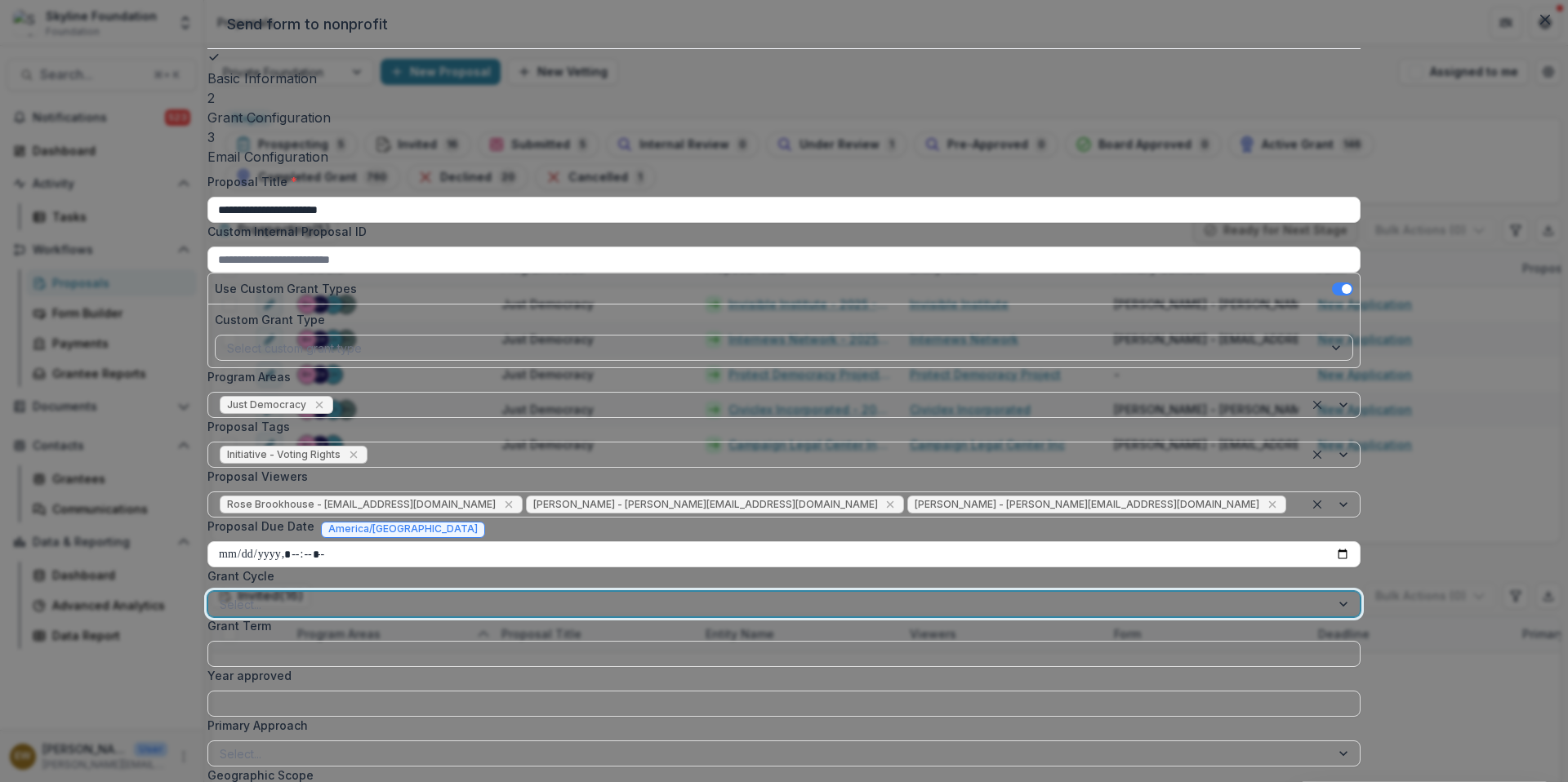
drag, startPoint x: 921, startPoint y: 317, endPoint x: 848, endPoint y: 337, distance: 75.7
click at [848, 594] on div at bounding box center [769, 605] width 1099 height 20
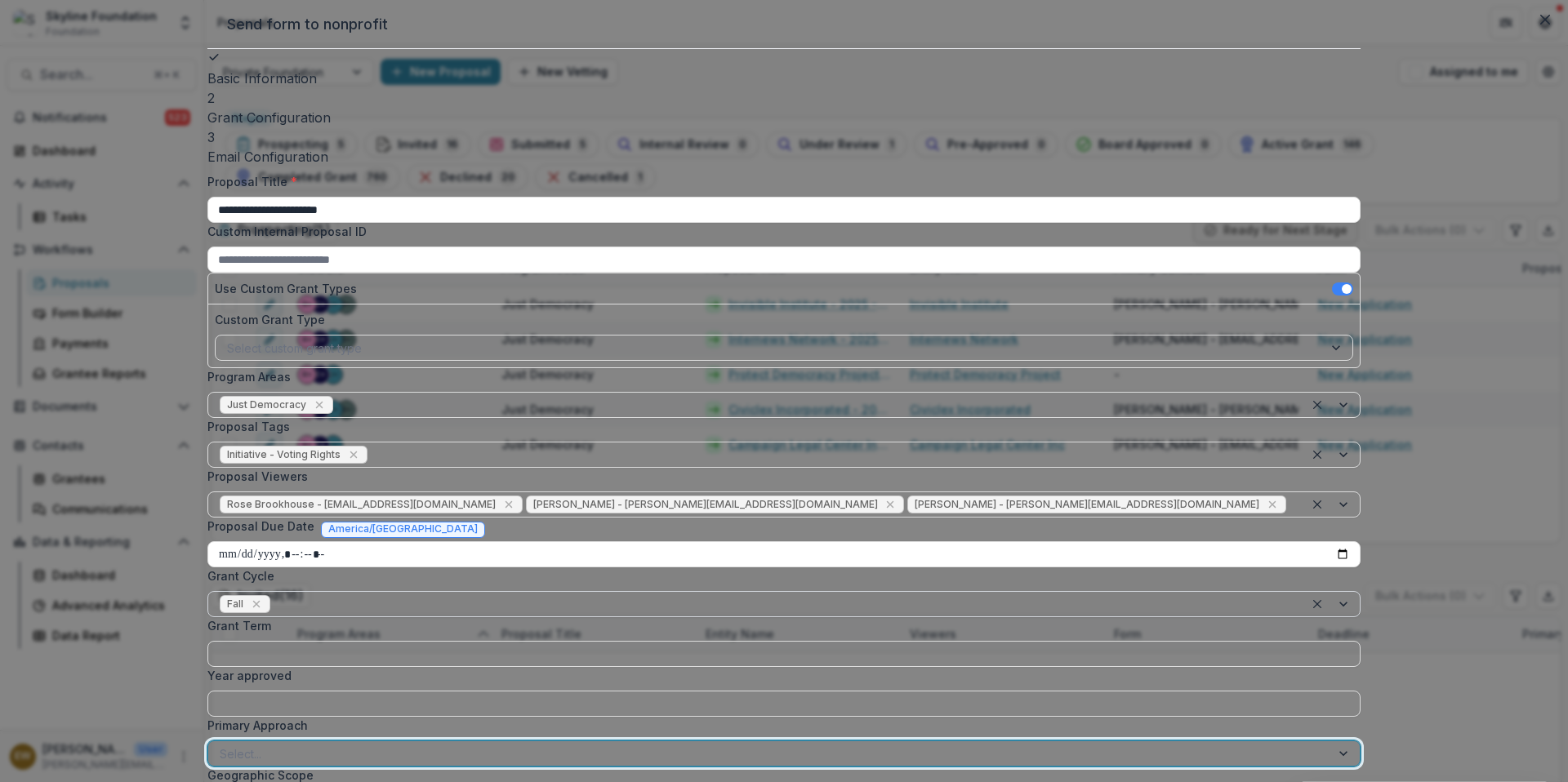
click at [624, 743] on div at bounding box center [769, 754] width 1099 height 20
click at [760, 743] on div at bounding box center [816, 754] width 955 height 20
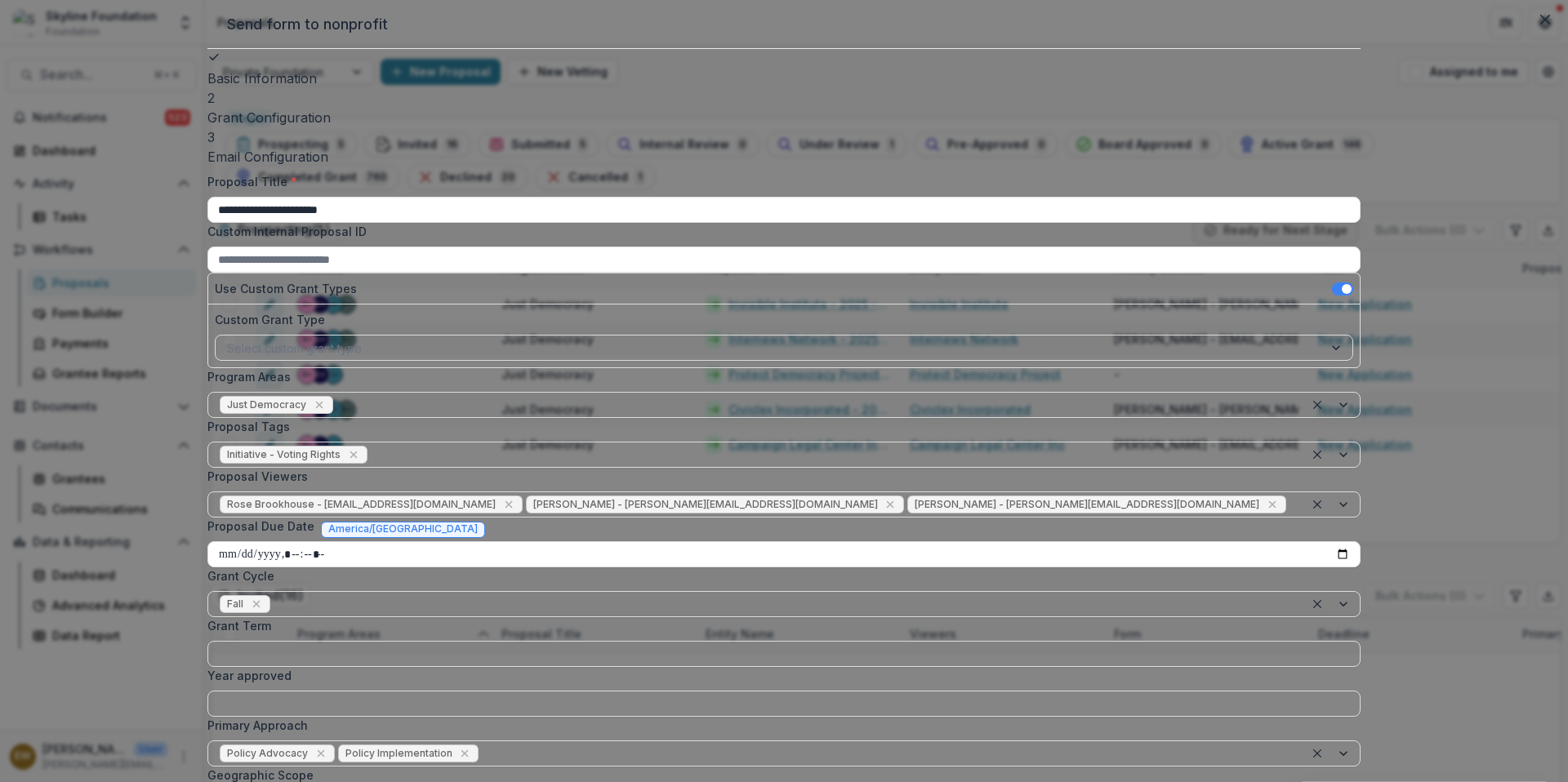
drag, startPoint x: 848, startPoint y: 337, endPoint x: 646, endPoint y: 538, distance: 285.0
click at [646, 766] on div "Geographic Scope International, 1 of 5. 5 results available. Use Up and Down to…" at bounding box center [784, 790] width 1153 height 49
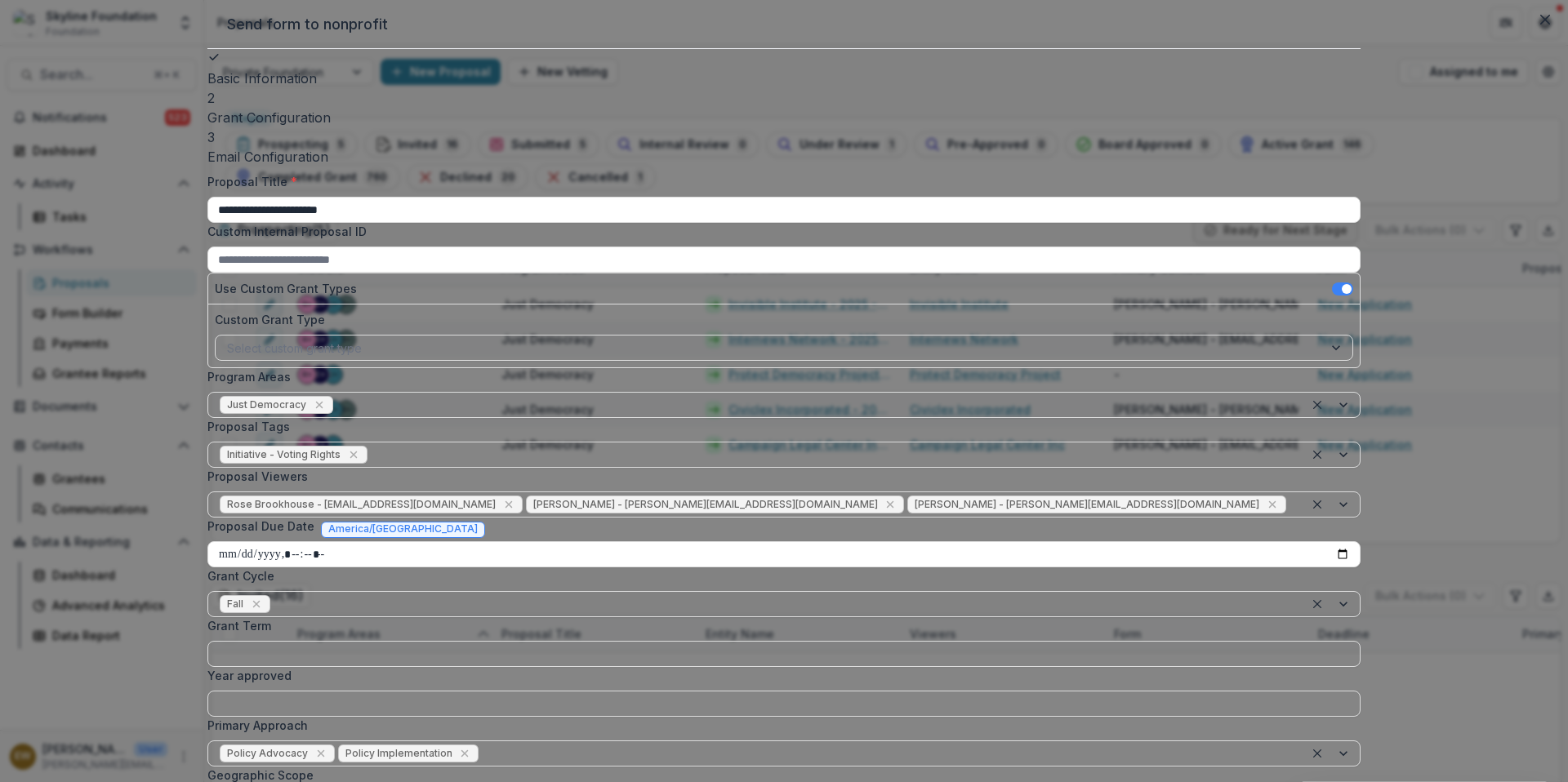
drag, startPoint x: 646, startPoint y: 538, endPoint x: 678, endPoint y: 712, distance: 176.9
click at [811, 570] on div "**********" at bounding box center [784, 520] width 1153 height 693
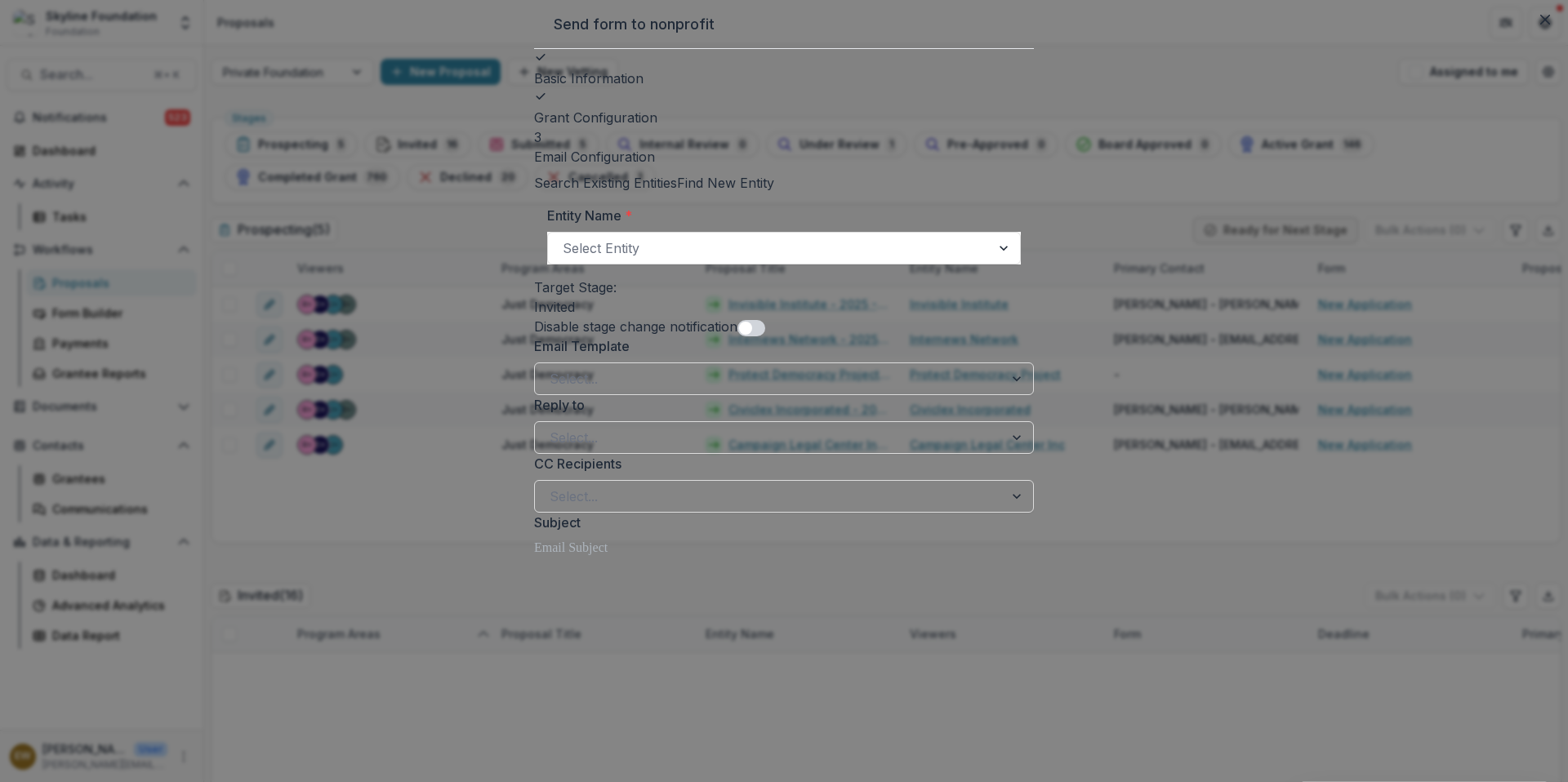
click at [708, 337] on div "Disable stage change notification" at bounding box center [784, 326] width 500 height 19
drag, startPoint x: 678, startPoint y: 712, endPoint x: 737, endPoint y: 352, distance: 364.8
click at [737, 337] on div "Disable stage change notification" at bounding box center [784, 326] width 500 height 19
click at [737, 337] on span at bounding box center [750, 327] width 28 height 16
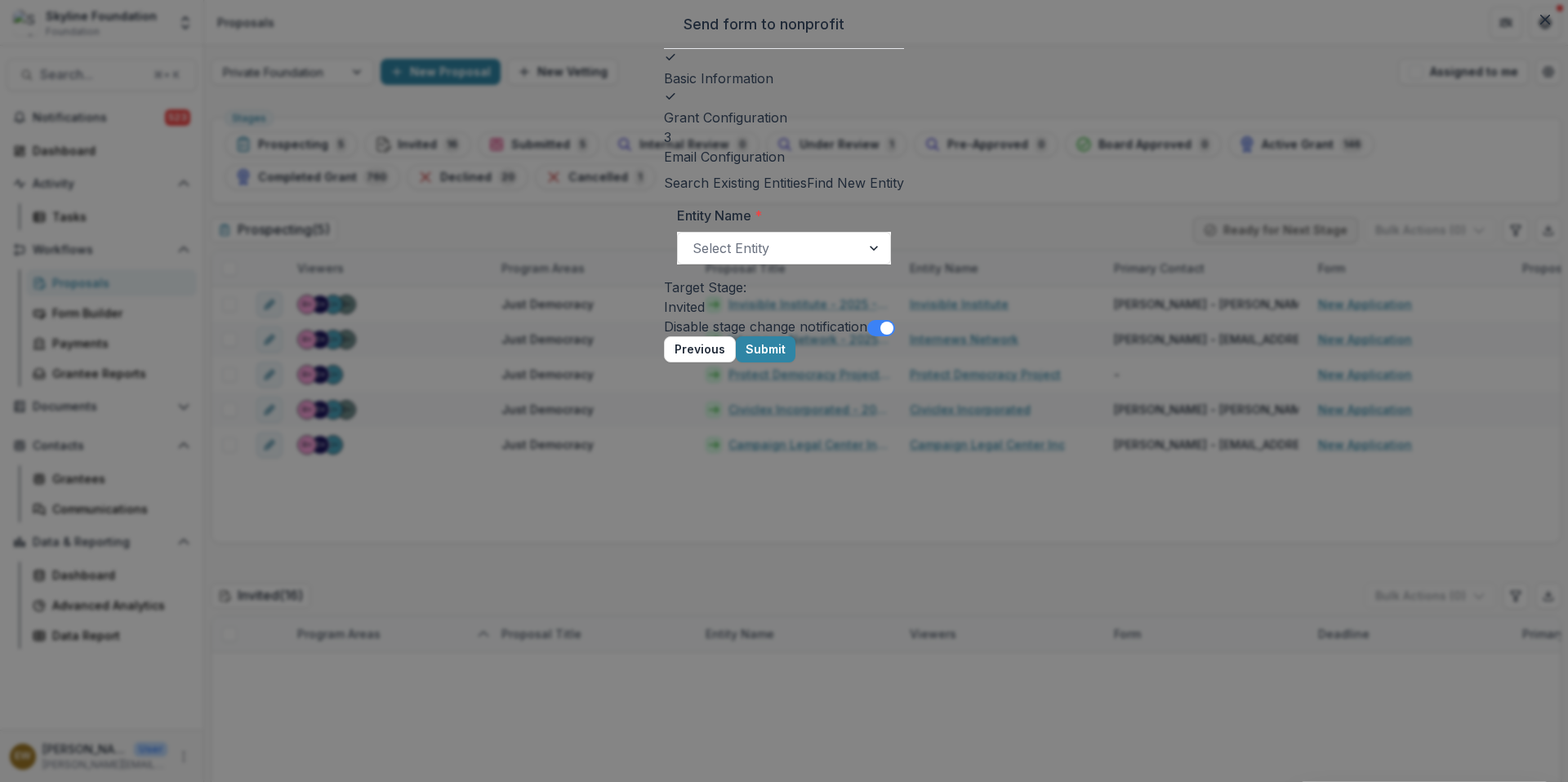
click at [796, 363] on button "Submit" at bounding box center [765, 349] width 59 height 26
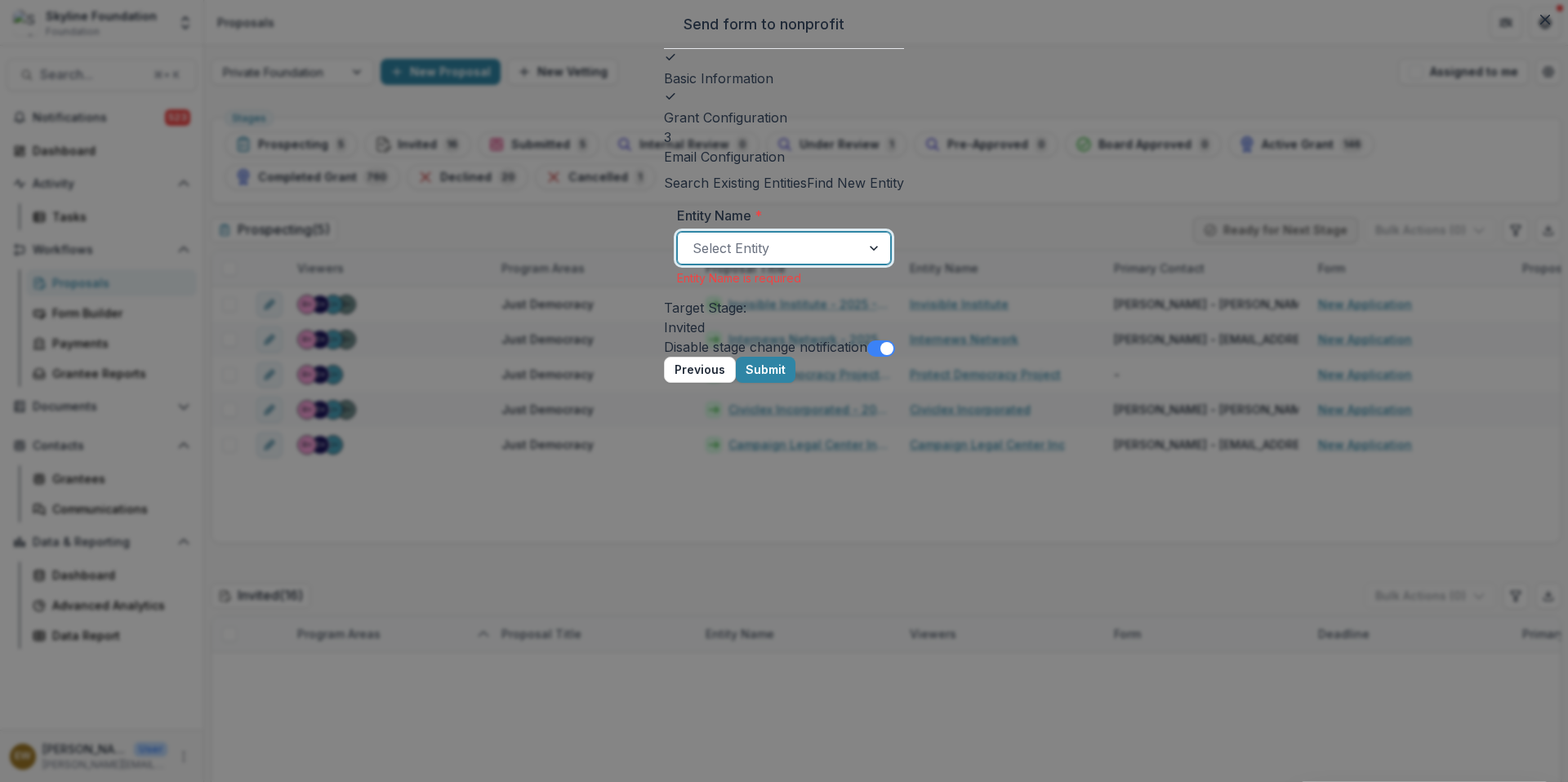
click at [846, 260] on div at bounding box center [769, 248] width 153 height 23
type input "*******"
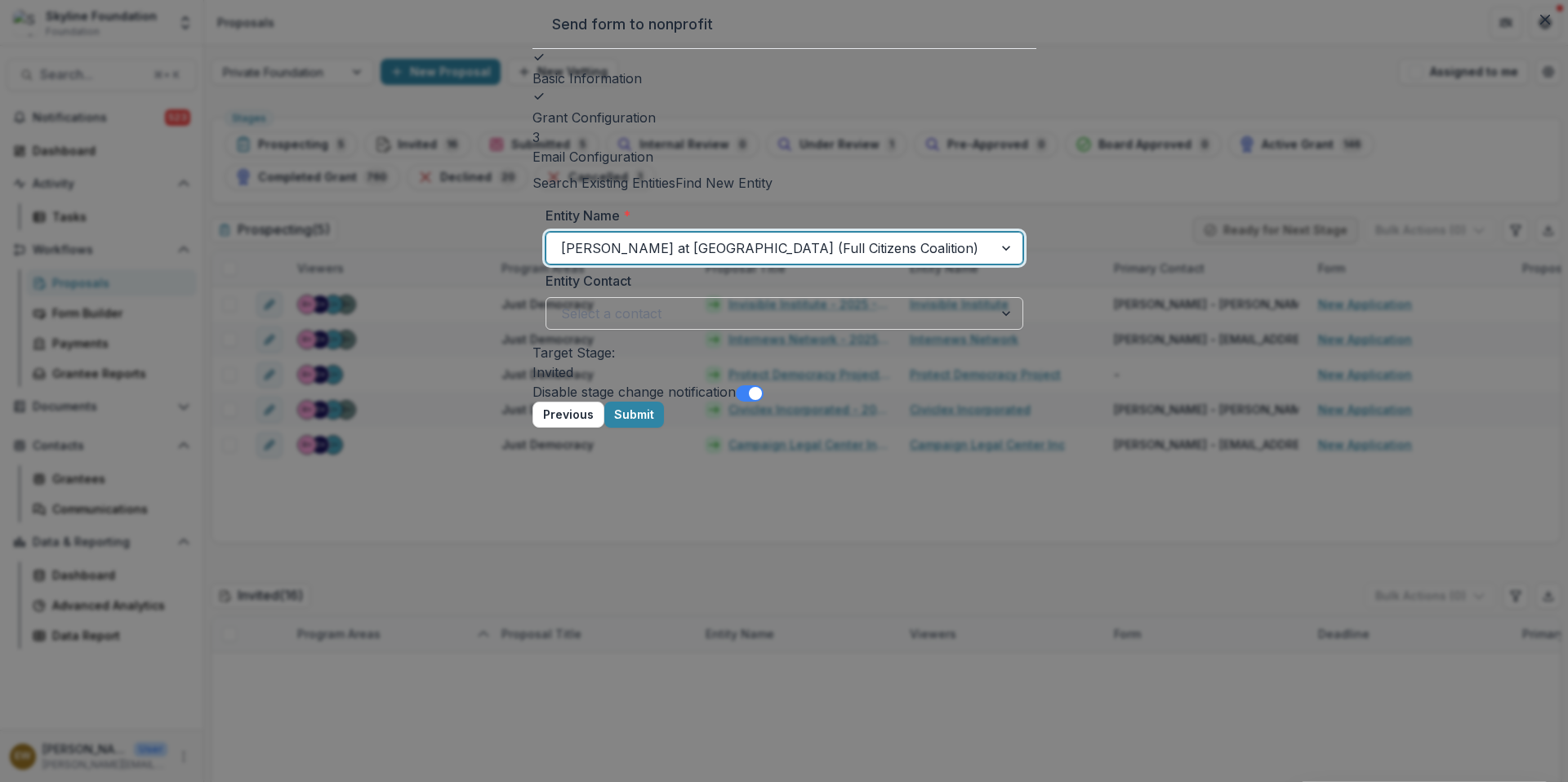
click at [859, 260] on div at bounding box center [770, 248] width 417 height 23
click at [827, 208] on div "Search Existing Entities Find New Entity Entity Name * [PERSON_NAME] at [GEOGRA…" at bounding box center [785, 258] width 504 height 170
click at [704, 260] on div at bounding box center [770, 248] width 417 height 23
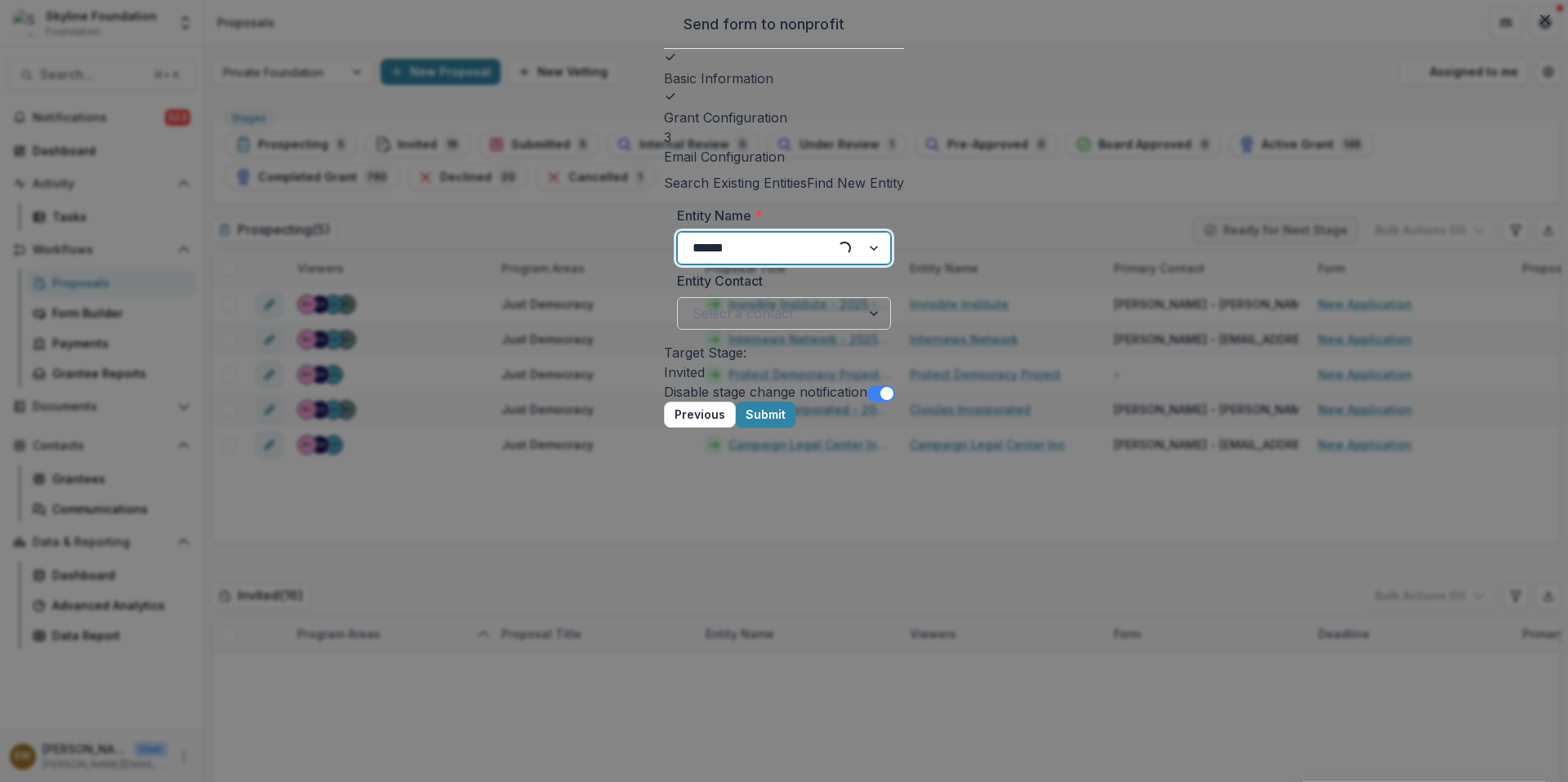
type input "*******"
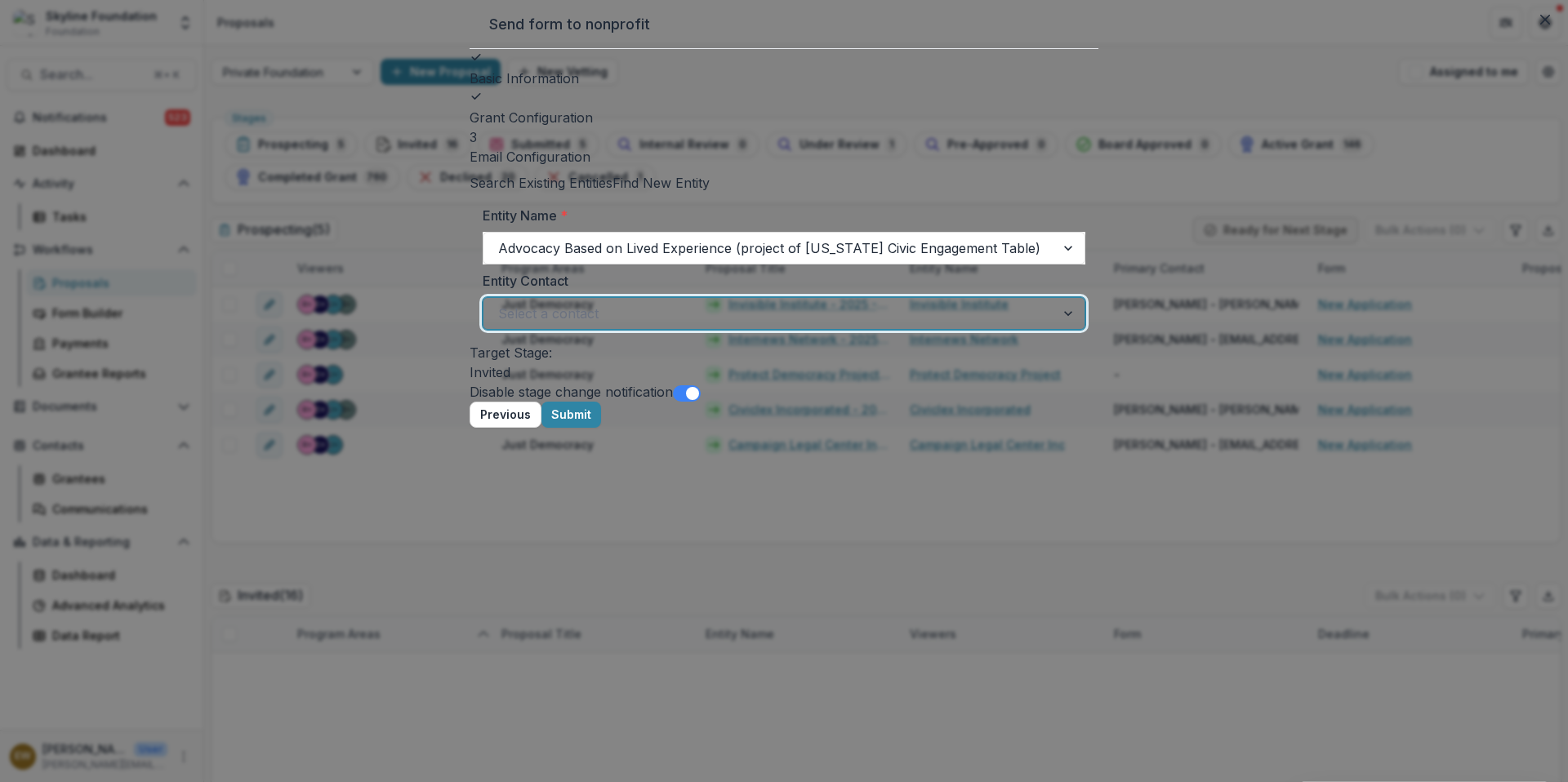
drag, startPoint x: 737, startPoint y: 352, endPoint x: 874, endPoint y: 336, distance: 137.9
click at [874, 325] on div at bounding box center [769, 313] width 542 height 23
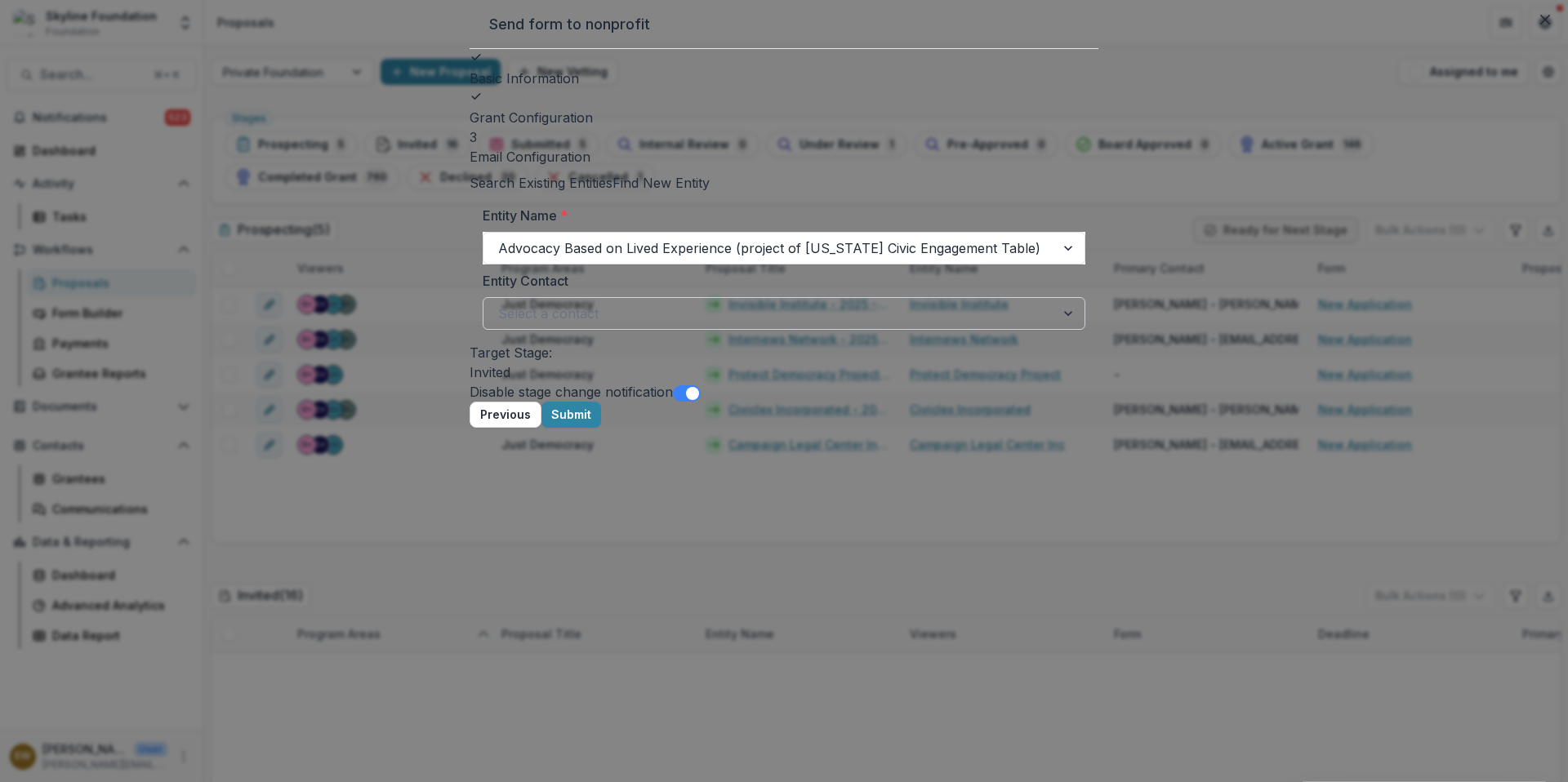
click at [870, 309] on div "Entity Contact Select a contact" at bounding box center [783, 301] width 602 height 59
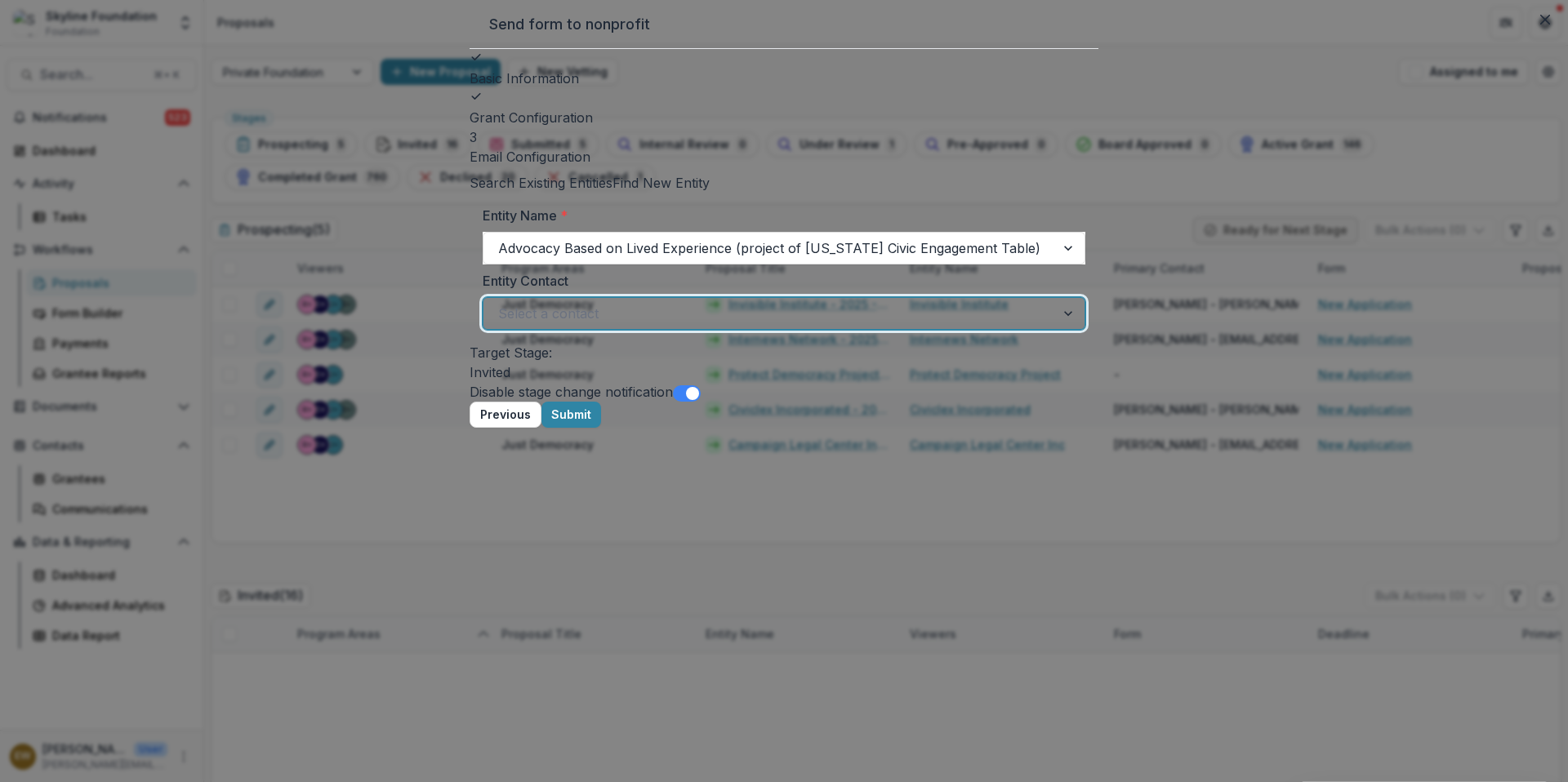
click at [863, 325] on div at bounding box center [769, 313] width 542 height 23
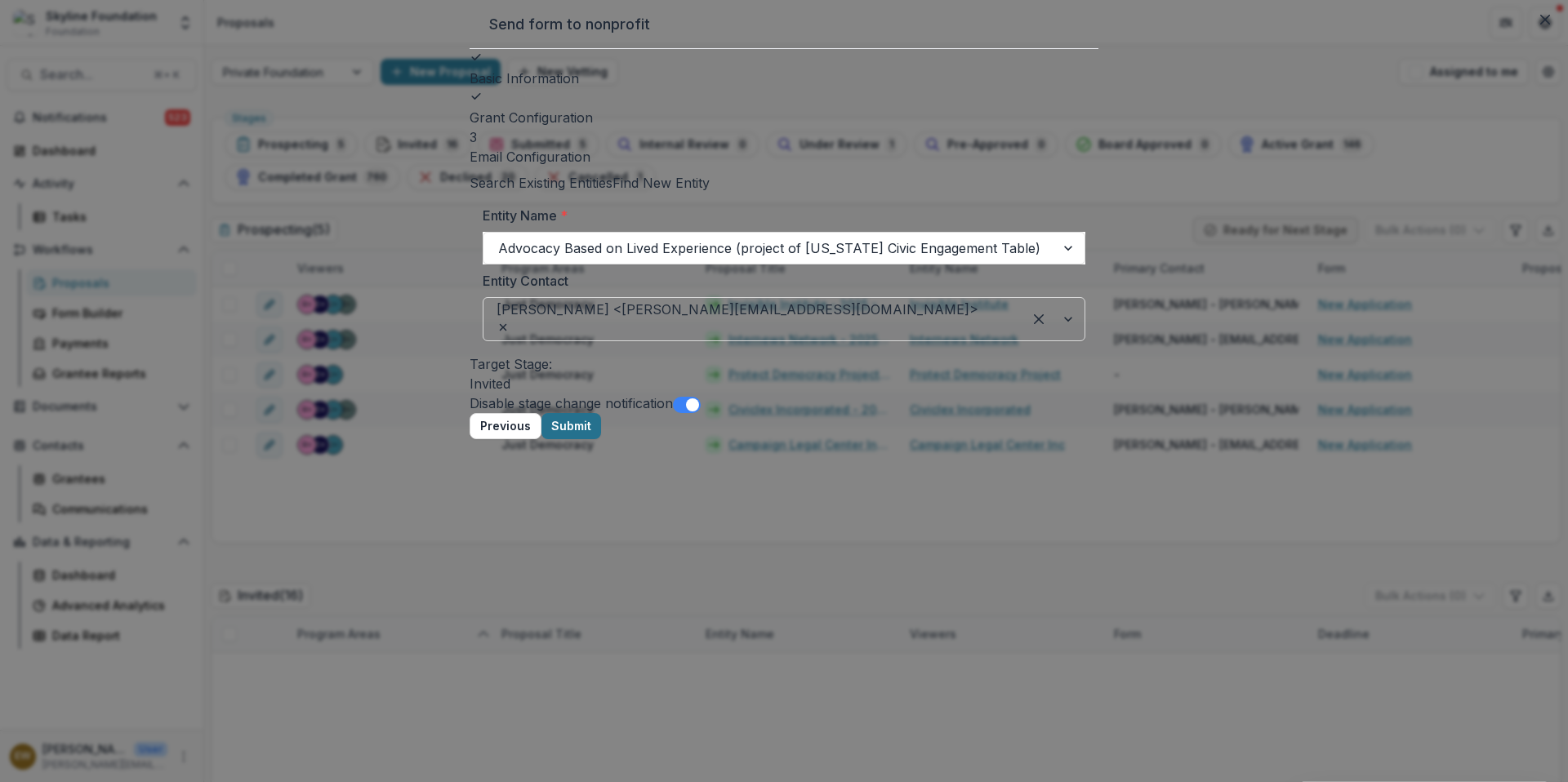
drag, startPoint x: 874, startPoint y: 336, endPoint x: 1052, endPoint y: 481, distance: 229.6
click at [601, 439] on button "Submit" at bounding box center [570, 425] width 59 height 26
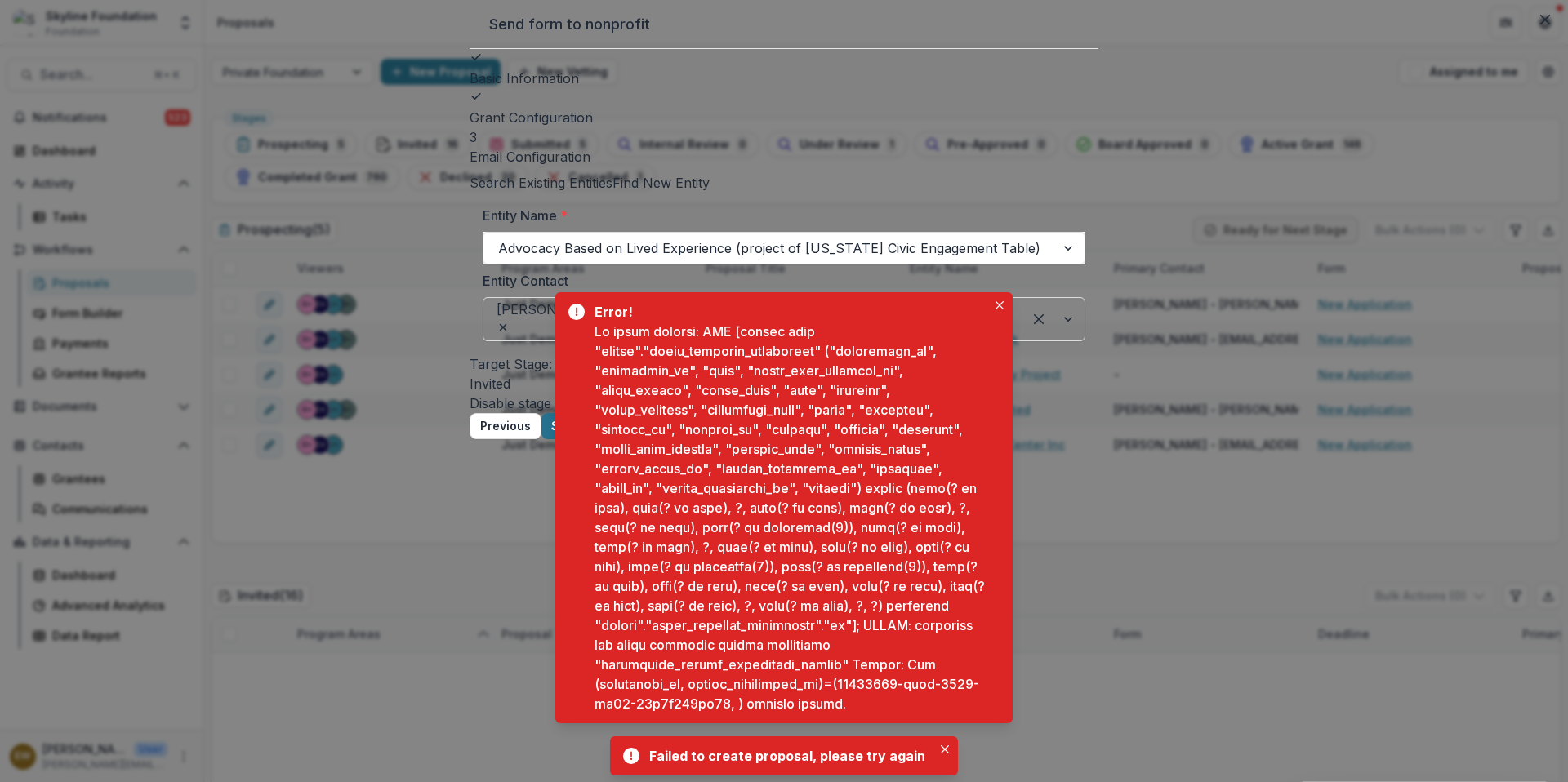
click at [994, 296] on button "Close" at bounding box center [999, 305] width 19 height 19
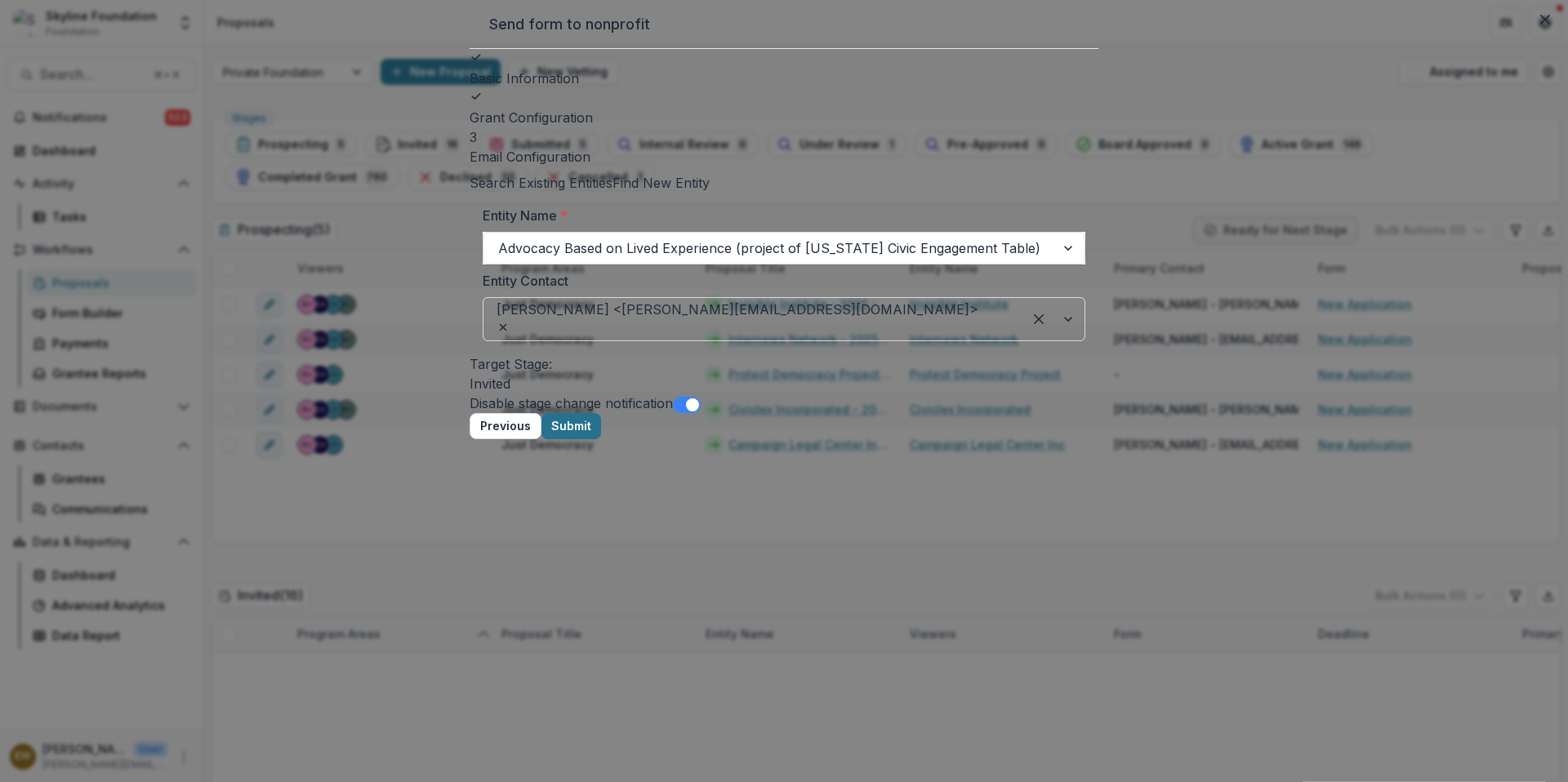
click at [541, 439] on button "Previous" at bounding box center [506, 425] width 72 height 26
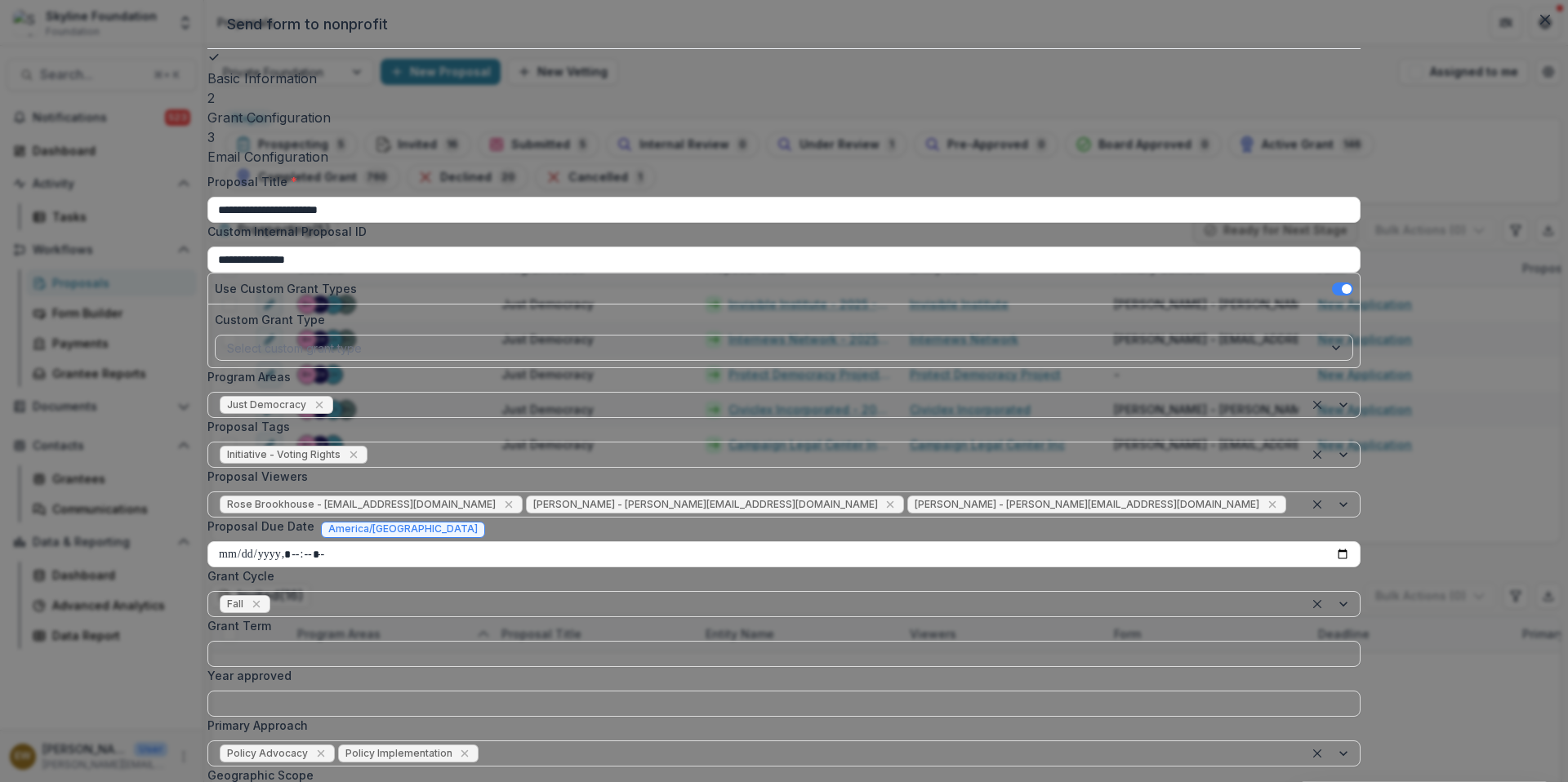
drag, startPoint x: 1052, startPoint y: 481, endPoint x: 1064, endPoint y: 665, distance: 184.4
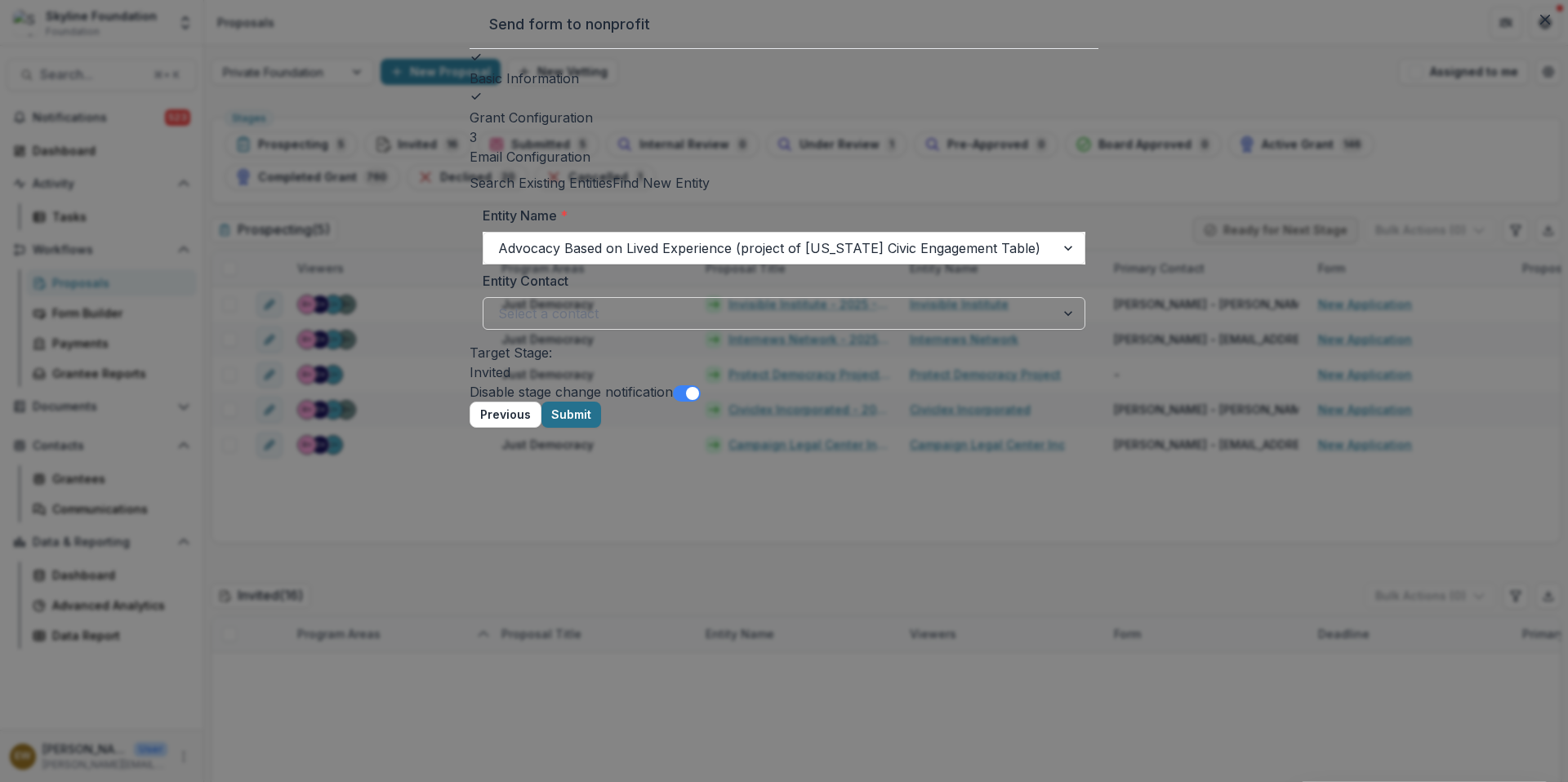
drag, startPoint x: 1064, startPoint y: 665, endPoint x: 1067, endPoint y: 466, distance: 199.0
click at [601, 428] on button "Submit" at bounding box center [570, 414] width 59 height 26
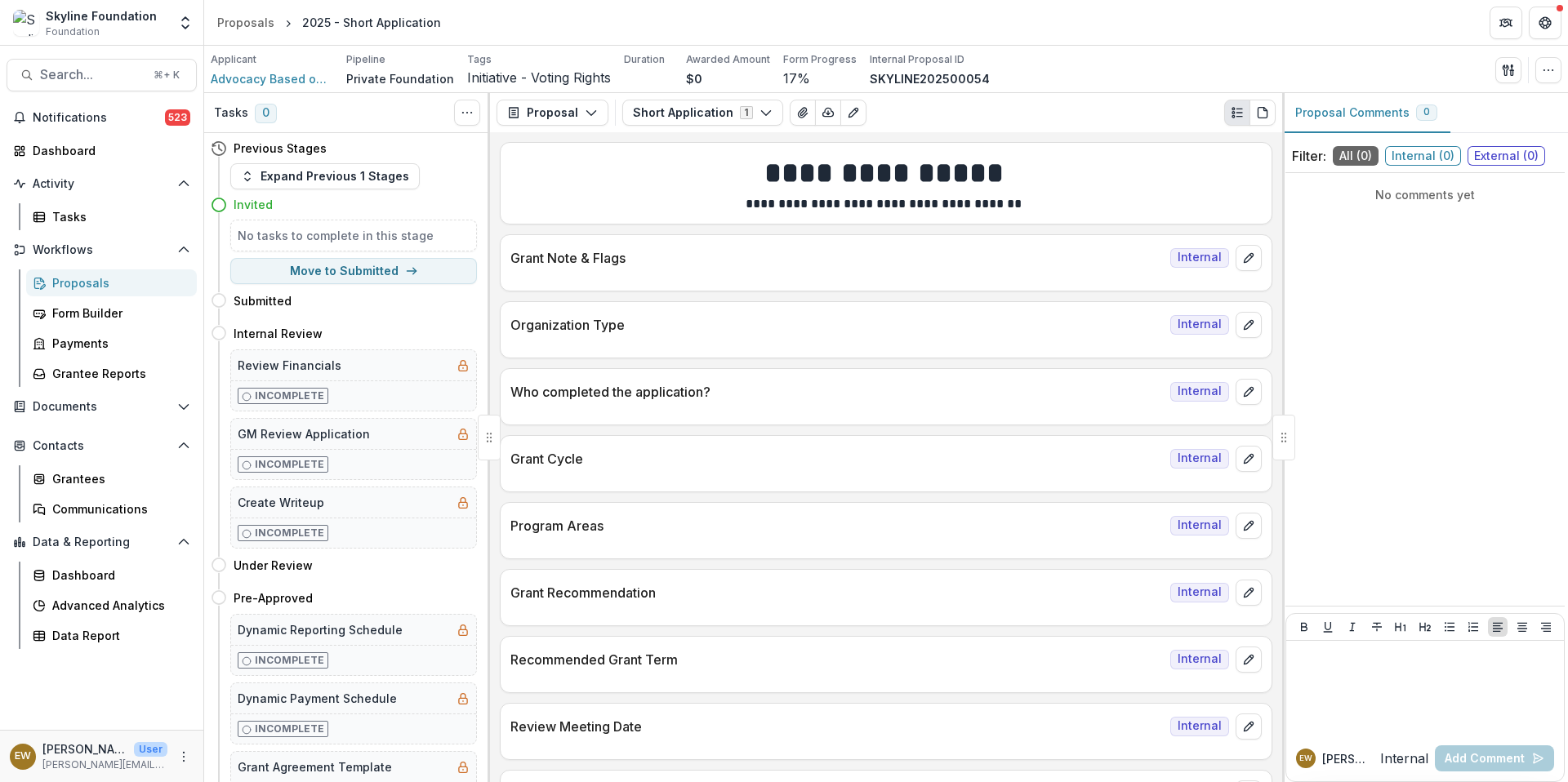
click at [850, 111] on icon "Edit as form" at bounding box center [854, 113] width 13 height 13
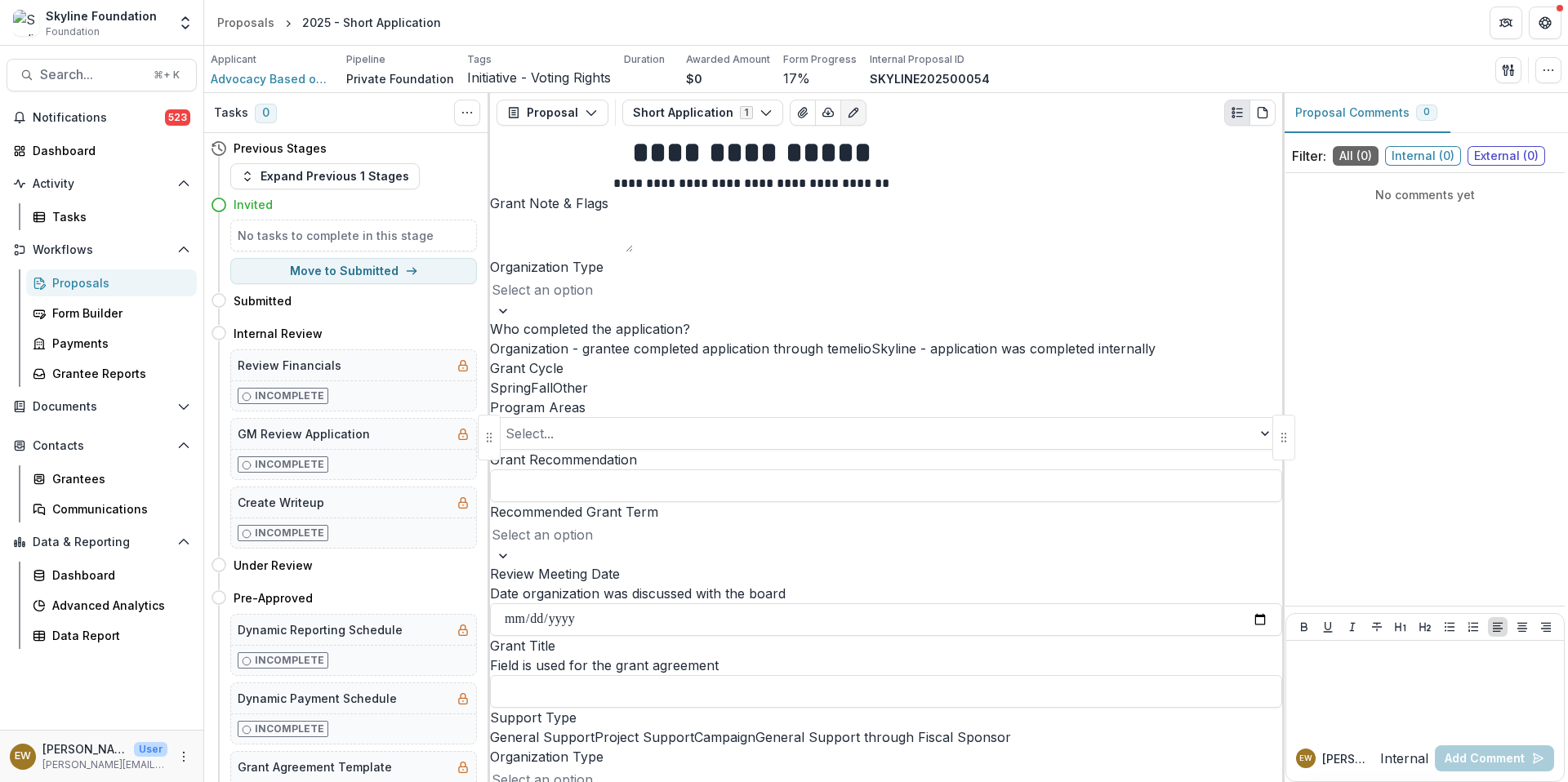
scroll to position [153, 0]
drag, startPoint x: 1067, startPoint y: 466, endPoint x: 657, endPoint y: 319, distance: 435.6
click at [657, 341] on span "Organization - grantee completed application through temelio" at bounding box center [680, 348] width 381 height 16
click at [871, 341] on span "Skyline - application was completed internally" at bounding box center [1013, 348] width 284 height 16
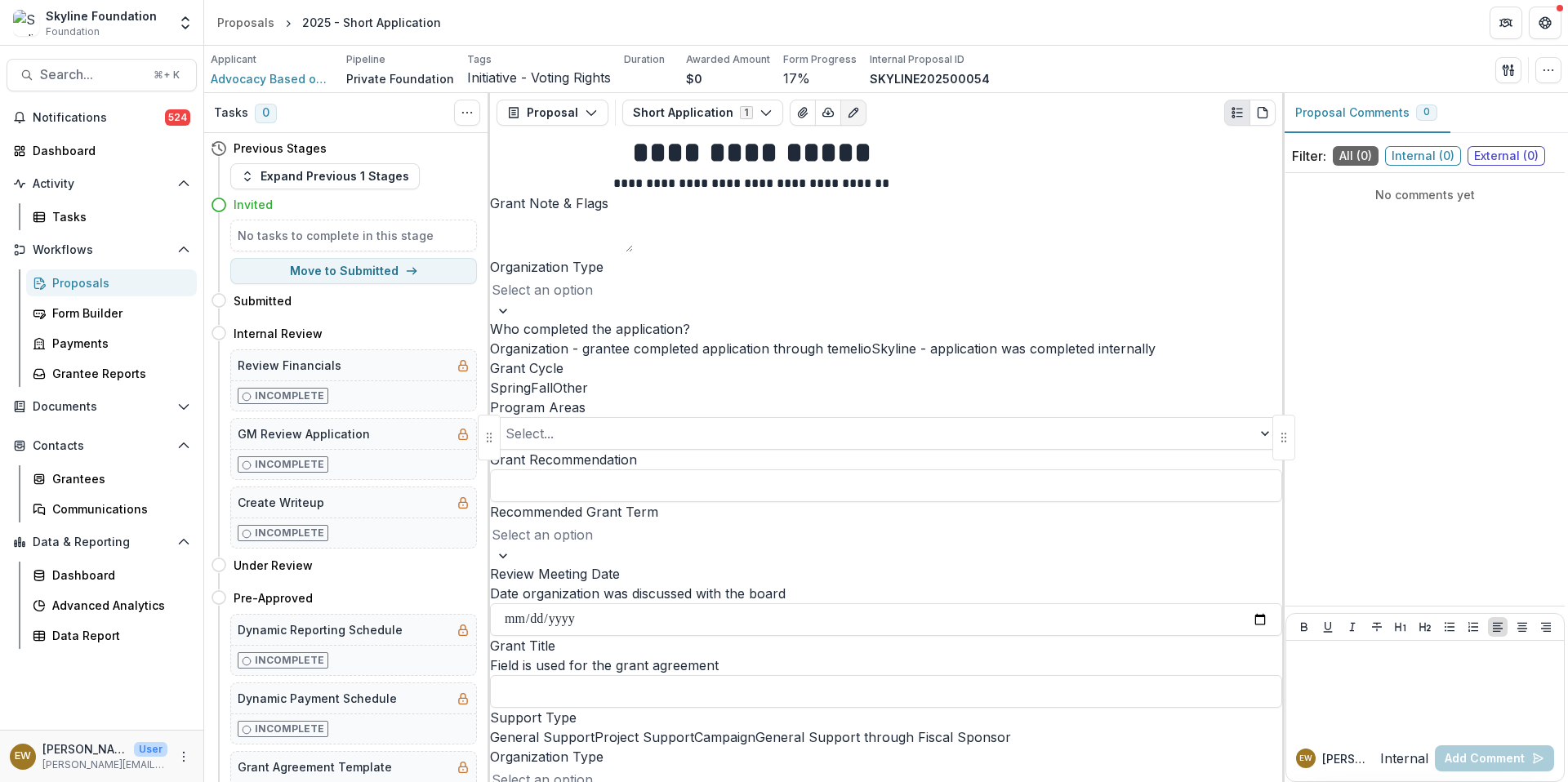
drag, startPoint x: 657, startPoint y: 319, endPoint x: 653, endPoint y: 340, distance: 21.4
click at [553, 379] on span "Fall" at bounding box center [542, 387] width 22 height 16
drag, startPoint x: 653, startPoint y: 340, endPoint x: 711, endPoint y: 275, distance: 87.1
click at [711, 417] on div at bounding box center [886, 417] width 792 height 0
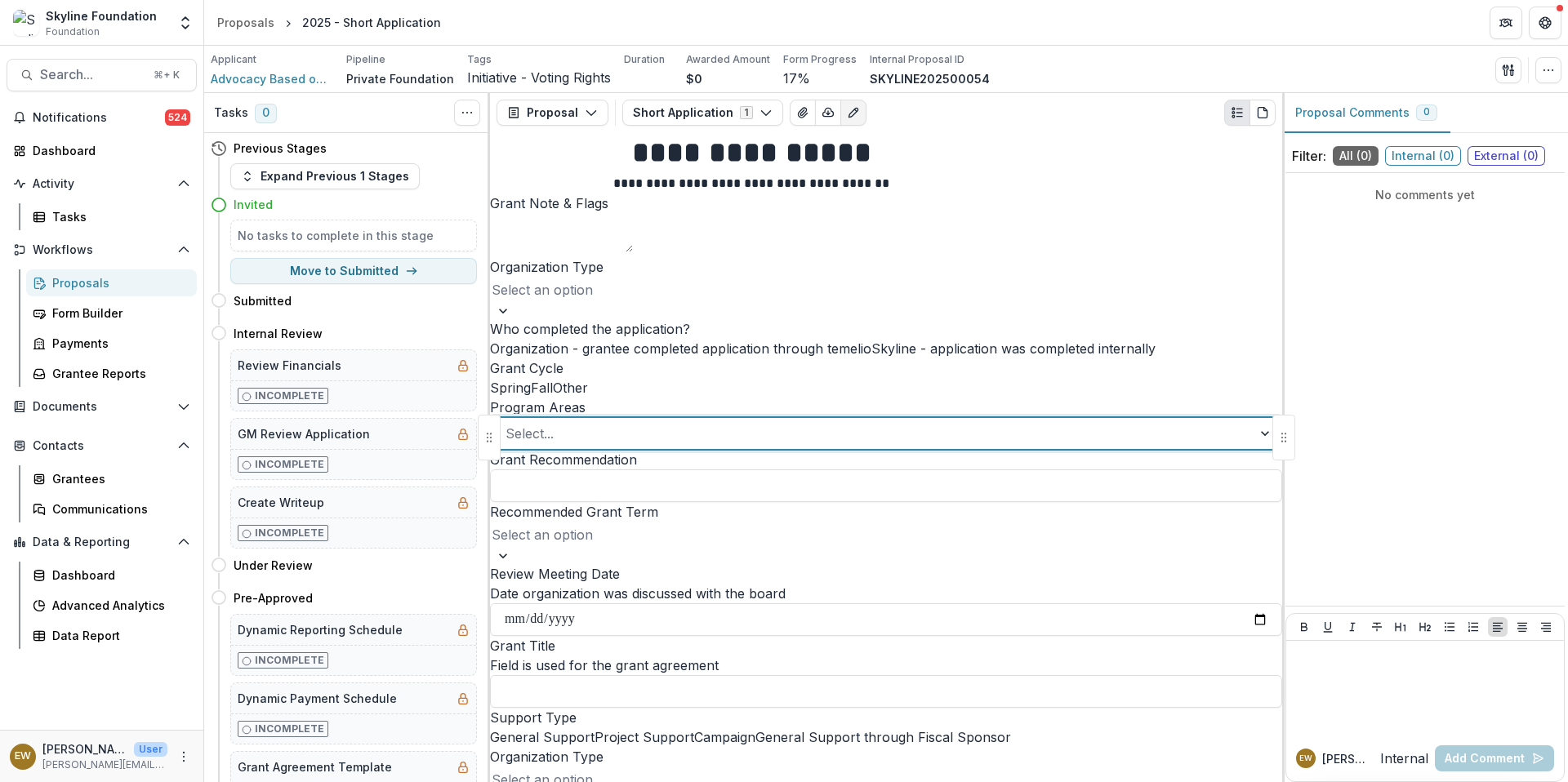
click at [711, 422] on div at bounding box center [871, 433] width 732 height 23
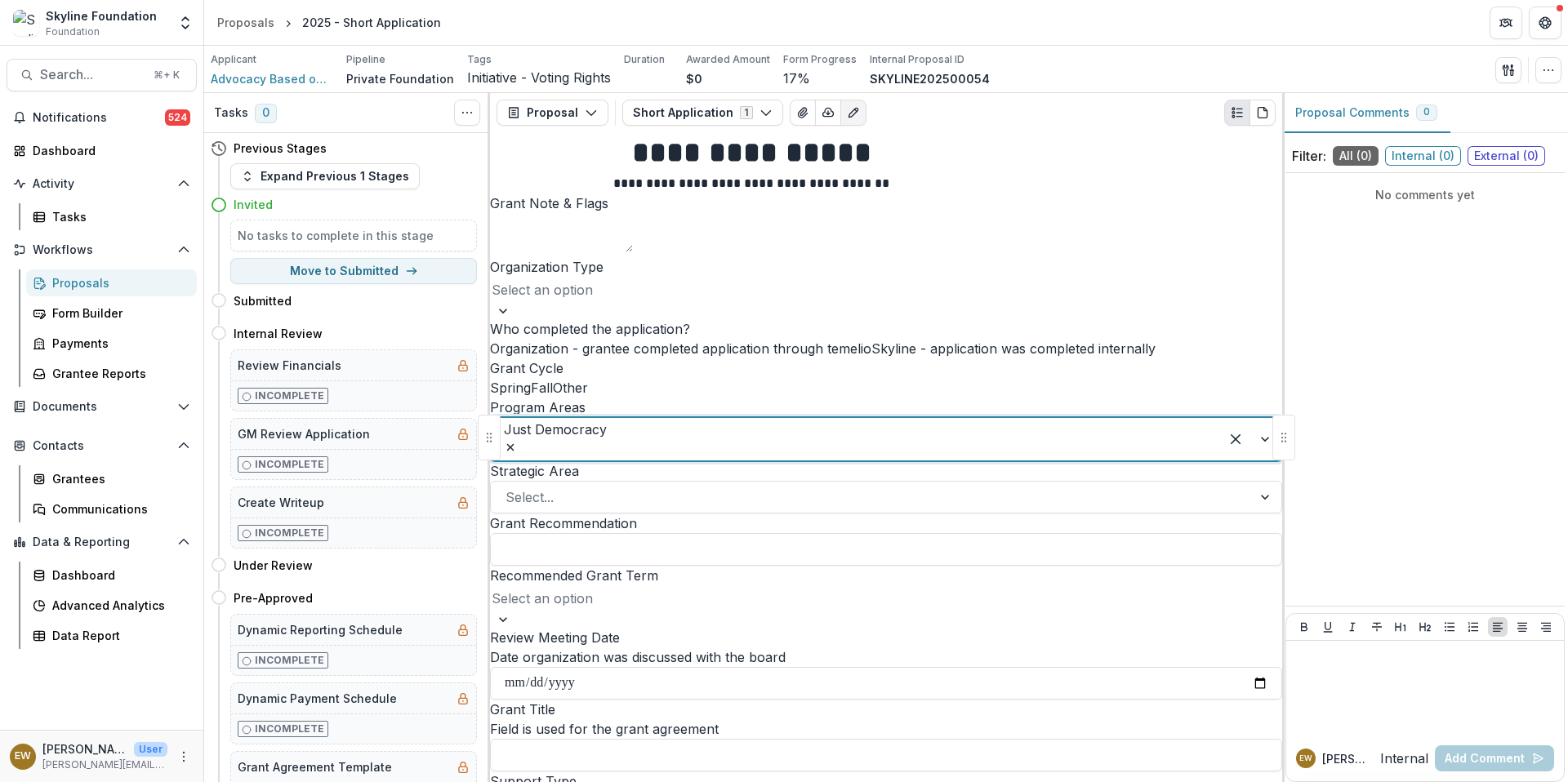
scroll to position [510, 0]
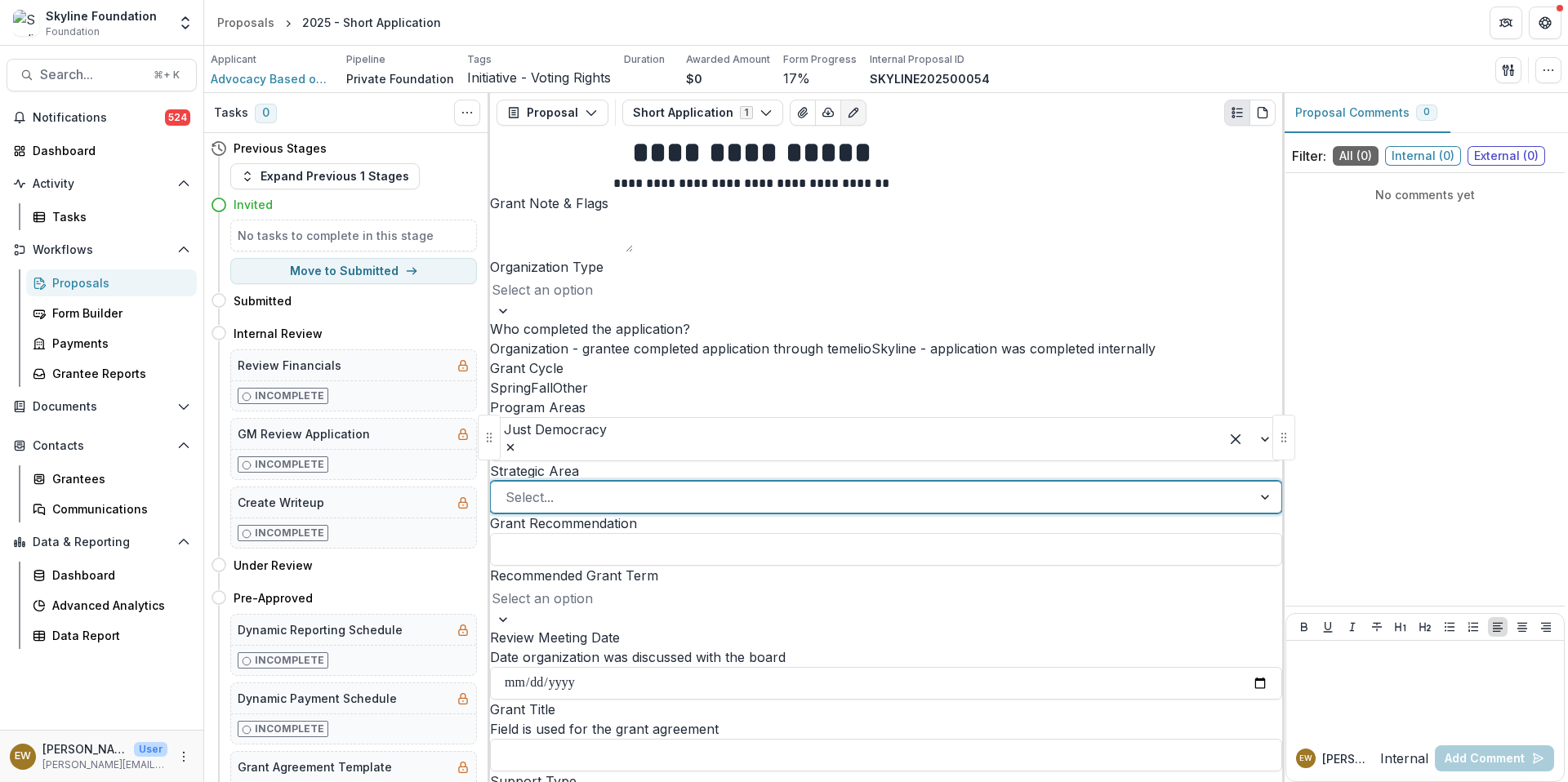
click at [713, 484] on div "Select..." at bounding box center [871, 496] width 761 height 26
click at [781, 486] on div at bounding box center [871, 496] width 732 height 23
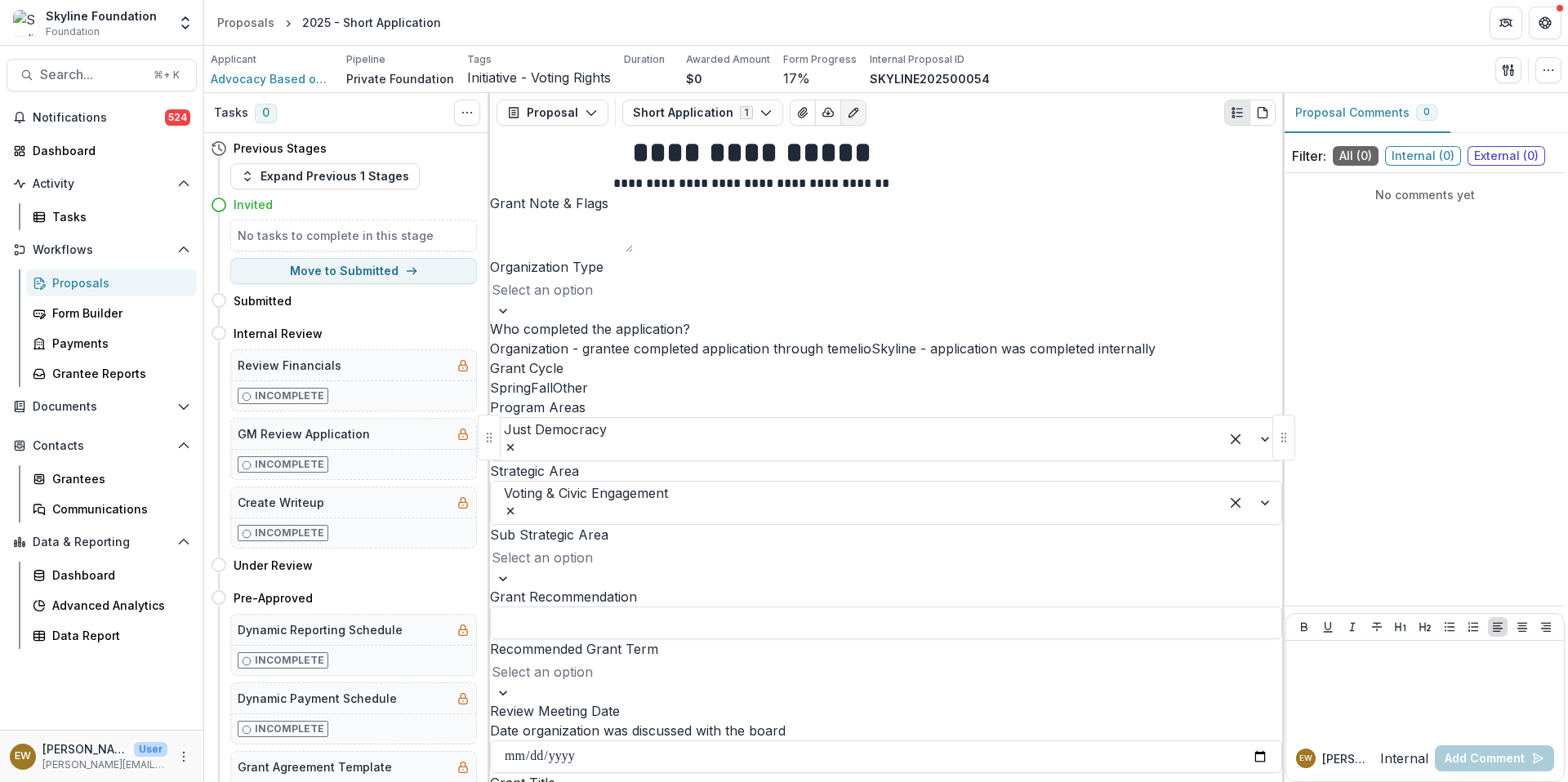
click at [684, 546] on div at bounding box center [886, 557] width 789 height 23
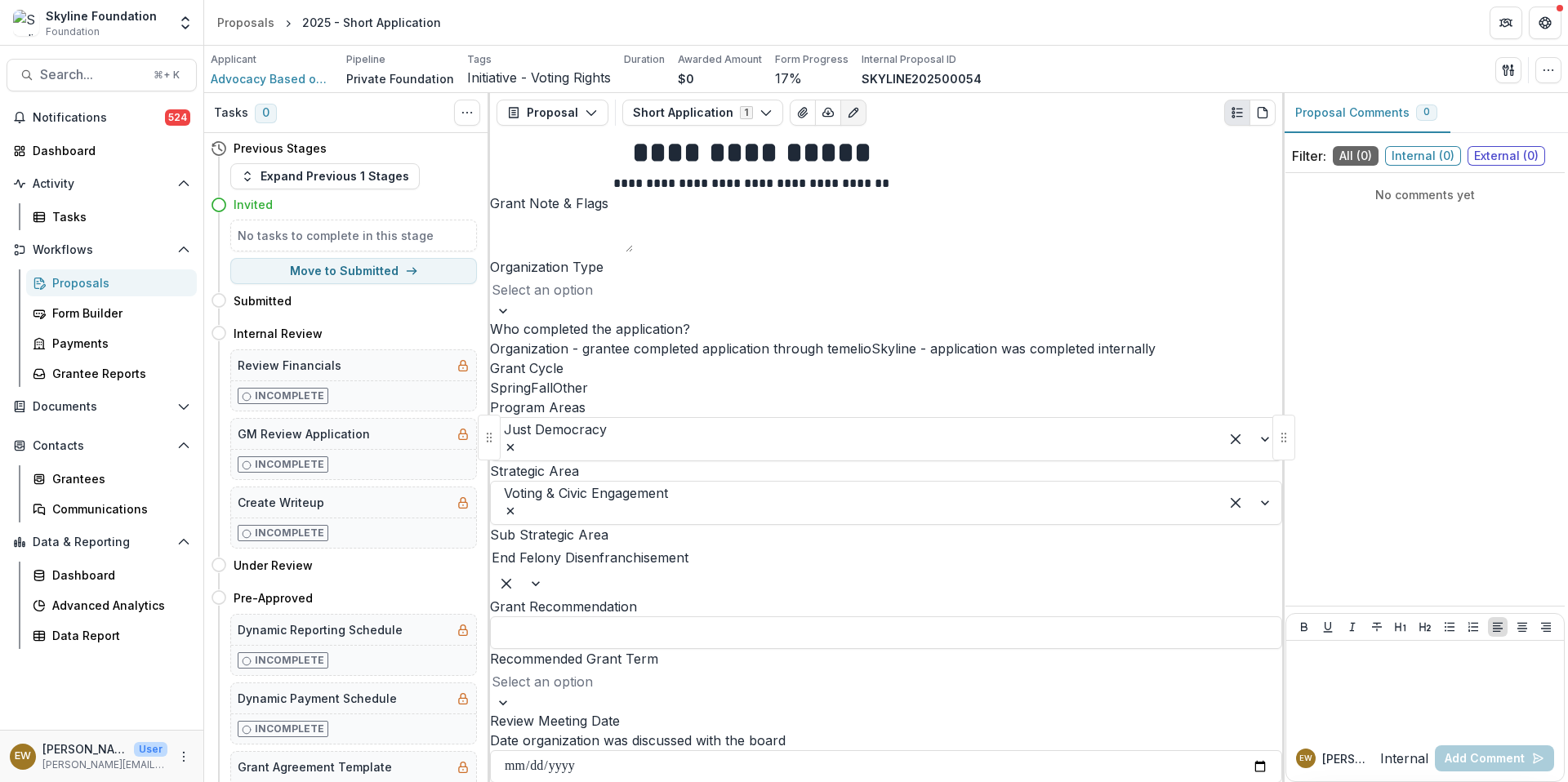
scroll to position [538, 0]
click at [759, 670] on div at bounding box center [886, 681] width 789 height 23
click at [658, 649] on p "Recommended Grant Term" at bounding box center [574, 658] width 168 height 19
click at [492, 671] on input "Recommended Grant Term" at bounding box center [492, 681] width 0 height 19
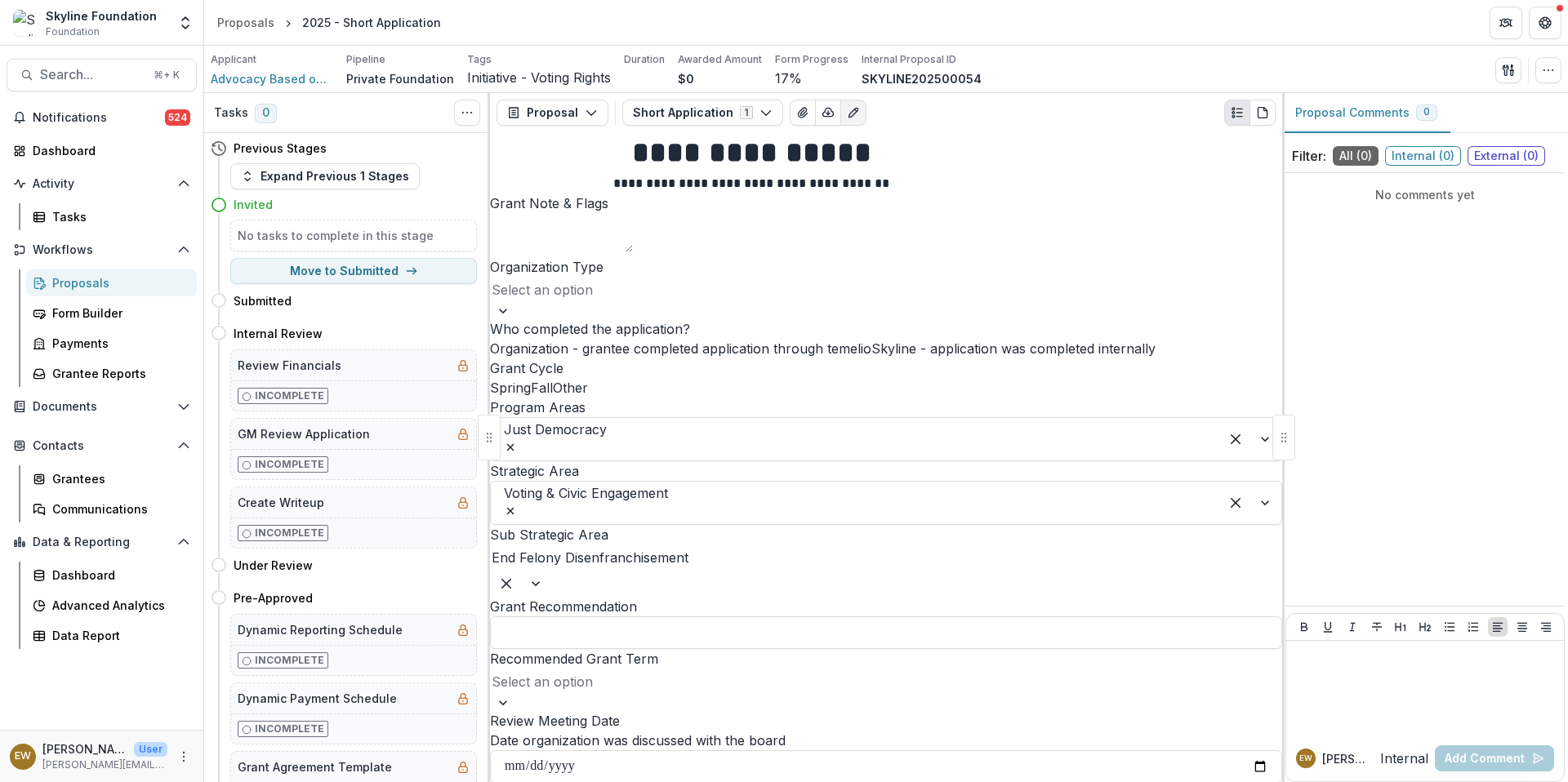
click at [1124, 750] on input "Review Meeting Date" at bounding box center [886, 766] width 792 height 33
click at [1125, 750] on input "Review Meeting Date" at bounding box center [886, 766] width 792 height 33
type input "**********"
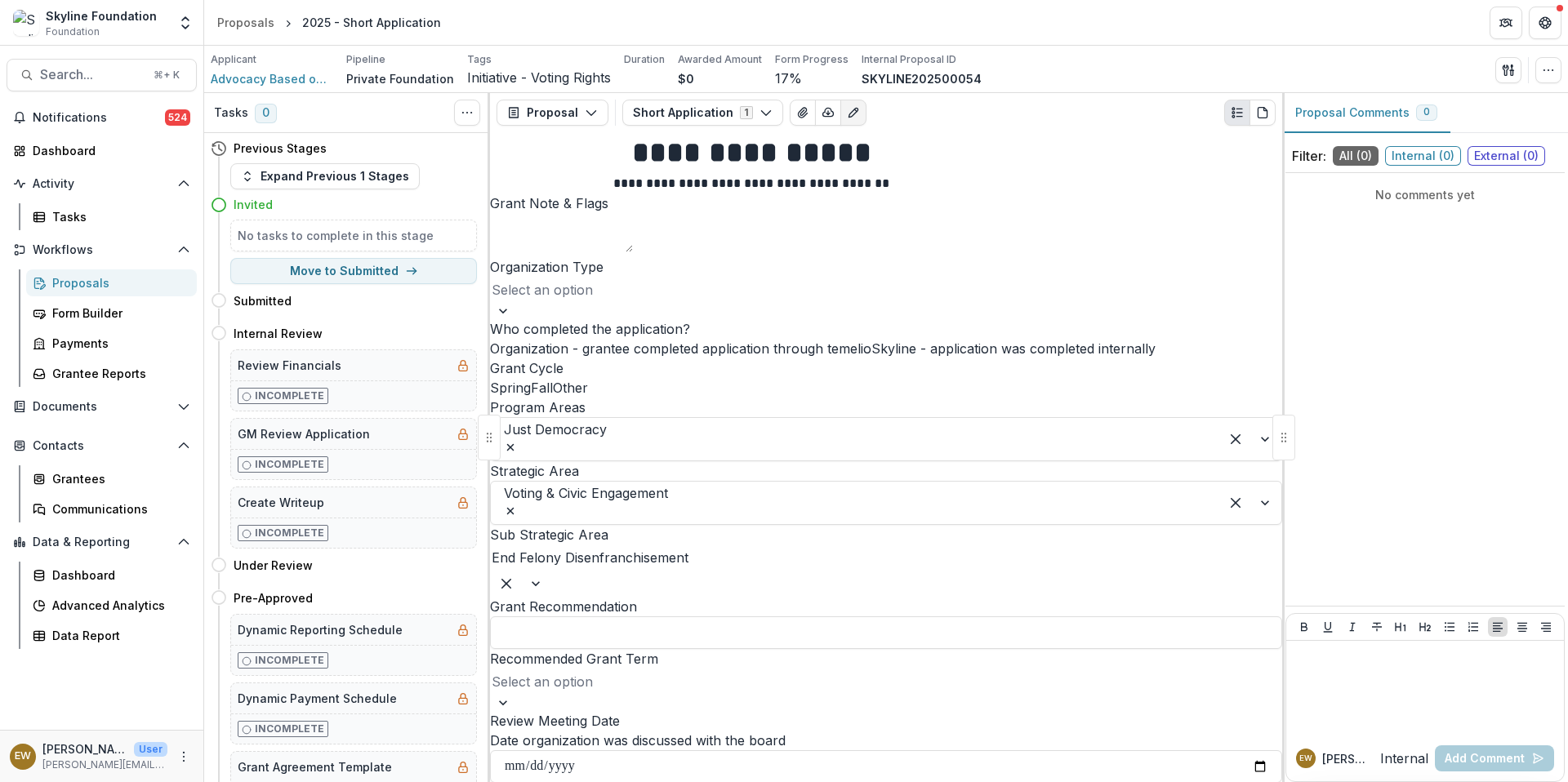
drag, startPoint x: 614, startPoint y: 450, endPoint x: 624, endPoint y: 451, distance: 10.0
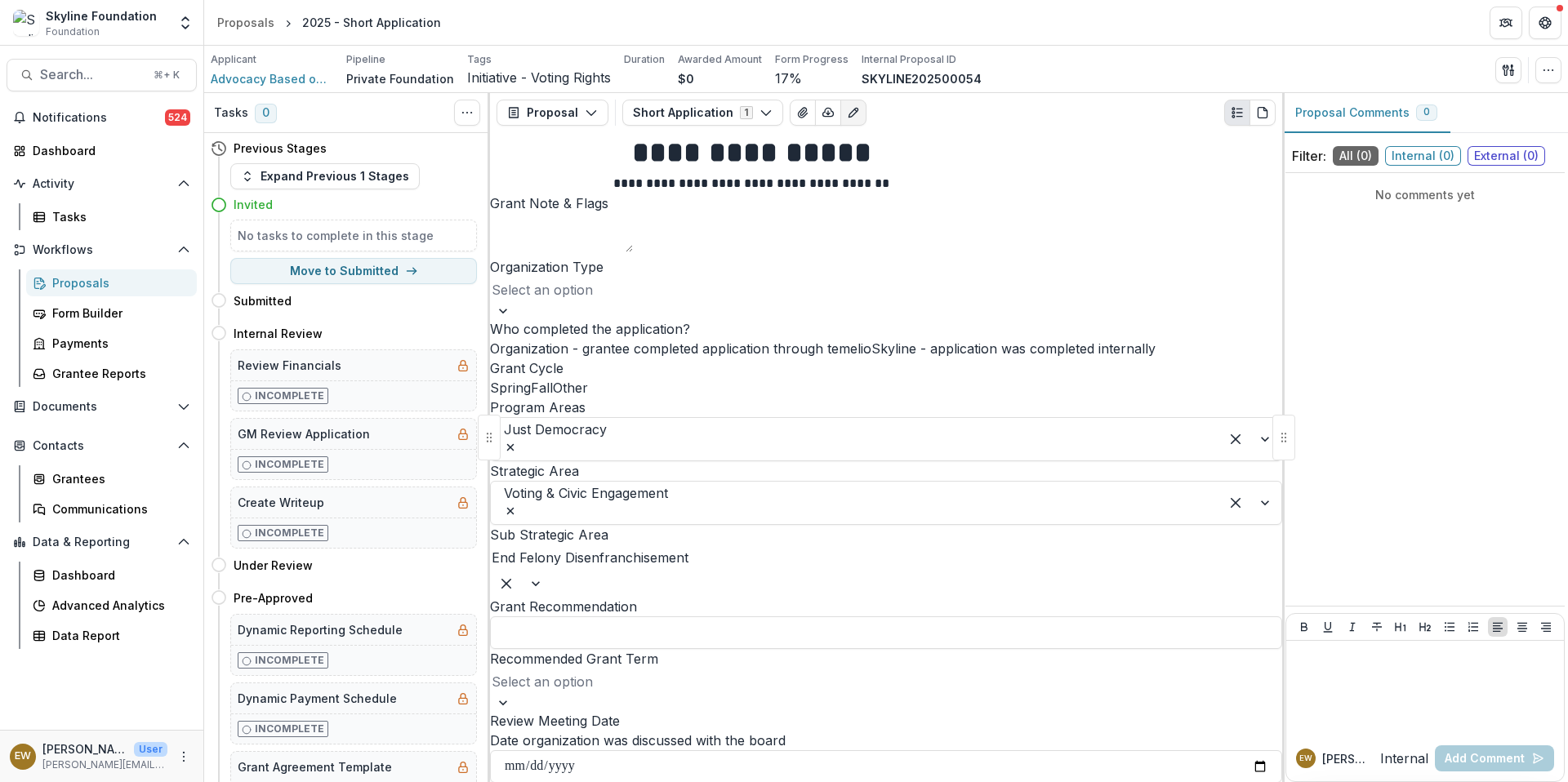
type input "**********"
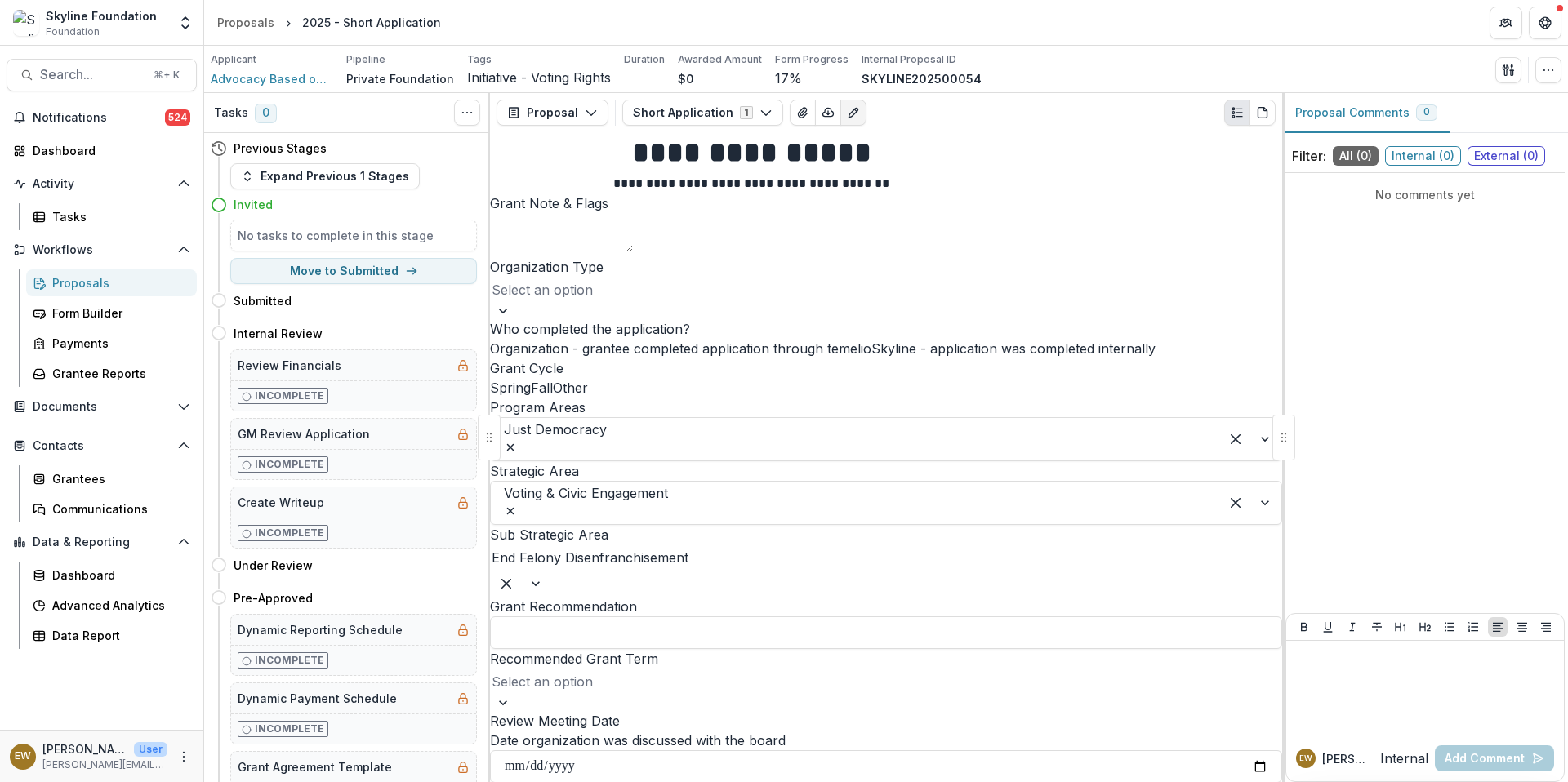
drag, startPoint x: 624, startPoint y: 451, endPoint x: 851, endPoint y: 383, distance: 237.0
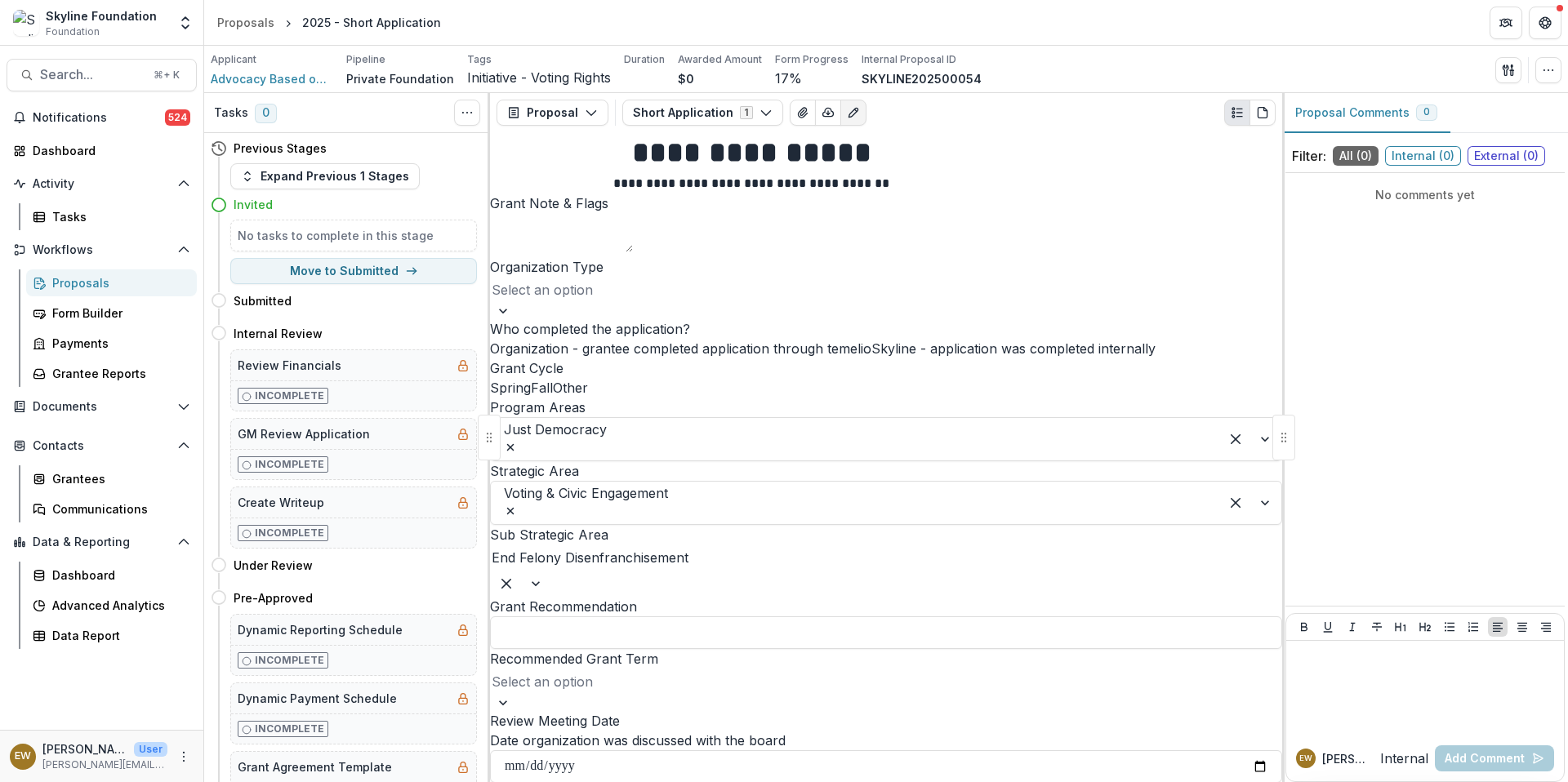
scroll to position [276, 0]
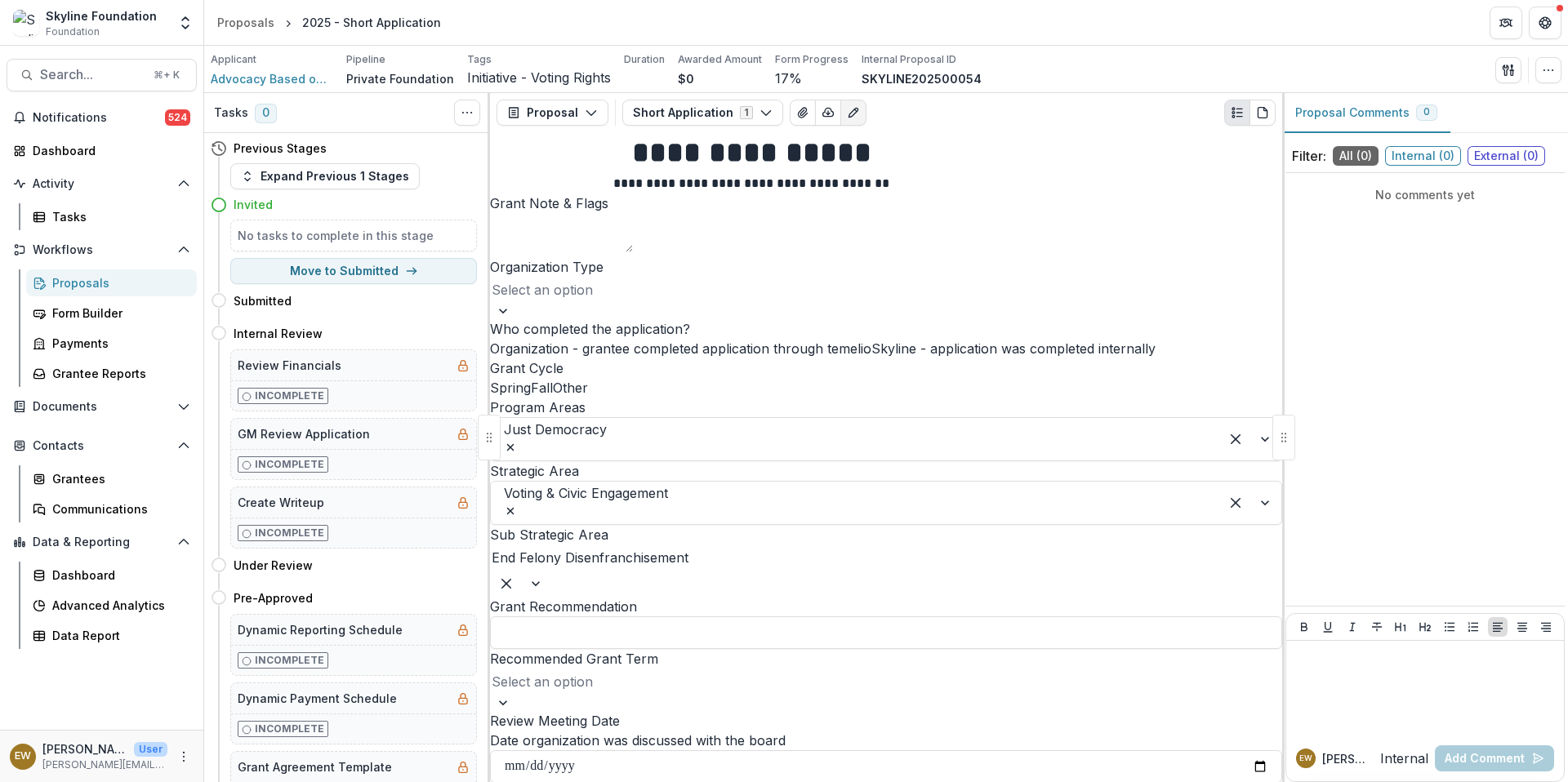
click at [110, 91] on div "Search... ⌘ + K Notifications 524 Dashboard Activity Tasks Workflows Proposals …" at bounding box center [102, 414] width 204 height 736
click at [111, 84] on button "Search... ⌘ + K" at bounding box center [101, 75] width 190 height 33
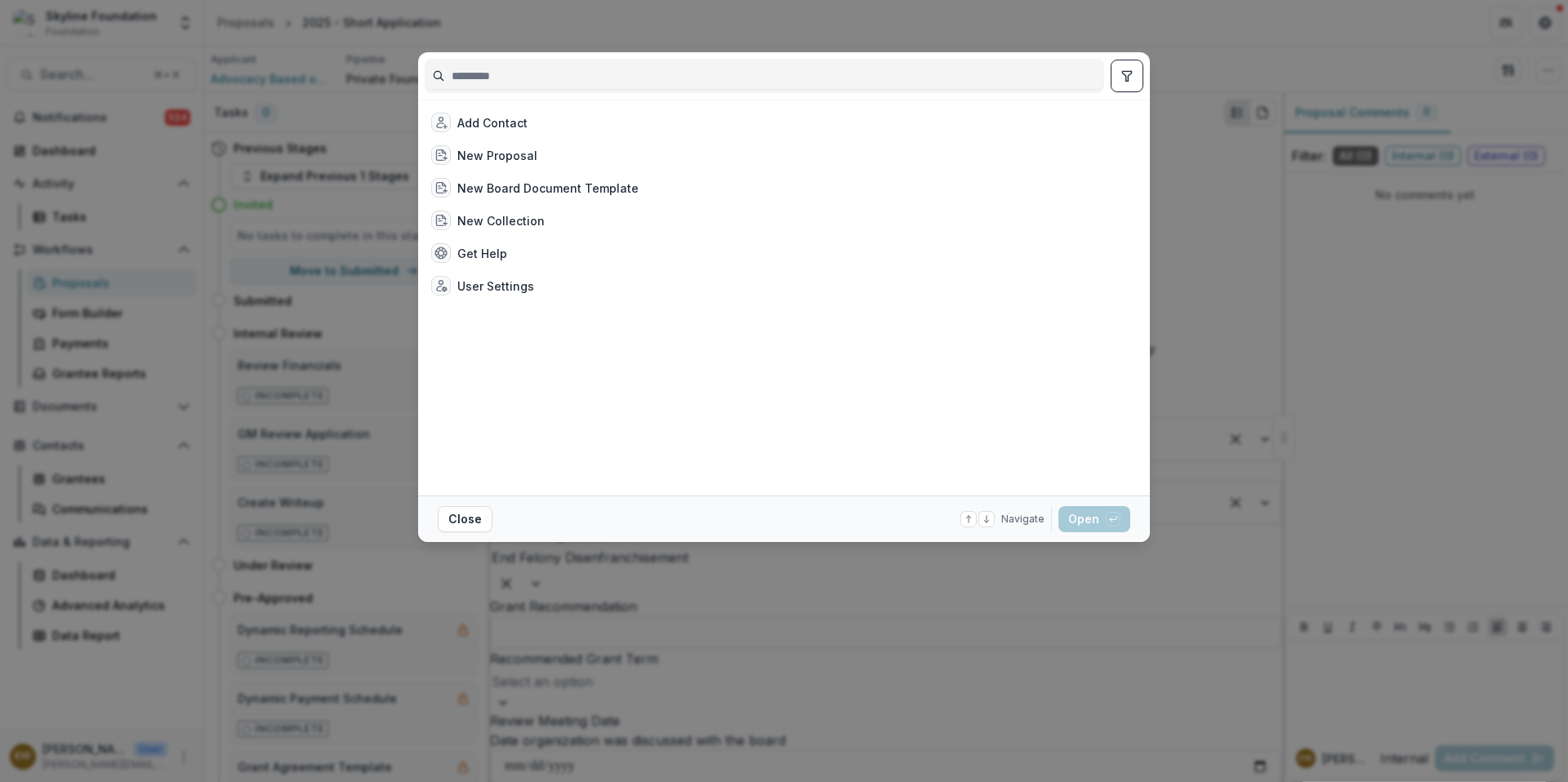
click at [48, 71] on div "Add Contact New Proposal New Board Document Template New Collection Get Help Us…" at bounding box center [784, 391] width 1568 height 782
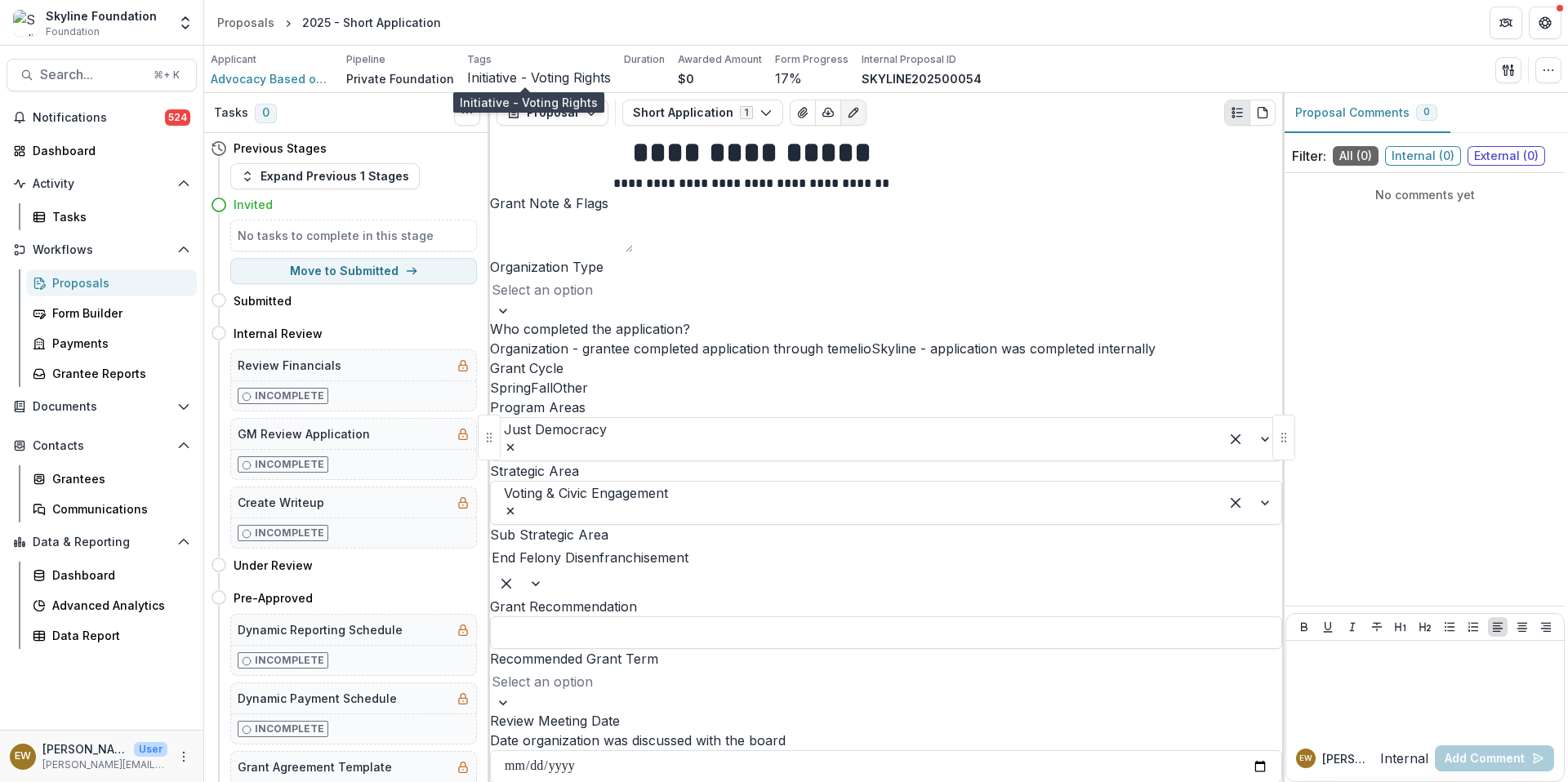
drag, startPoint x: 110, startPoint y: 91, endPoint x: 539, endPoint y: 72, distance: 429.4
click at [539, 72] on span "Initiative - Voting Rights" at bounding box center [539, 78] width 144 height 16
drag, startPoint x: 539, startPoint y: 72, endPoint x: 105, endPoint y: 80, distance: 434.1
click at [105, 80] on span "Search..." at bounding box center [92, 75] width 104 height 16
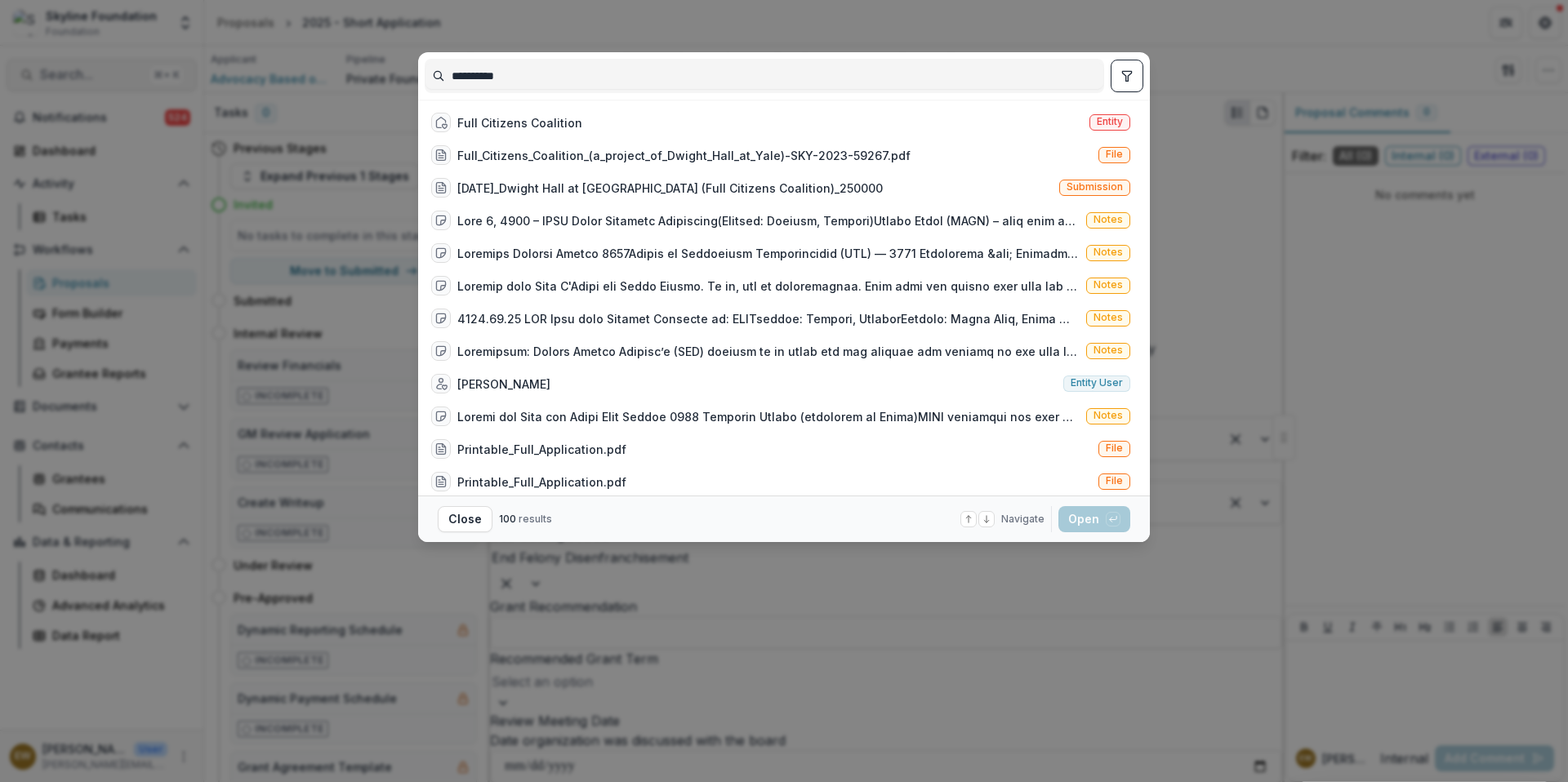
type input "**********"
drag, startPoint x: 105, startPoint y: 80, endPoint x: 524, endPoint y: 120, distance: 420.9
click at [524, 120] on div "Full Citizens Coalition" at bounding box center [519, 122] width 125 height 17
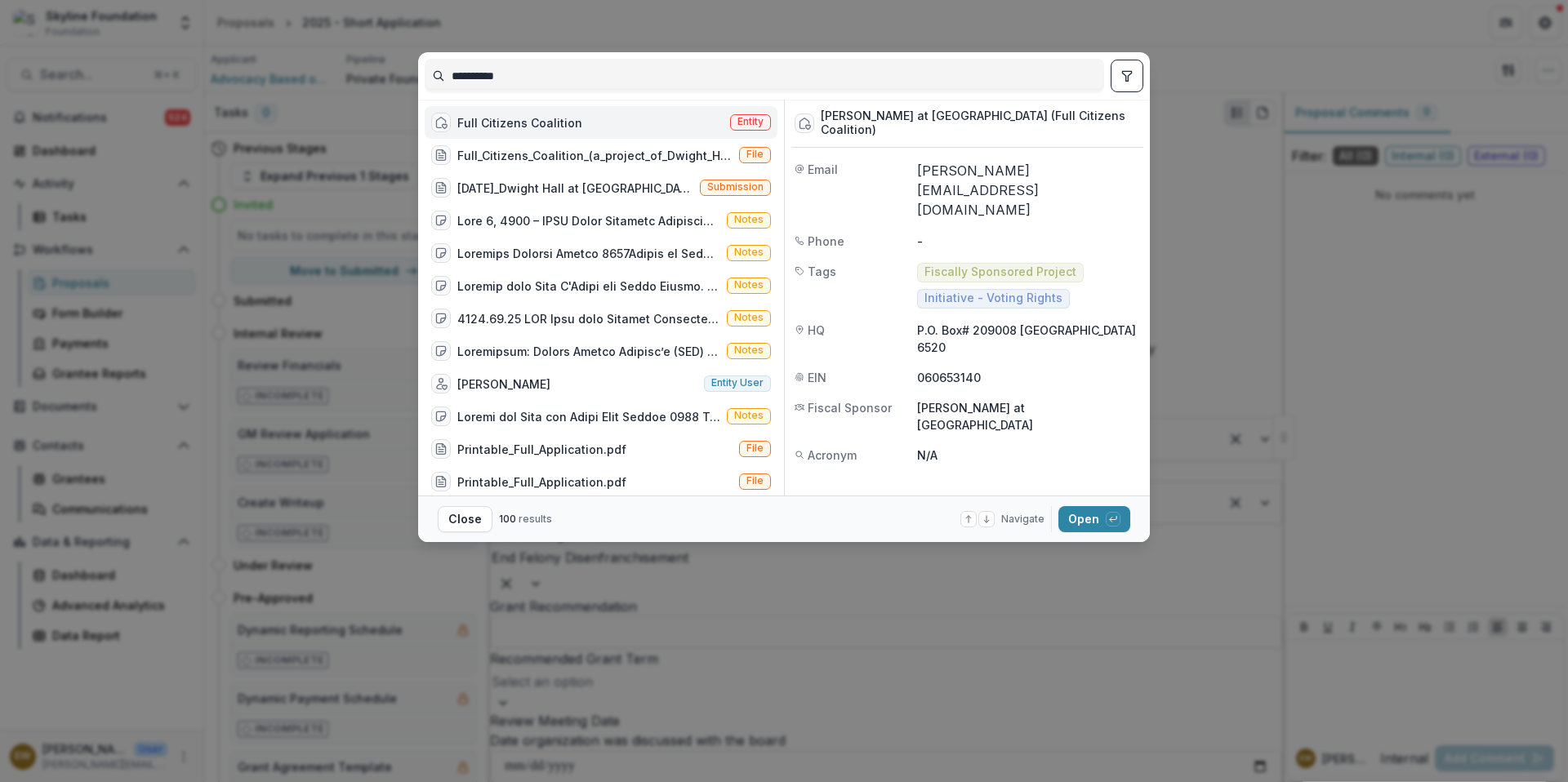
click at [1112, 518] on icon "button" at bounding box center [1113, 519] width 10 height 10
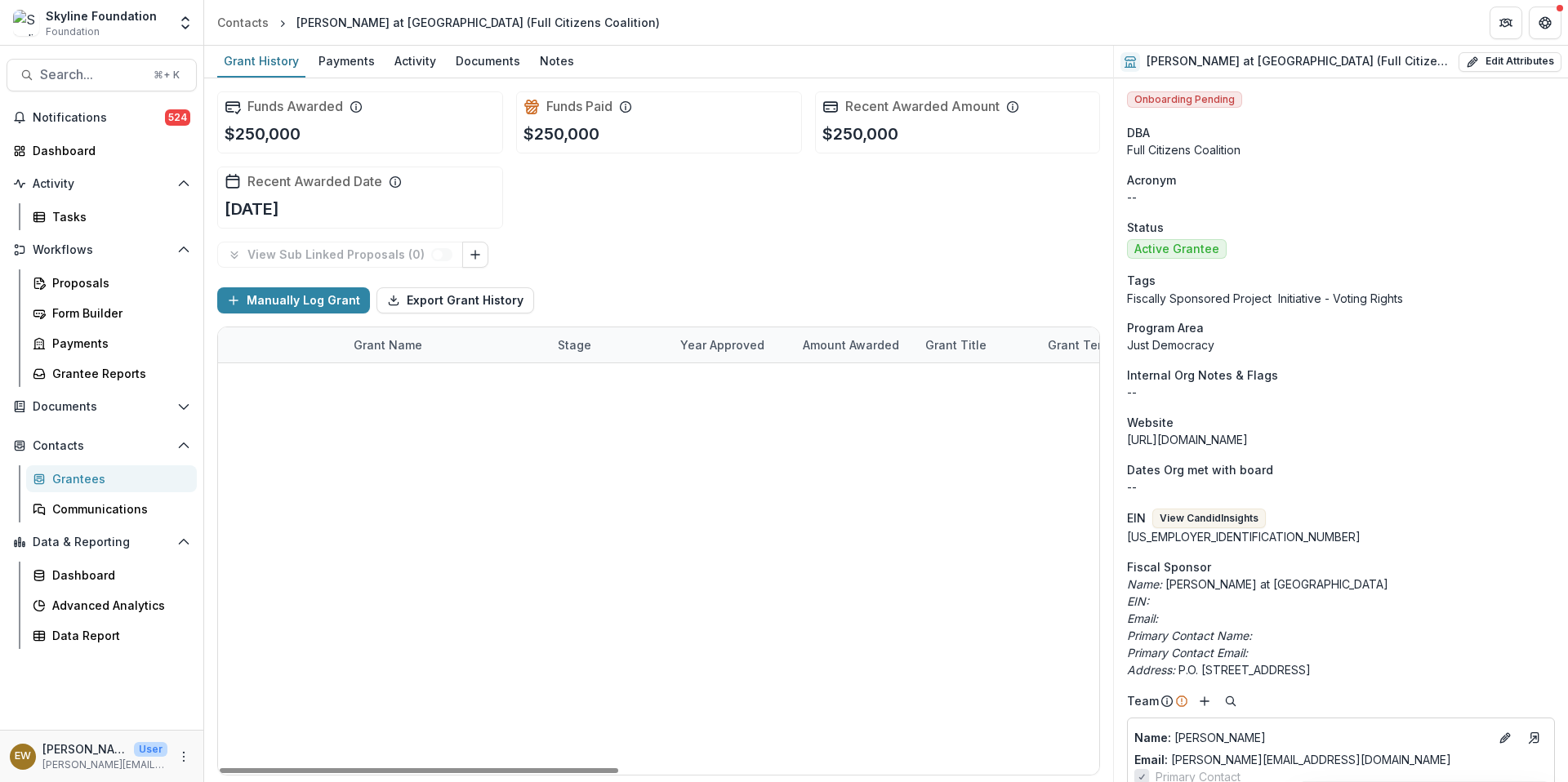
drag, startPoint x: 524, startPoint y: 120, endPoint x: 468, endPoint y: 374, distance: 260.1
click at [468, 374] on link "2025 - Short Application" at bounding box center [444, 381] width 139 height 17
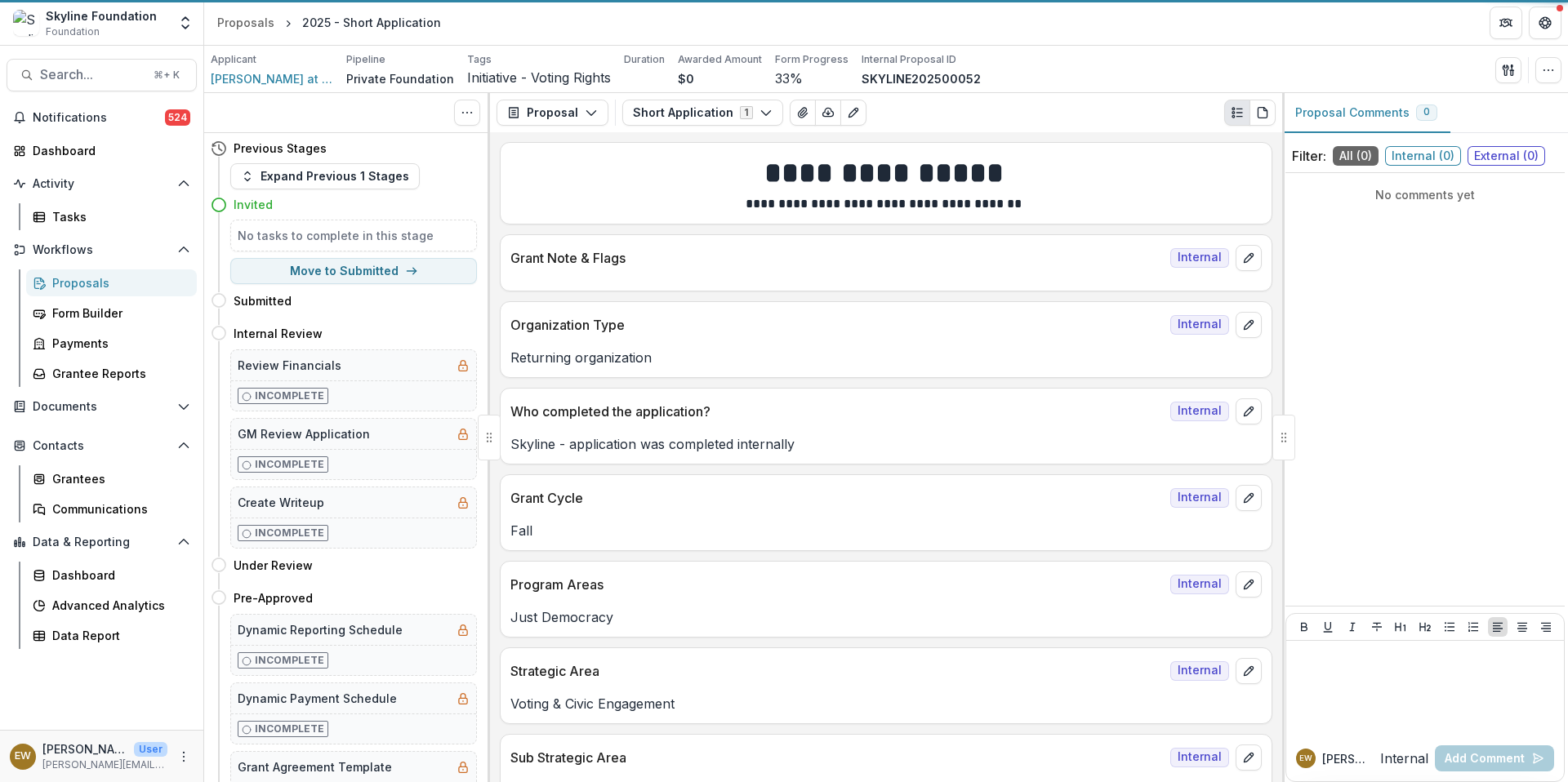
click at [463, 383] on div "Incomplete" at bounding box center [353, 395] width 245 height 30
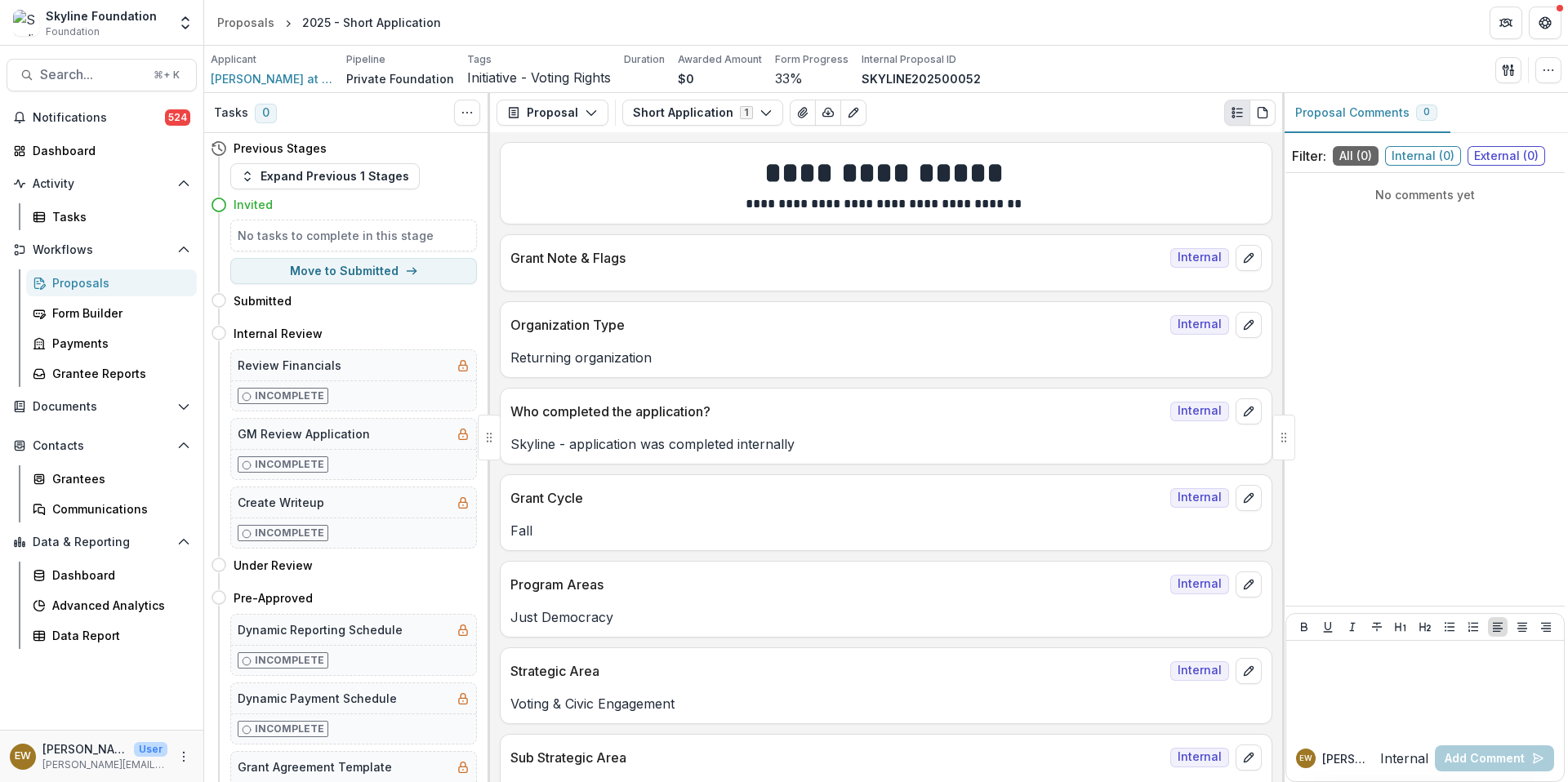
click at [1549, 64] on icon "button" at bounding box center [1549, 70] width 13 height 13
click at [1436, 106] on button "Edit Attributes" at bounding box center [1470, 106] width 175 height 27
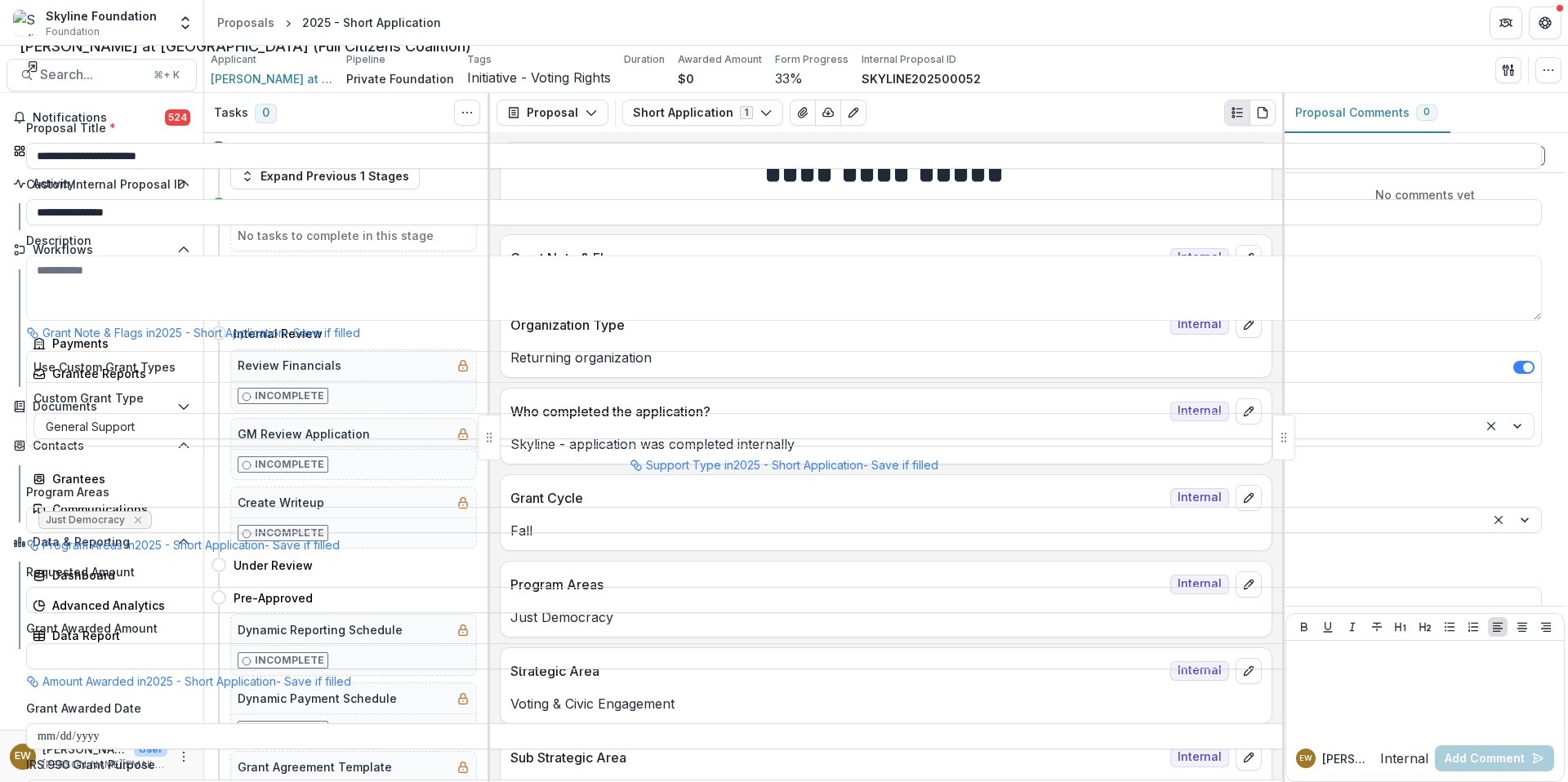
scroll to position [749, 0]
click at [979, 781] on div "**********" at bounding box center [784, 782] width 1568 height 0
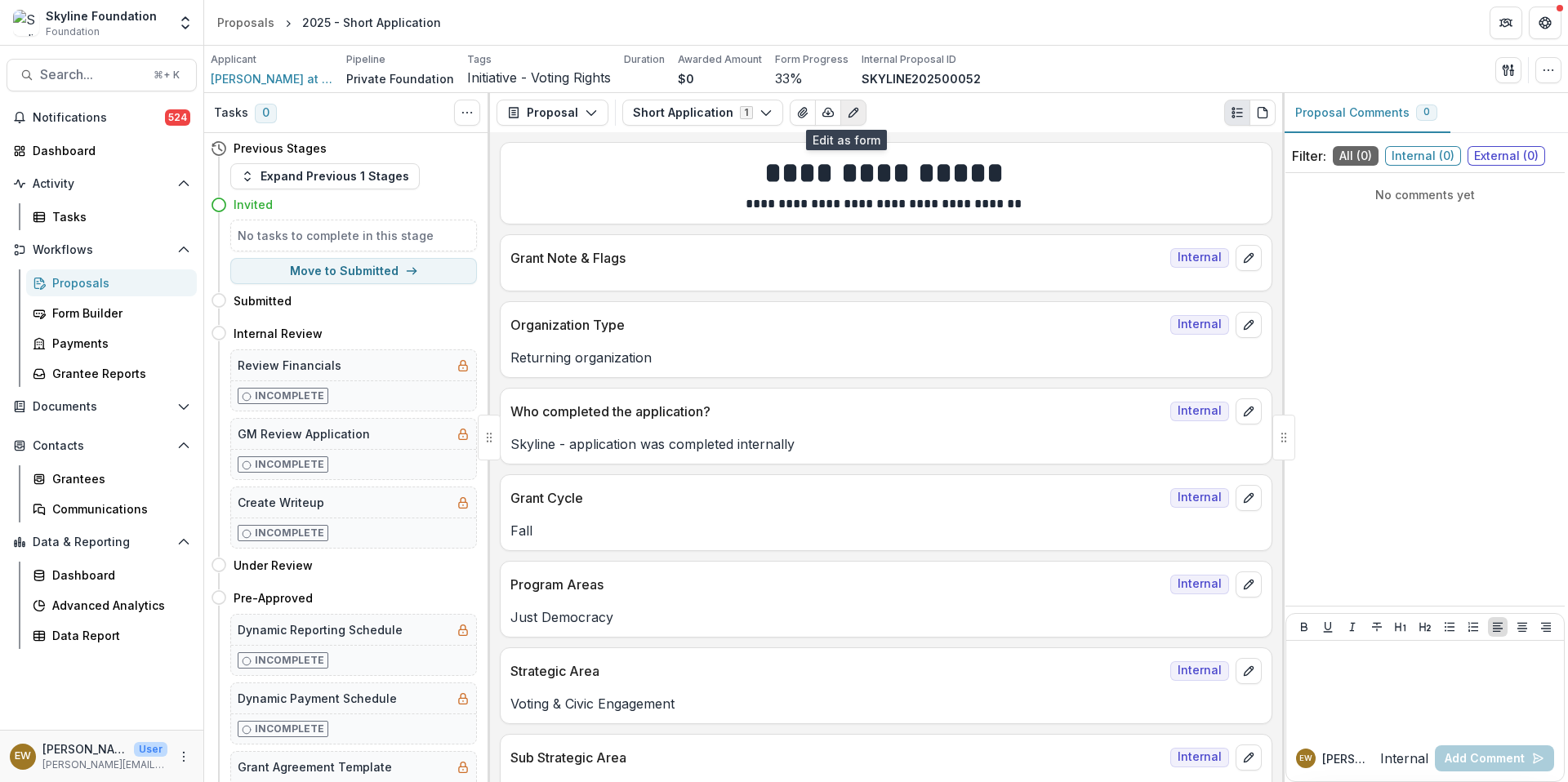
drag, startPoint x: 468, startPoint y: 374, endPoint x: 853, endPoint y: 113, distance: 465.1
click at [853, 113] on button "Edit as form" at bounding box center [853, 112] width 26 height 26
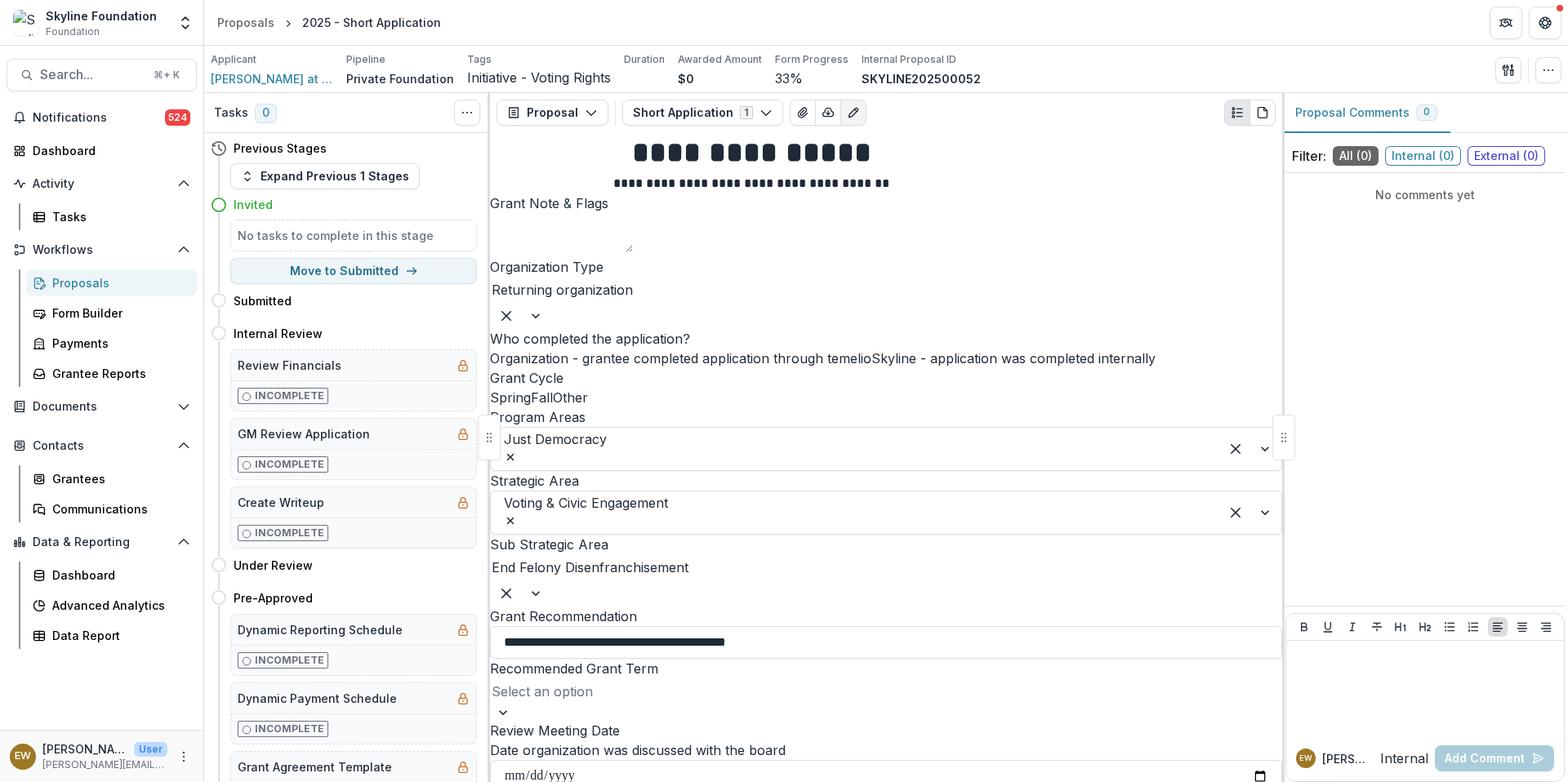
scroll to position [539, 0]
type input "*"
type input "**********"
drag, startPoint x: 853, startPoint y: 113, endPoint x: 1225, endPoint y: 607, distance: 618.4
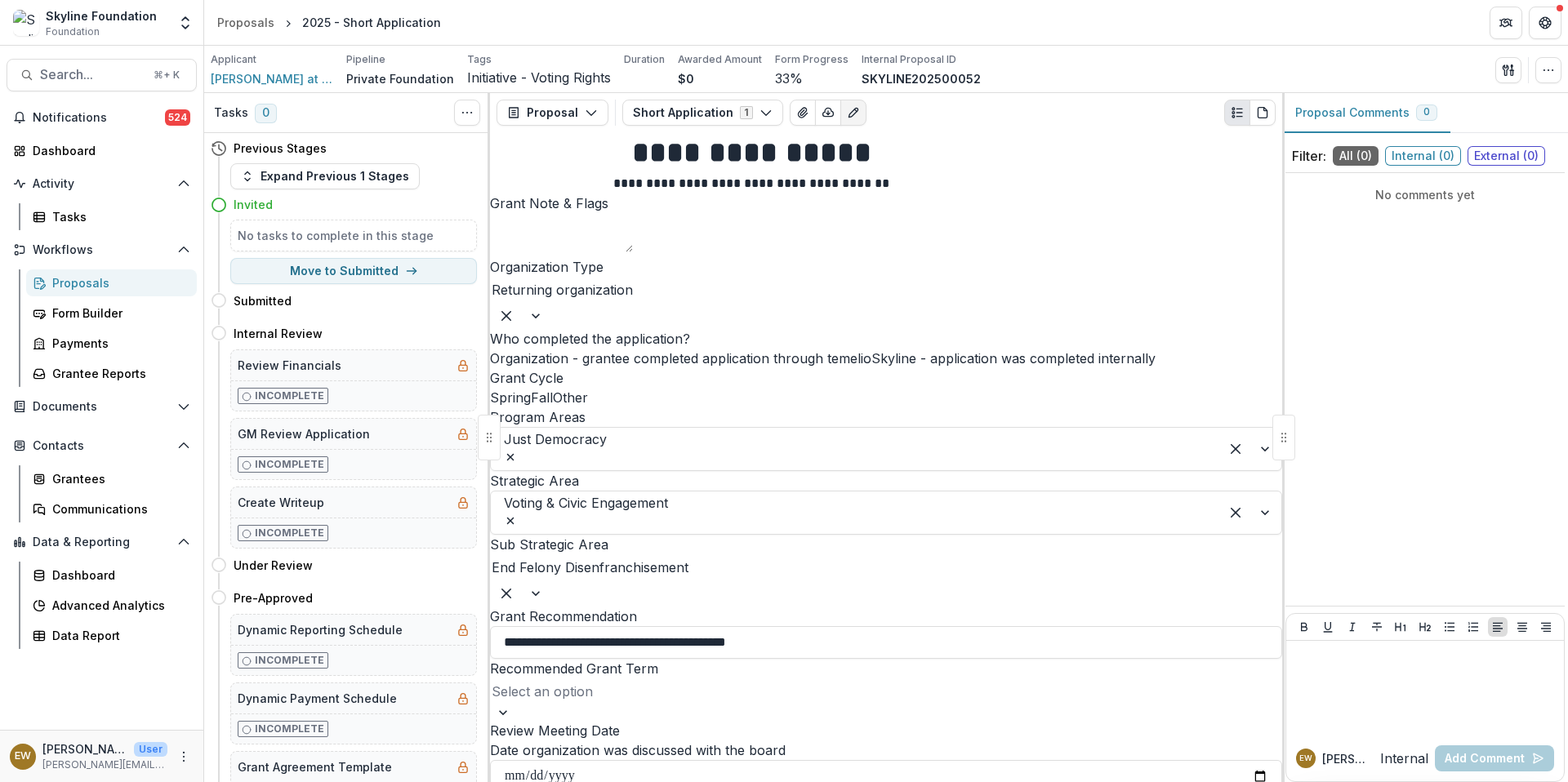
drag, startPoint x: 1225, startPoint y: 607, endPoint x: 843, endPoint y: 313, distance: 482.0
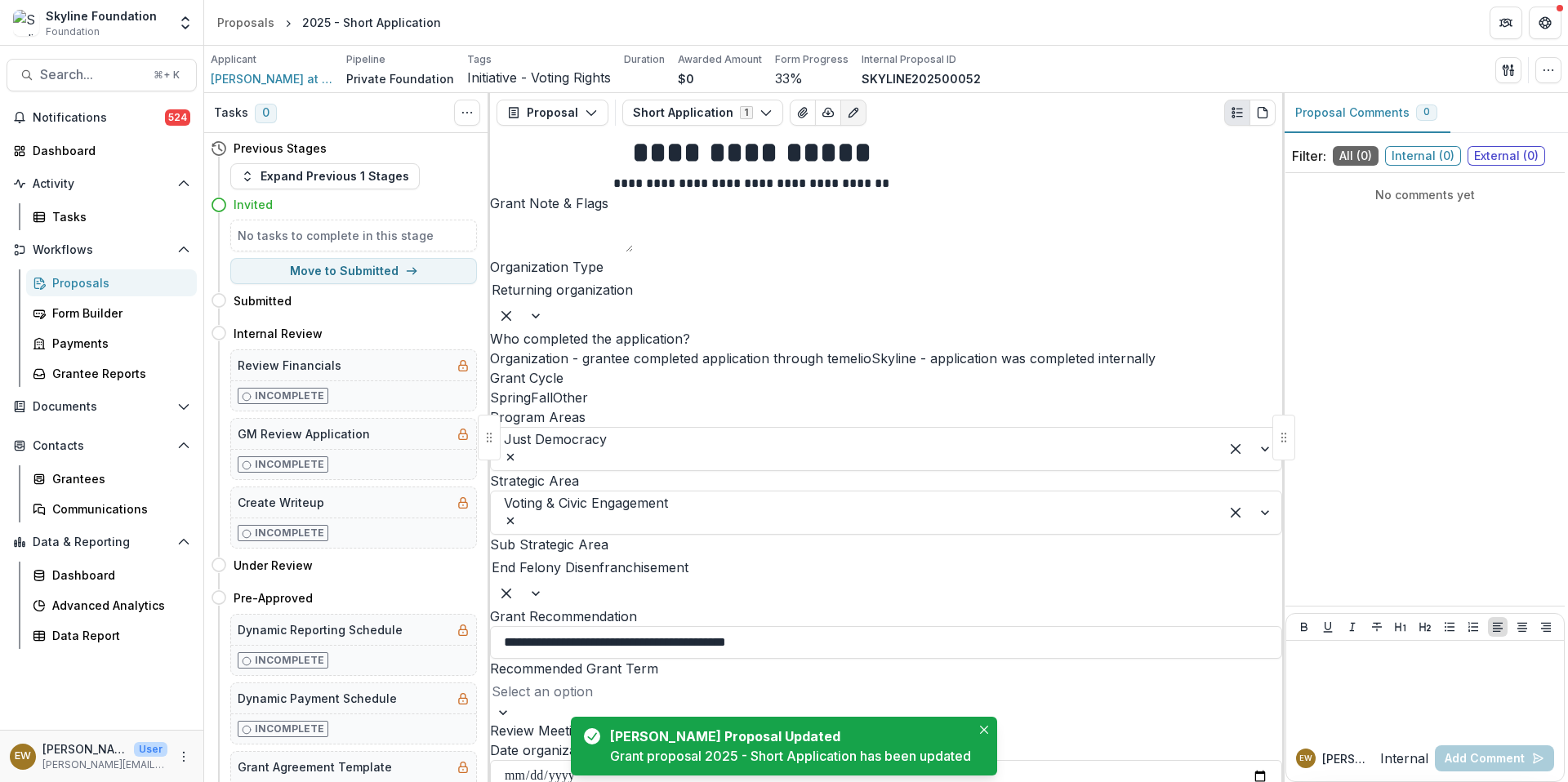
click at [115, 76] on span "Search..." at bounding box center [92, 75] width 104 height 16
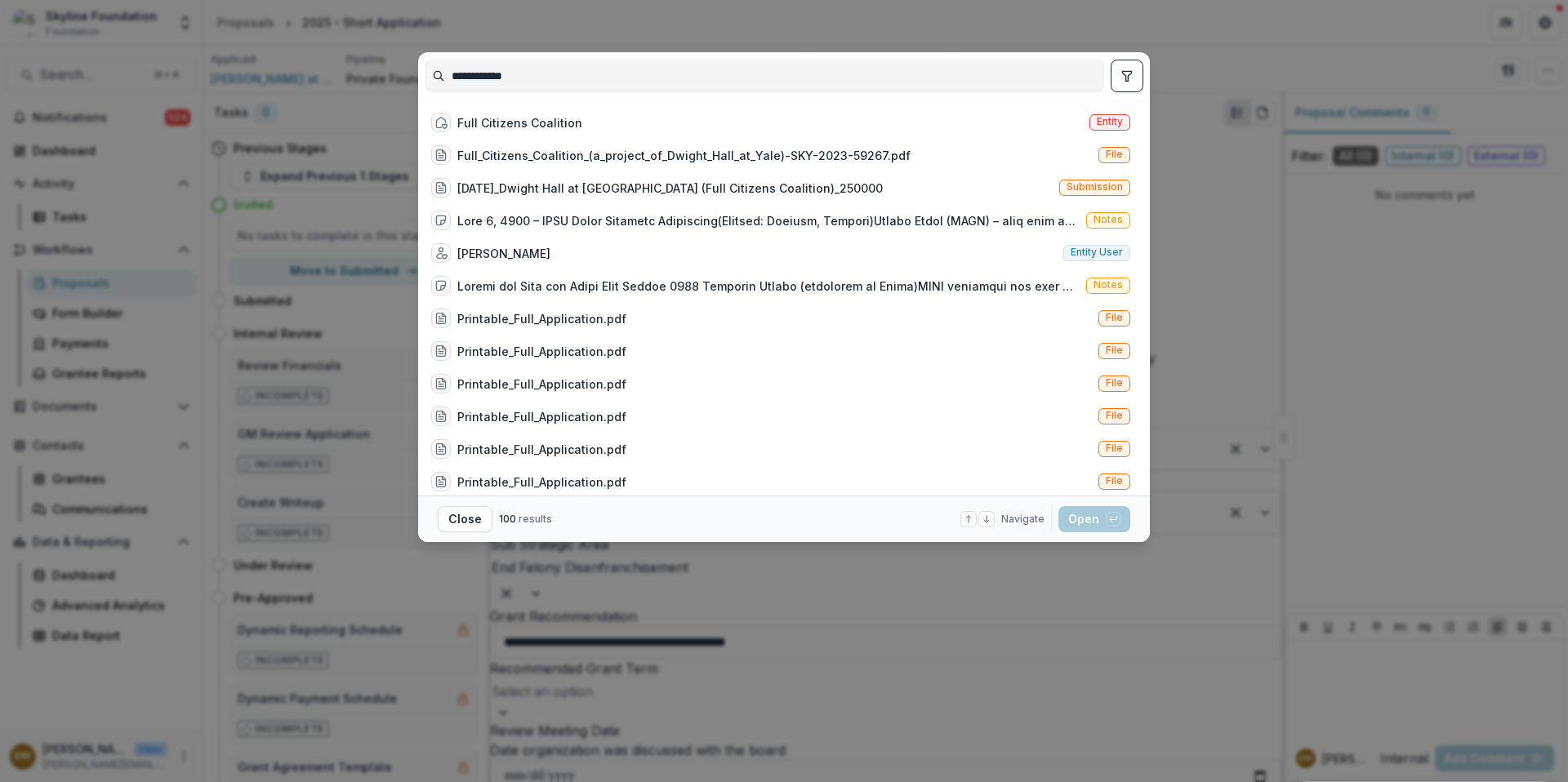
click at [596, 114] on div "Full Citizens Coalition Entity" at bounding box center [781, 122] width 712 height 33
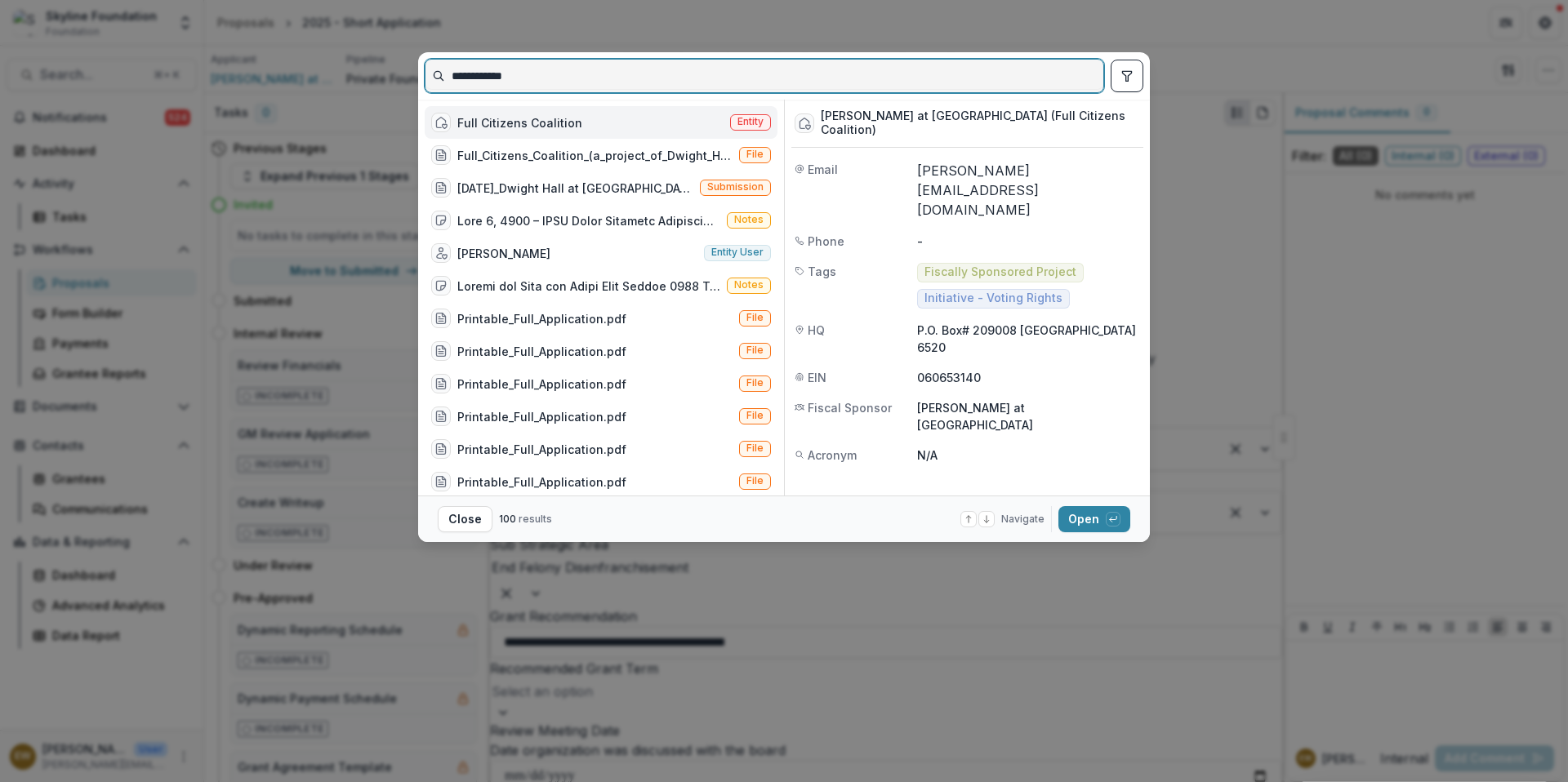
click at [530, 76] on input "**********" at bounding box center [764, 75] width 678 height 26
drag, startPoint x: 843, startPoint y: 313, endPoint x: 530, endPoint y: 77, distance: 392.0
click at [530, 77] on input "**********" at bounding box center [764, 75] width 678 height 26
click at [530, 79] on input "**********" at bounding box center [764, 75] width 678 height 26
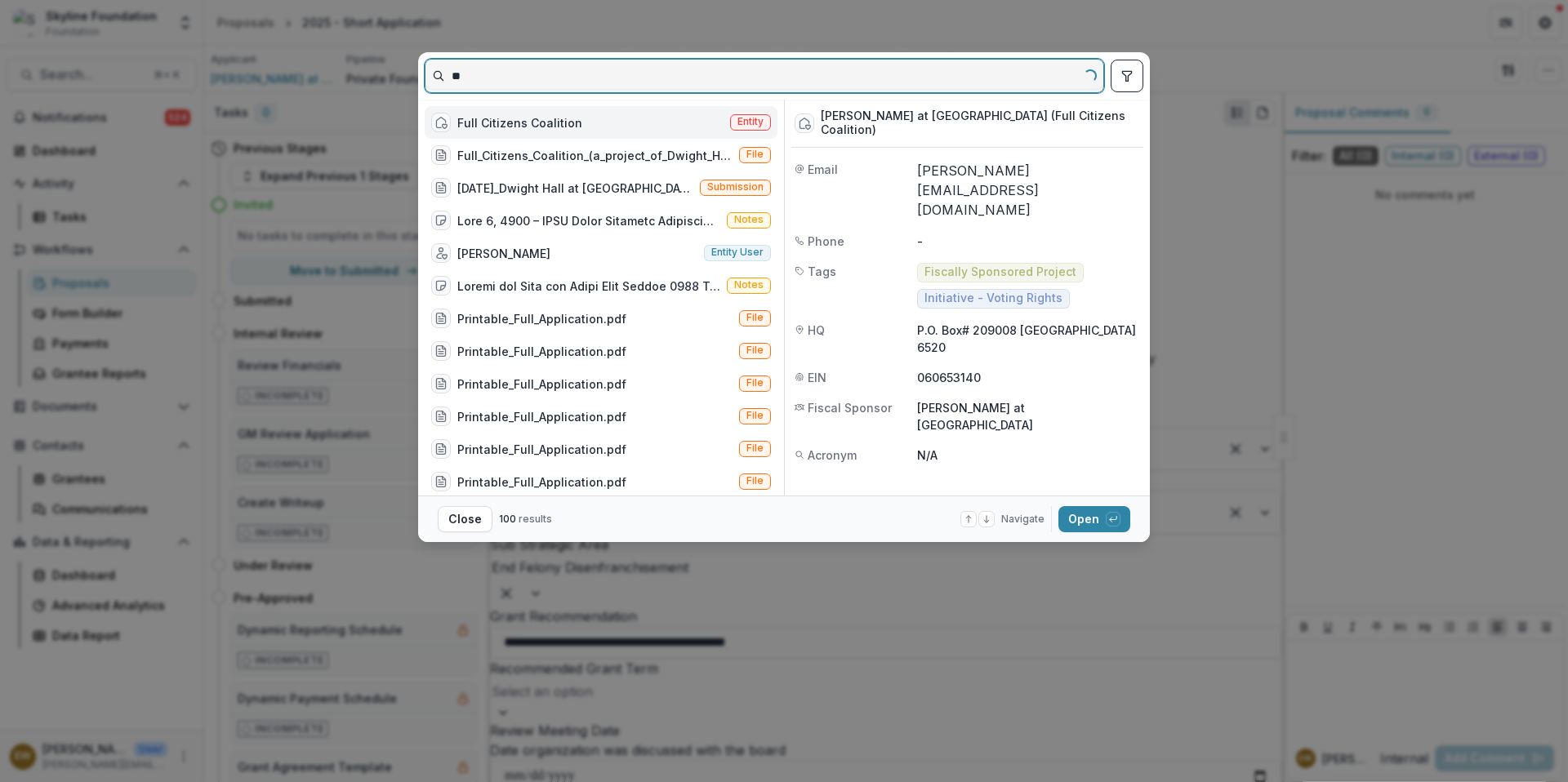
type input "*"
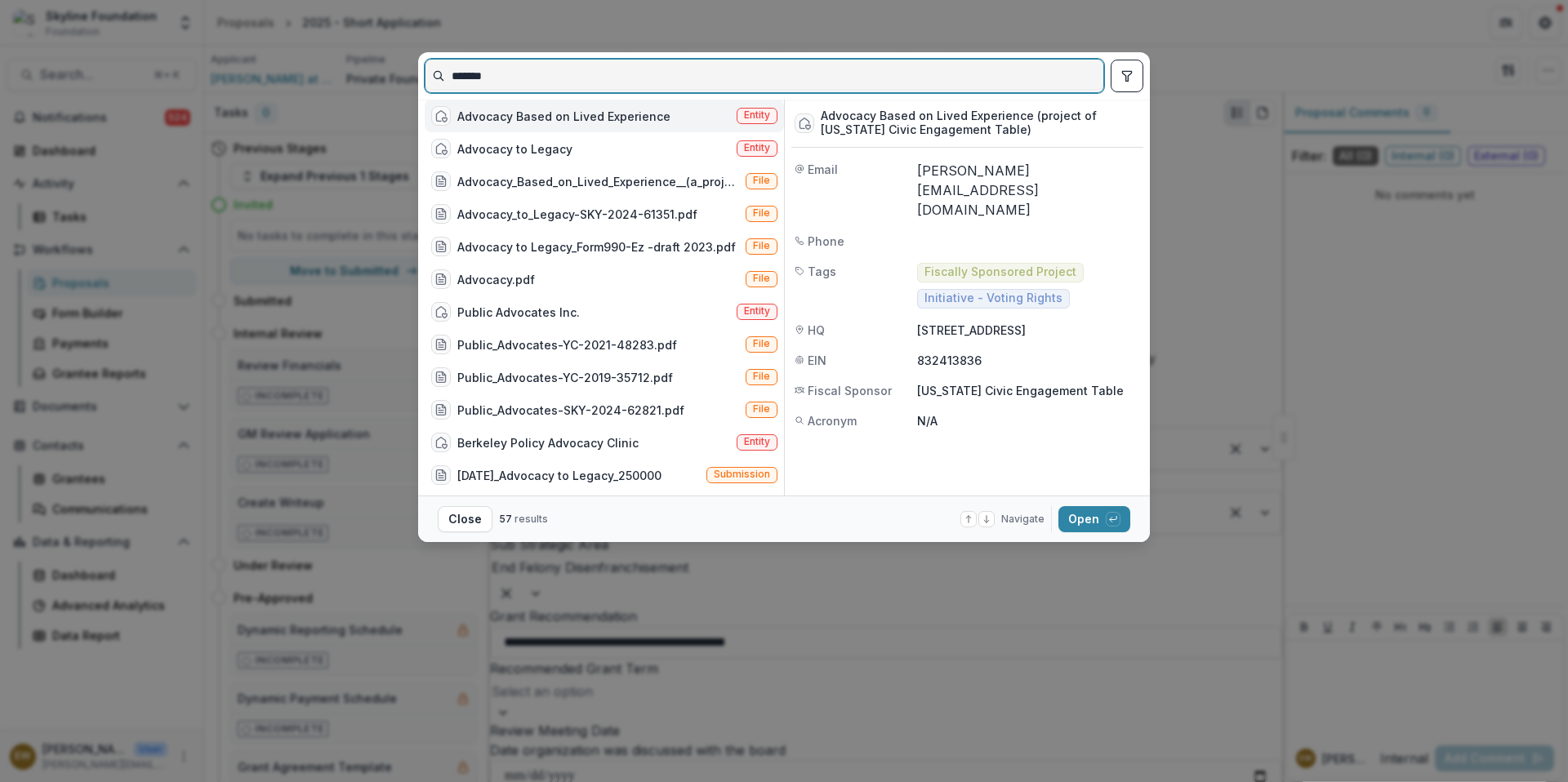
type input "*******"
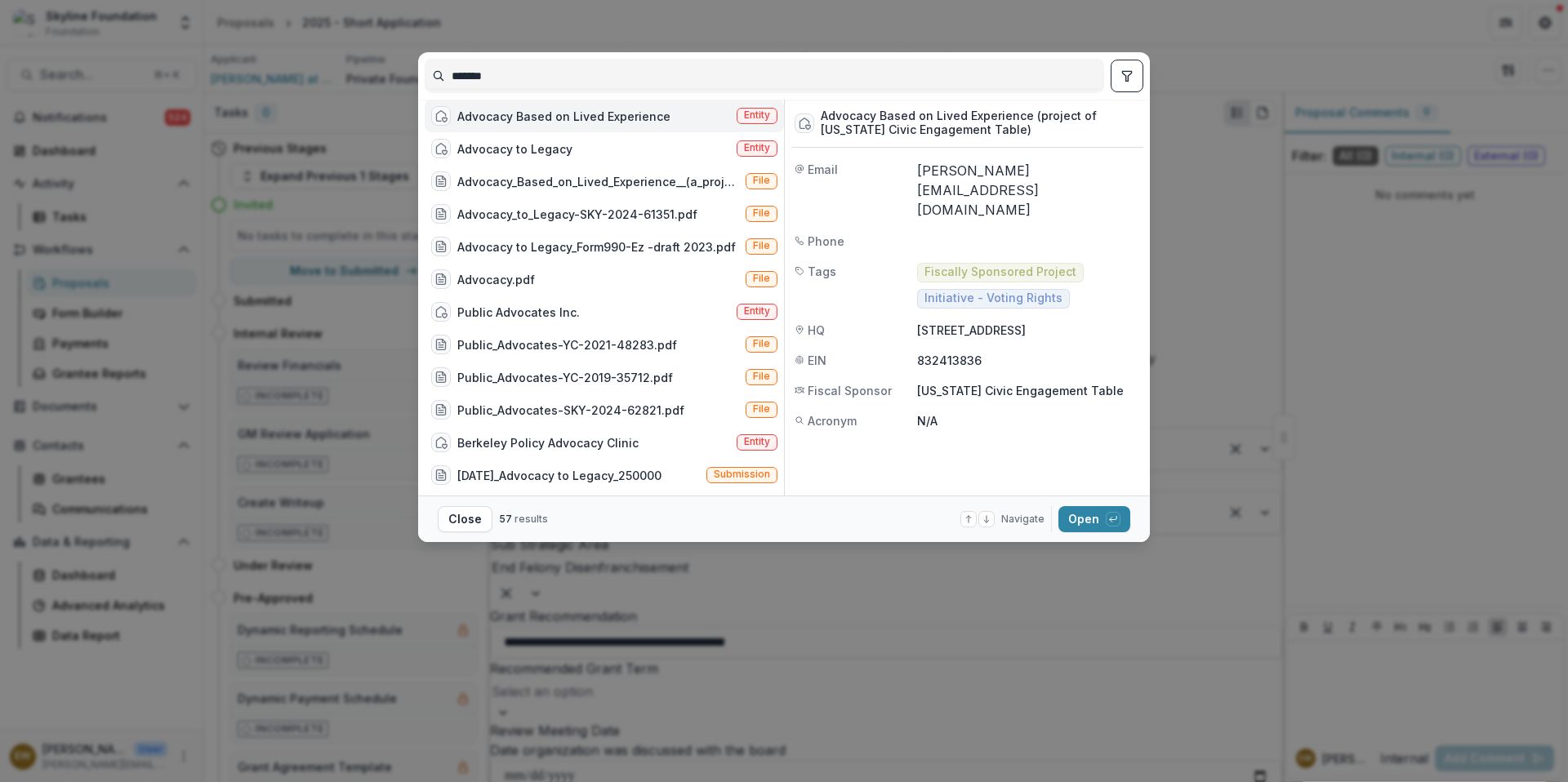
click at [578, 119] on div "Advocacy Based on Lived Experience" at bounding box center [564, 116] width 213 height 17
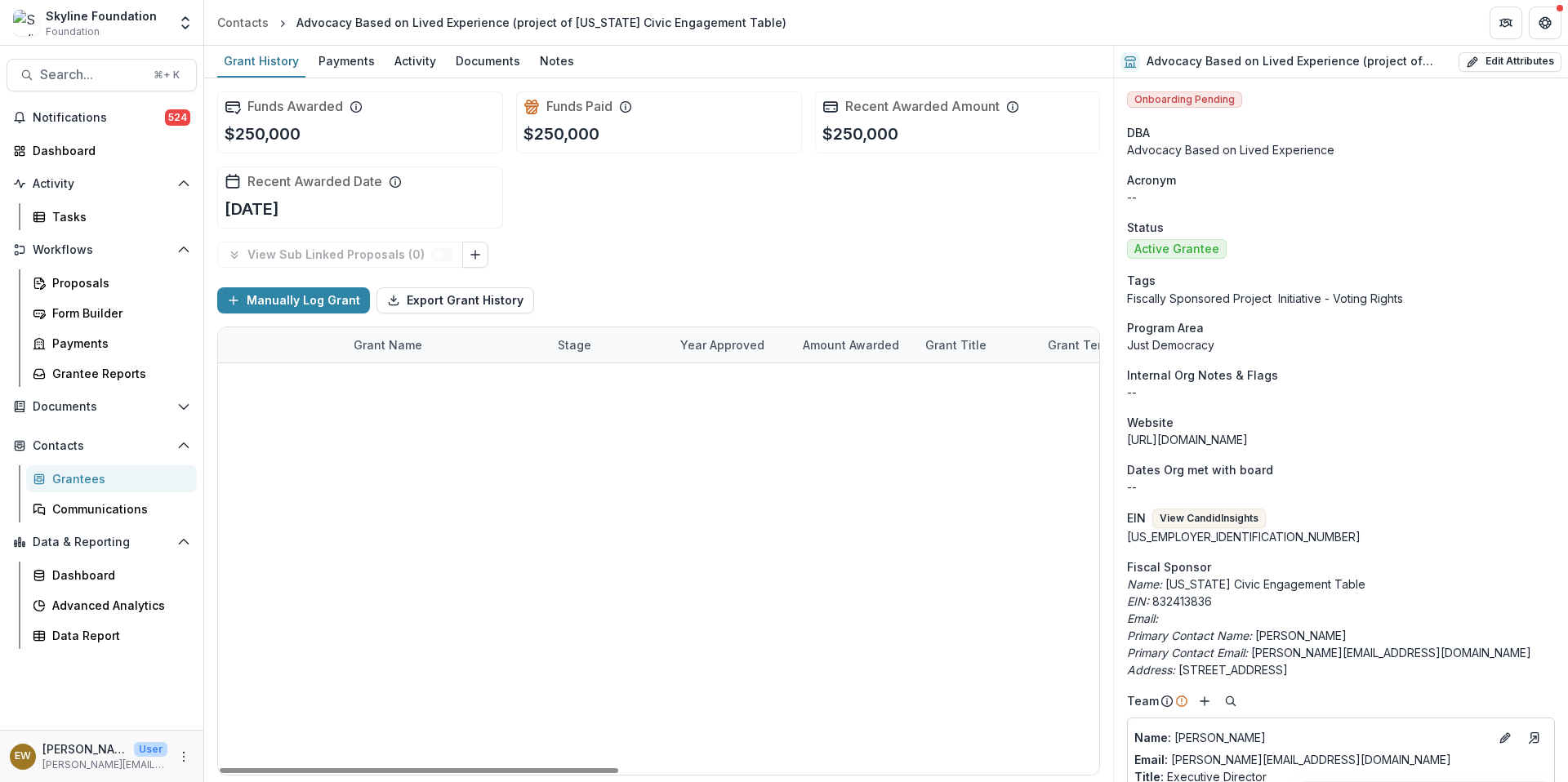
drag, startPoint x: 530, startPoint y: 77, endPoint x: 419, endPoint y: 382, distance: 324.6
click at [419, 382] on link "2025 - Short Application" at bounding box center [444, 381] width 139 height 17
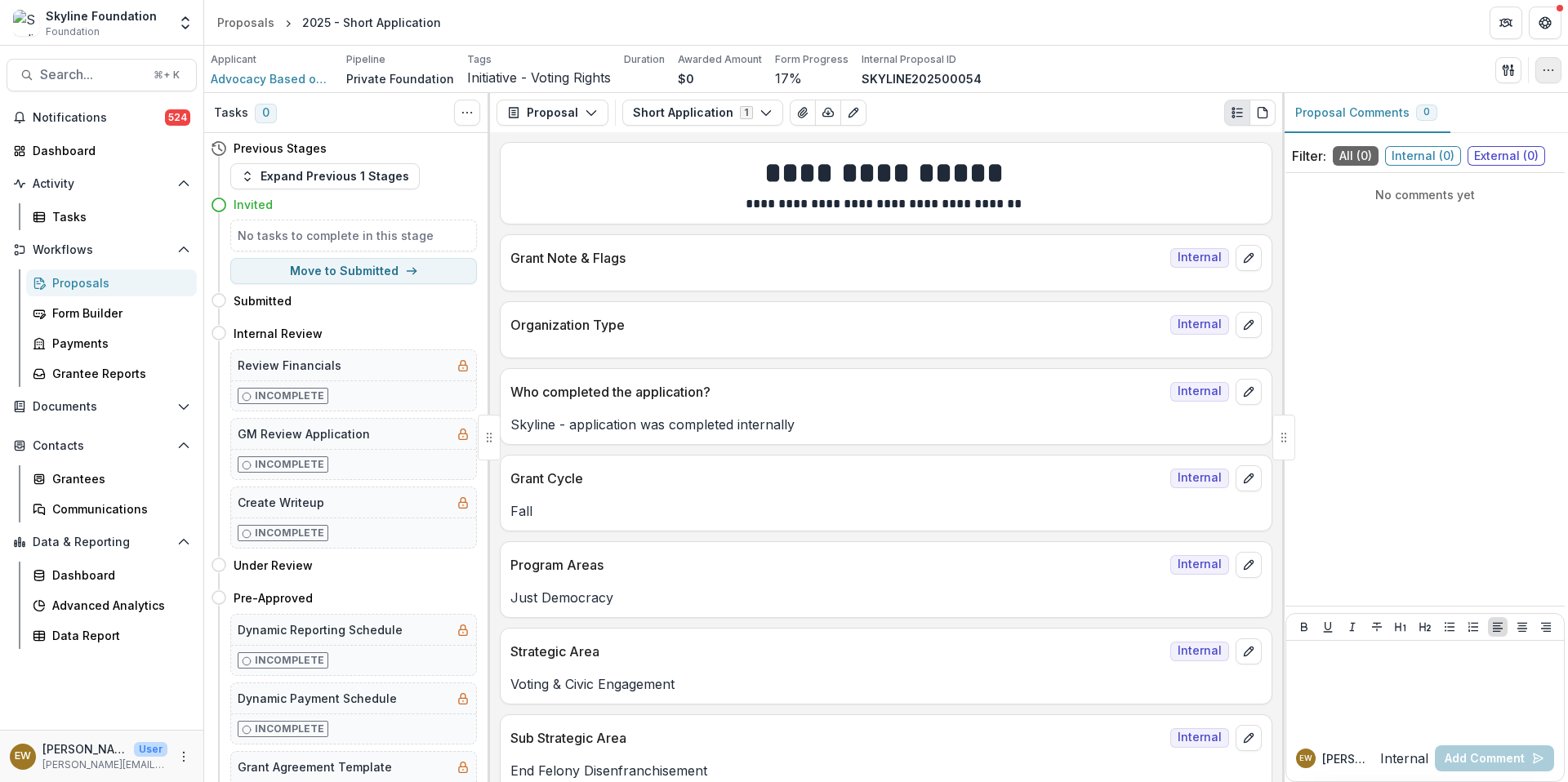
drag, startPoint x: 419, startPoint y: 382, endPoint x: 1545, endPoint y: 72, distance: 1167.9
click at [1545, 72] on icon "button" at bounding box center [1549, 70] width 13 height 13
click at [862, 113] on div "Short Application 1 Forms (1) Short Application Internal Configure forms Word D…" at bounding box center [949, 112] width 653 height 26
drag, startPoint x: 1545, startPoint y: 72, endPoint x: 843, endPoint y: 111, distance: 703.1
click at [848, 111] on icon "Edit as form" at bounding box center [853, 113] width 9 height 9
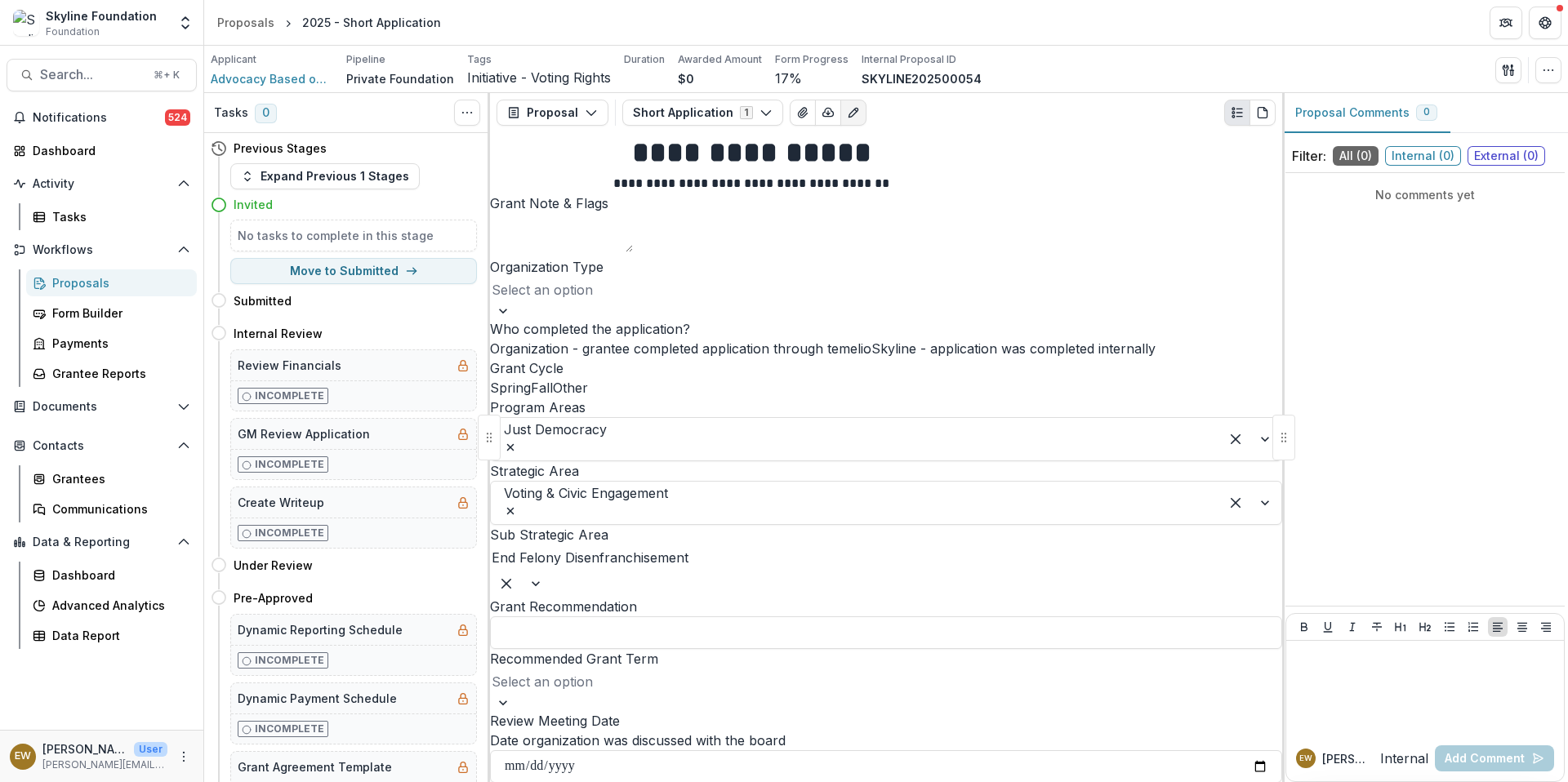
scroll to position [3331, 0]
type input "********"
type input "*"
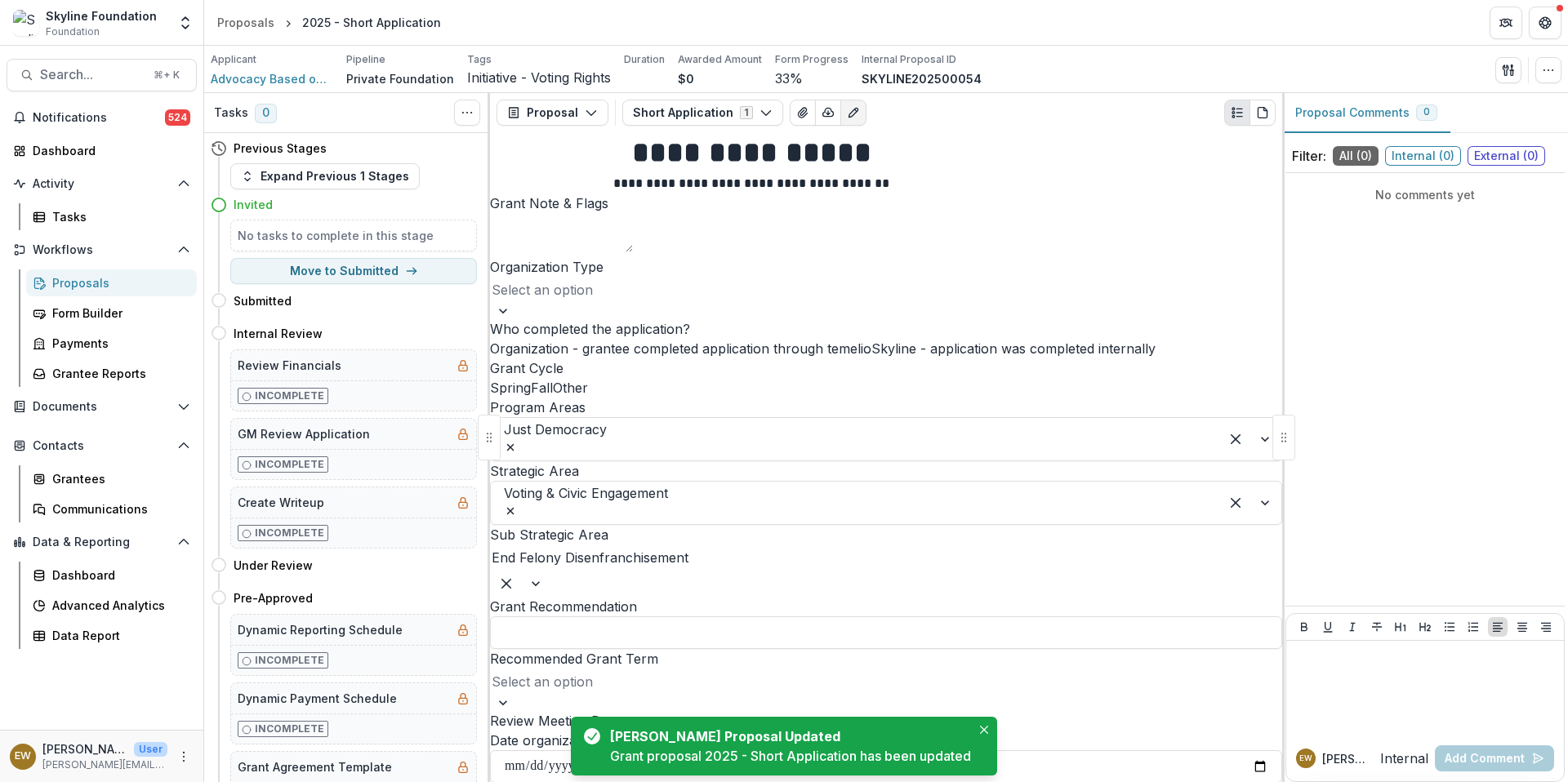
scroll to position [2128, 0]
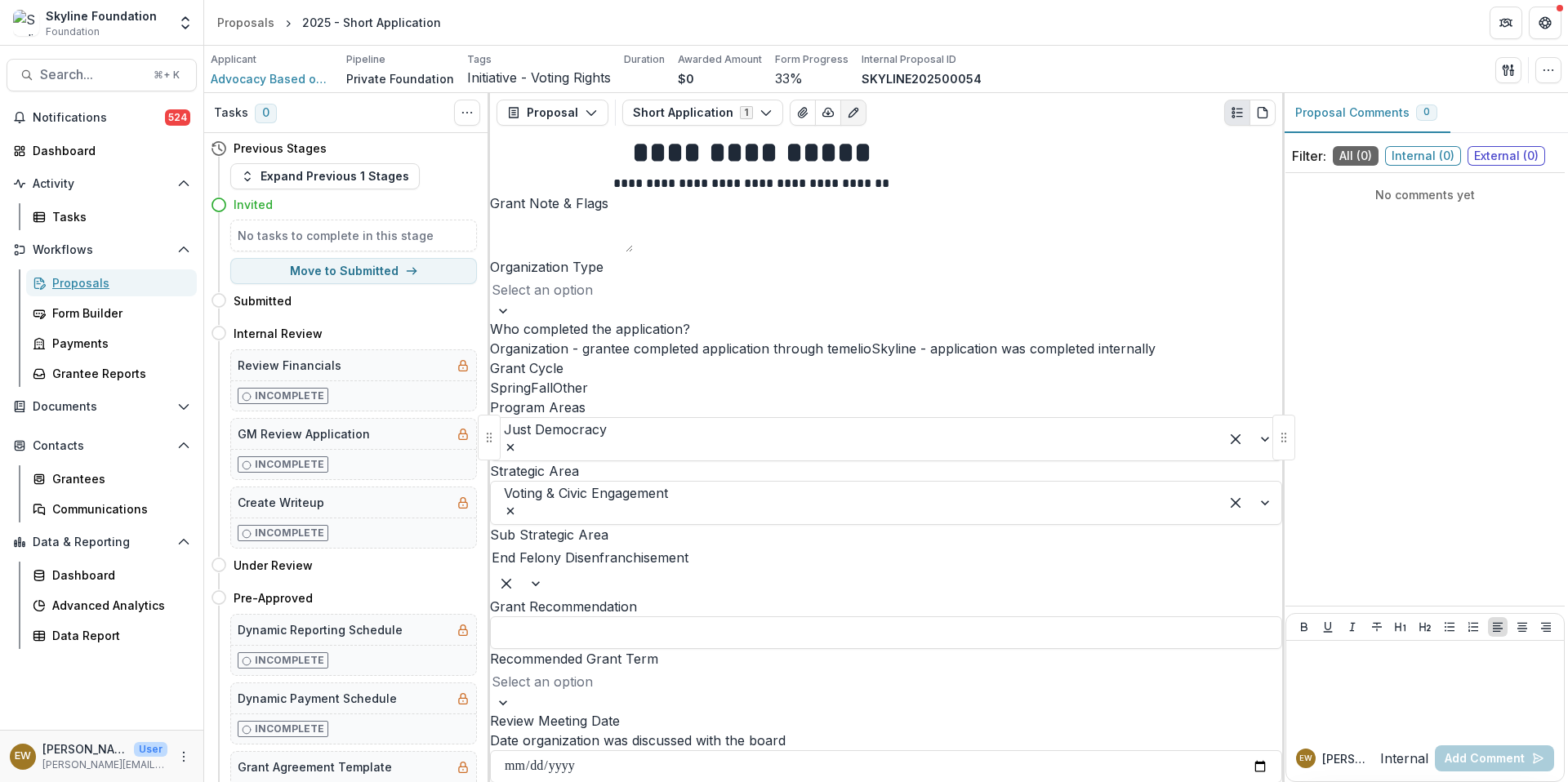
click at [93, 286] on div "Proposals" at bounding box center [117, 283] width 132 height 17
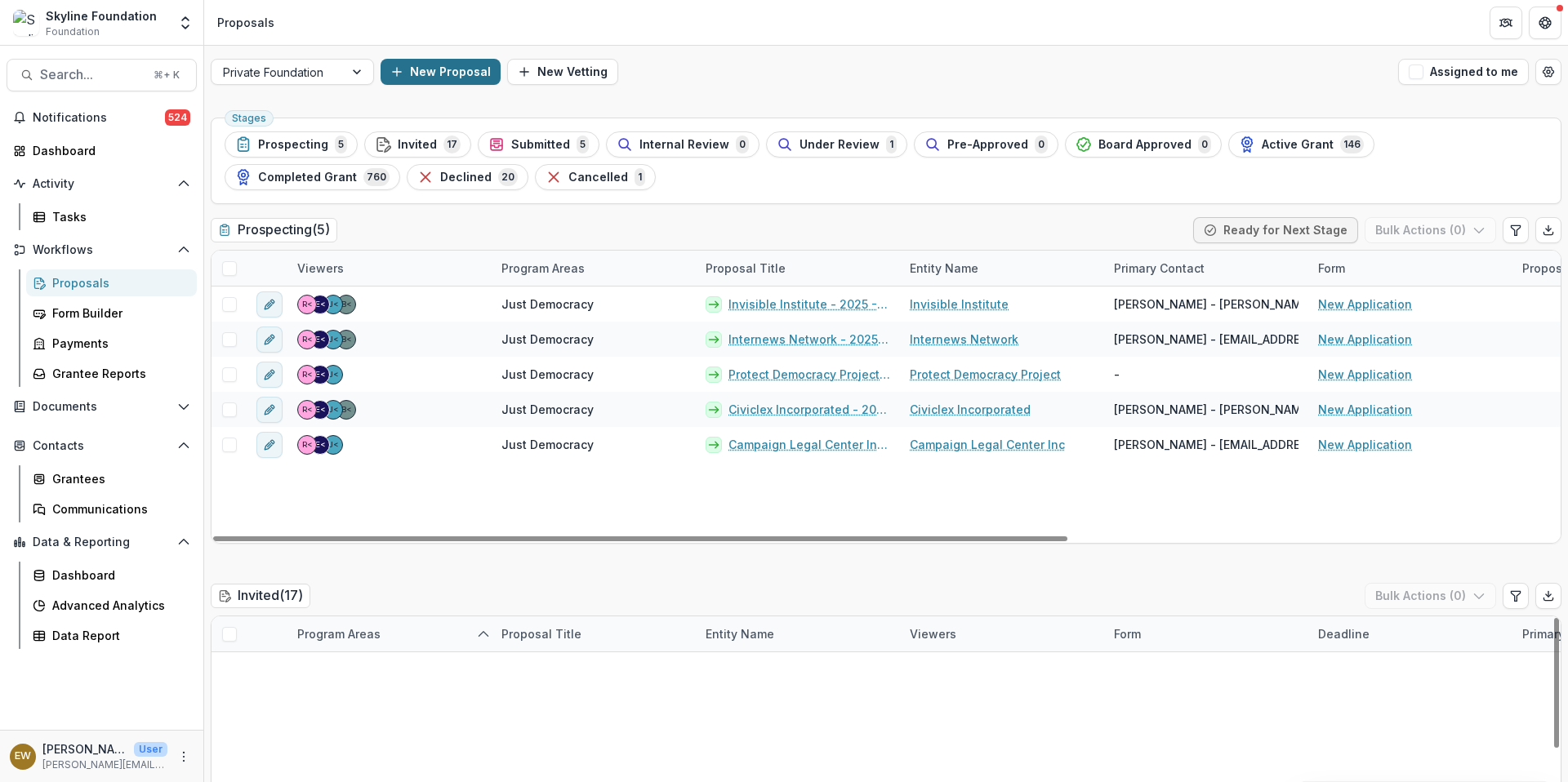
click at [410, 77] on button "New Proposal" at bounding box center [440, 71] width 120 height 26
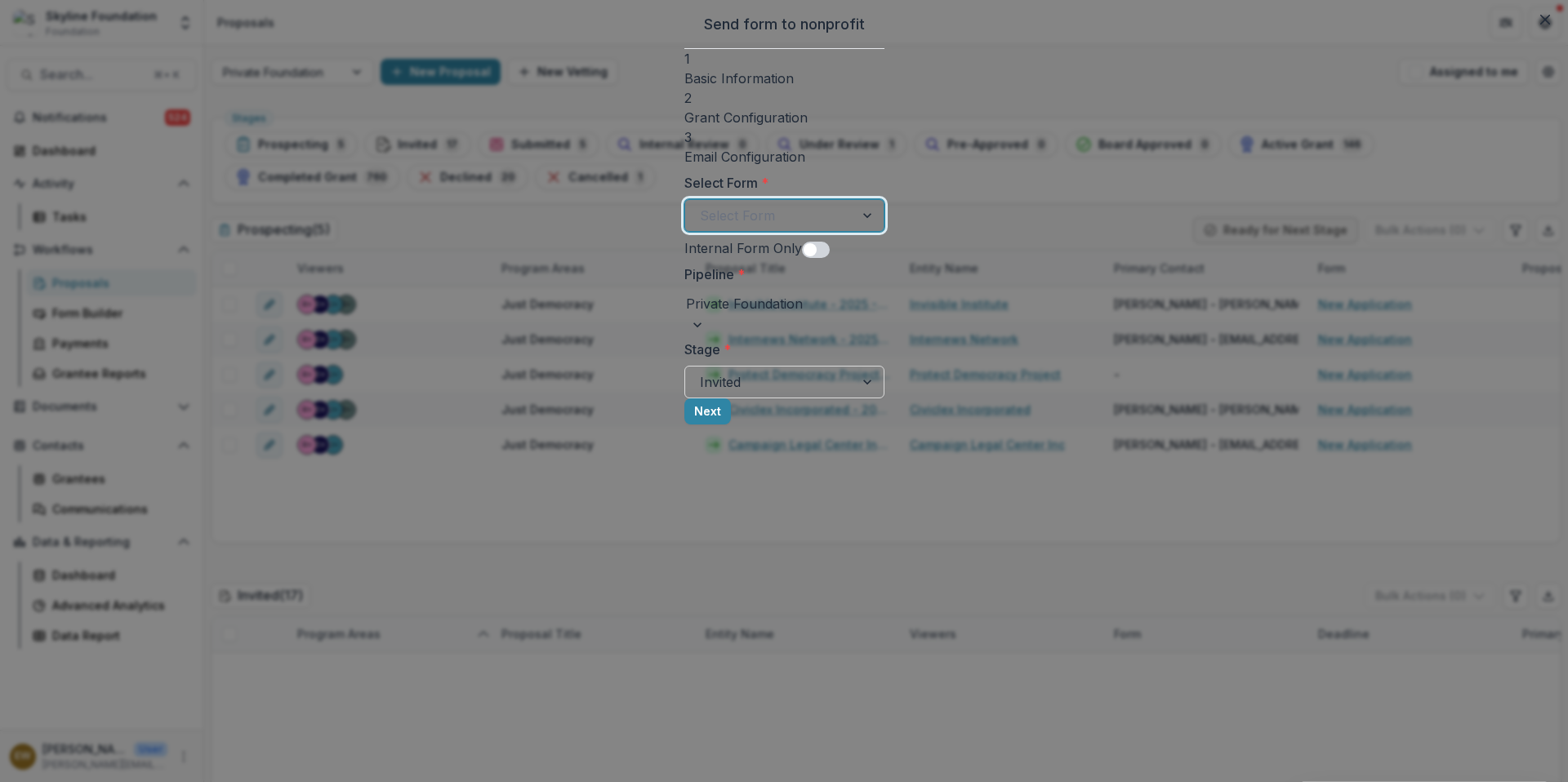
drag, startPoint x: 410, startPoint y: 77, endPoint x: 668, endPoint y: 211, distance: 290.7
click at [699, 211] on div at bounding box center [769, 215] width 140 height 23
drag, startPoint x: 668, startPoint y: 211, endPoint x: 842, endPoint y: 249, distance: 178.1
click at [842, 249] on div "Internal Form Only" at bounding box center [784, 248] width 202 height 19
